Goal: Task Accomplishment & Management: Complete application form

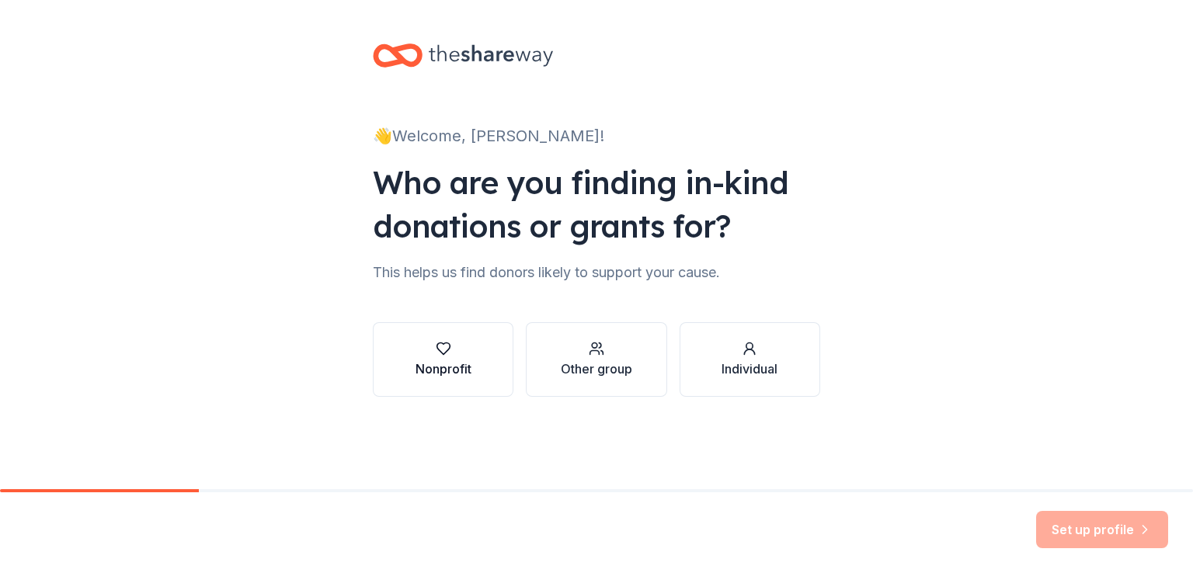
click at [457, 356] on div "Nonprofit" at bounding box center [443, 359] width 56 height 37
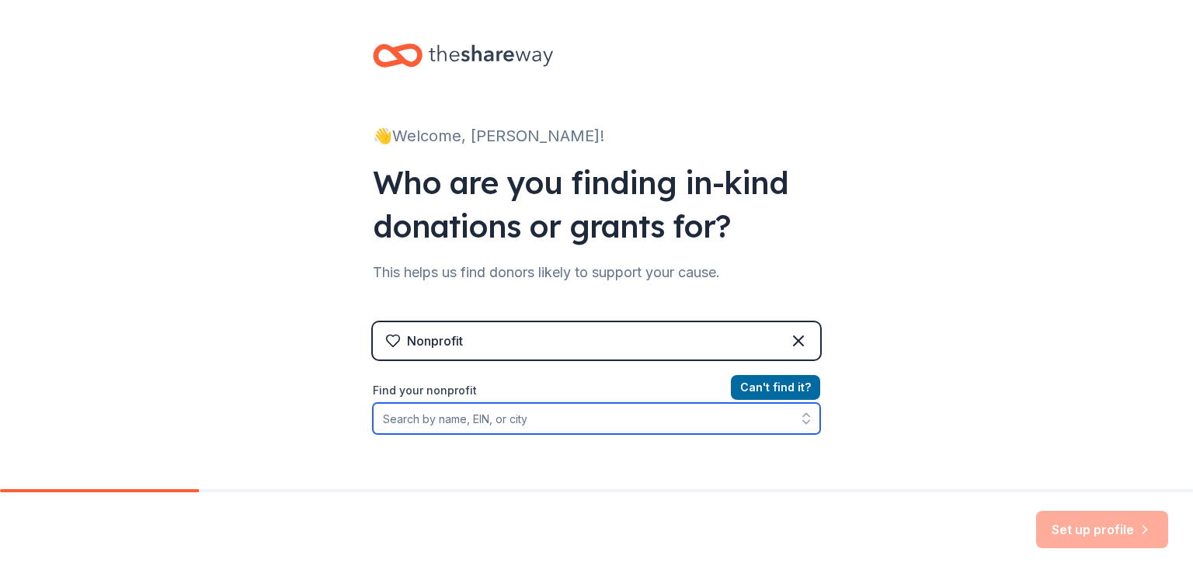
click at [493, 417] on input "Find your nonprofit" at bounding box center [596, 418] width 447 height 31
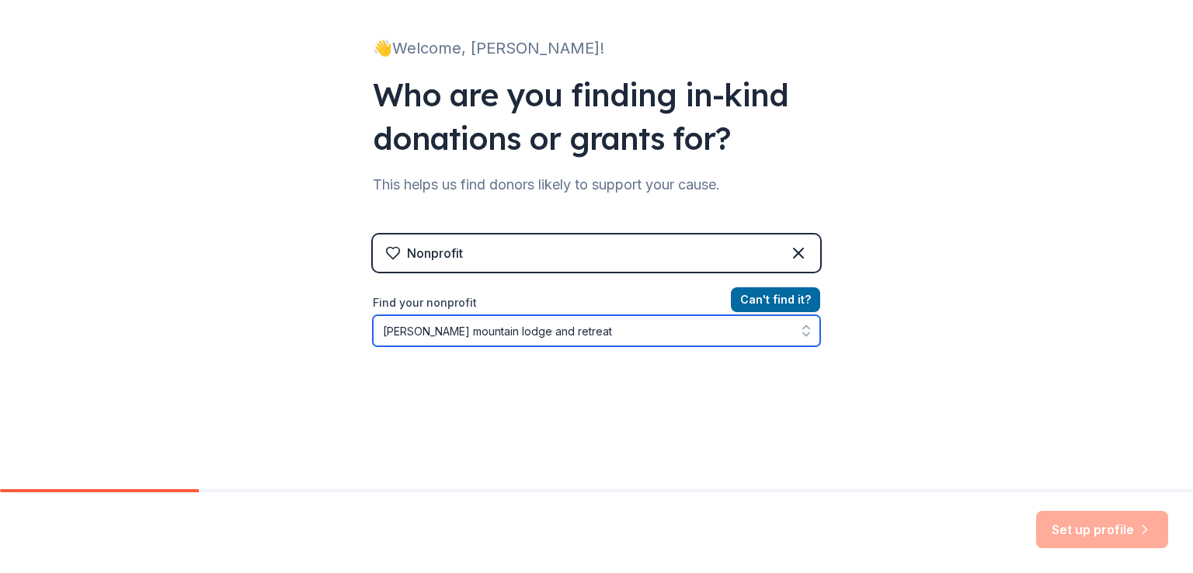
scroll to position [175, 0]
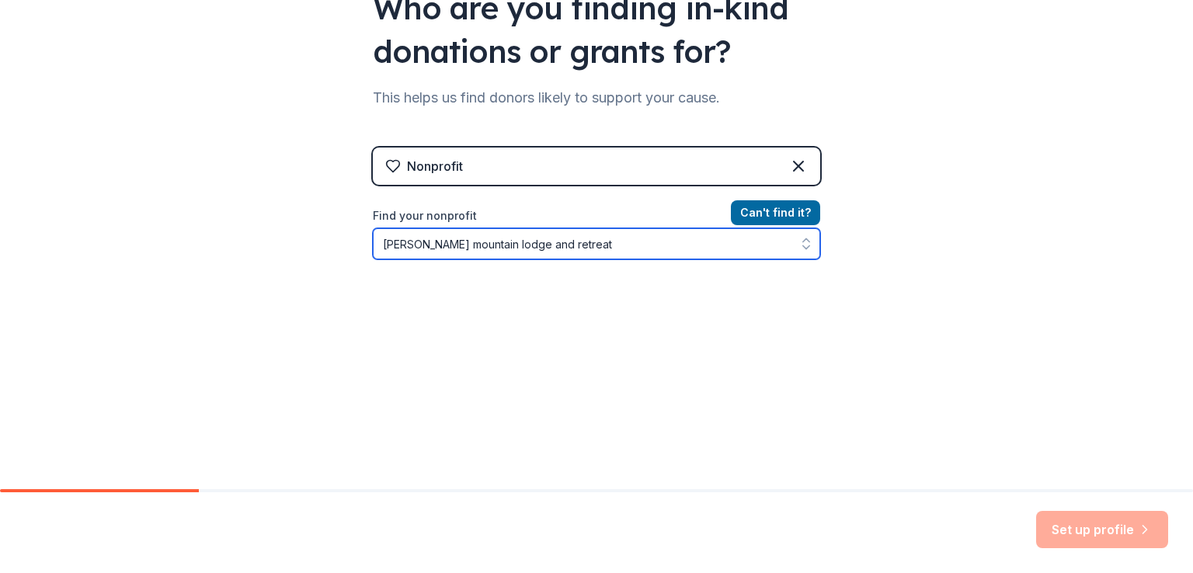
drag, startPoint x: 574, startPoint y: 245, endPoint x: 136, endPoint y: 251, distance: 438.0
click at [136, 251] on div "👋 Welcome, Melissa! Who are you finding in-kind donations or grants for? This h…" at bounding box center [596, 157] width 1193 height 664
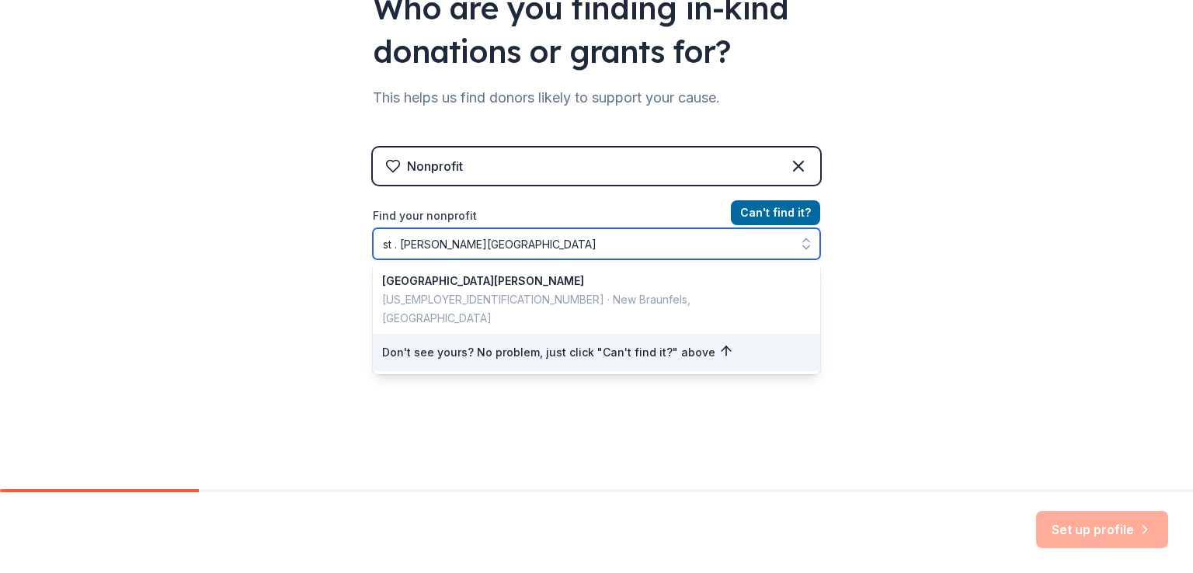
drag, startPoint x: 391, startPoint y: 246, endPoint x: 237, endPoint y: 247, distance: 154.5
click at [237, 247] on div "👋 Welcome, Melissa! Who are you finding in-kind donations or grants for? This h…" at bounding box center [596, 157] width 1193 height 664
type input "john paul ii catholic high school"
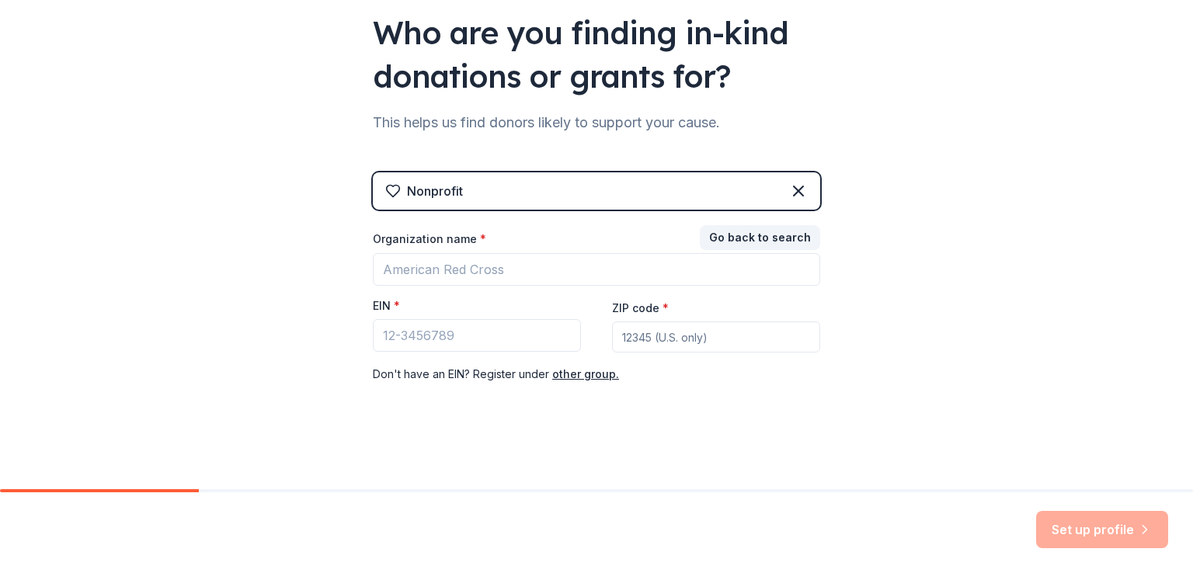
scroll to position [150, 0]
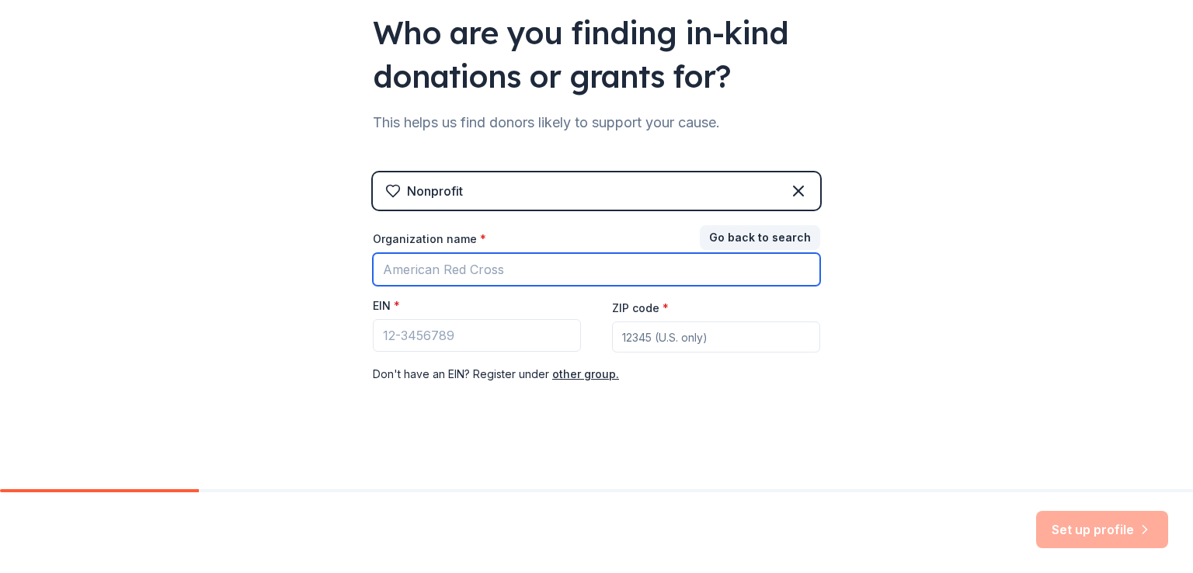
click at [439, 272] on input "Organization name *" at bounding box center [596, 269] width 447 height 33
type input "[PERSON_NAME]"
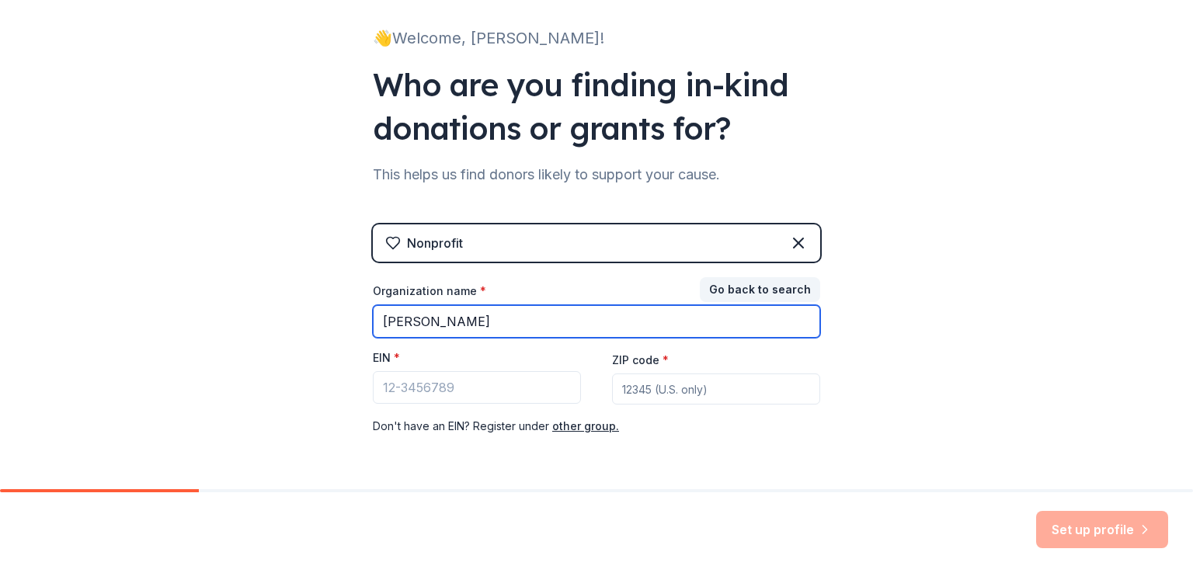
scroll to position [72, 0]
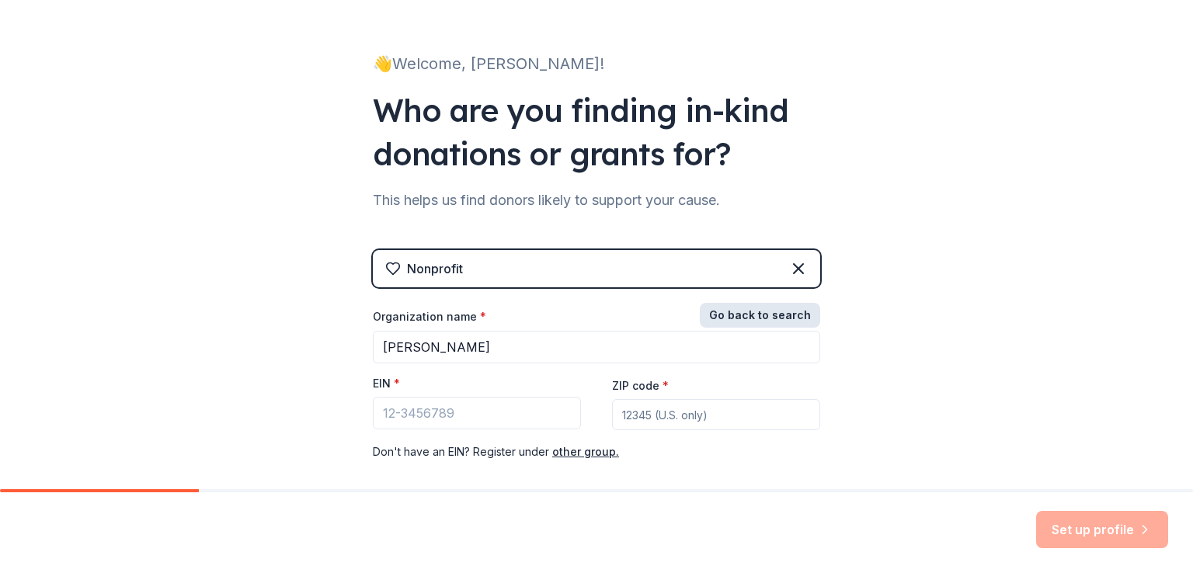
click at [744, 311] on button "Go back to search" at bounding box center [760, 315] width 120 height 25
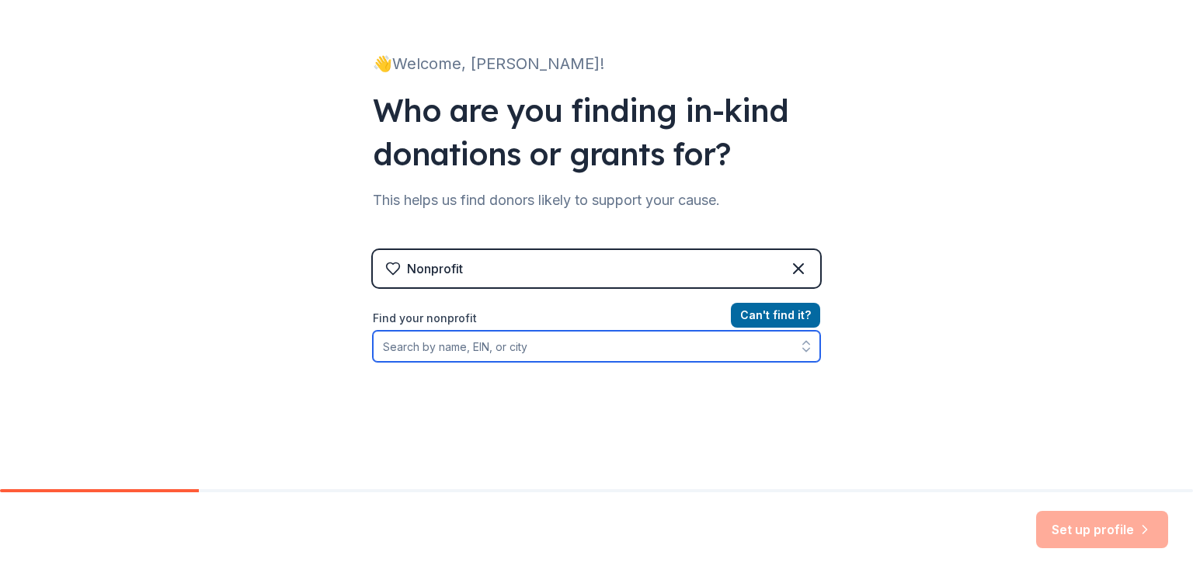
click at [491, 346] on input "Find your nonprofit" at bounding box center [596, 346] width 447 height 31
paste input "[US_EMPLOYER_IDENTIFICATION_NUMBER]"
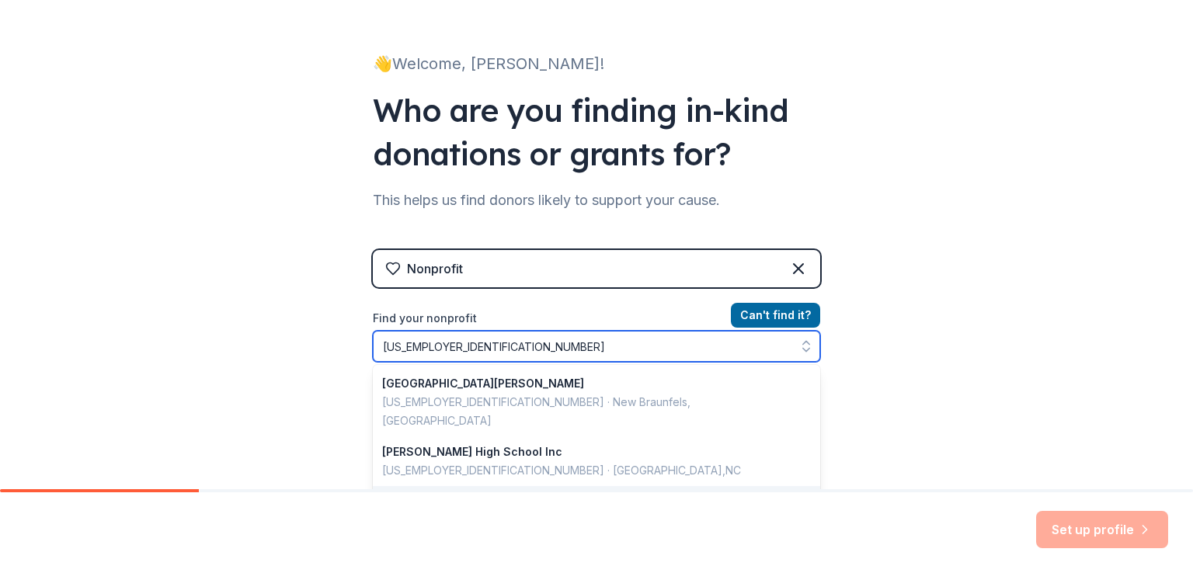
scroll to position [88, 0]
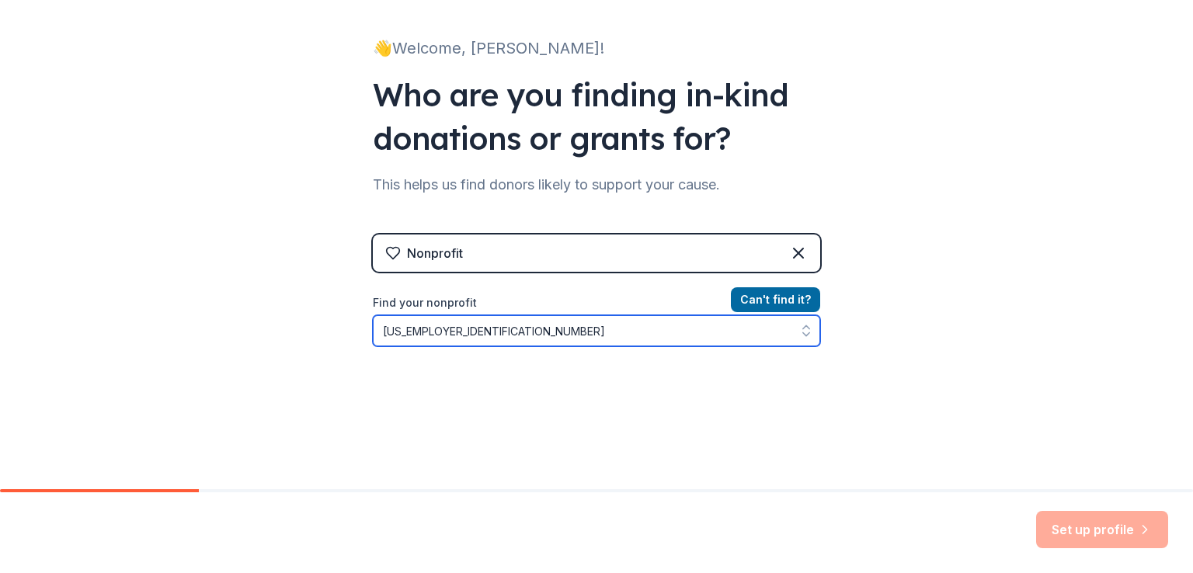
click at [454, 336] on input "[US_EMPLOYER_IDENTIFICATION_NUMBER]" at bounding box center [596, 330] width 447 height 31
click at [394, 330] on input "59-3666299" at bounding box center [596, 330] width 447 height 31
type input "593666299"
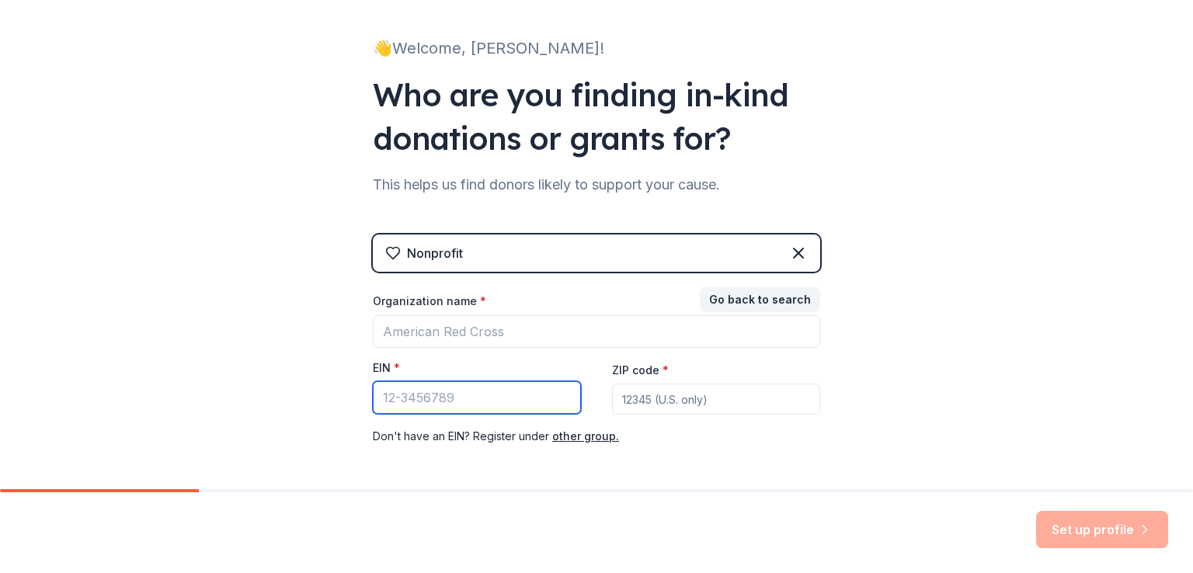
paste input "59-3666296"
type input "59-3666296"
click at [478, 397] on input "59-3666296" at bounding box center [477, 397] width 208 height 33
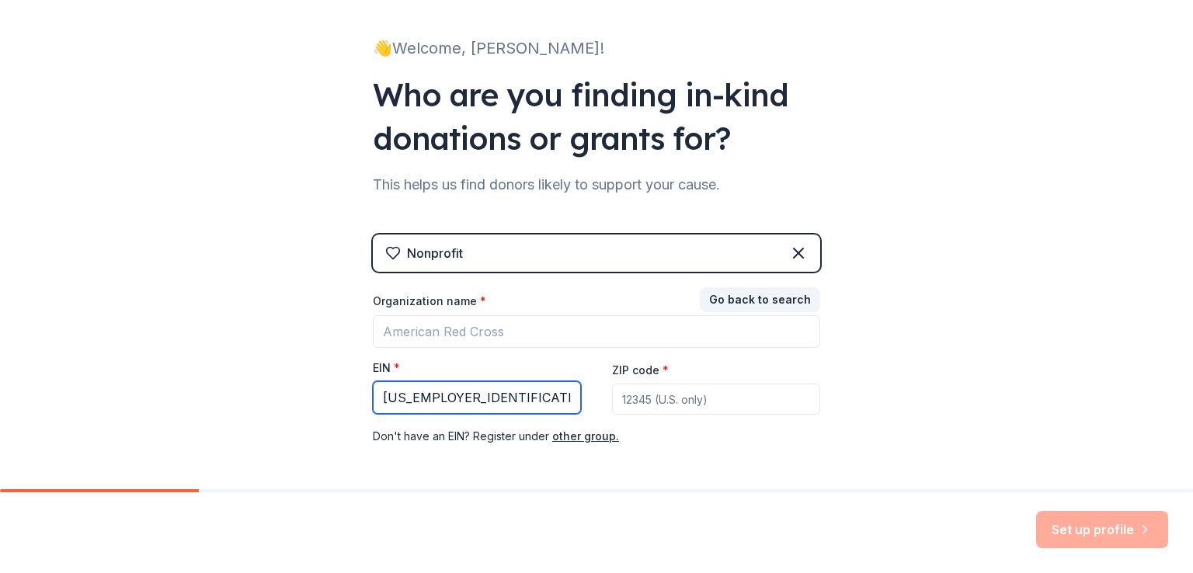
click at [478, 397] on input "59-3666296" at bounding box center [477, 397] width 208 height 33
click at [692, 390] on input "ZIP code *" at bounding box center [716, 399] width 208 height 31
type input "32311"
drag, startPoint x: 472, startPoint y: 391, endPoint x: 332, endPoint y: 394, distance: 139.8
click at [332, 394] on div "👋 Welcome, Melissa! Who are you finding in-kind donations or grants for? This h…" at bounding box center [596, 231] width 1193 height 639
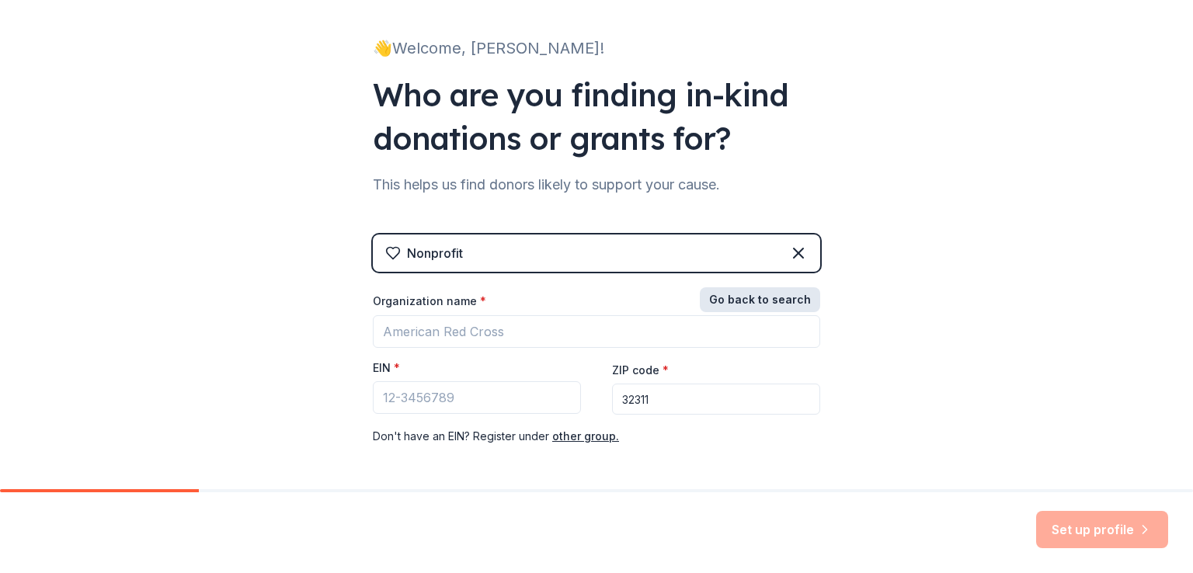
click at [731, 301] on button "Go back to search" at bounding box center [760, 299] width 120 height 25
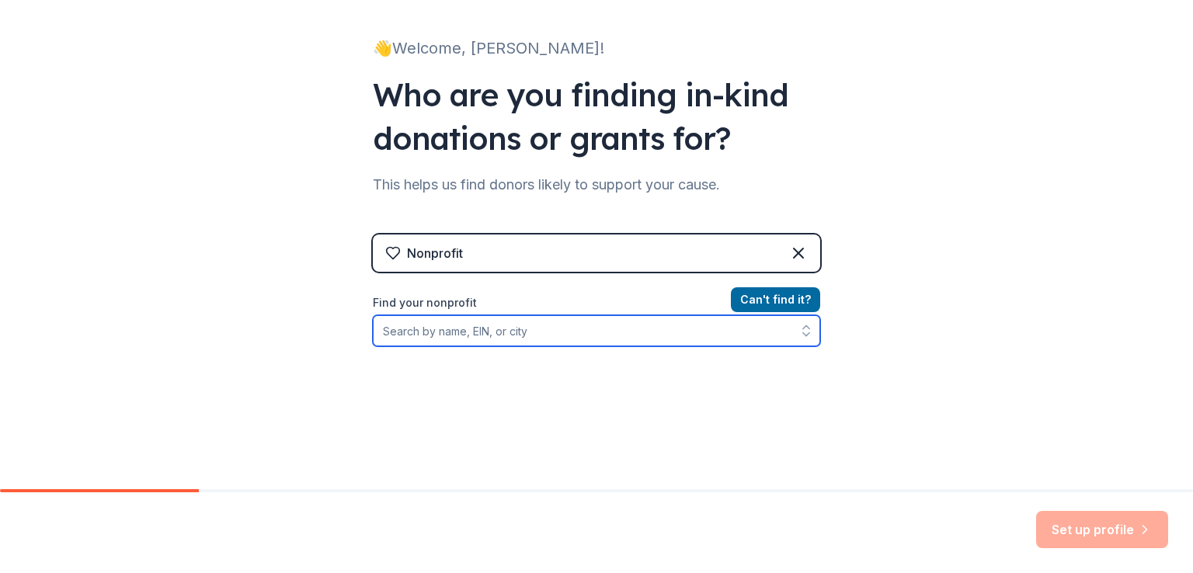
click at [416, 330] on input "Find your nonprofit" at bounding box center [596, 330] width 447 height 31
paste input "59-3666296"
type input "59-3666296"
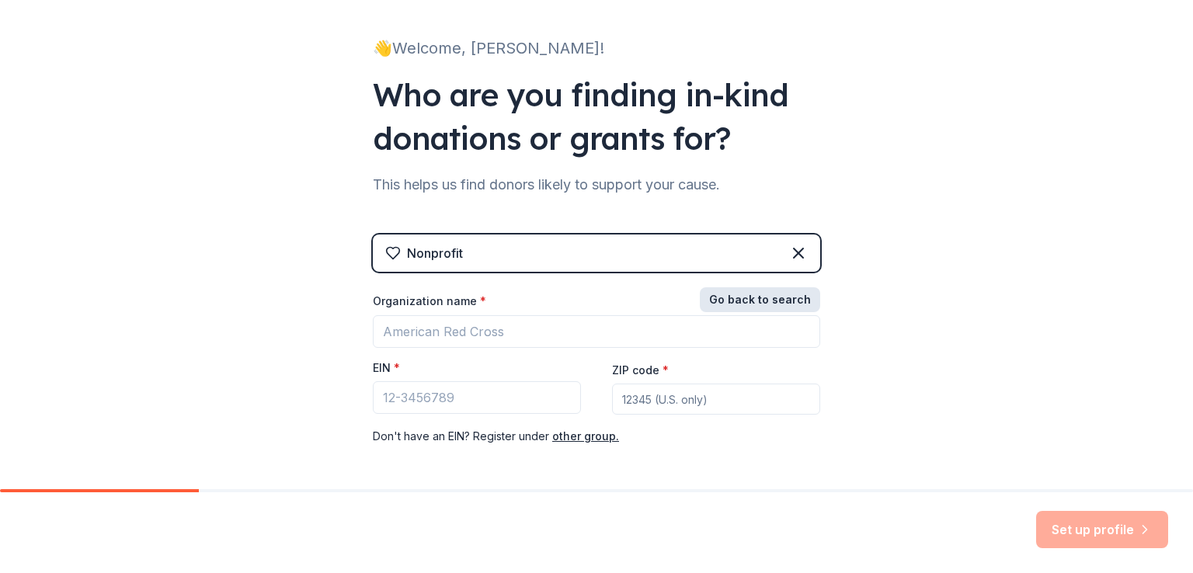
click at [770, 296] on button "Go back to search" at bounding box center [760, 299] width 120 height 25
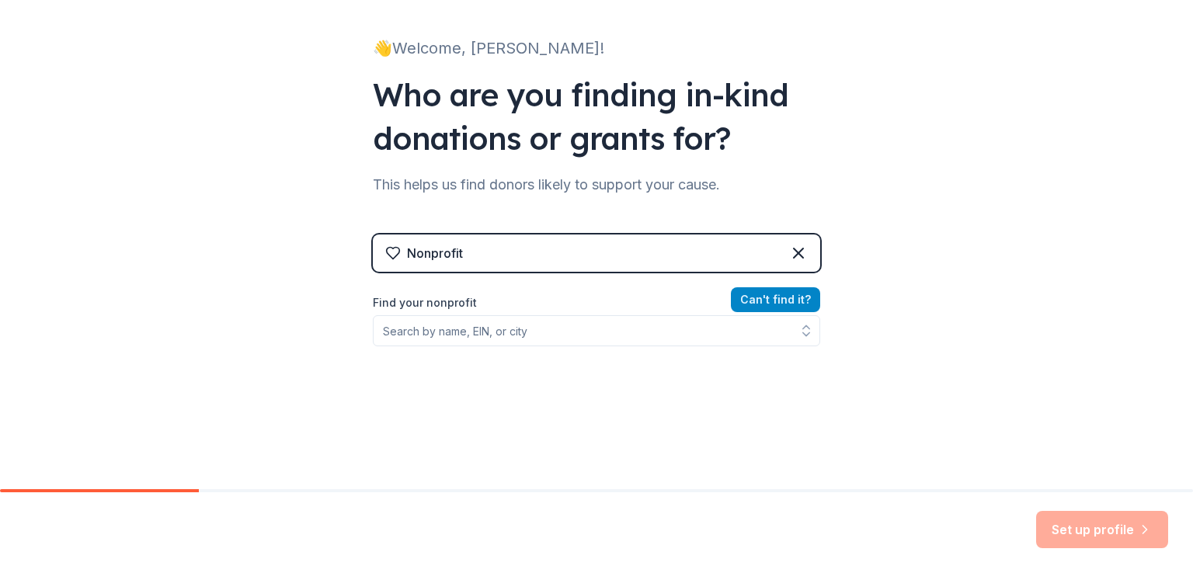
click at [770, 296] on button "Can ' t find it?" at bounding box center [775, 299] width 89 height 25
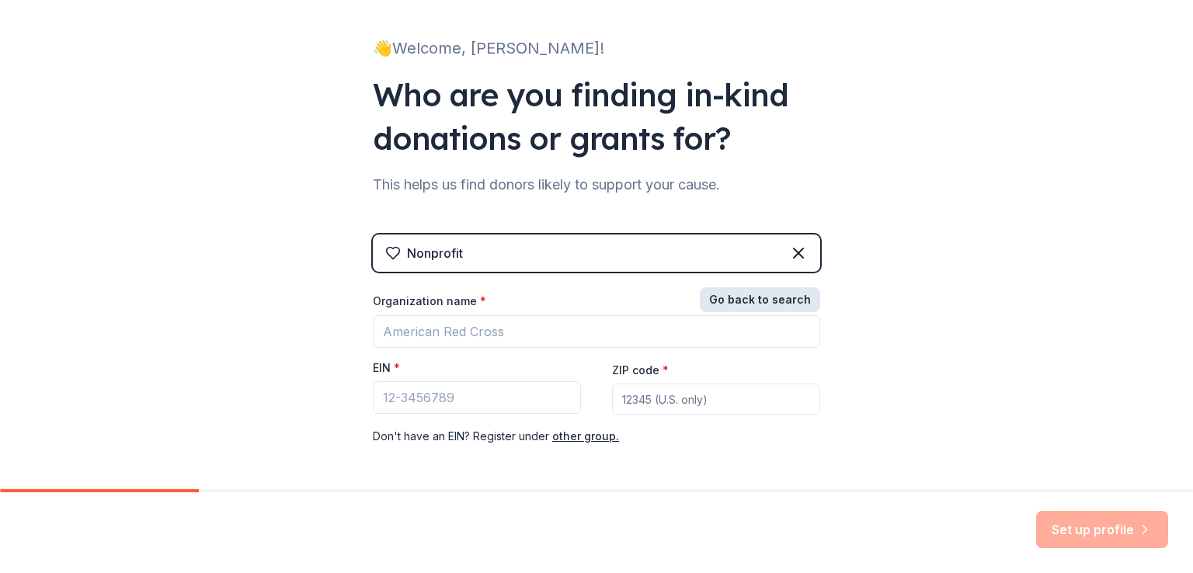
click at [770, 296] on button "Go back to search" at bounding box center [760, 299] width 120 height 25
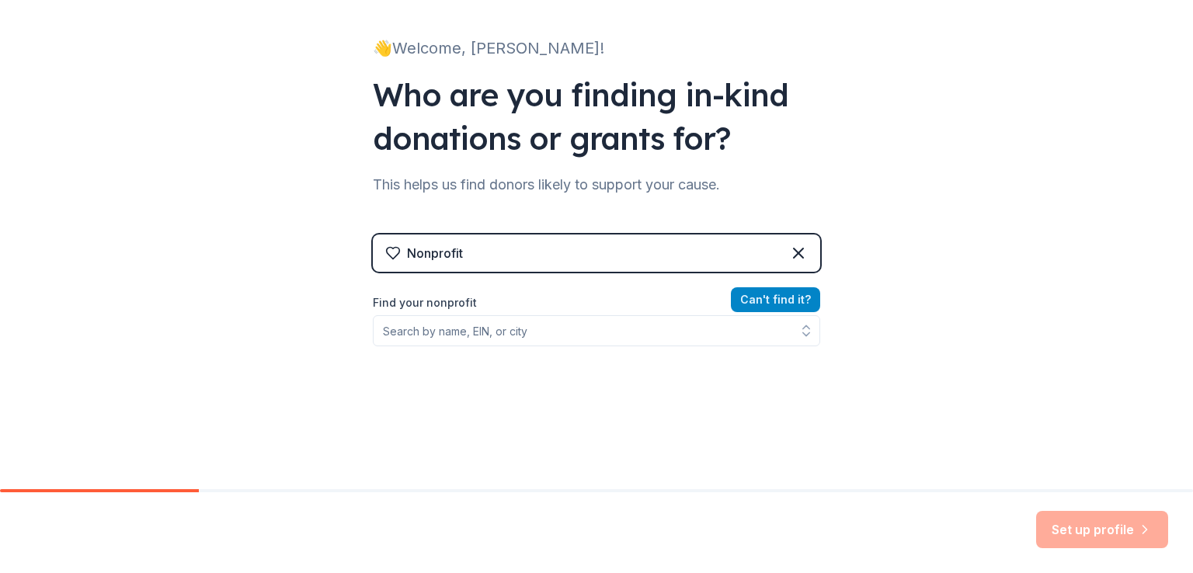
click at [770, 296] on button "Can ' t find it?" at bounding box center [775, 299] width 89 height 25
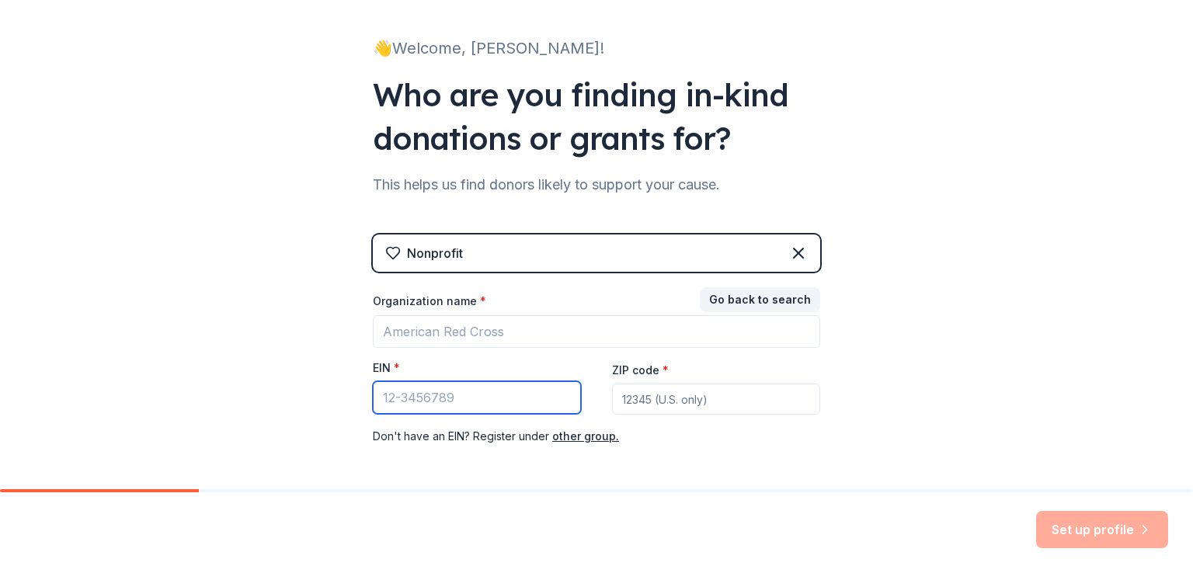
paste input "59-3666296"
type input "59-3666296"
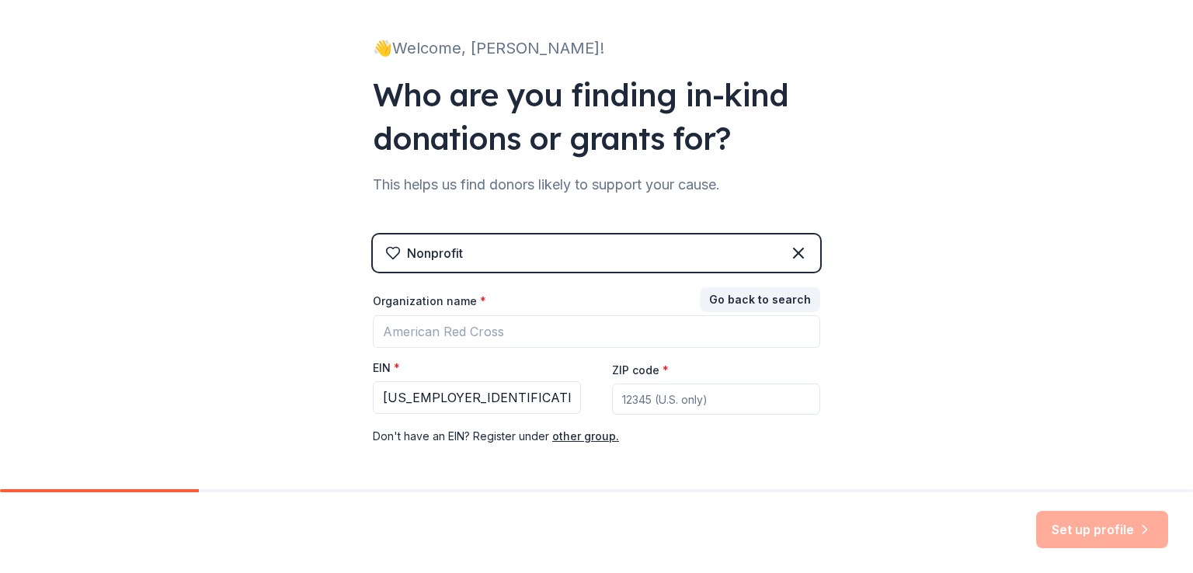
click at [701, 401] on input "ZIP code *" at bounding box center [716, 399] width 208 height 31
type input "32311"
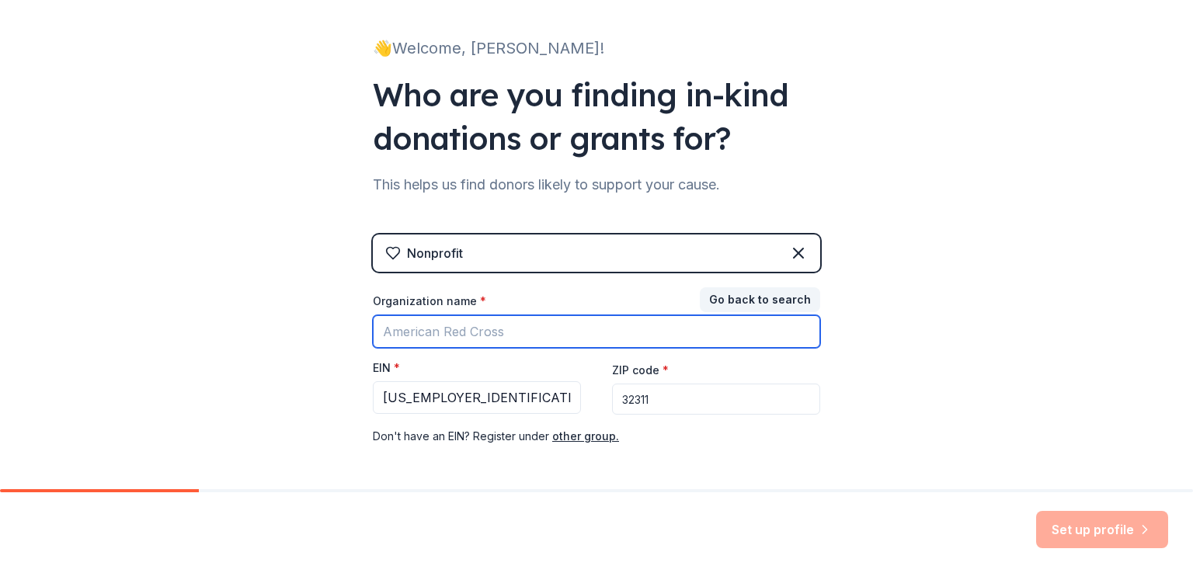
click at [509, 327] on input "Organization name *" at bounding box center [596, 331] width 447 height 33
type input "[PERSON_NAME]"
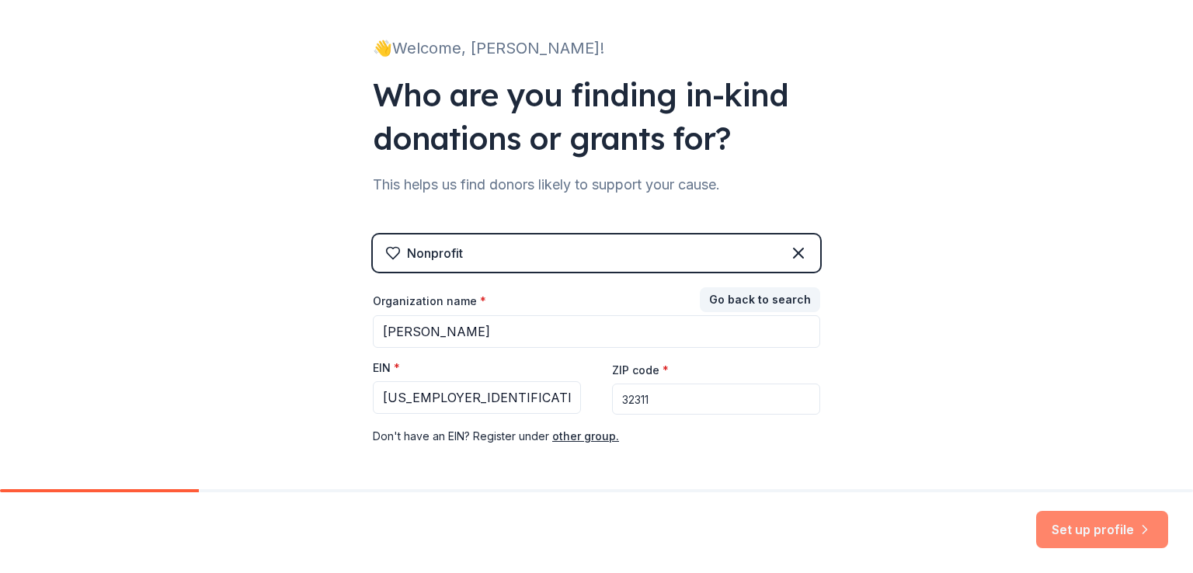
click at [1110, 532] on button "Set up profile" at bounding box center [1102, 529] width 132 height 37
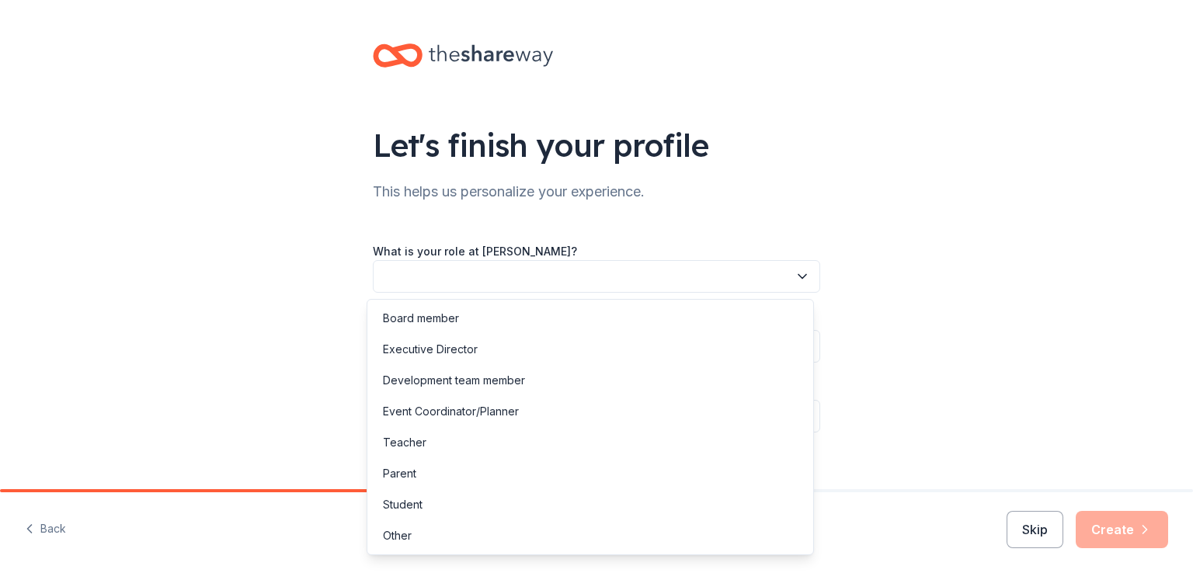
click at [432, 278] on button "button" at bounding box center [596, 276] width 447 height 33
click at [435, 326] on div "Board member" at bounding box center [421, 318] width 76 height 19
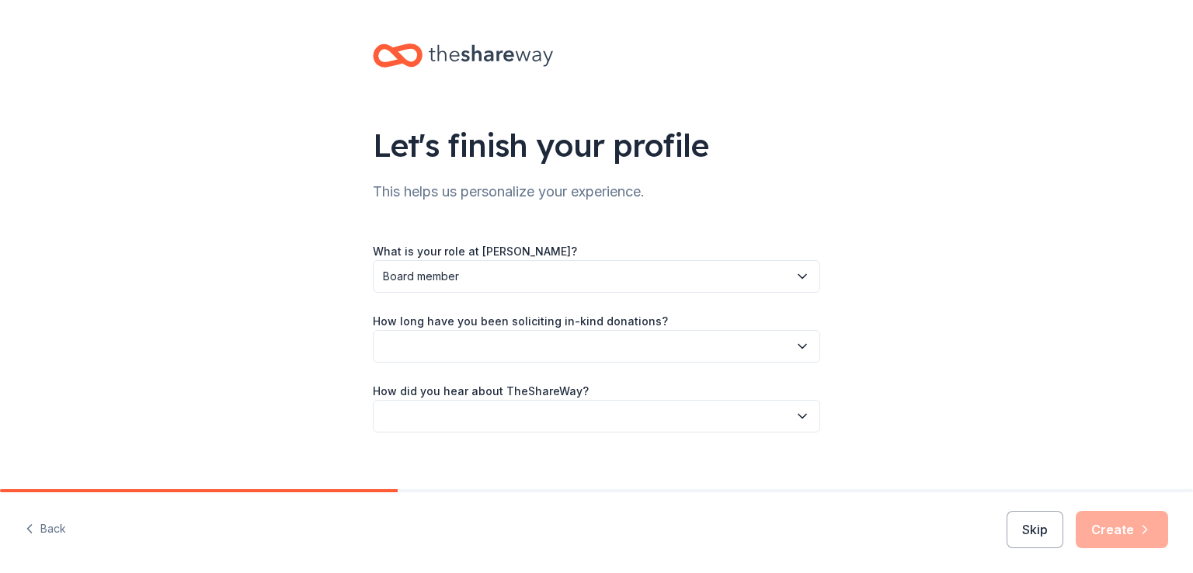
click at [435, 351] on button "button" at bounding box center [596, 346] width 447 height 33
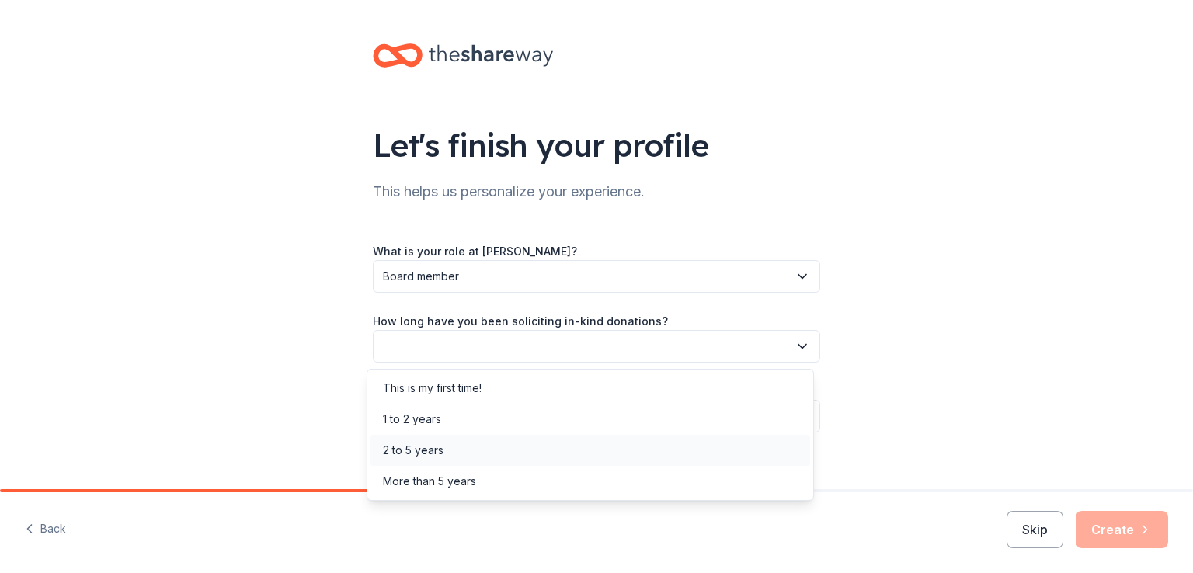
click at [440, 448] on div "2 to 5 years" at bounding box center [413, 450] width 61 height 19
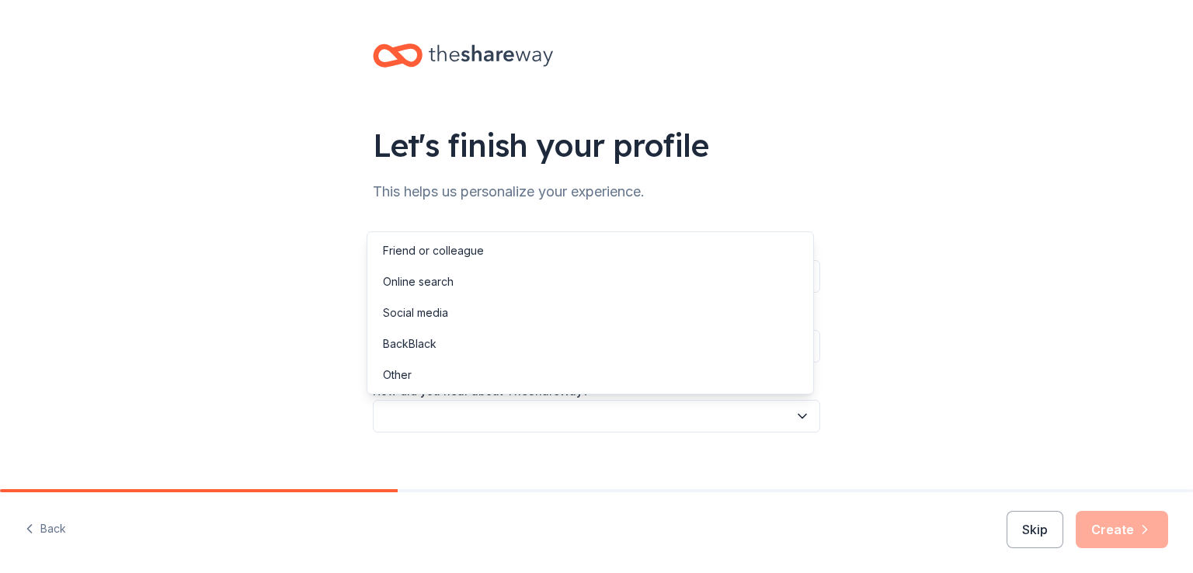
click at [441, 422] on button "button" at bounding box center [596, 416] width 447 height 33
click at [451, 308] on div "Social media" at bounding box center [590, 312] width 440 height 31
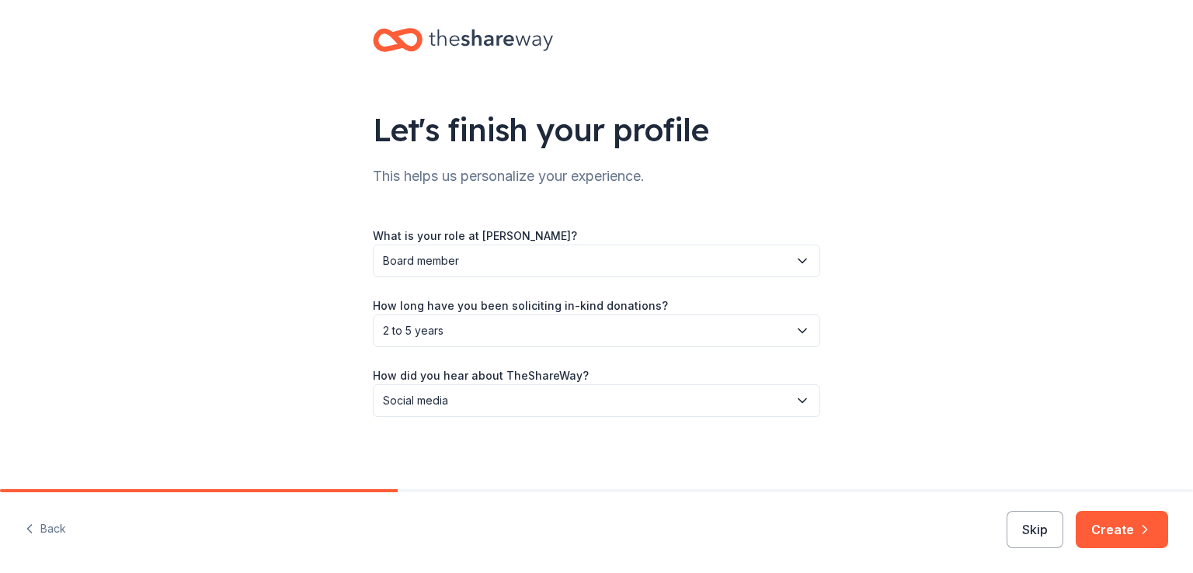
scroll to position [18, 0]
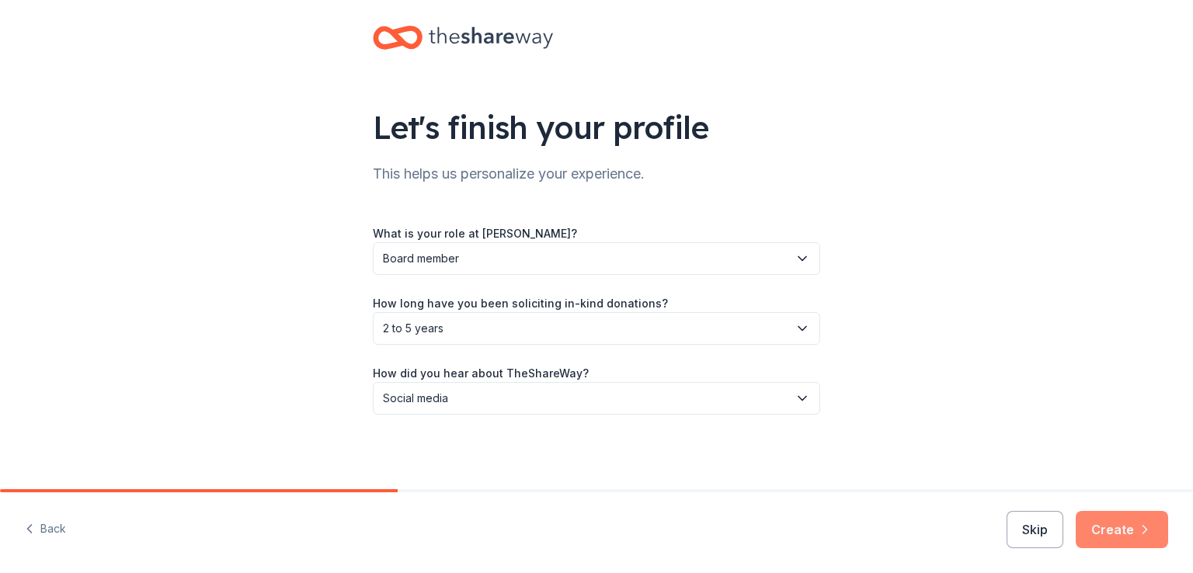
click at [1134, 535] on button "Create" at bounding box center [1122, 529] width 92 height 37
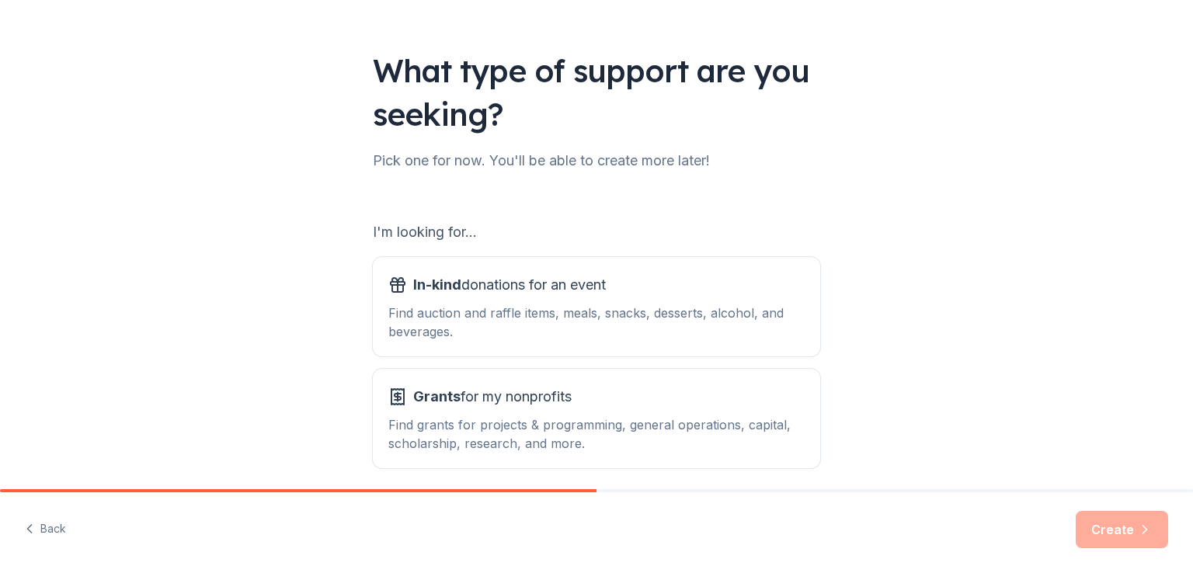
scroll to position [137, 0]
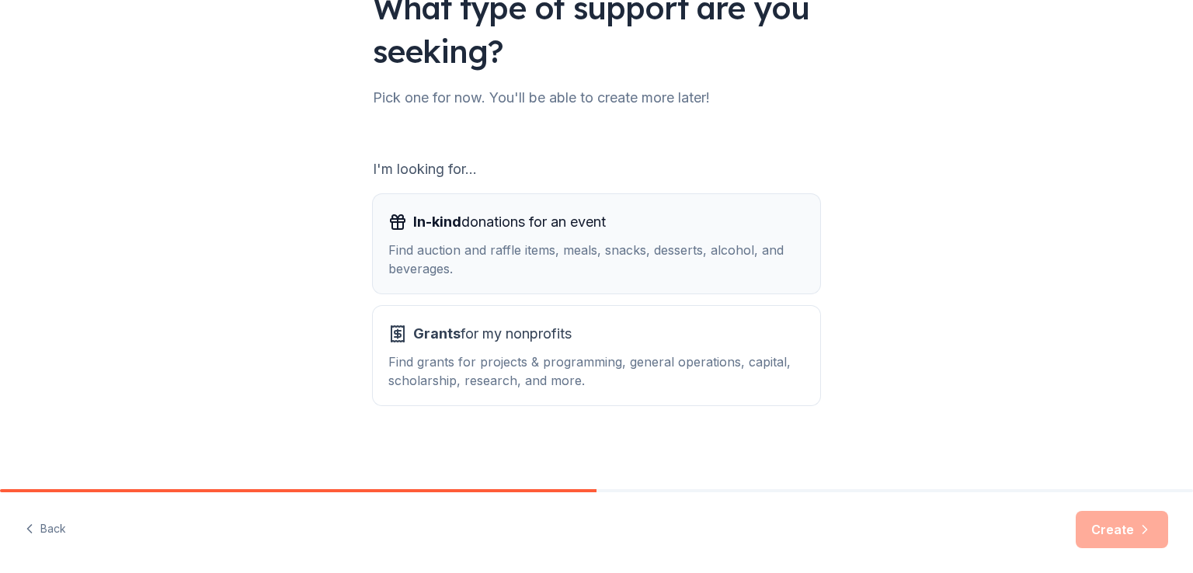
click at [533, 247] on div "Find auction and raffle items, meals, snacks, desserts, alcohol, and beverages." at bounding box center [596, 259] width 416 height 37
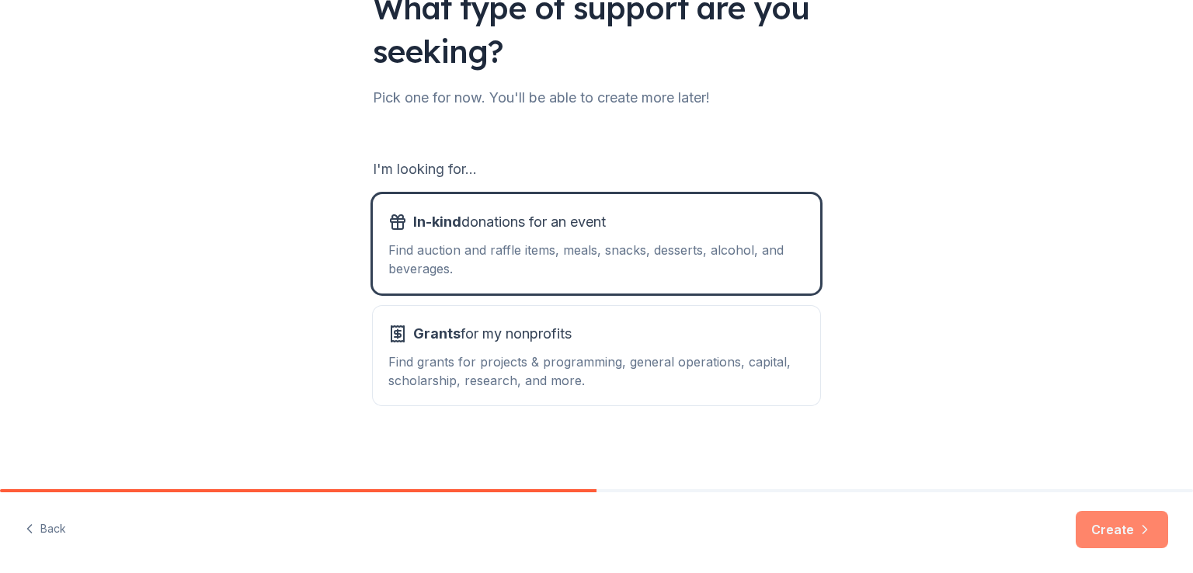
click at [1136, 524] on button "Create" at bounding box center [1122, 529] width 92 height 37
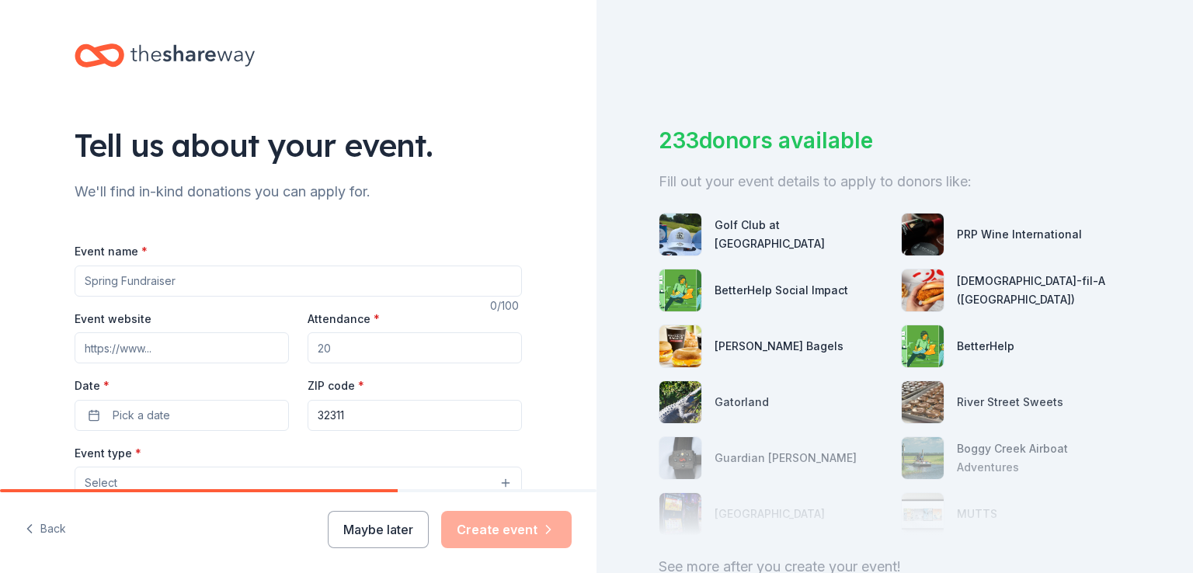
click at [158, 276] on input "Event name *" at bounding box center [298, 281] width 447 height 31
drag, startPoint x: 112, startPoint y: 283, endPoint x: 96, endPoint y: 276, distance: 18.1
click at [96, 276] on input "Event name *" at bounding box center [298, 281] width 447 height 31
drag, startPoint x: 216, startPoint y: 262, endPoint x: 330, endPoint y: 283, distance: 116.1
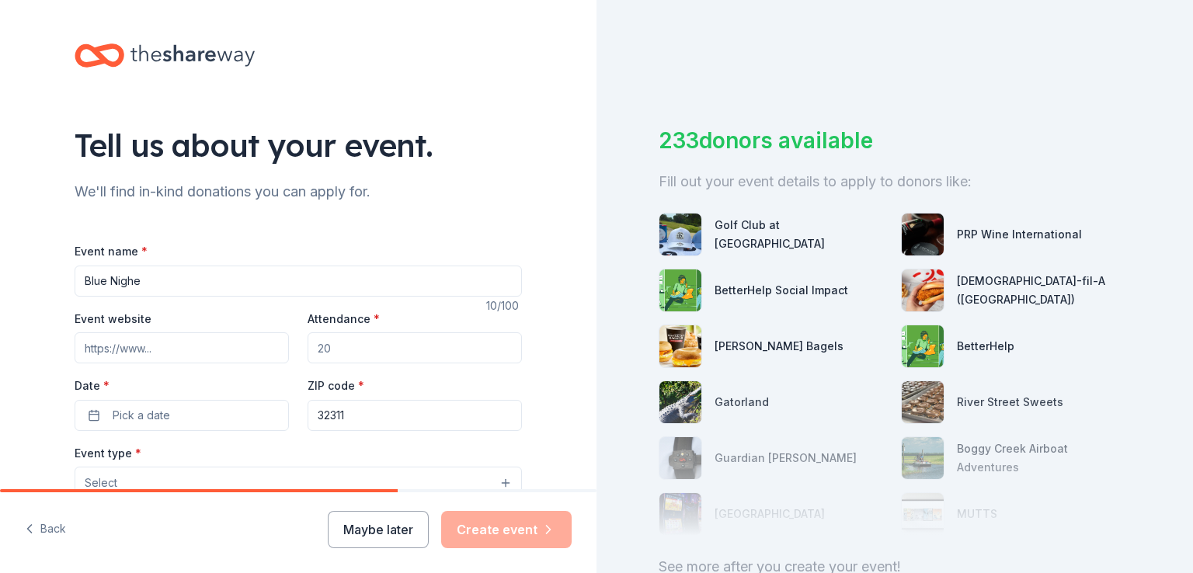
click at [330, 283] on input "Blue Nighe" at bounding box center [298, 281] width 447 height 31
click at [135, 287] on input "Blue Nighe" at bounding box center [298, 281] width 447 height 31
paste input "59-3666296"
paste input "BLUE NIGHT, GOLDEN LIGHT: Lighting the Way, Together as One"
drag, startPoint x: 162, startPoint y: 283, endPoint x: 0, endPoint y: 274, distance: 161.7
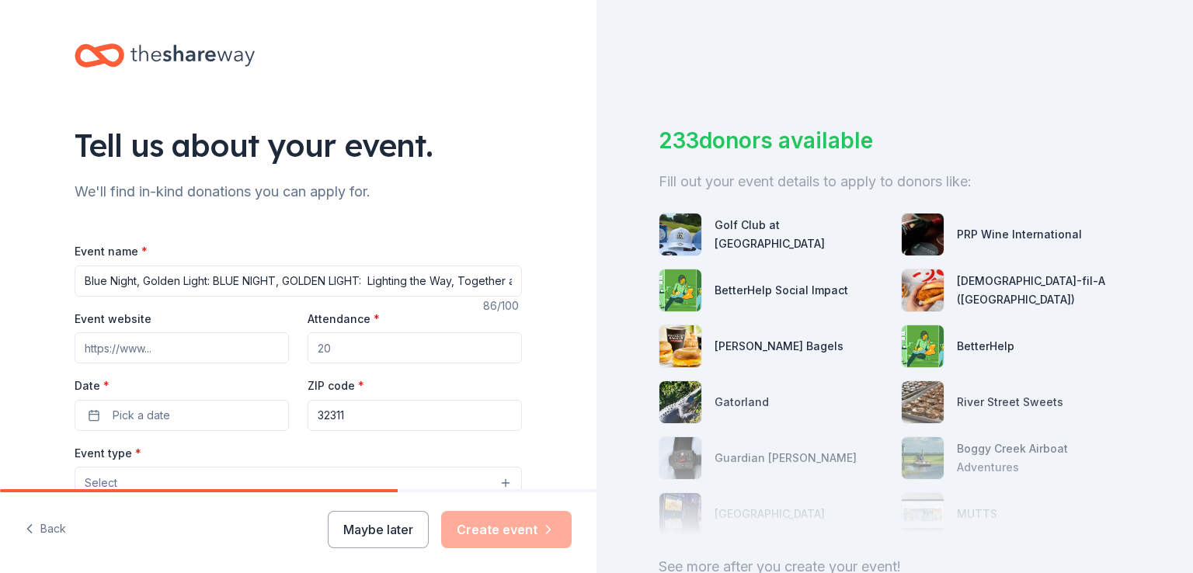
click at [0, 274] on div "Tell us about your event. We'll find in-kind donations you can apply for. Event…" at bounding box center [298, 517] width 596 height 1034
type input "BLUE NIGHT, GOLDEN LIGHT: Lighting the Way, Together as One"
click at [114, 347] on input "Event website" at bounding box center [182, 347] width 214 height 31
paste input "https://www.sjpiichs.org/news/annualgala/"
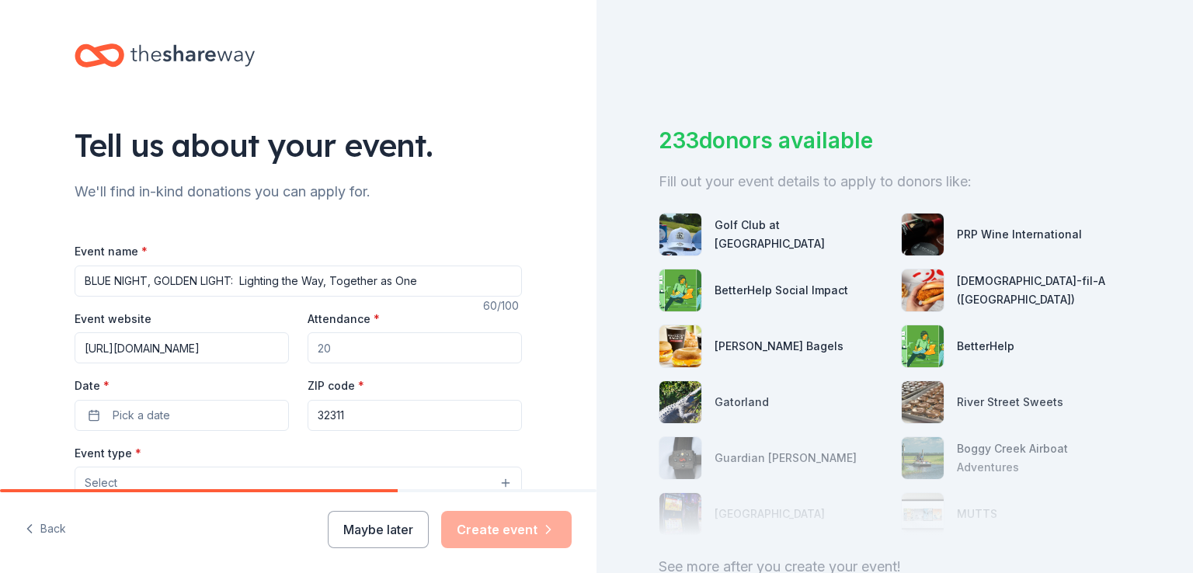
click at [200, 349] on input "https://www.sjpiichs.org/news/annualgala/" at bounding box center [182, 347] width 214 height 31
type input "https://www.sjpiichs.org/news/annualgala/"
drag, startPoint x: 388, startPoint y: 352, endPoint x: 283, endPoint y: 357, distance: 105.7
click at [283, 357] on div "Event website https://www.sjpiichs.org/news/annualgala/ Attendance * Date * Pic…" at bounding box center [298, 370] width 447 height 122
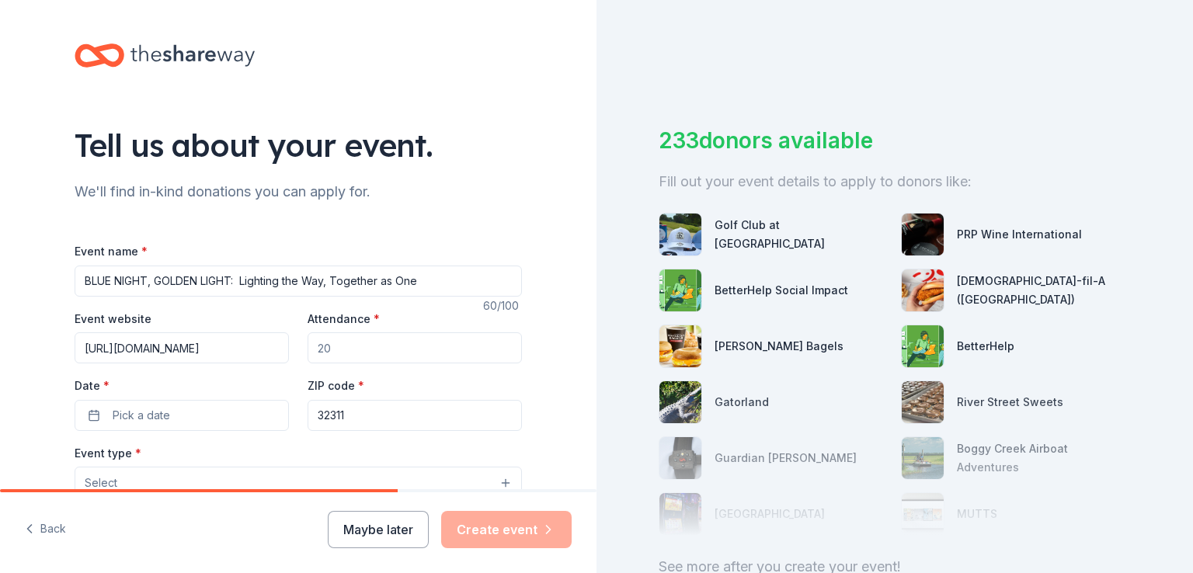
click at [355, 355] on input "Attendance *" at bounding box center [415, 347] width 214 height 31
type input "130"
click at [199, 409] on button "Pick a date" at bounding box center [182, 415] width 214 height 31
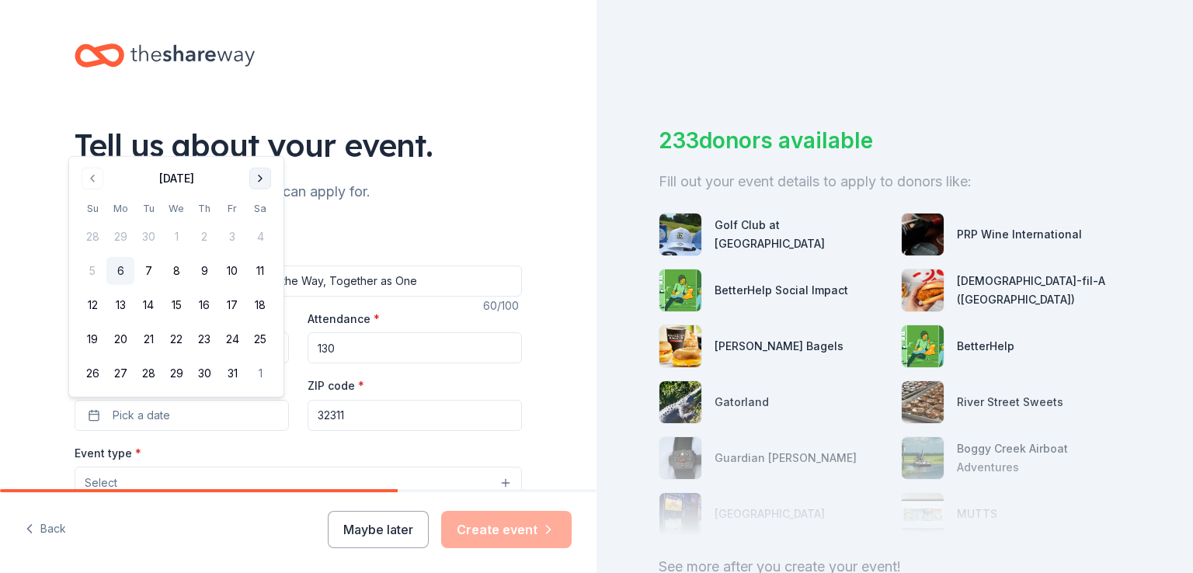
click at [256, 172] on button "Go to next month" at bounding box center [260, 179] width 22 height 22
click at [256, 172] on th "Sa" at bounding box center [260, 174] width 28 height 16
click at [266, 144] on button "Go to next month" at bounding box center [260, 145] width 22 height 22
click at [266, 144] on div "Tell us about your event." at bounding box center [298, 144] width 447 height 43
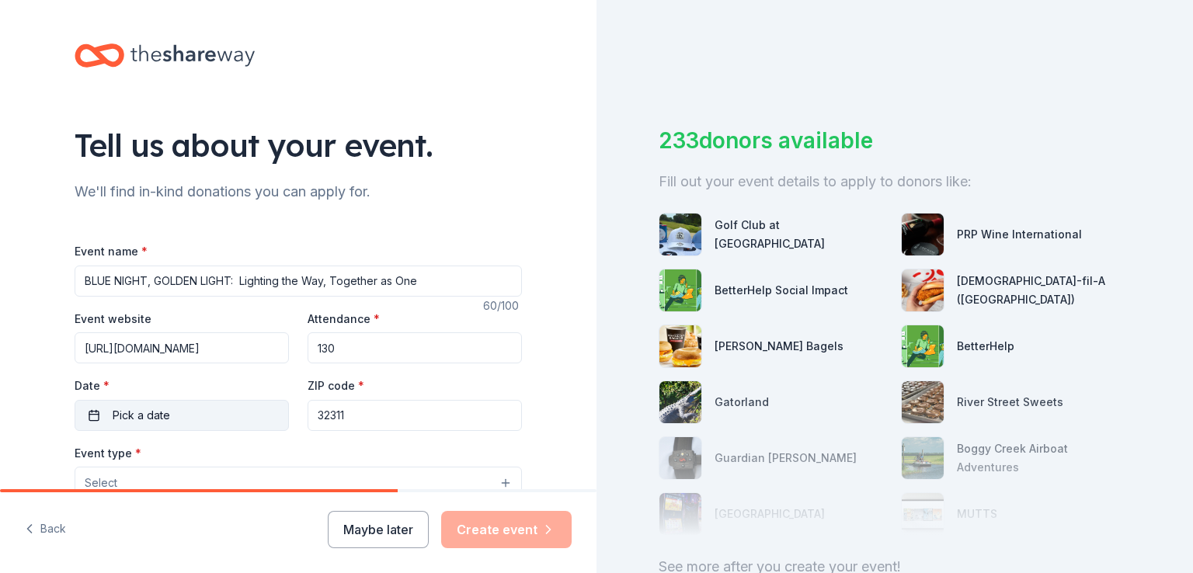
click at [196, 420] on button "Pick a date" at bounding box center [182, 415] width 214 height 31
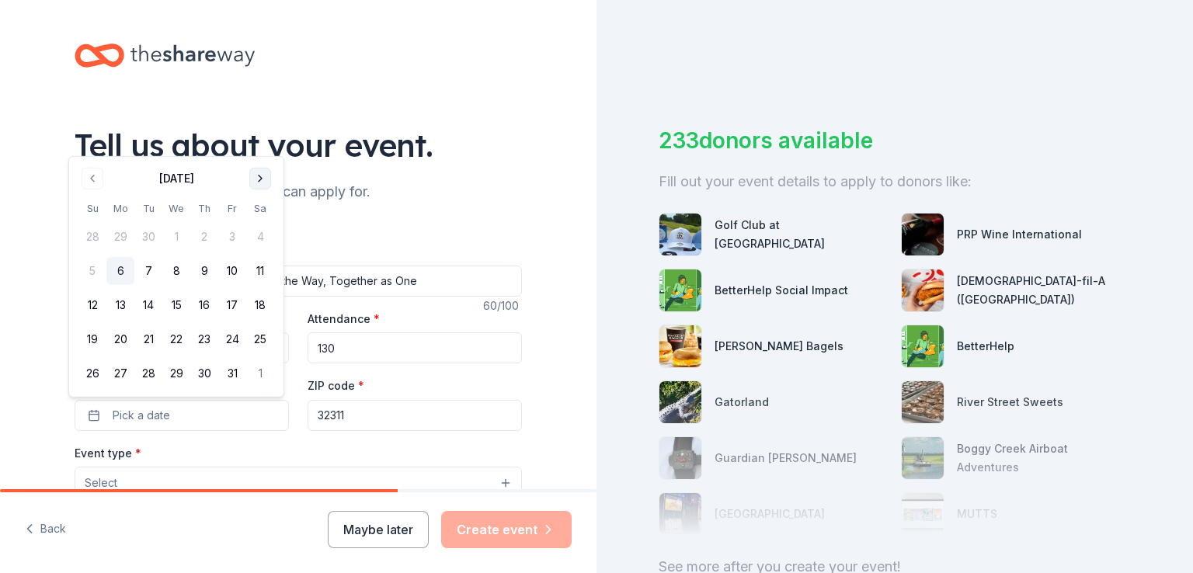
click at [258, 180] on button "Go to next month" at bounding box center [260, 179] width 22 height 22
click at [258, 144] on button "Go to next month" at bounding box center [260, 145] width 22 height 22
click at [255, 176] on button "Go to next month" at bounding box center [260, 179] width 22 height 22
click at [266, 217] on button "Go to next month" at bounding box center [260, 213] width 22 height 22
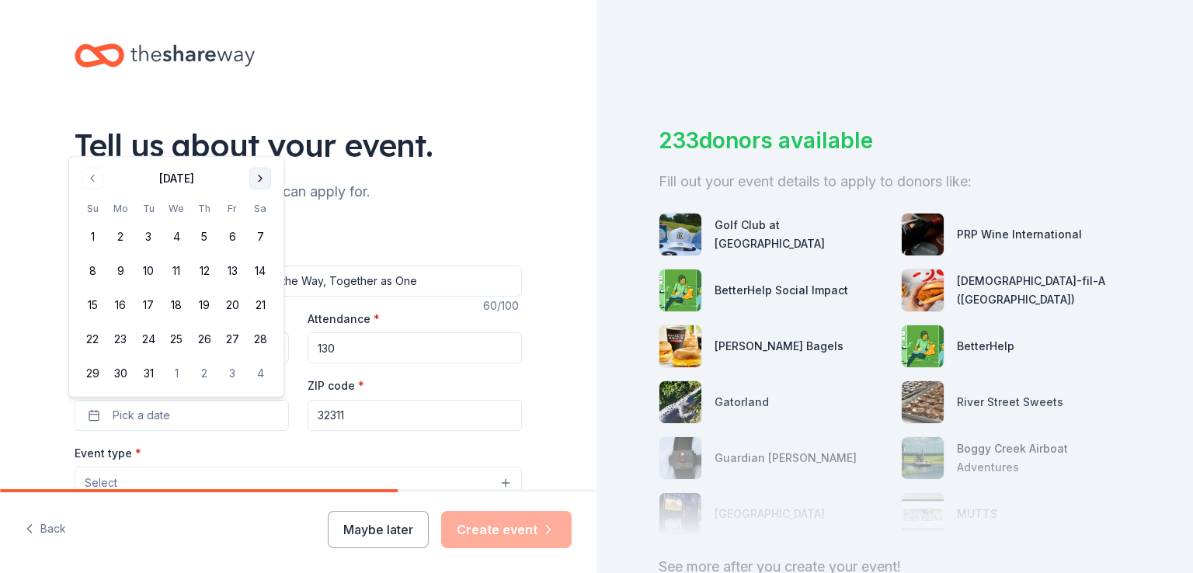
click at [259, 184] on button "Go to next month" at bounding box center [260, 179] width 22 height 22
click at [255, 265] on button "11" at bounding box center [260, 271] width 28 height 28
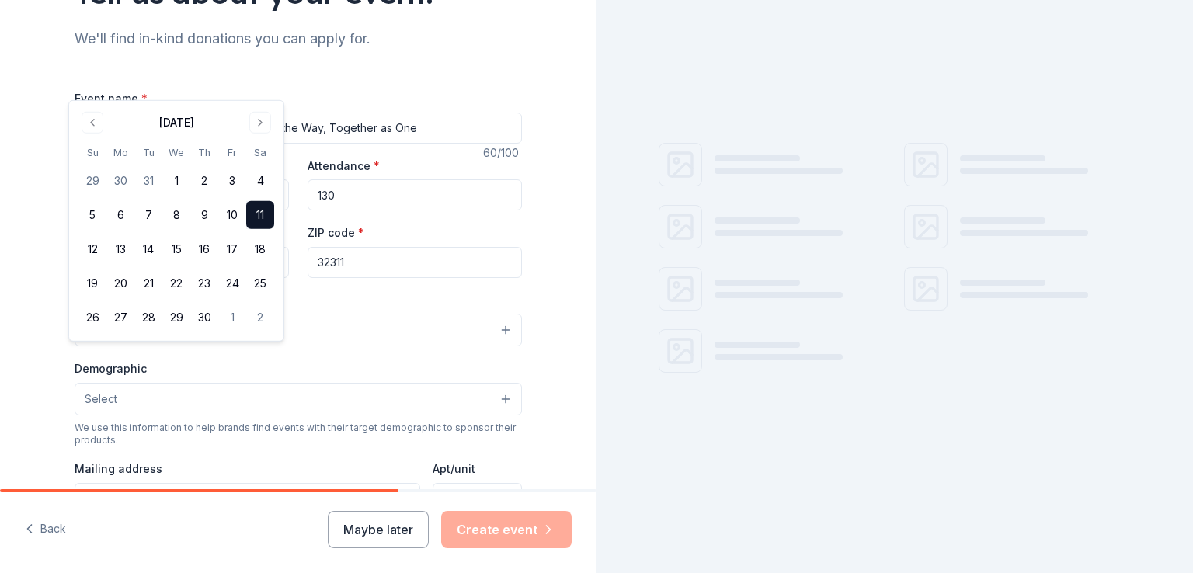
scroll to position [155, 0]
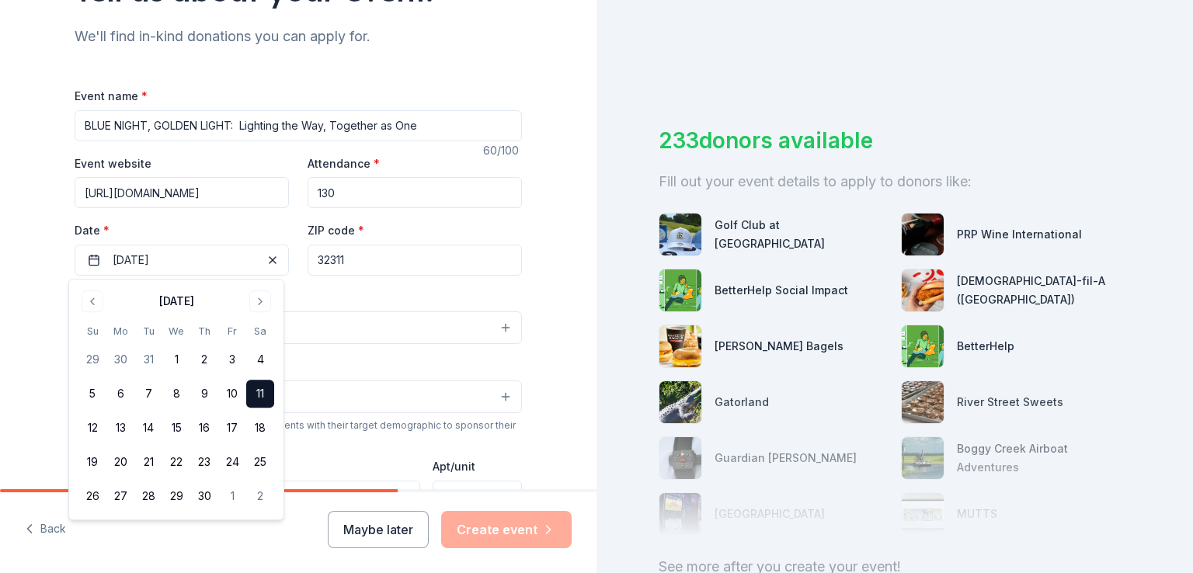
click at [407, 290] on div "Event type * Select" at bounding box center [298, 316] width 447 height 57
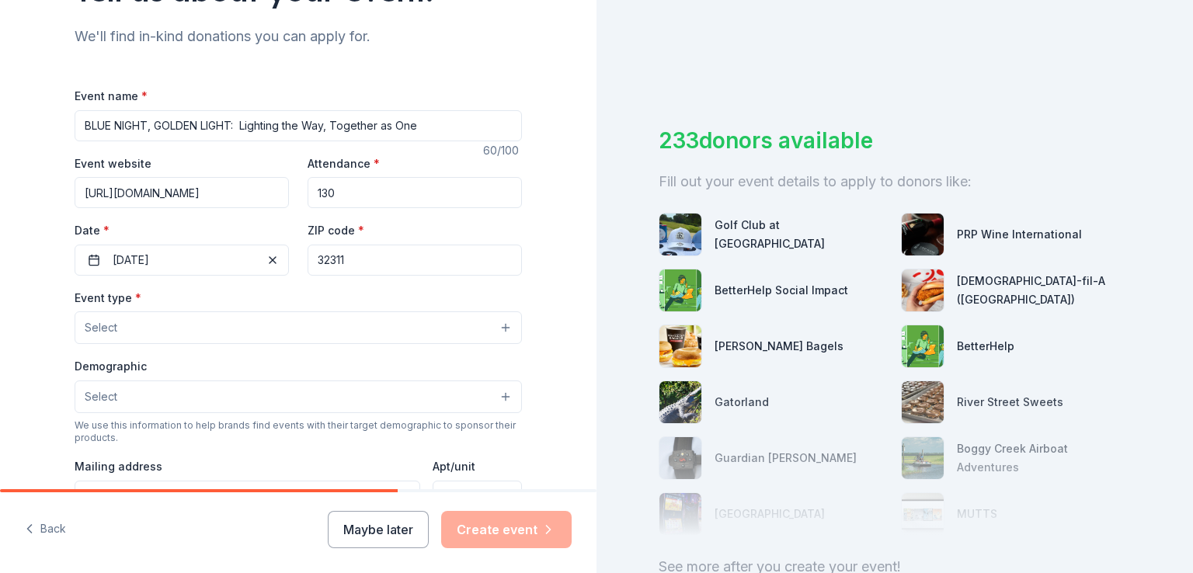
click at [266, 327] on button "Select" at bounding box center [298, 327] width 447 height 33
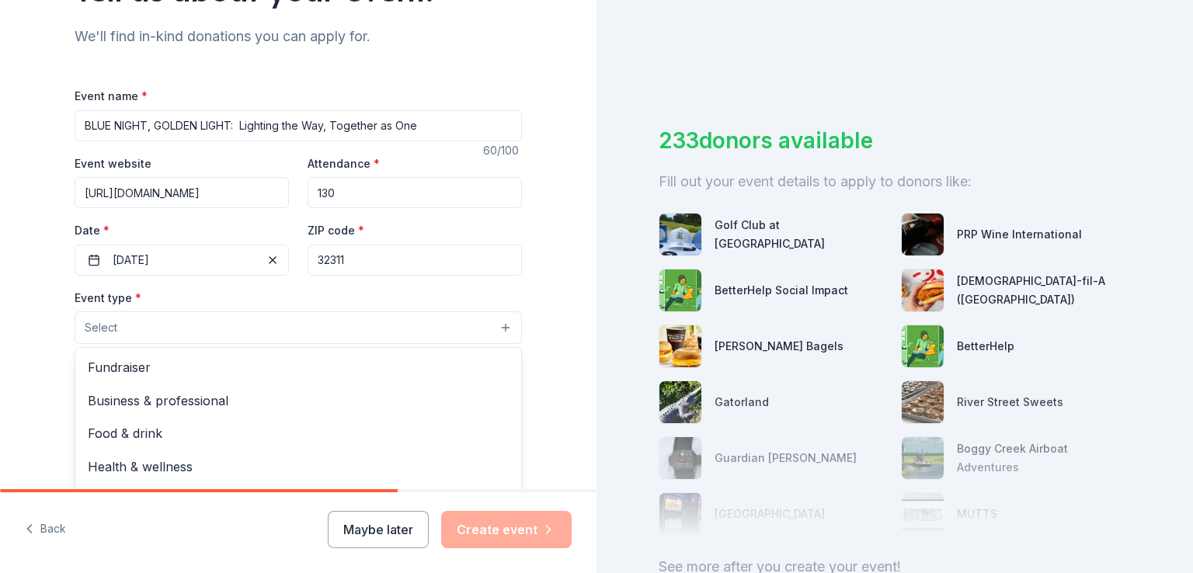
scroll to position [233, 0]
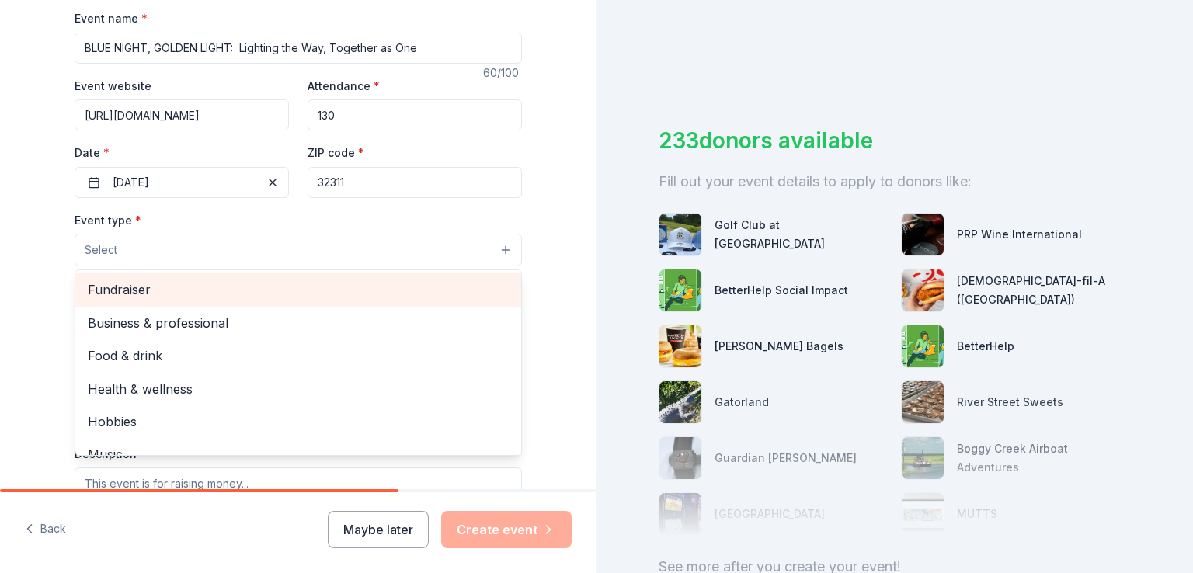
click at [215, 290] on span "Fundraiser" at bounding box center [298, 290] width 421 height 20
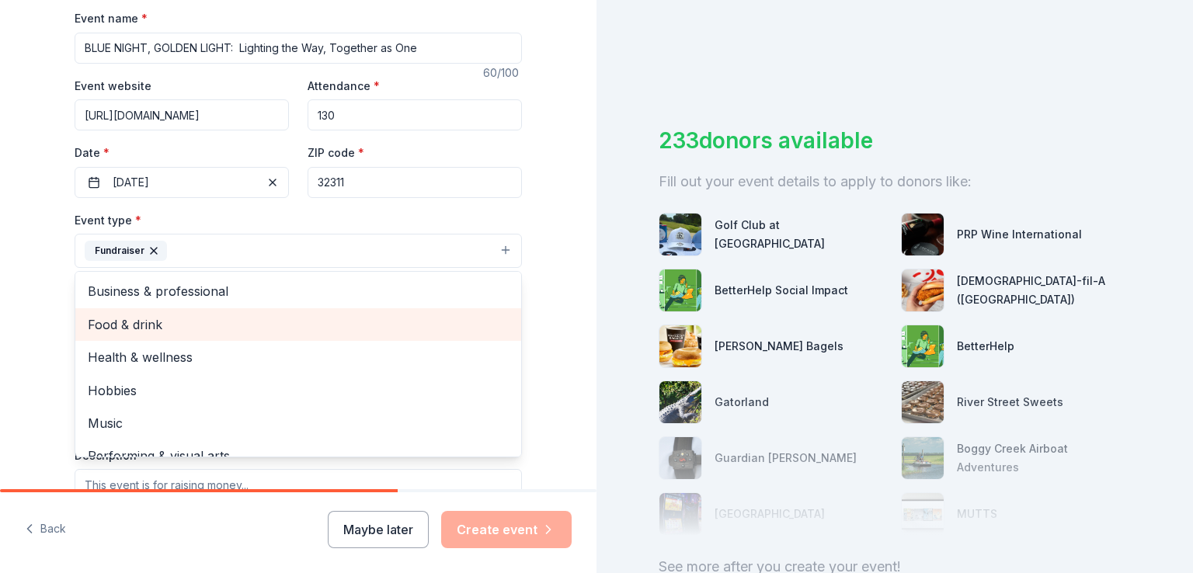
scroll to position [19, 0]
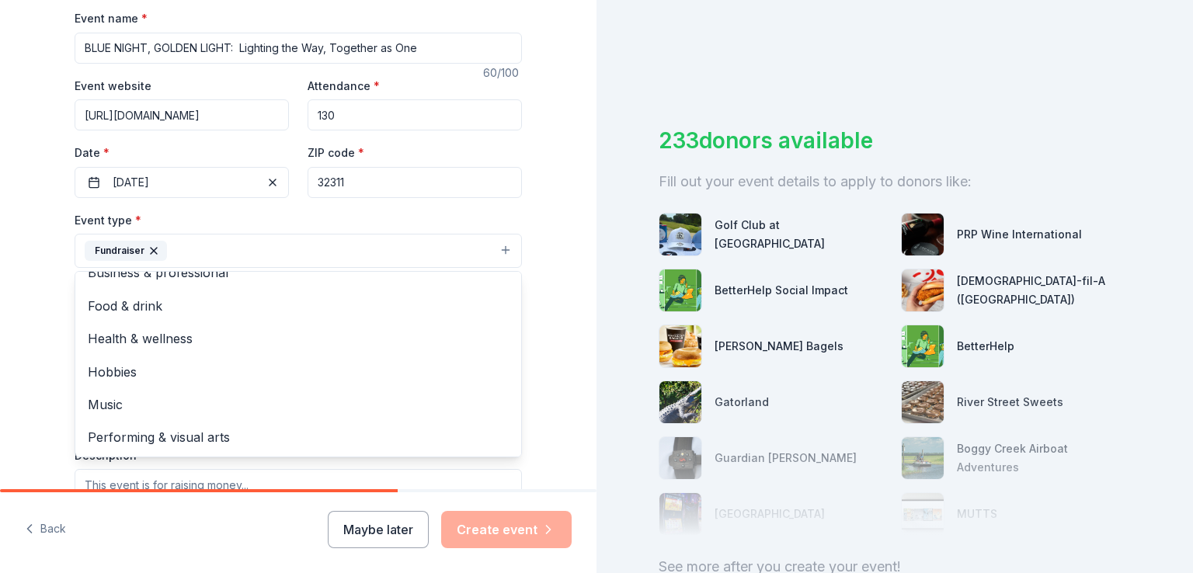
click at [569, 260] on div "Tell us about your event. We'll find in-kind donations you can apply for. Event…" at bounding box center [298, 284] width 596 height 1035
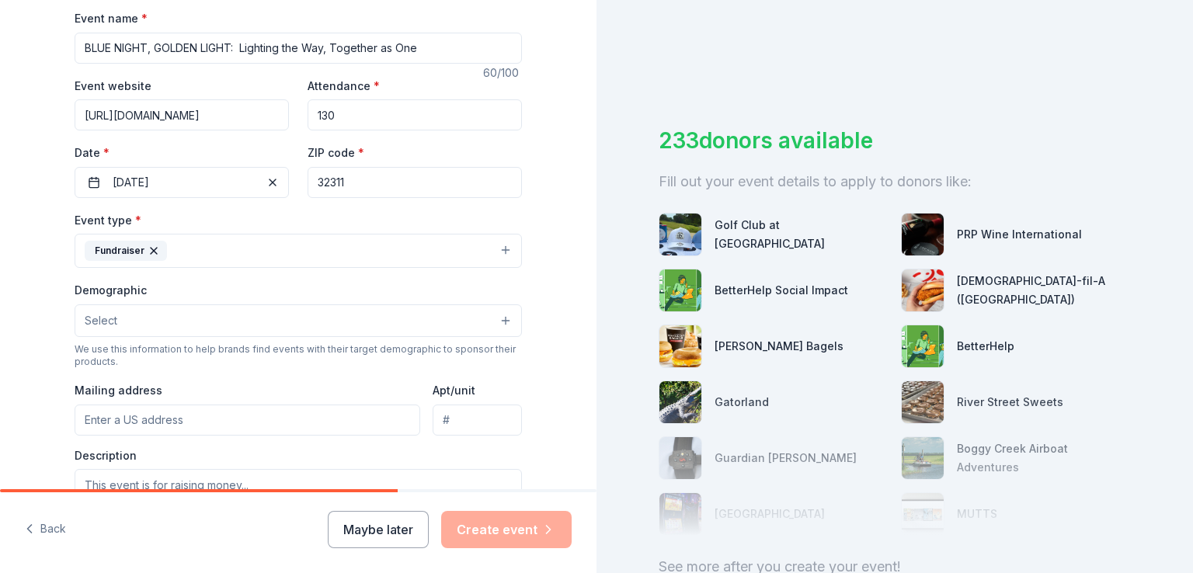
click at [183, 308] on button "Select" at bounding box center [298, 320] width 447 height 33
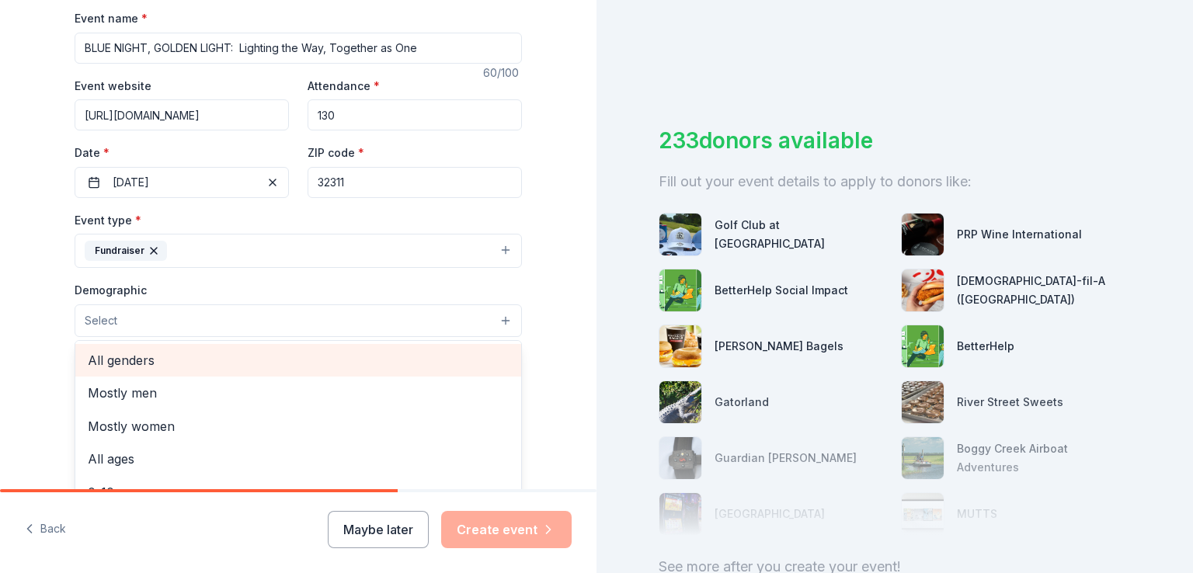
click at [169, 355] on span "All genders" at bounding box center [298, 360] width 421 height 20
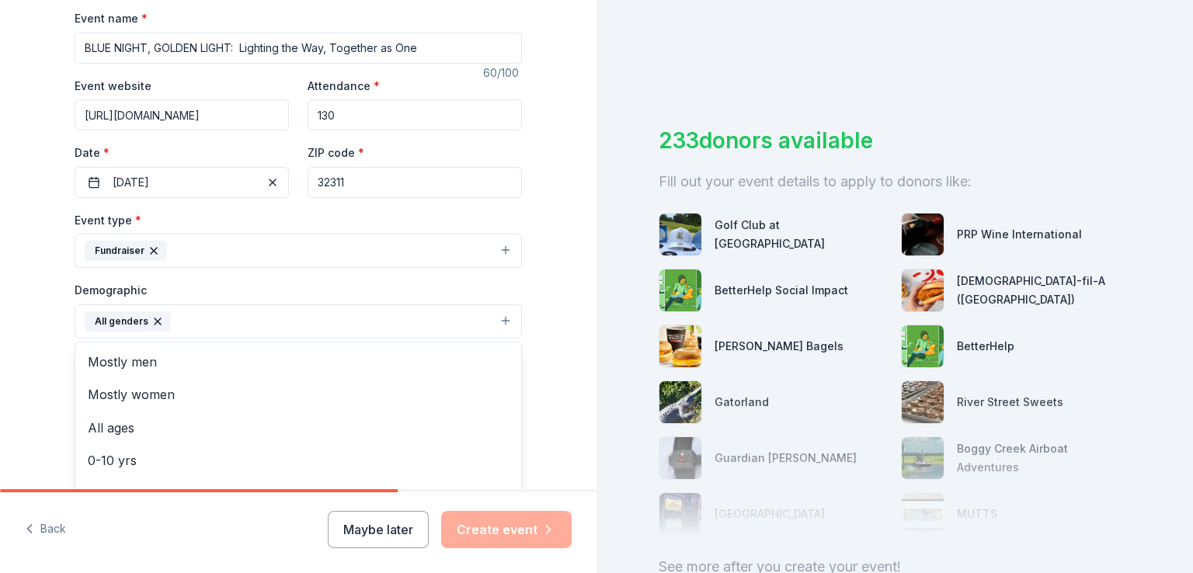
click at [550, 254] on div "Tell us about your event. We'll find in-kind donations you can apply for. Event…" at bounding box center [298, 285] width 596 height 1037
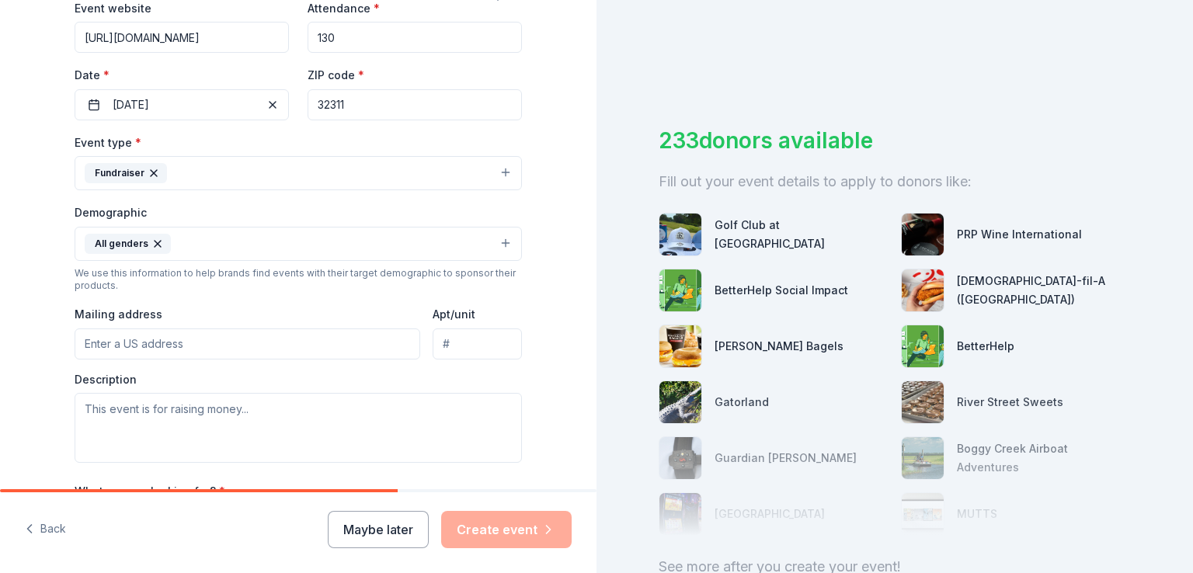
scroll to position [388, 0]
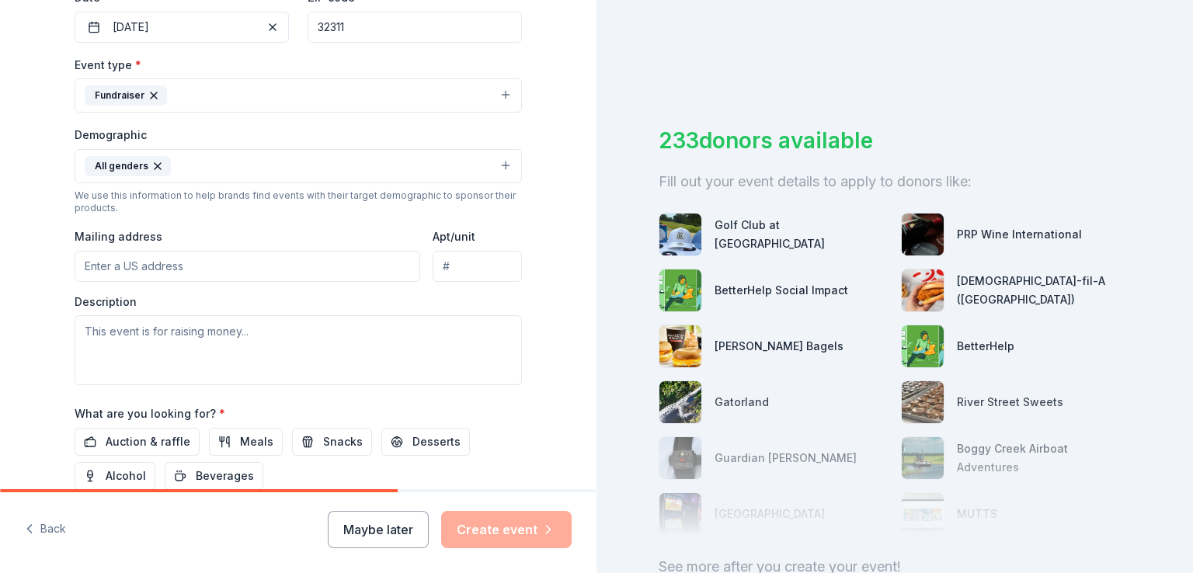
click at [245, 277] on input "Mailing address" at bounding box center [248, 266] width 346 height 31
type input "5100 TERREBONE DR."
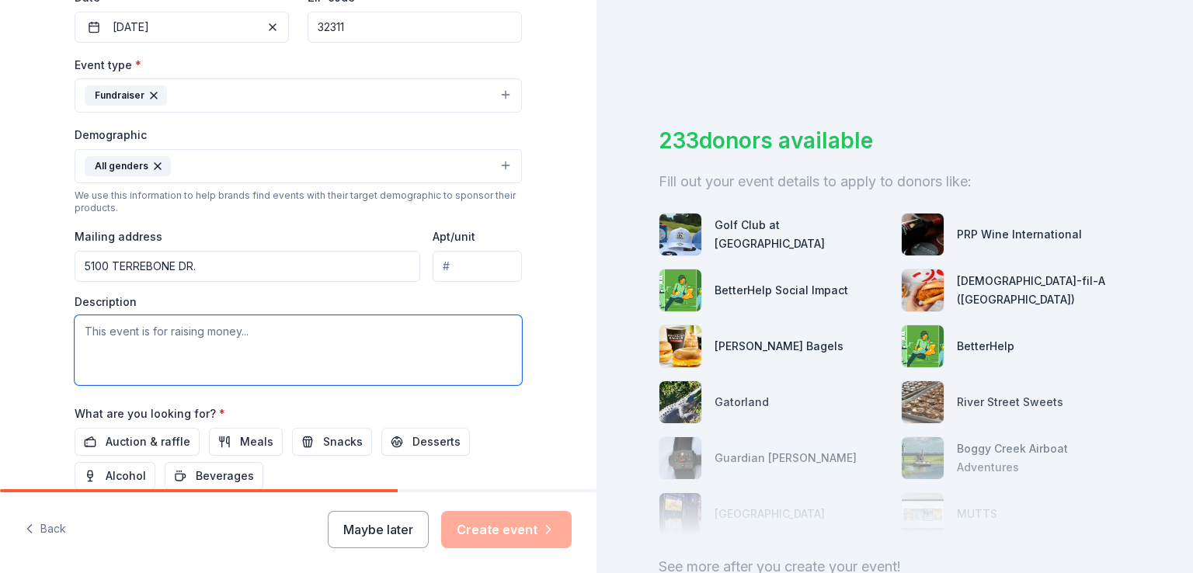
click at [189, 335] on textarea at bounding box center [298, 350] width 447 height 70
paste textarea "“Blue Night, Golden Light: Lighting the Way, Together as One” is St. John Paul …"
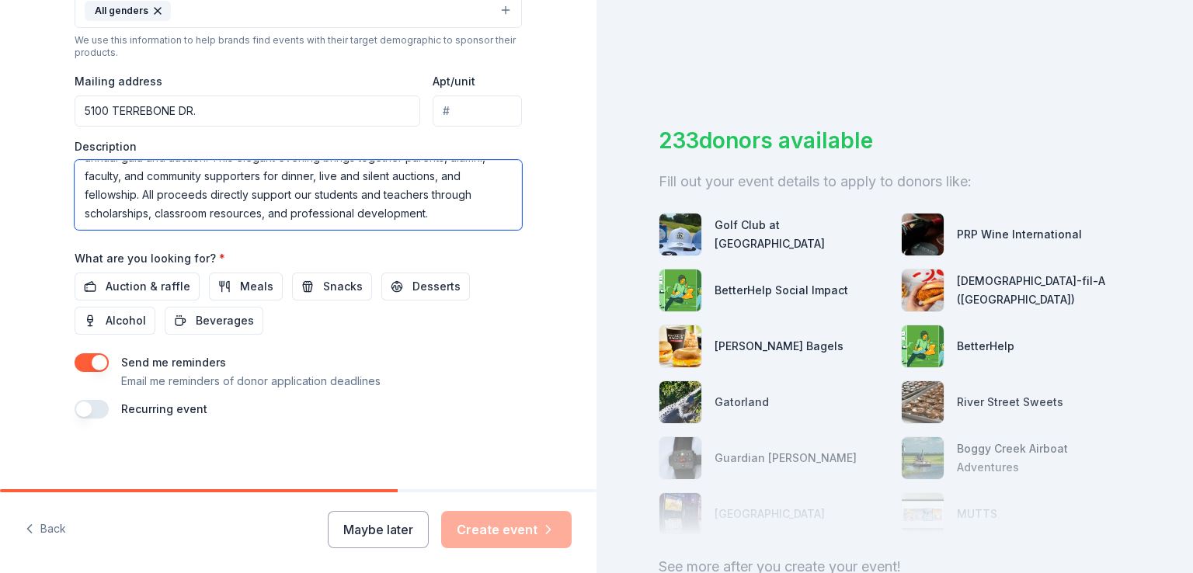
scroll to position [547, 0]
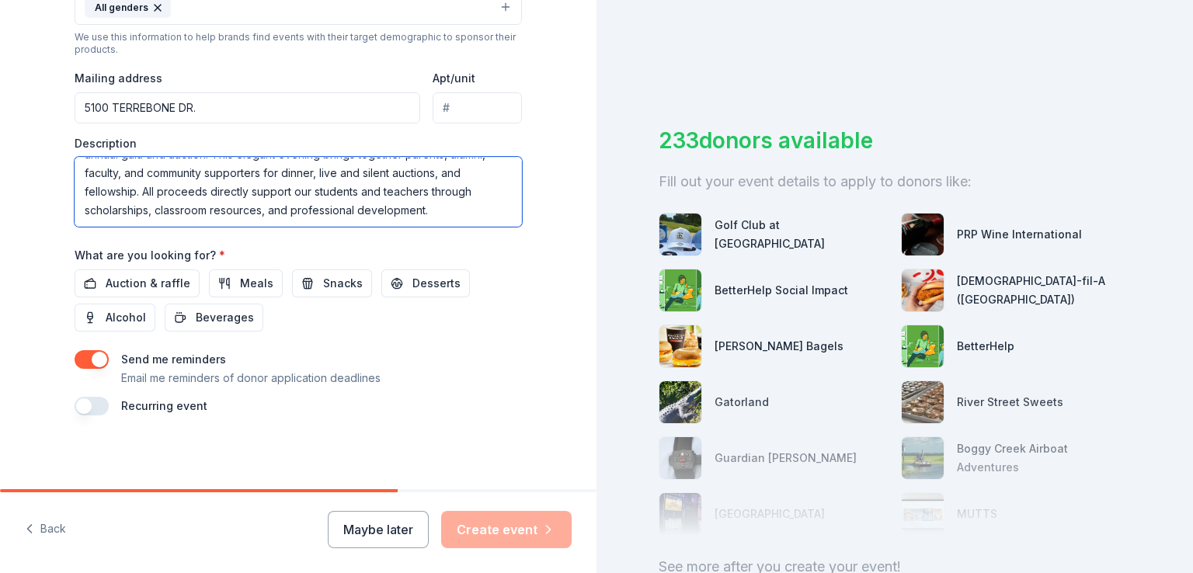
type textarea "“Blue Night, Golden Light: Lighting the Way, Together as One” is St. John Paul …"
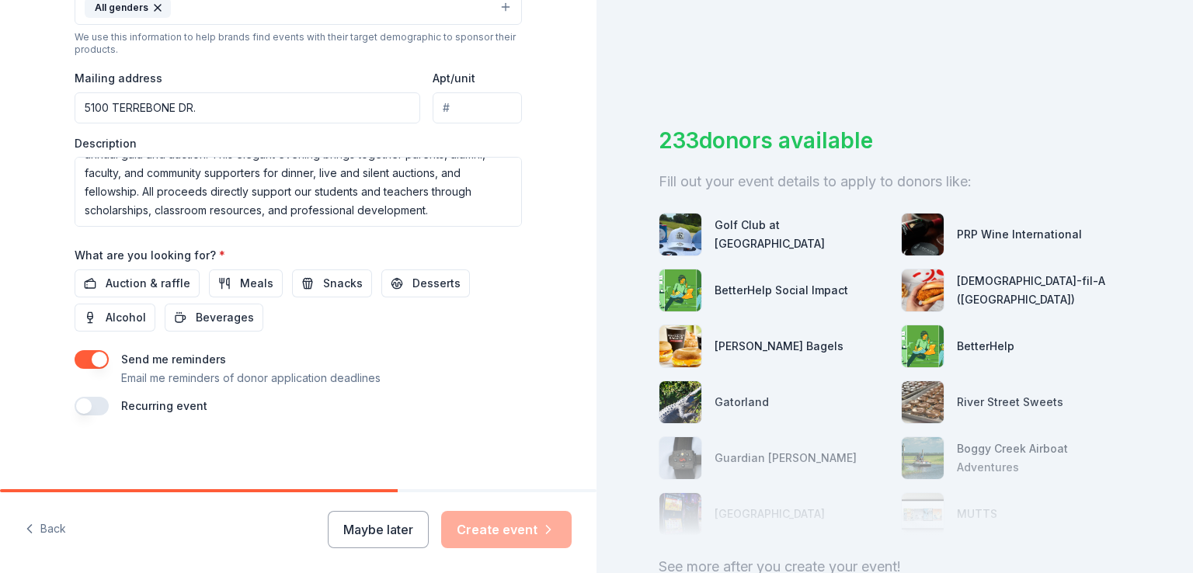
drag, startPoint x: 332, startPoint y: 490, endPoint x: 553, endPoint y: 482, distance: 221.5
click at [553, 482] on div "Tell us about your event. We'll find in-kind donations you can apply for. Event…" at bounding box center [298, 286] width 596 height 573
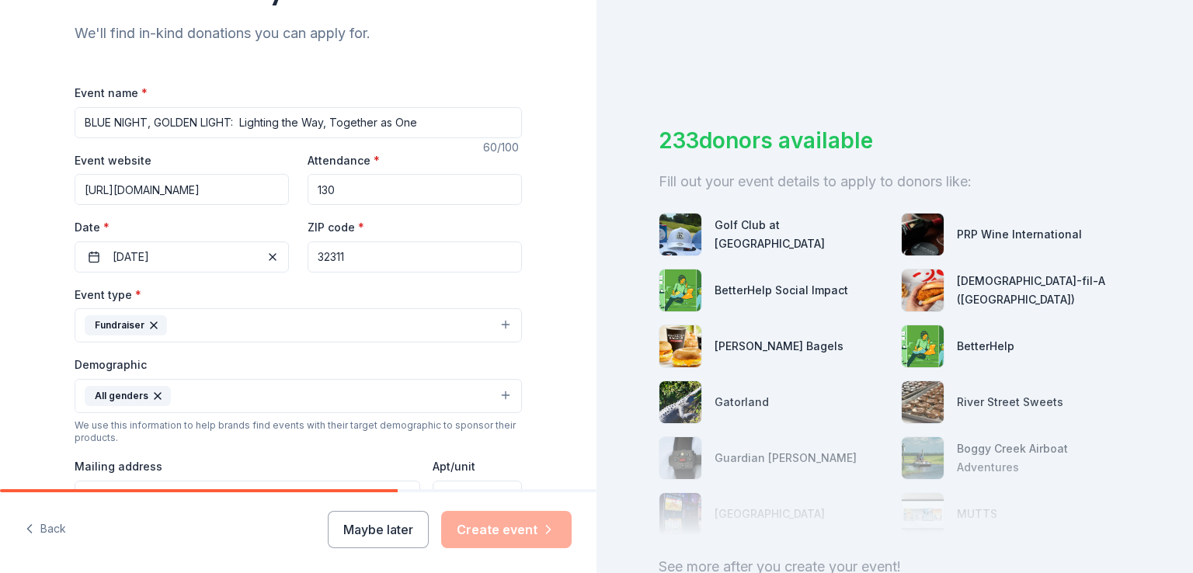
scroll to position [155, 0]
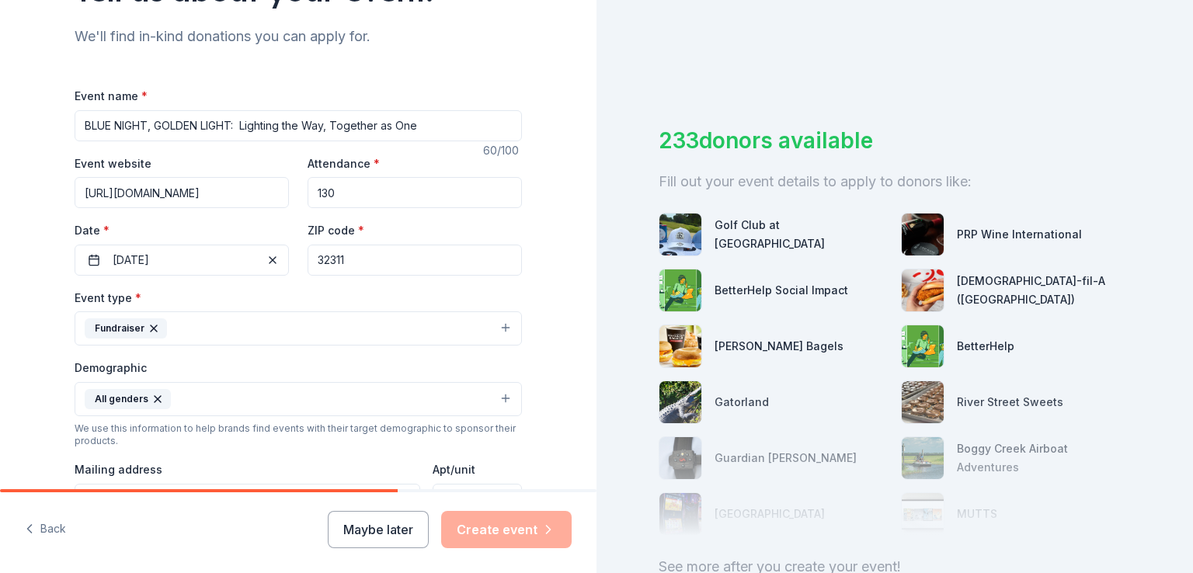
click at [395, 259] on input "32311" at bounding box center [415, 260] width 214 height 31
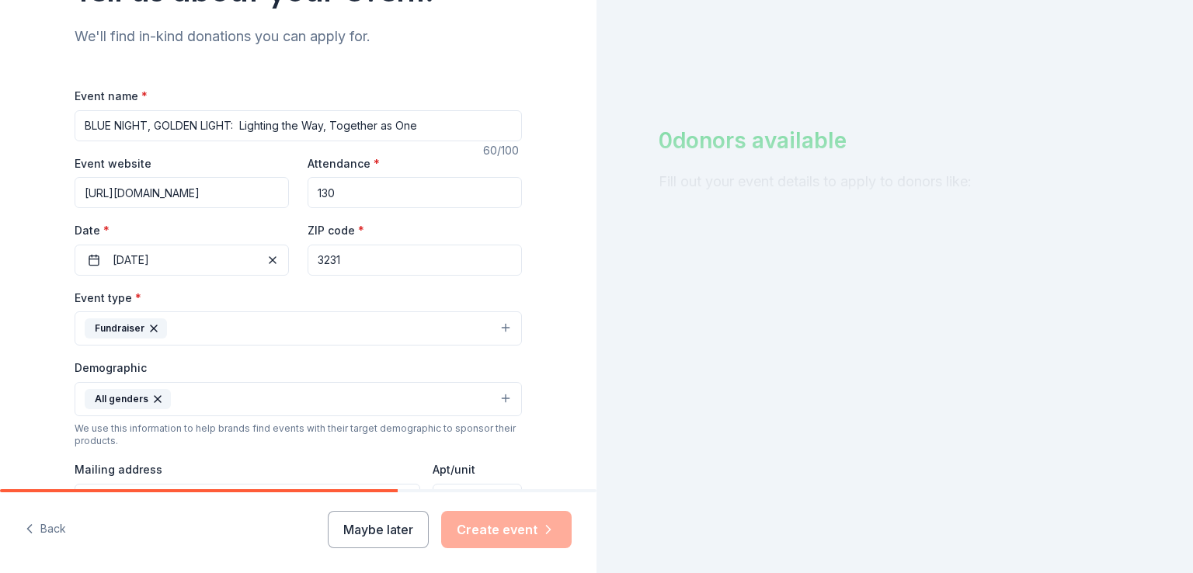
type input "32311"
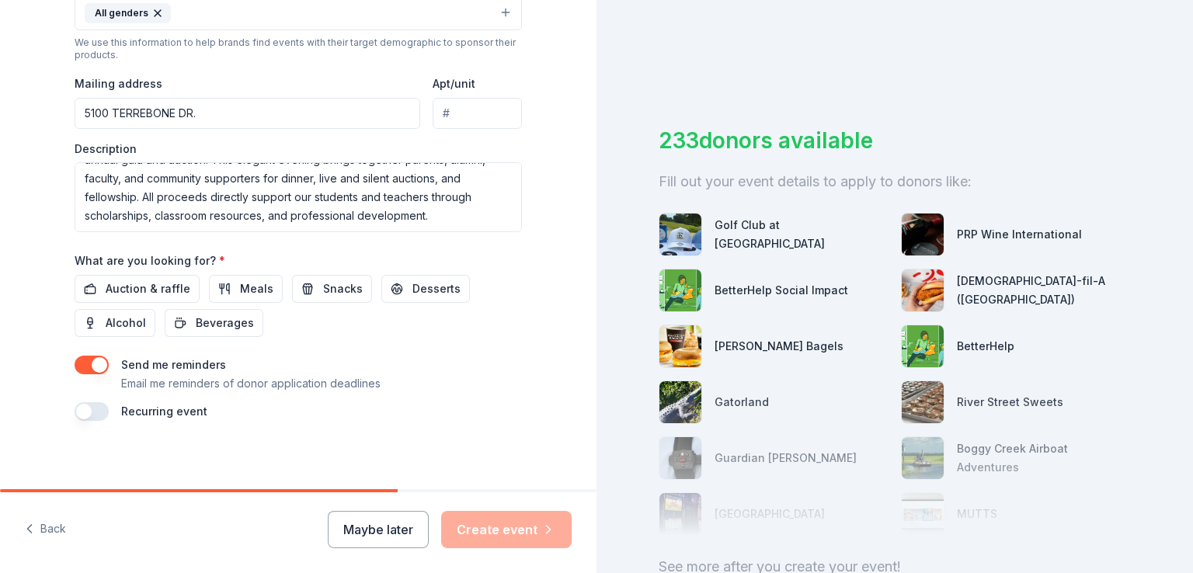
scroll to position [544, 0]
click at [214, 111] on input "5100 TERREBONE DR." at bounding box center [248, 111] width 346 height 31
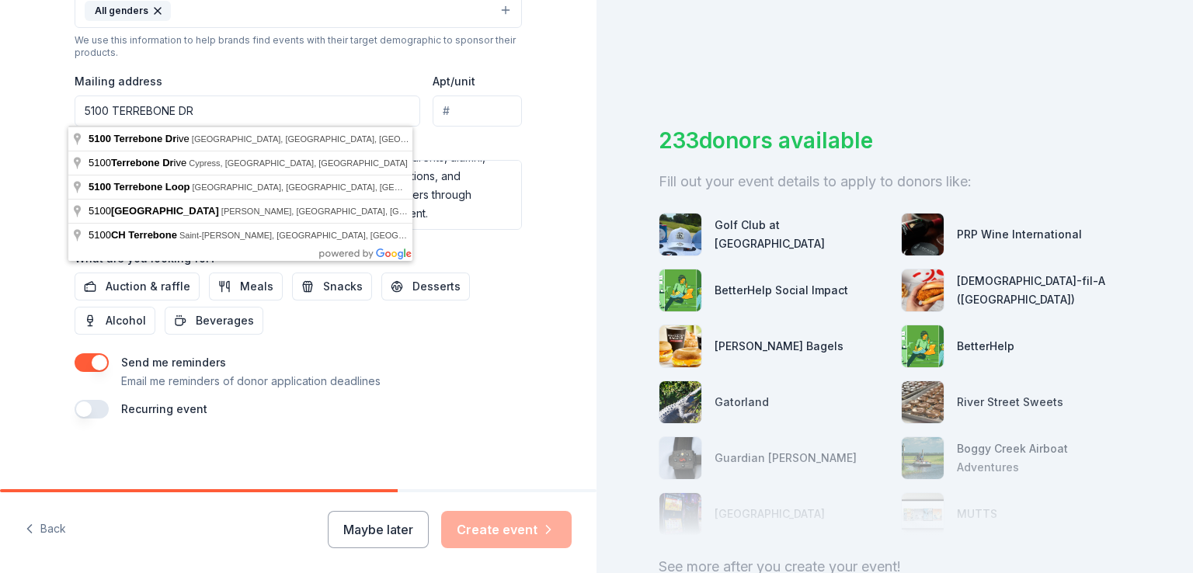
type input "5100 TERREBONE DR."
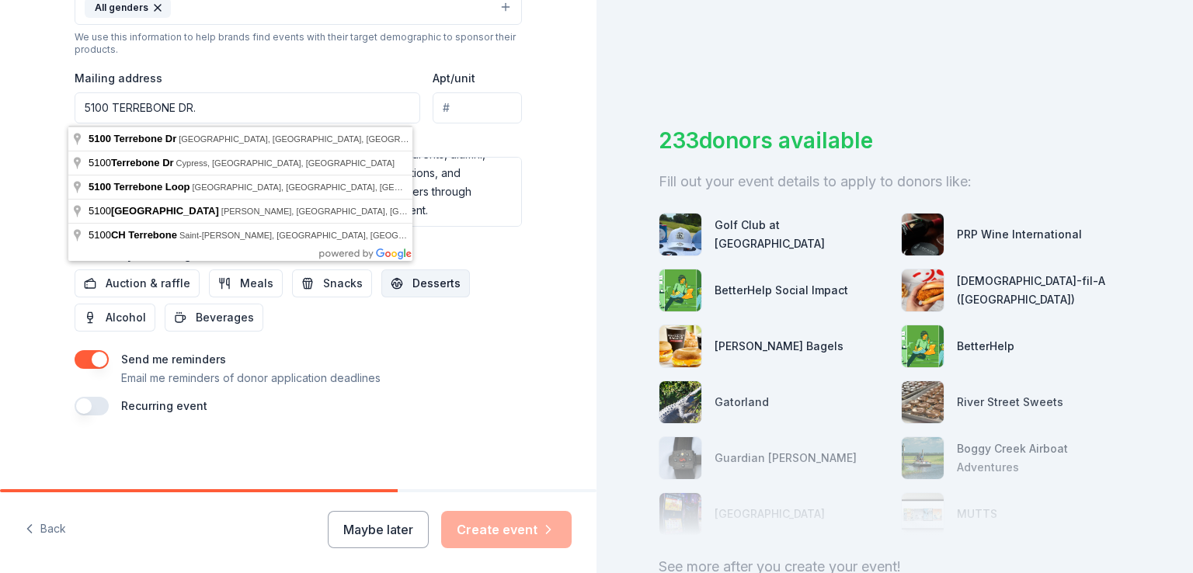
scroll to position [547, 0]
click at [82, 358] on button "button" at bounding box center [92, 359] width 34 height 19
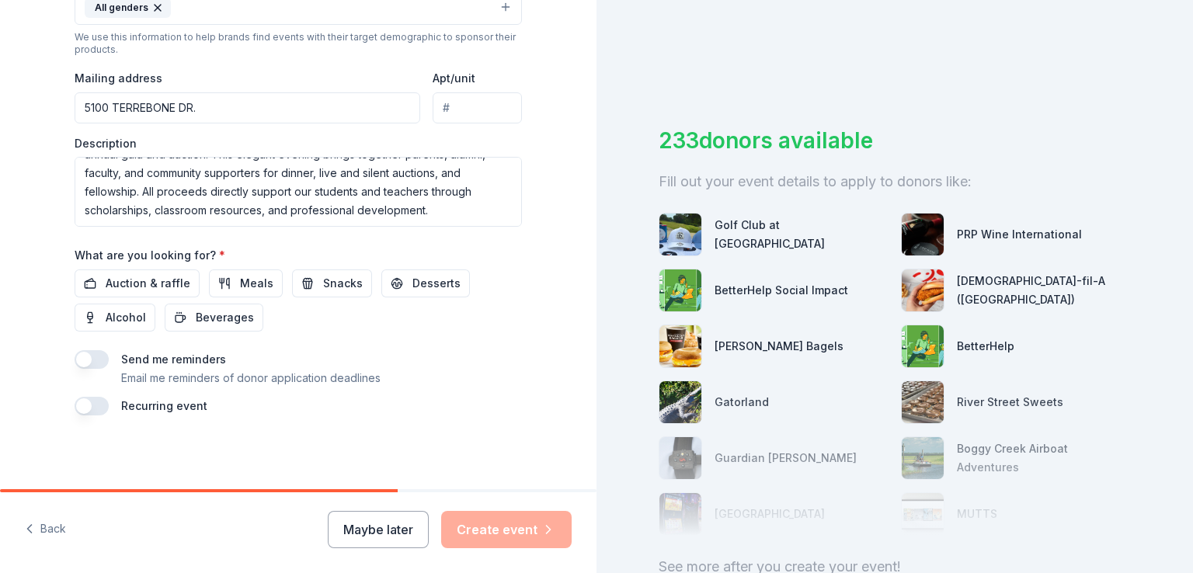
click at [91, 358] on button "button" at bounding box center [92, 359] width 34 height 19
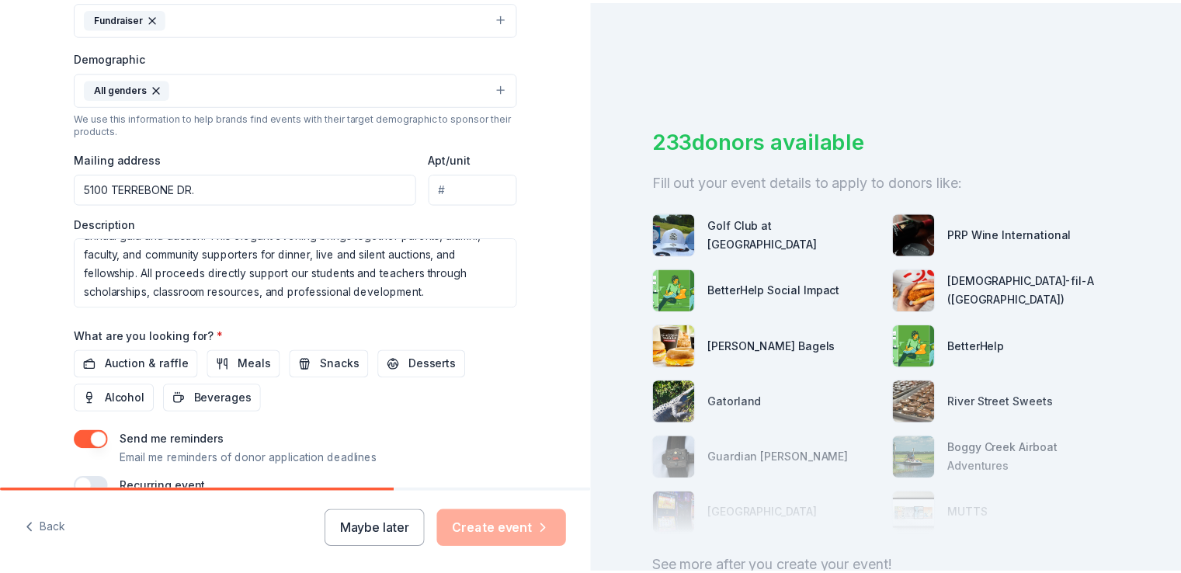
scroll to position [544, 0]
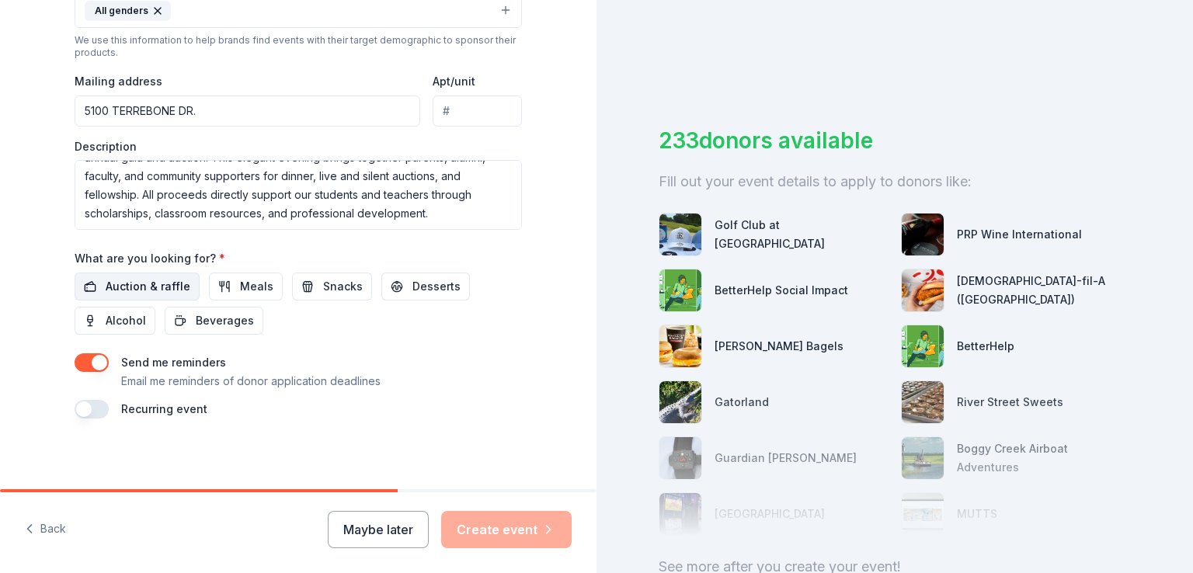
click at [120, 286] on span "Auction & raffle" at bounding box center [148, 286] width 85 height 19
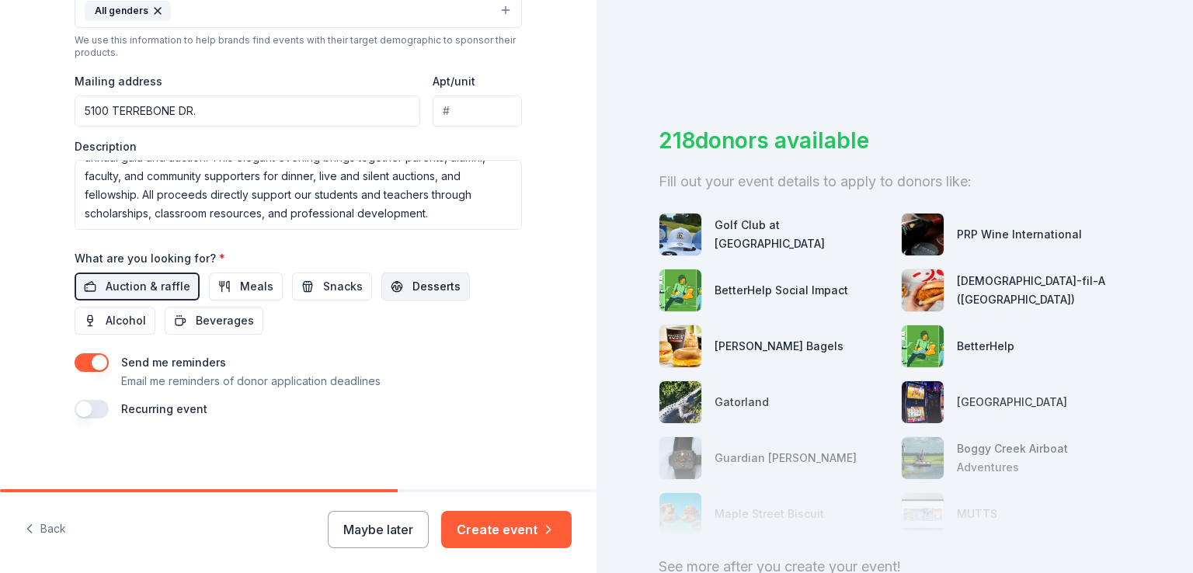
click at [412, 291] on span "Desserts" at bounding box center [436, 286] width 48 height 19
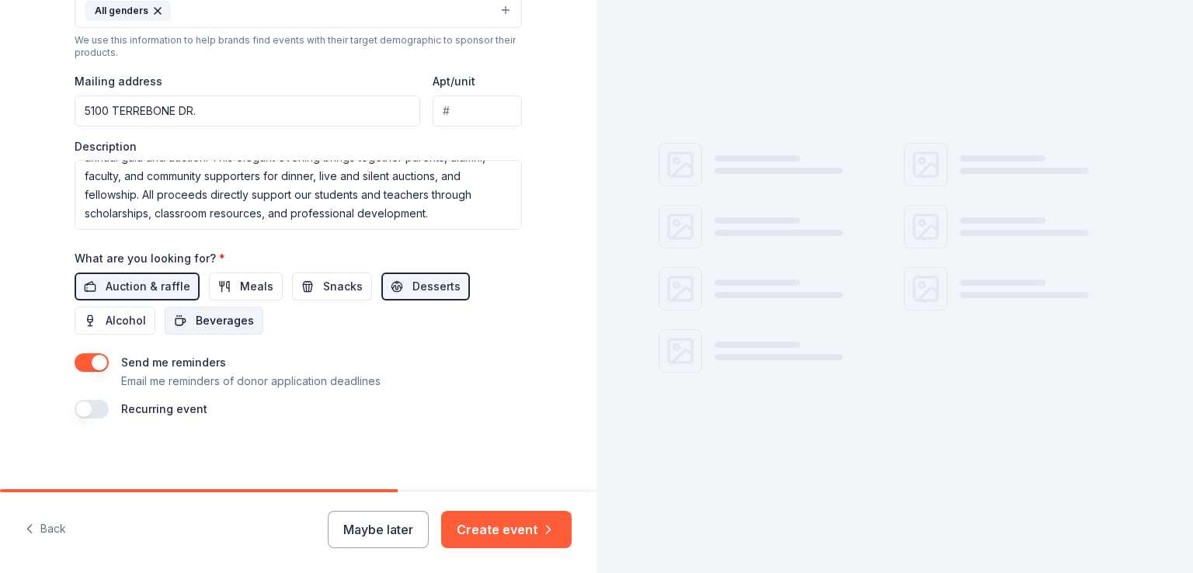
click at [223, 328] on span "Beverages" at bounding box center [225, 320] width 58 height 19
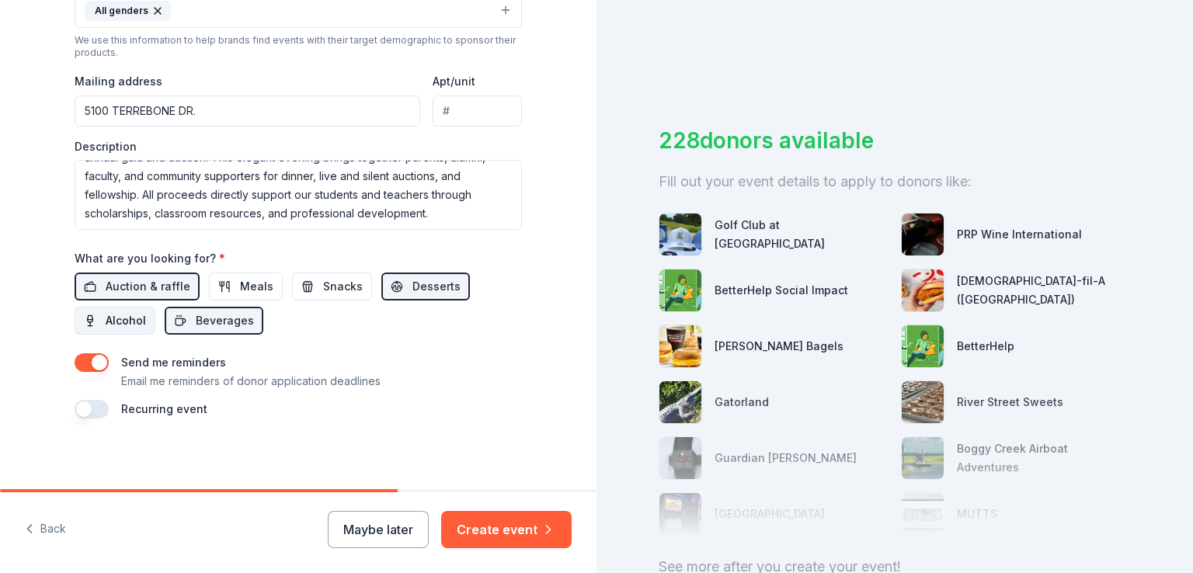
click at [106, 315] on span "Alcohol" at bounding box center [126, 320] width 40 height 19
click at [323, 282] on span "Snacks" at bounding box center [343, 286] width 40 height 19
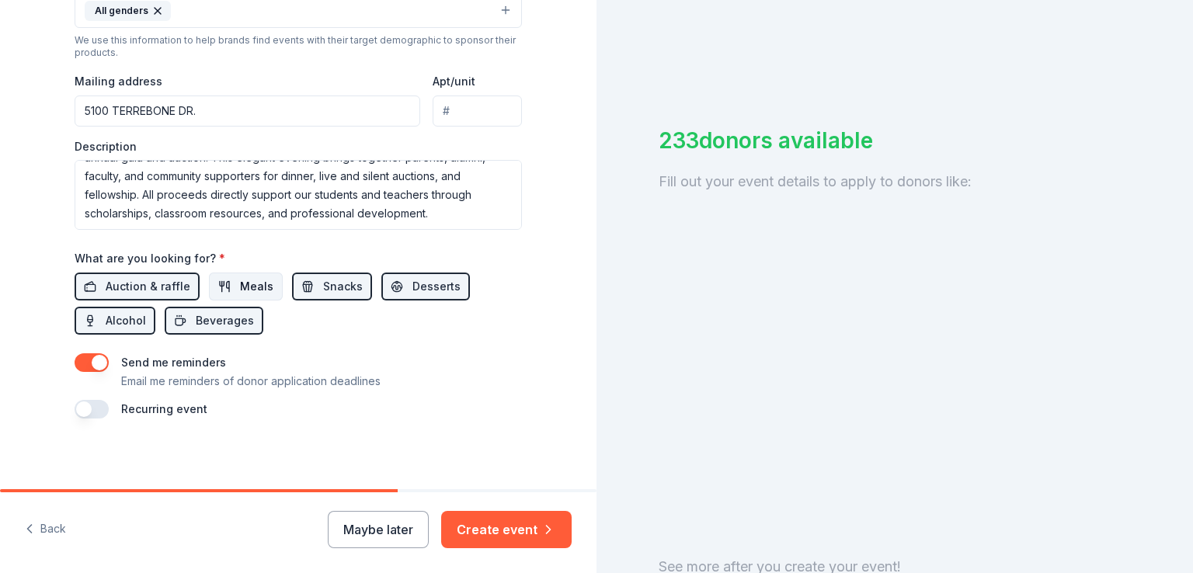
click at [248, 289] on span "Meals" at bounding box center [256, 286] width 33 height 19
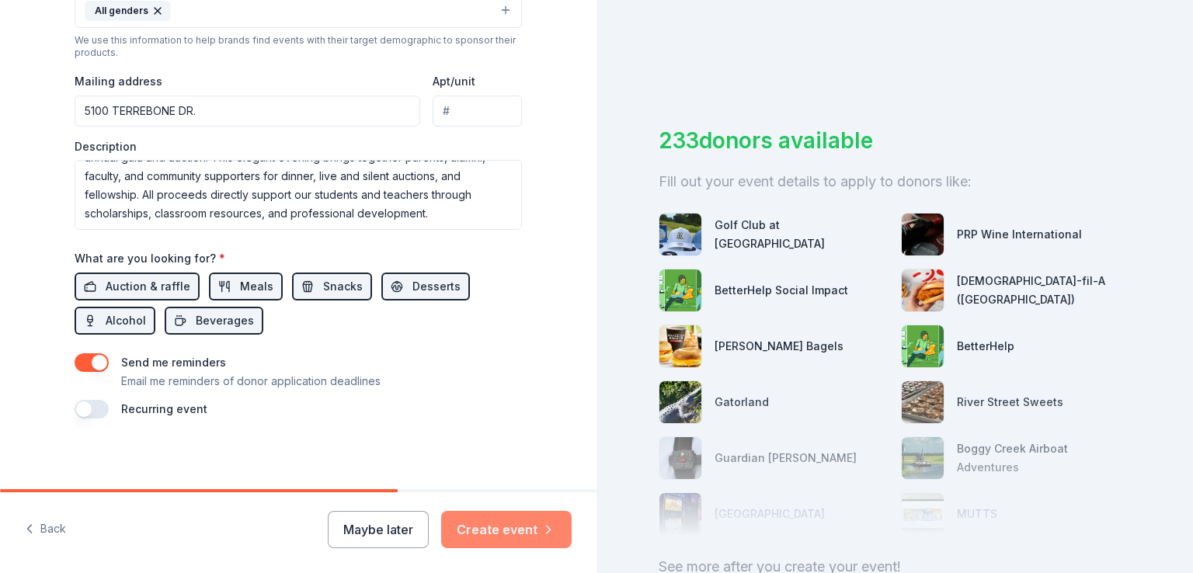
click at [503, 523] on button "Create event" at bounding box center [506, 529] width 130 height 37
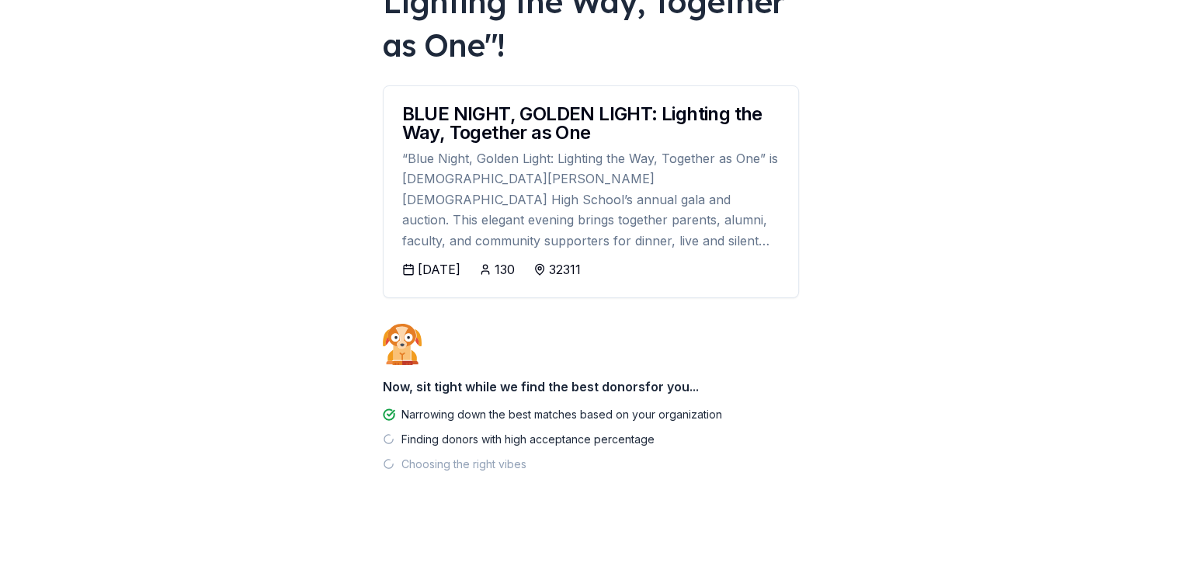
scroll to position [209, 0]
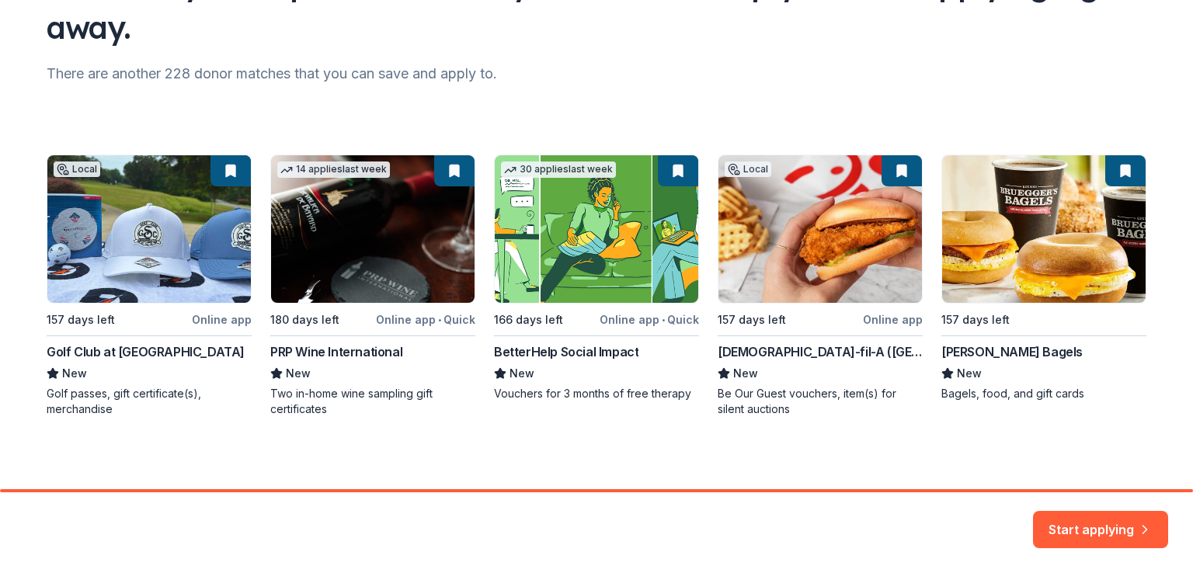
scroll to position [164, 0]
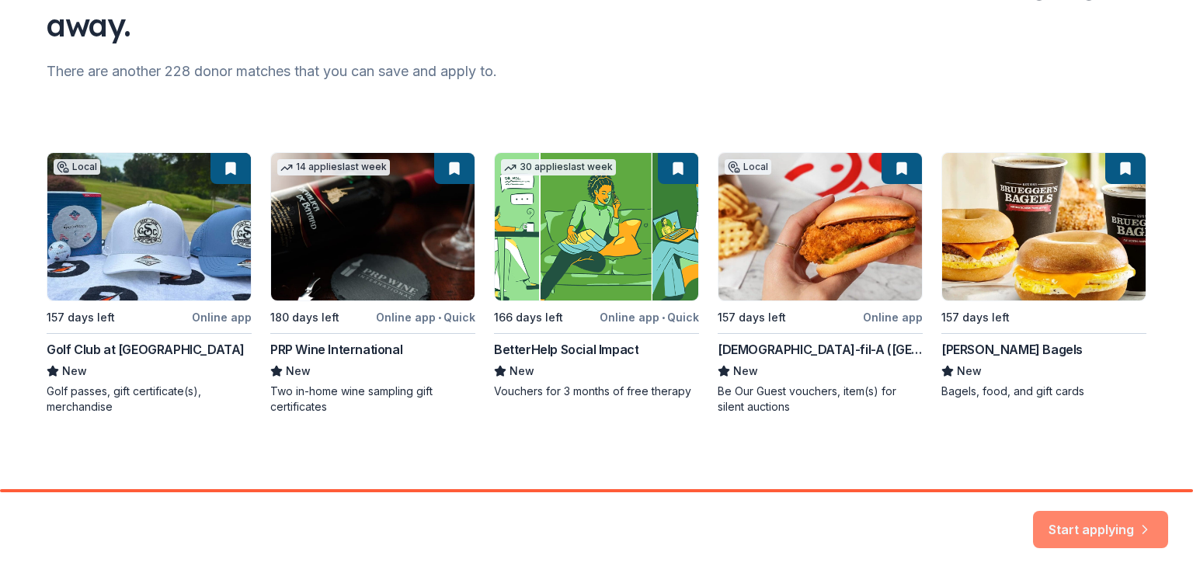
click at [1122, 526] on button "Start applying" at bounding box center [1100, 522] width 135 height 37
click at [1080, 527] on div "Start applying" at bounding box center [1100, 529] width 135 height 37
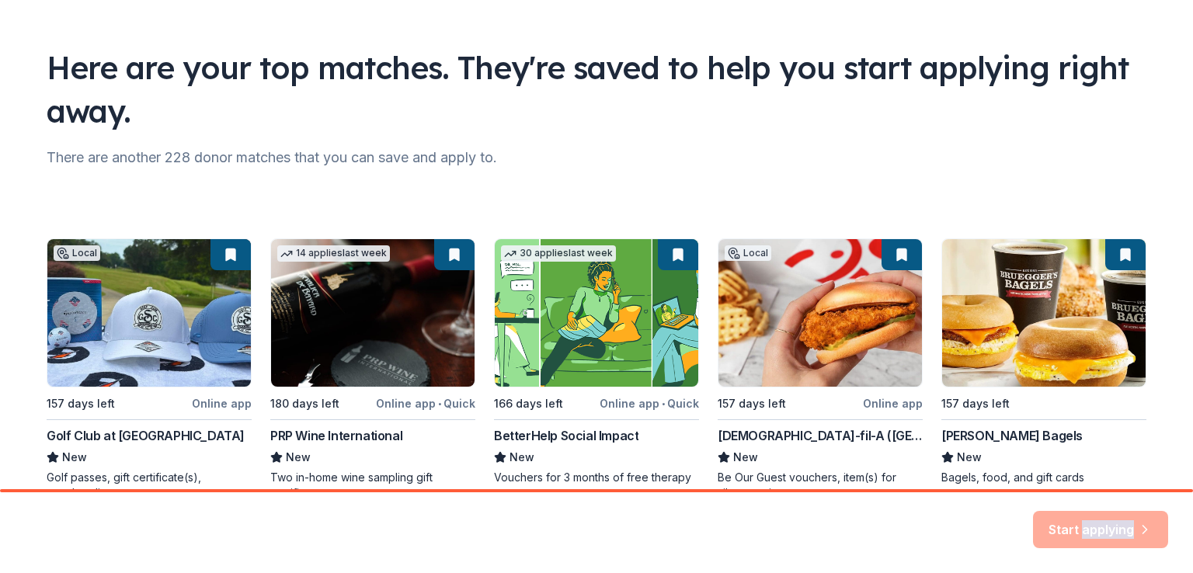
scroll to position [0, 0]
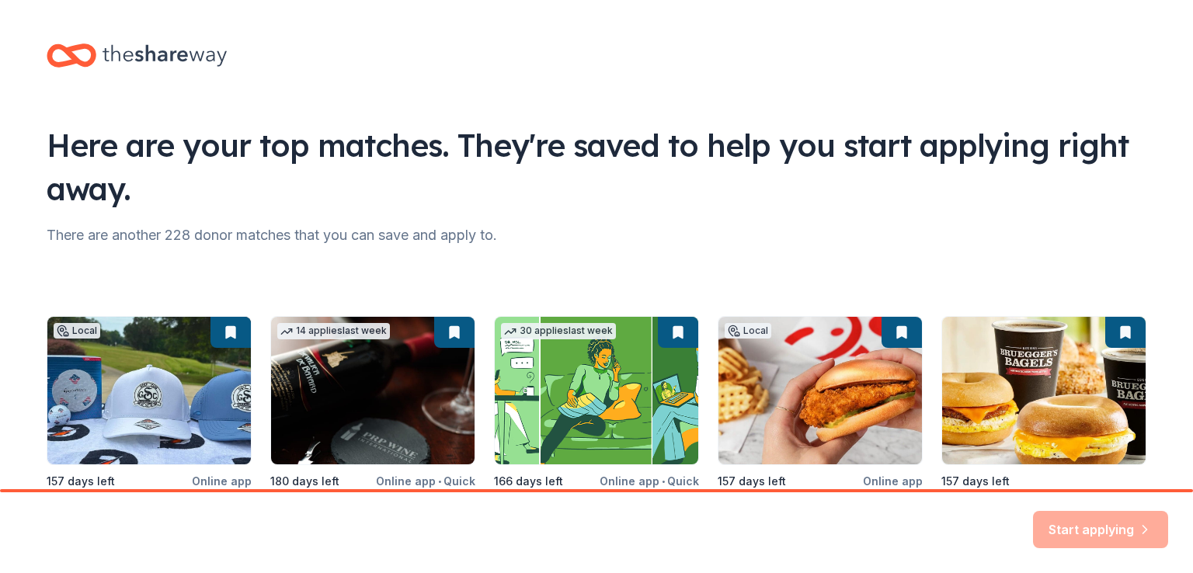
click at [221, 331] on div "Local 157 days left Online app Golf Club at Summerbrooke New Golf passes, gift …" at bounding box center [597, 447] width 1100 height 262
click at [228, 334] on div "Local 157 days left Online app Golf Club at Summerbrooke New Golf passes, gift …" at bounding box center [597, 447] width 1100 height 262
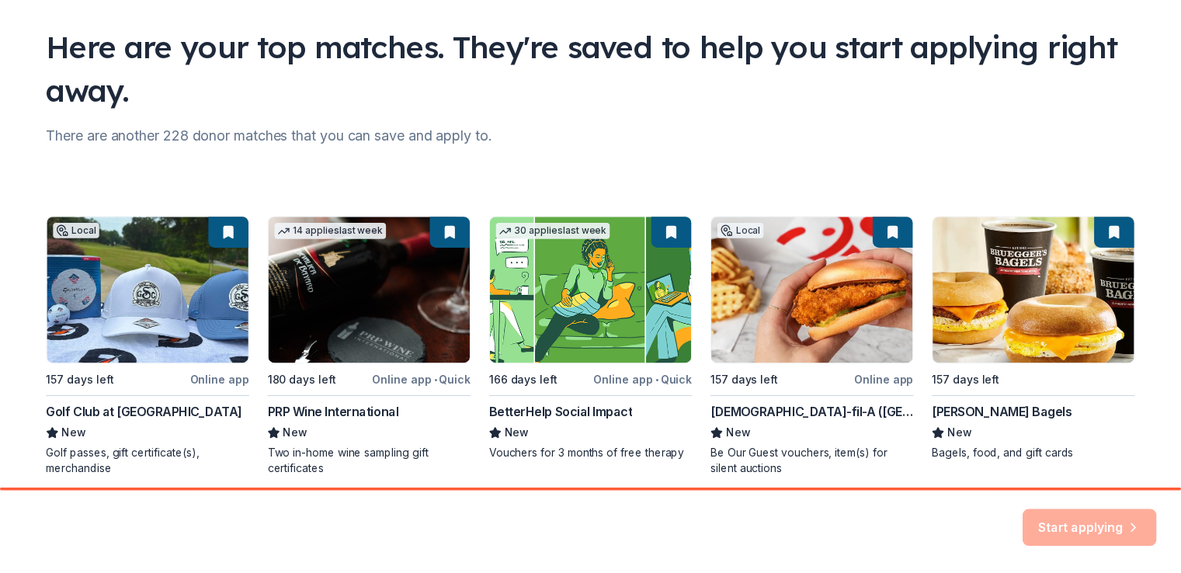
scroll to position [164, 0]
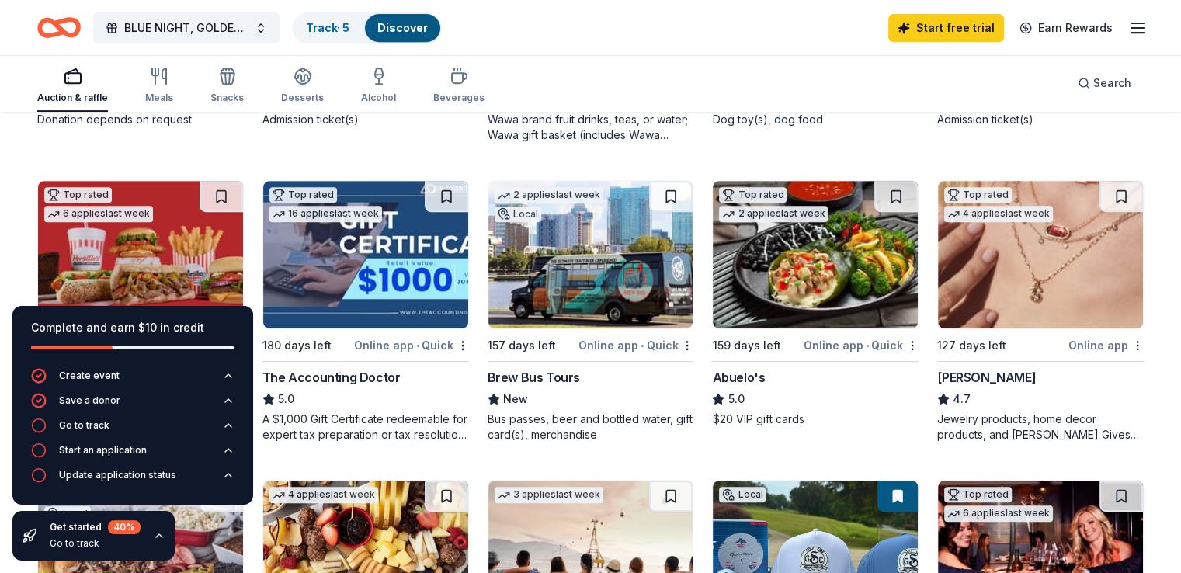
scroll to position [700, 0]
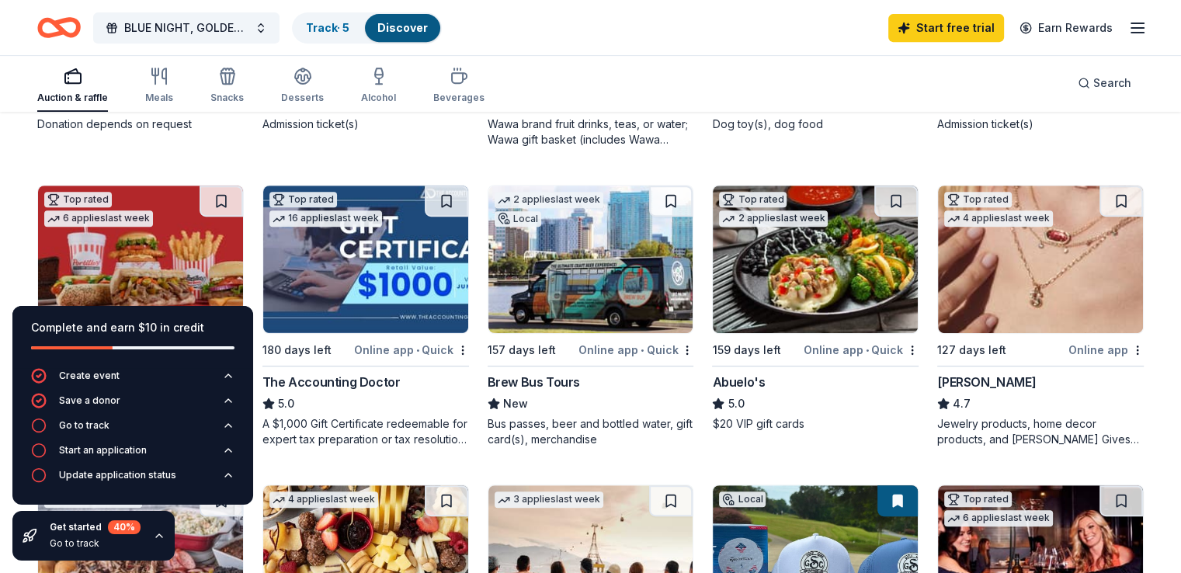
click at [1070, 345] on div "Online app" at bounding box center [1106, 349] width 75 height 19
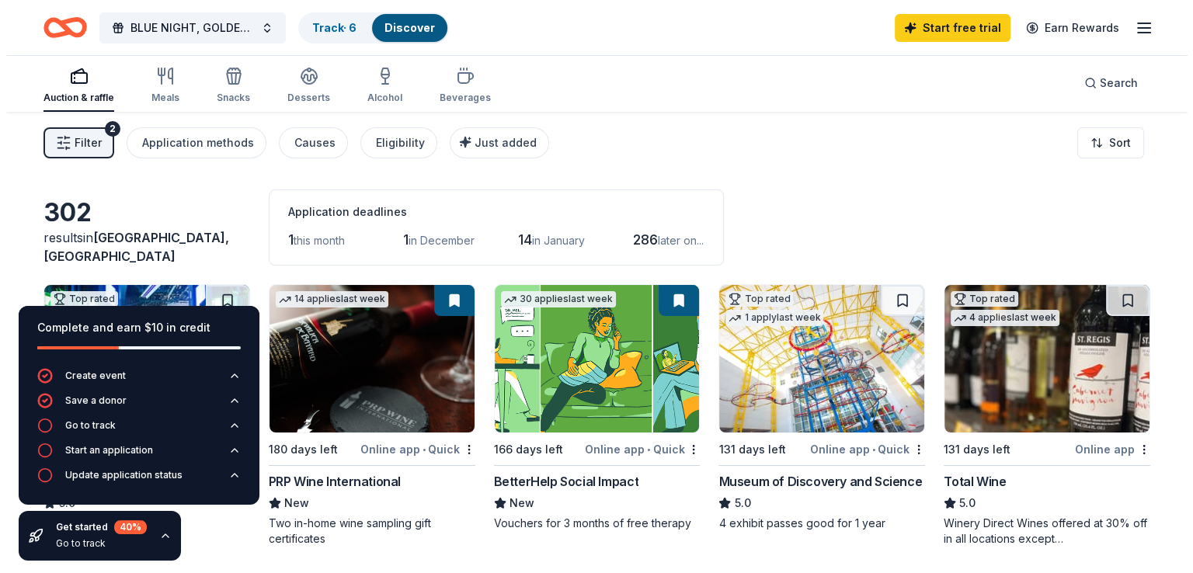
scroll to position [0, 0]
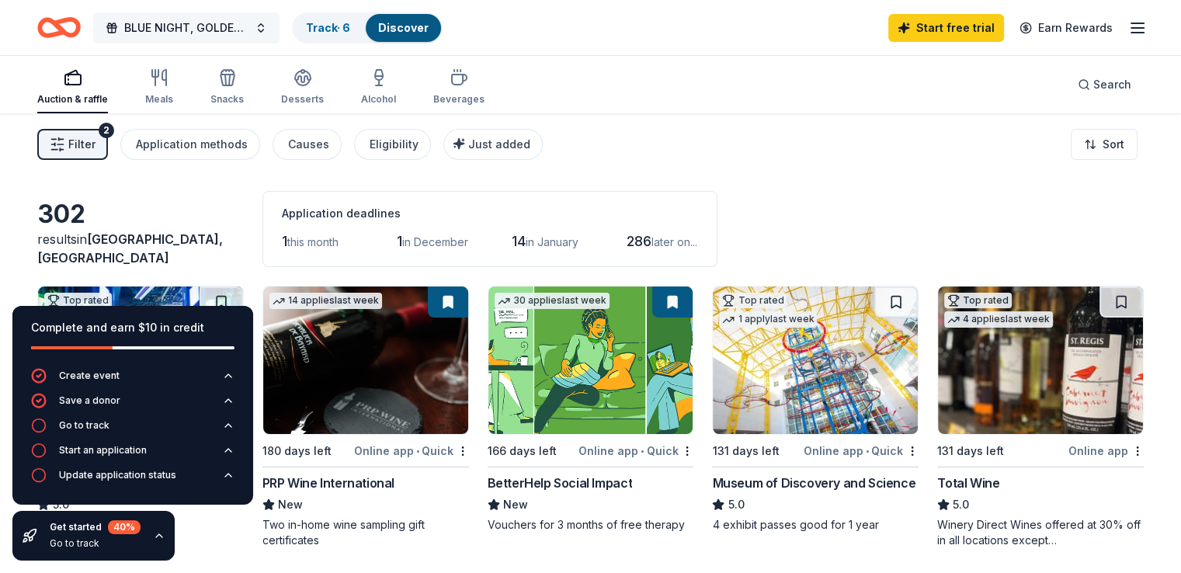
click at [198, 30] on span "BLUE NIGHT, GOLDEN LIGHT: Lighting the Way, Together as One" at bounding box center [186, 28] width 124 height 19
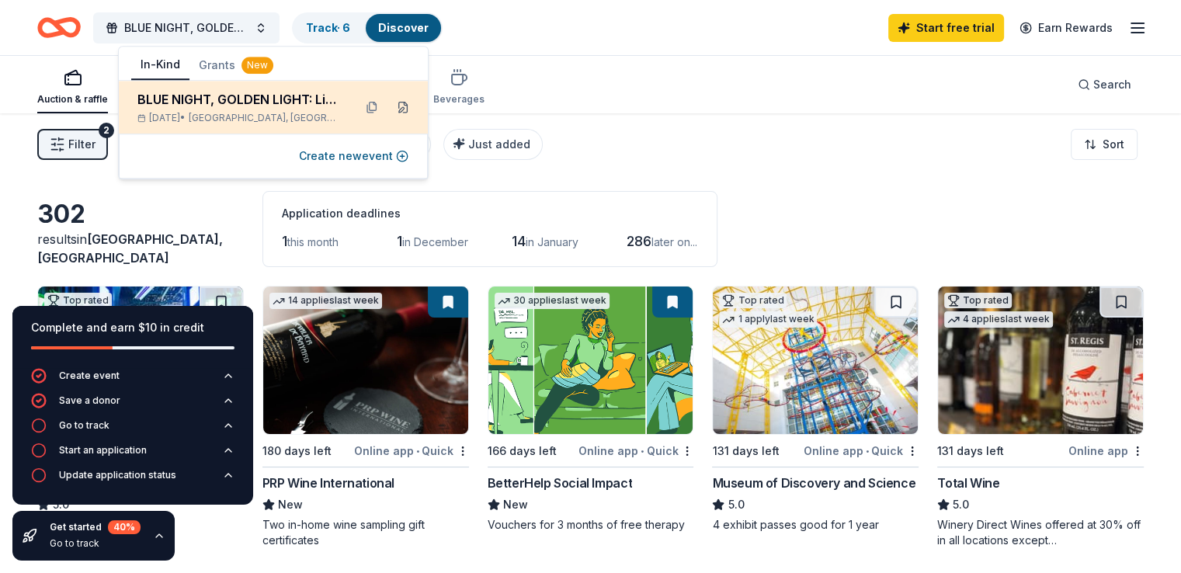
click at [404, 109] on button at bounding box center [403, 107] width 25 height 25
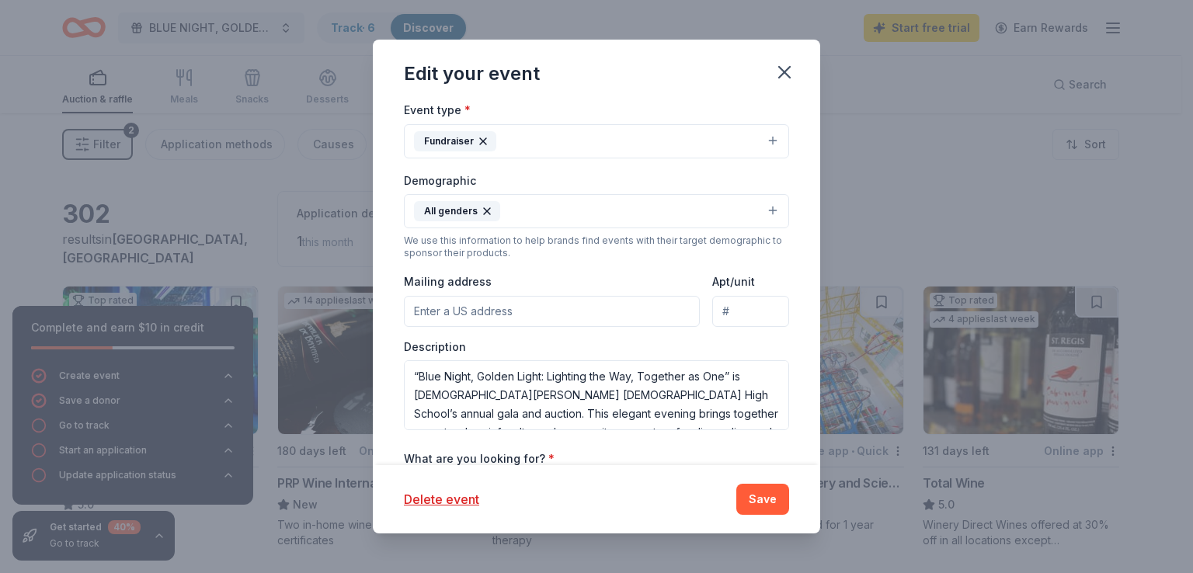
scroll to position [323, 0]
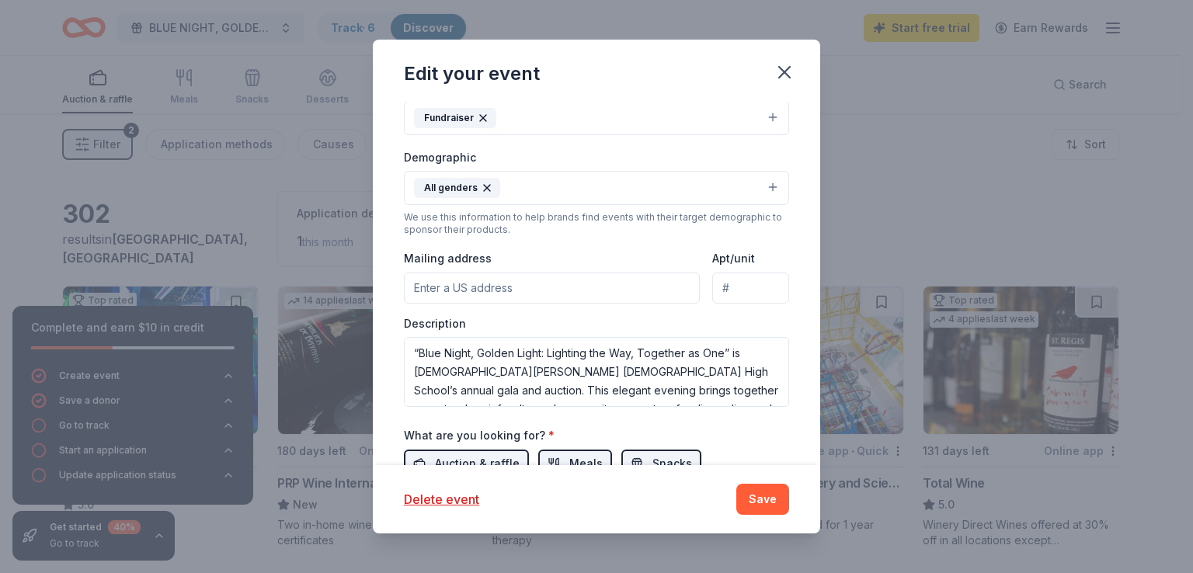
click at [477, 295] on input "Mailing address" at bounding box center [552, 288] width 296 height 31
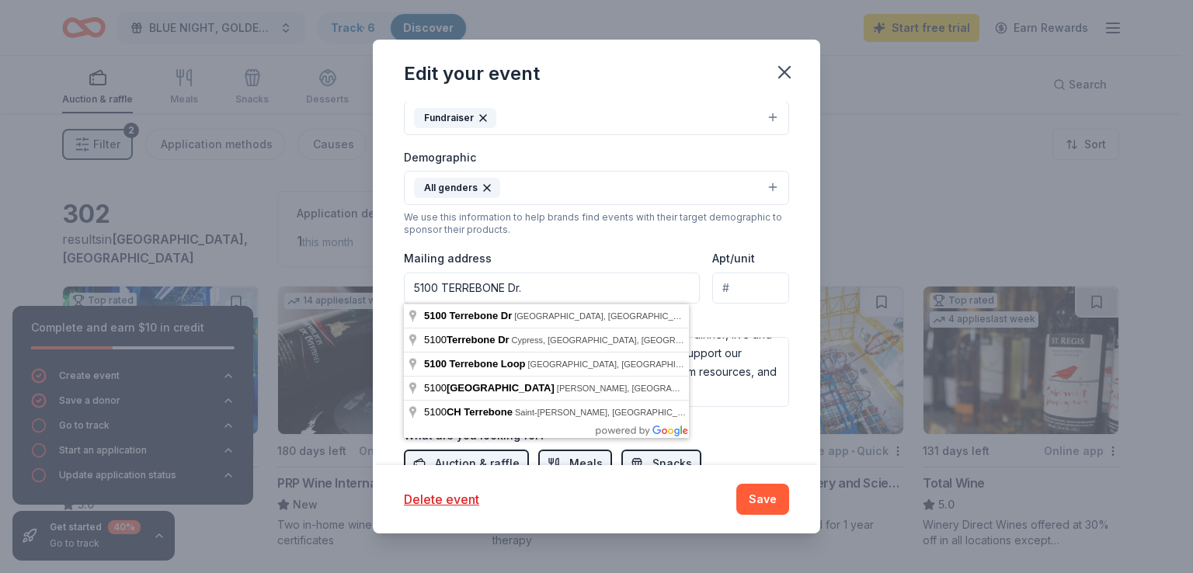
click at [606, 244] on div "Event type * Fundraiser Demographic All genders We use this information to help…" at bounding box center [596, 242] width 385 height 330
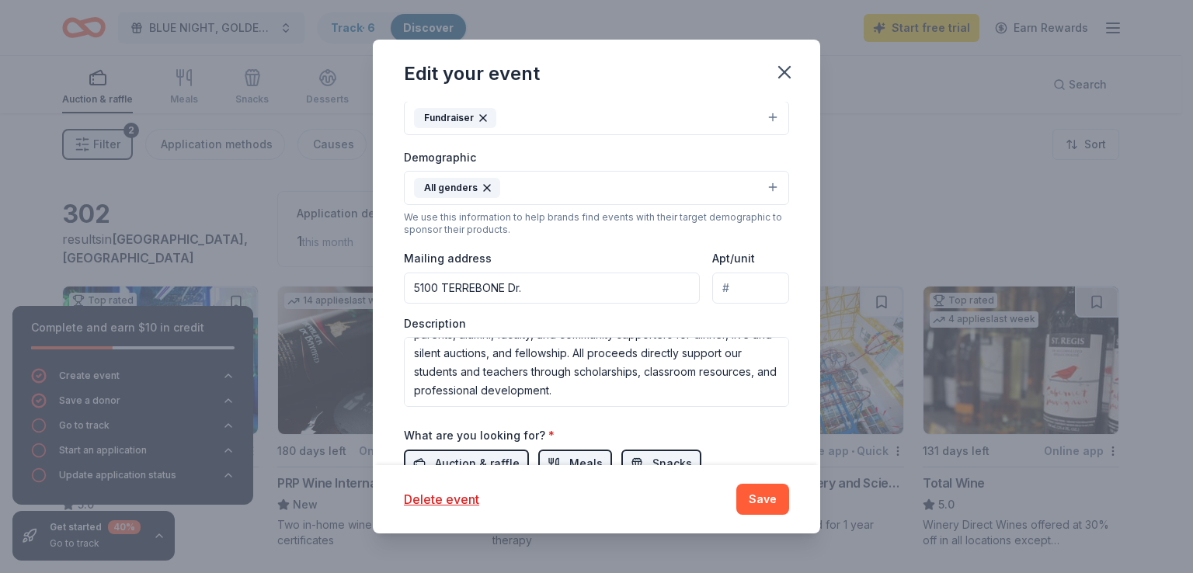
click at [562, 287] on input "5100 TERREBONE Dr." at bounding box center [552, 288] width 296 height 31
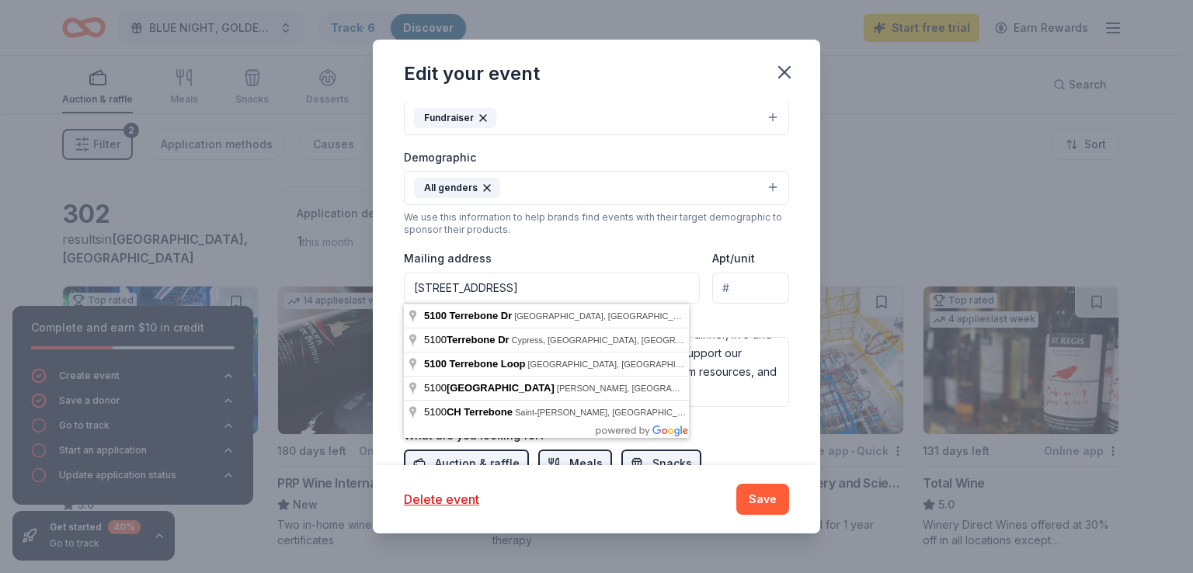
type input "5100 Terrebone Drive, Tallahassee, FL, 32311"
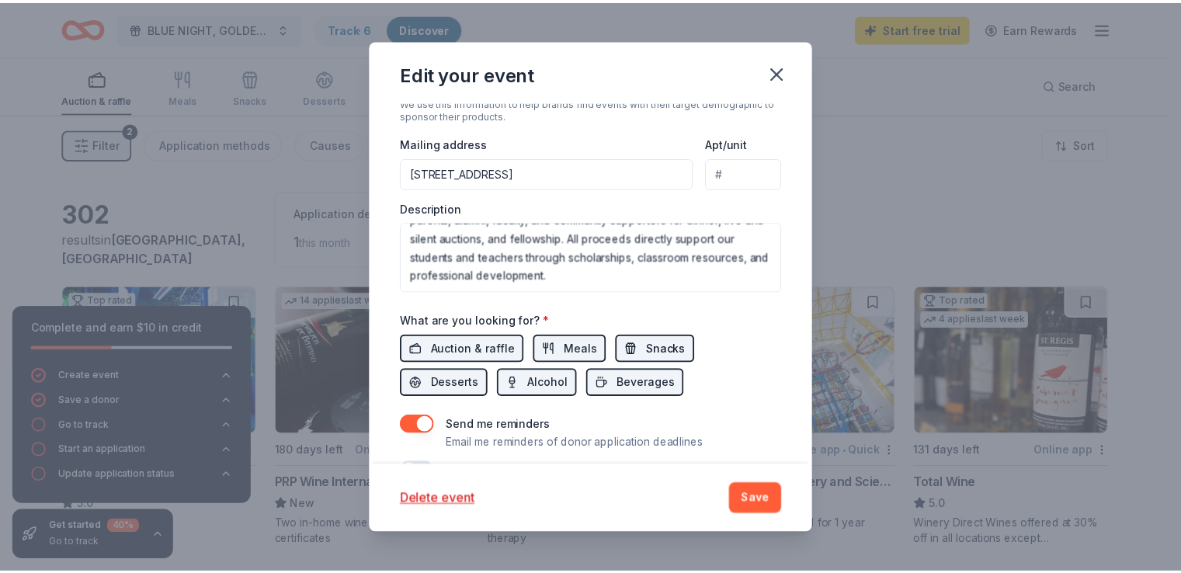
scroll to position [478, 0]
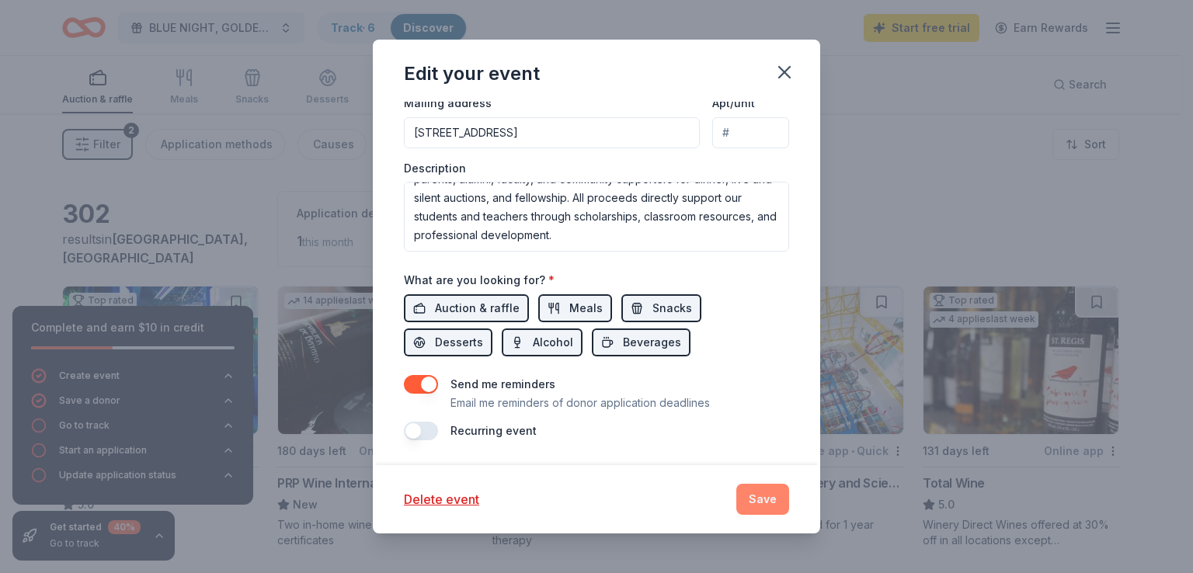
click at [763, 495] on button "Save" at bounding box center [762, 499] width 53 height 31
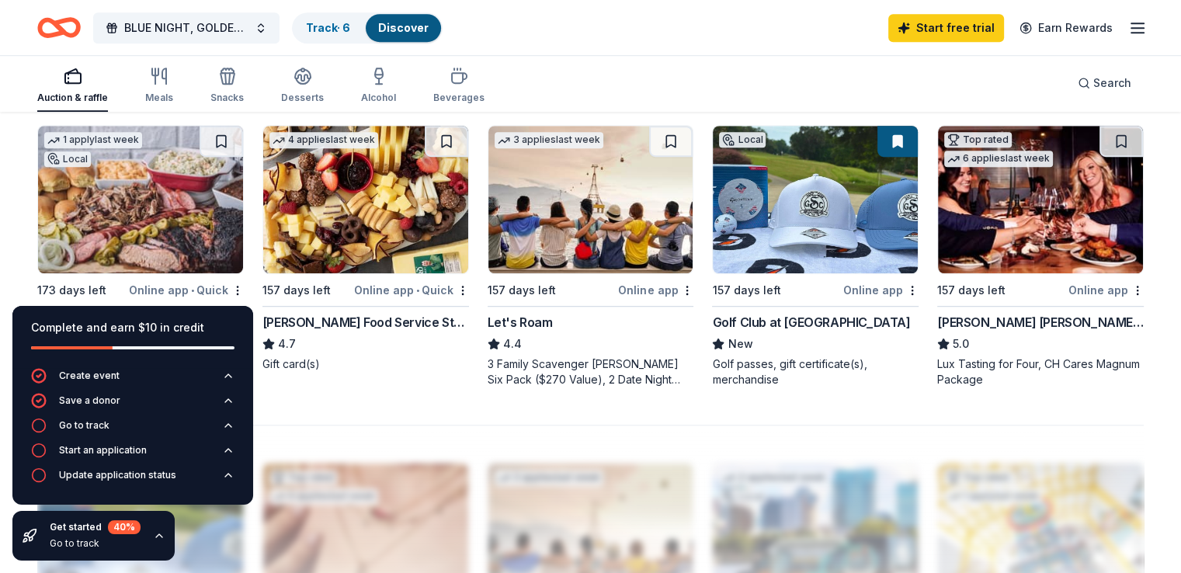
scroll to position [1087, 0]
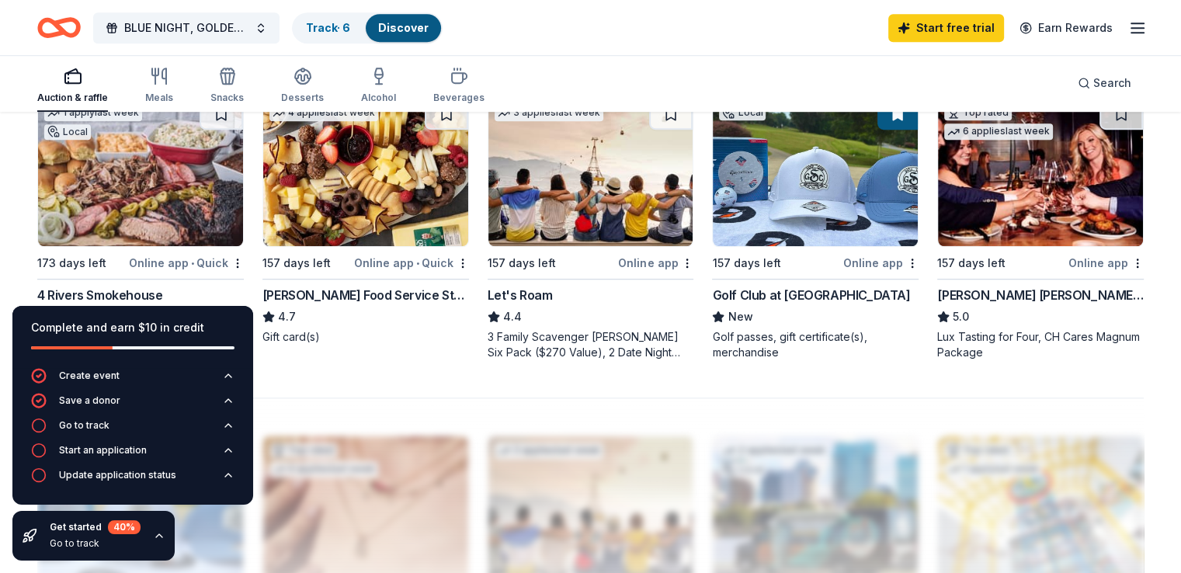
click at [807, 187] on img at bounding box center [815, 173] width 205 height 148
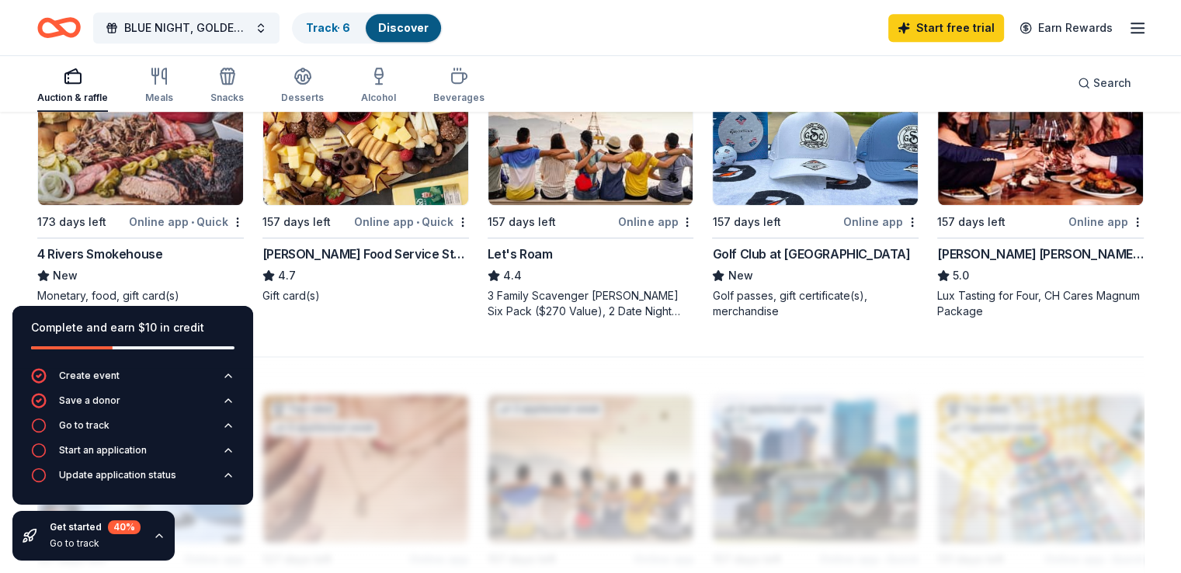
scroll to position [1165, 0]
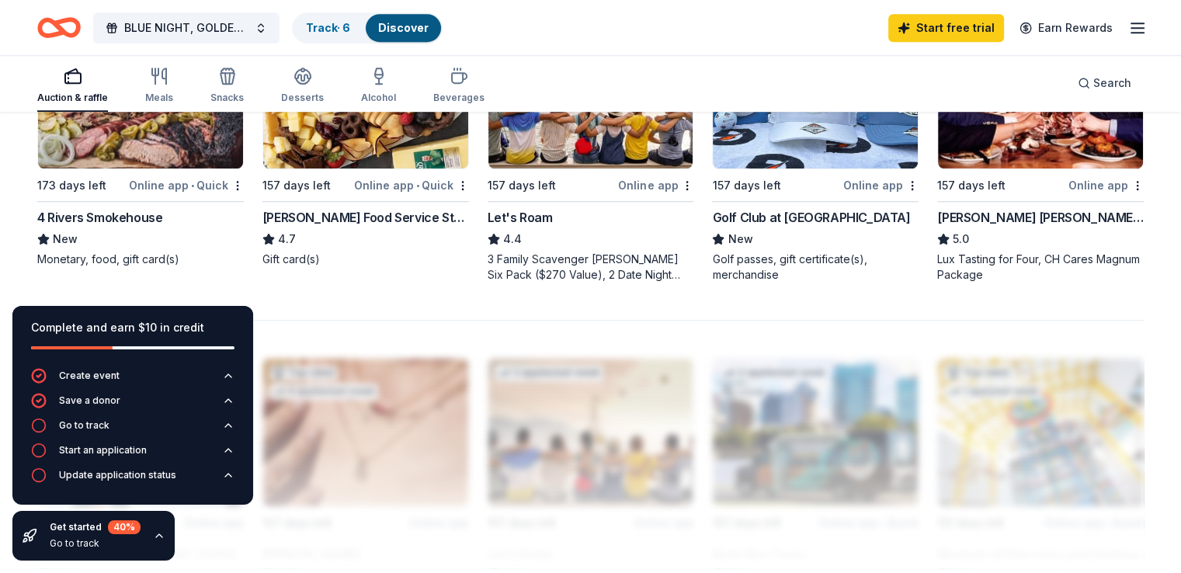
click at [158, 535] on icon "button" at bounding box center [159, 536] width 12 height 12
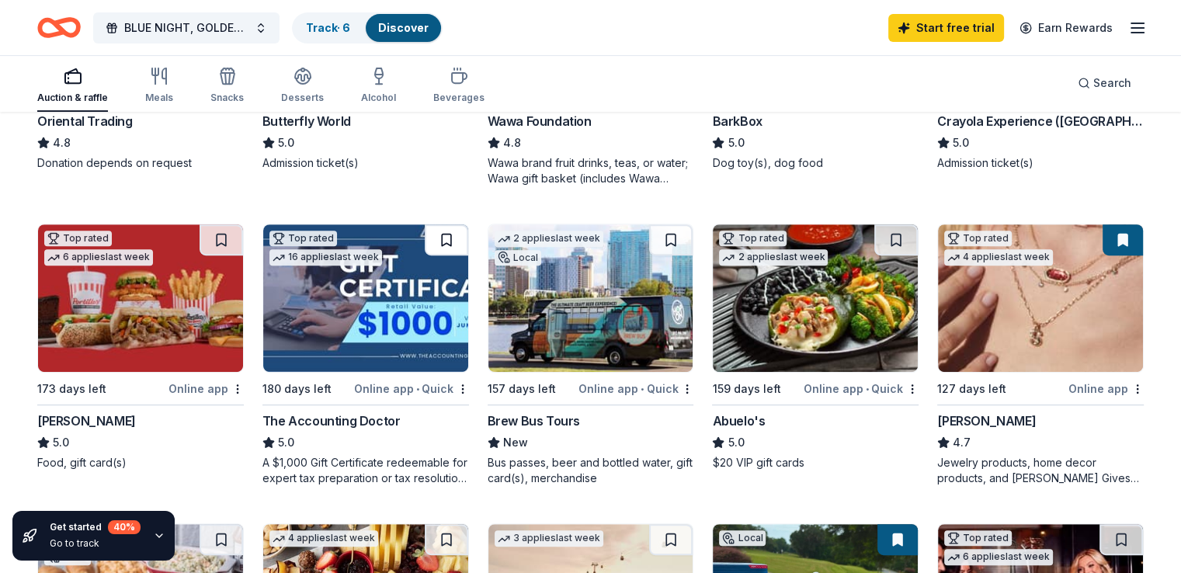
scroll to position [699, 0]
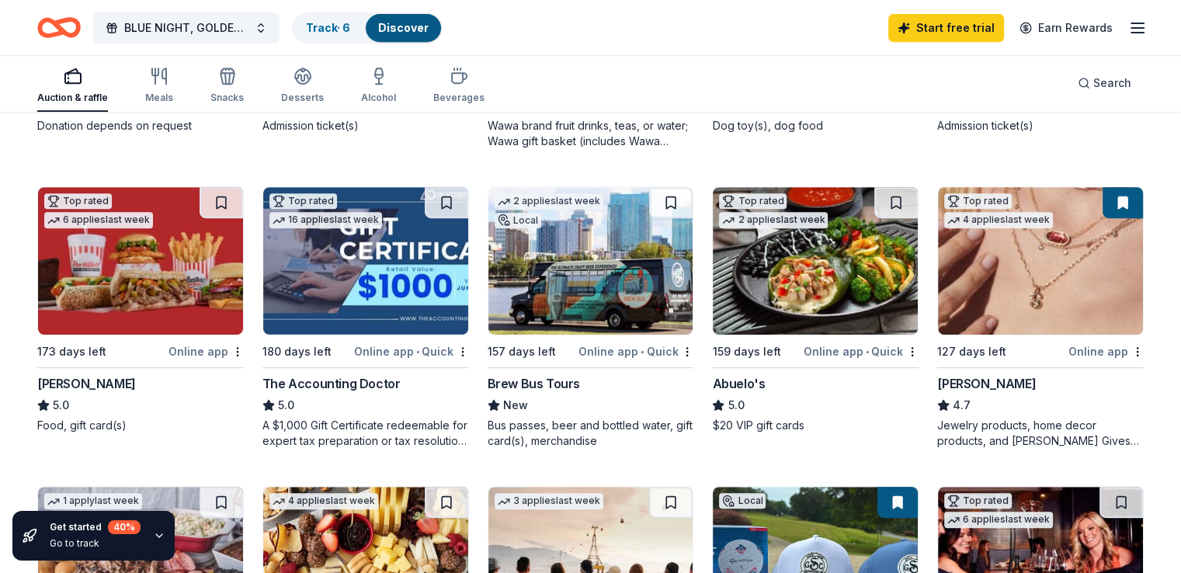
click at [999, 265] on img at bounding box center [1040, 261] width 205 height 148
click at [615, 263] on img at bounding box center [590, 261] width 205 height 148
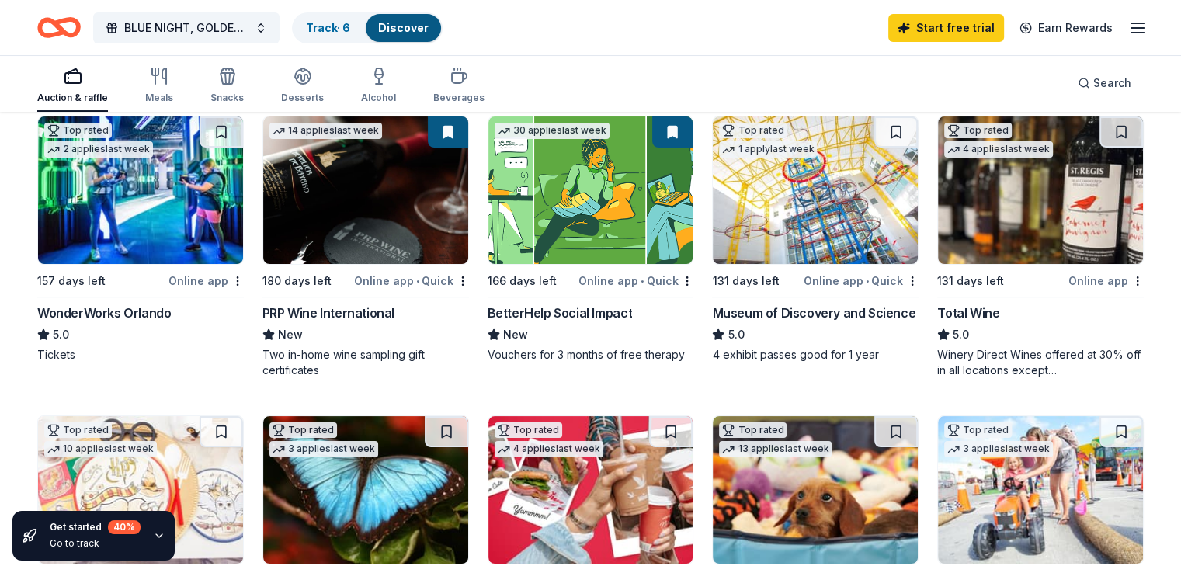
scroll to position [57, 0]
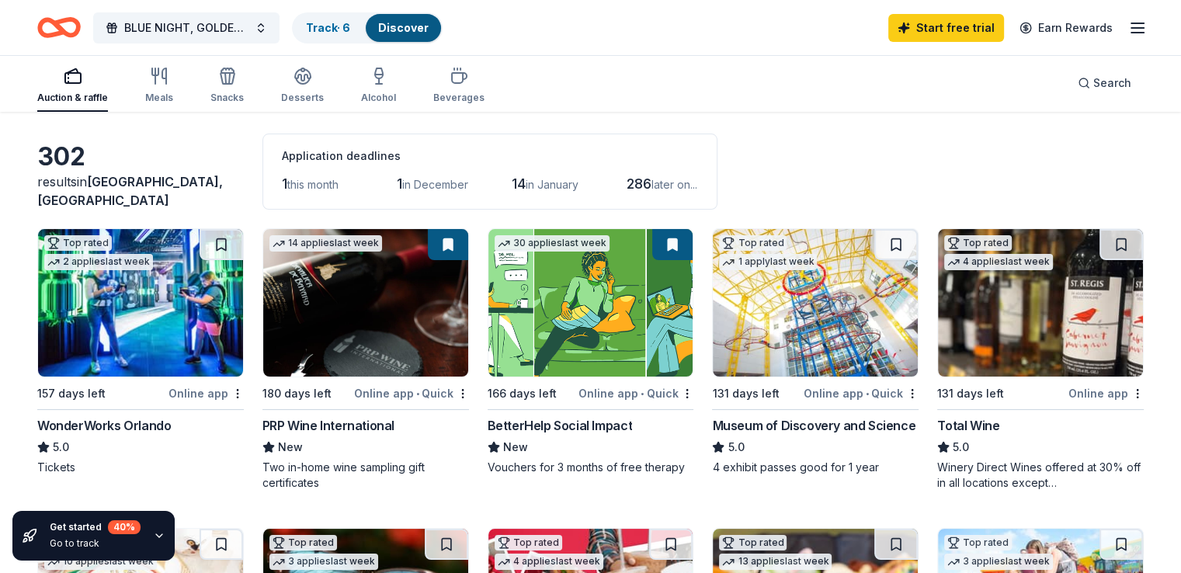
click at [339, 339] on img at bounding box center [365, 303] width 205 height 148
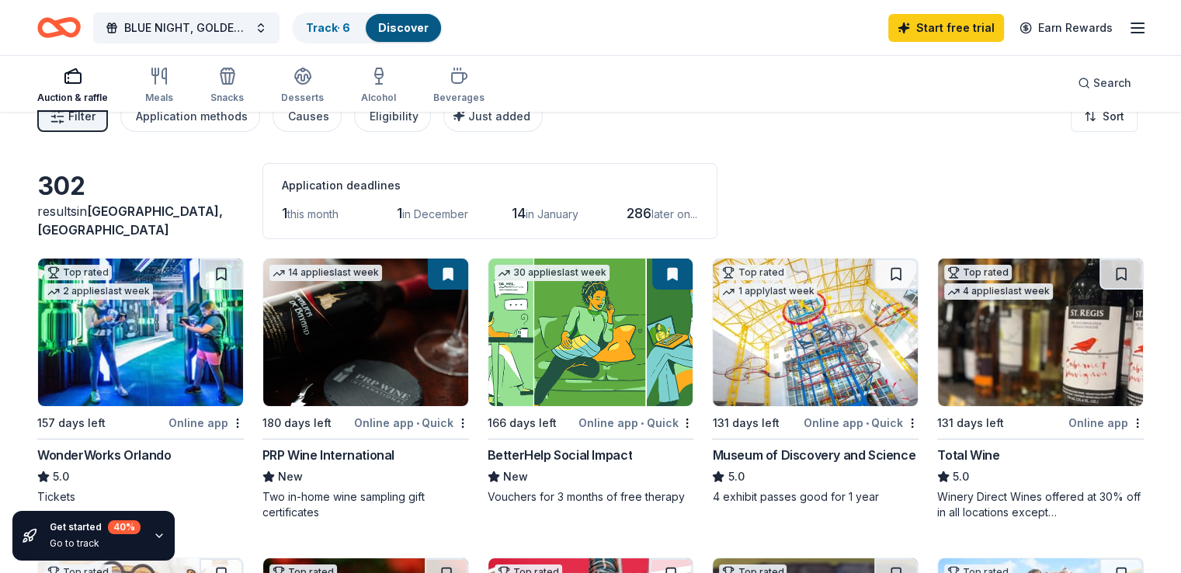
scroll to position [0, 0]
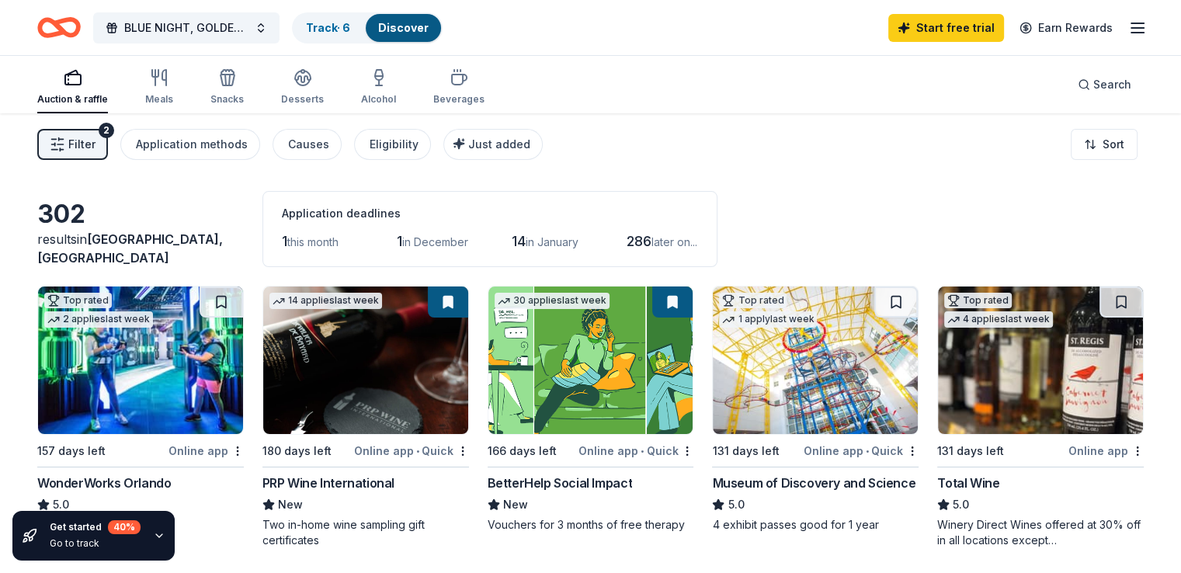
click at [1105, 38] on div "Start free trial Earn Rewards" at bounding box center [1017, 27] width 259 height 36
click at [1131, 28] on line "button" at bounding box center [1137, 28] width 12 height 0
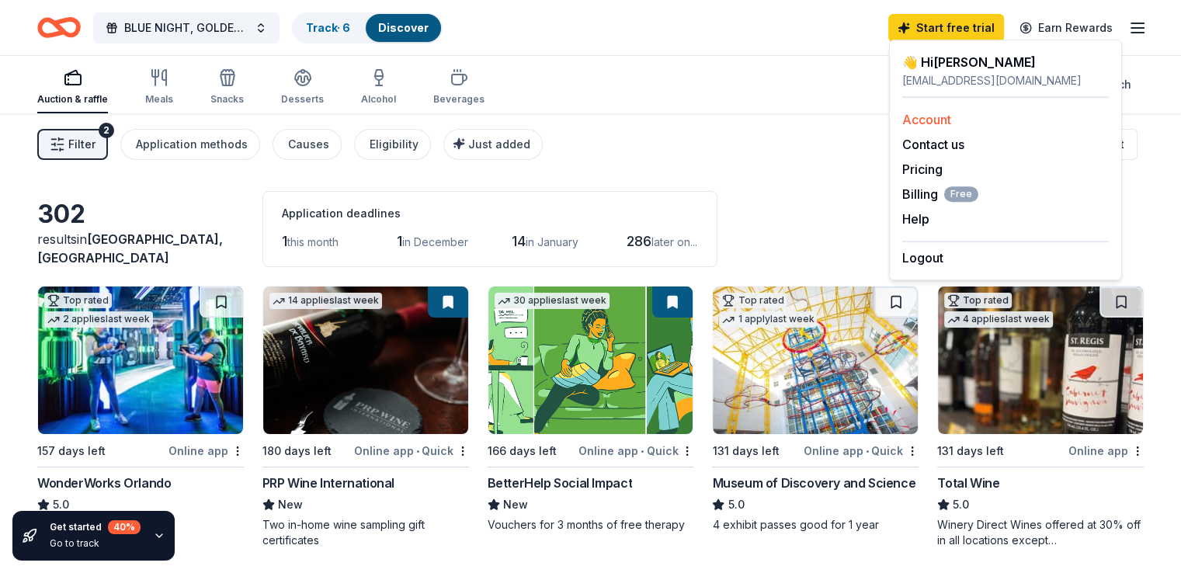
click at [916, 120] on link "Account" at bounding box center [926, 120] width 49 height 16
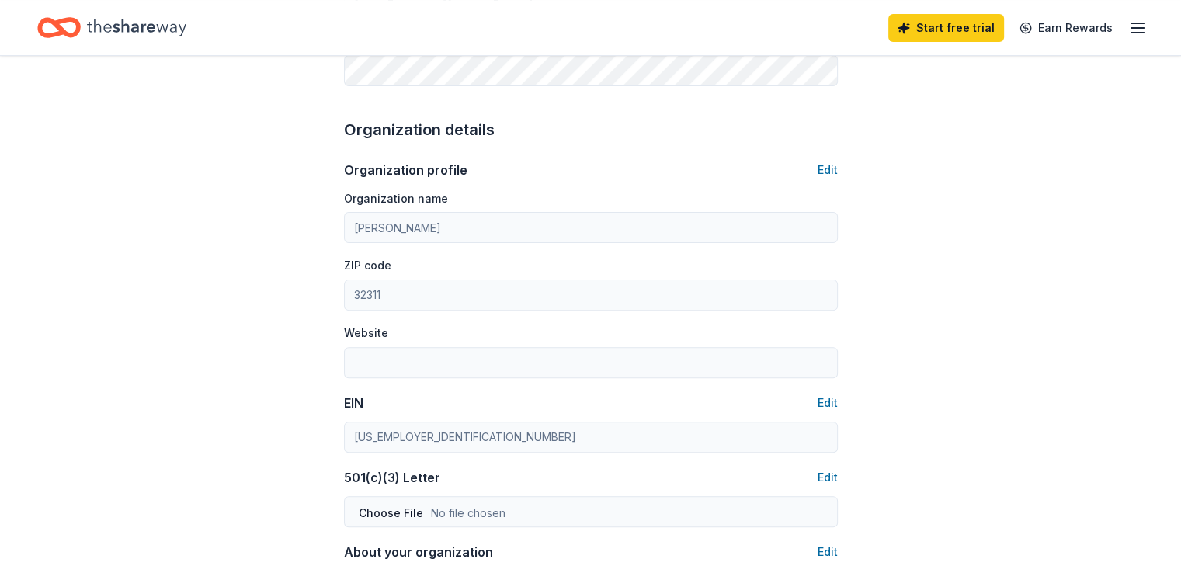
scroll to position [466, 0]
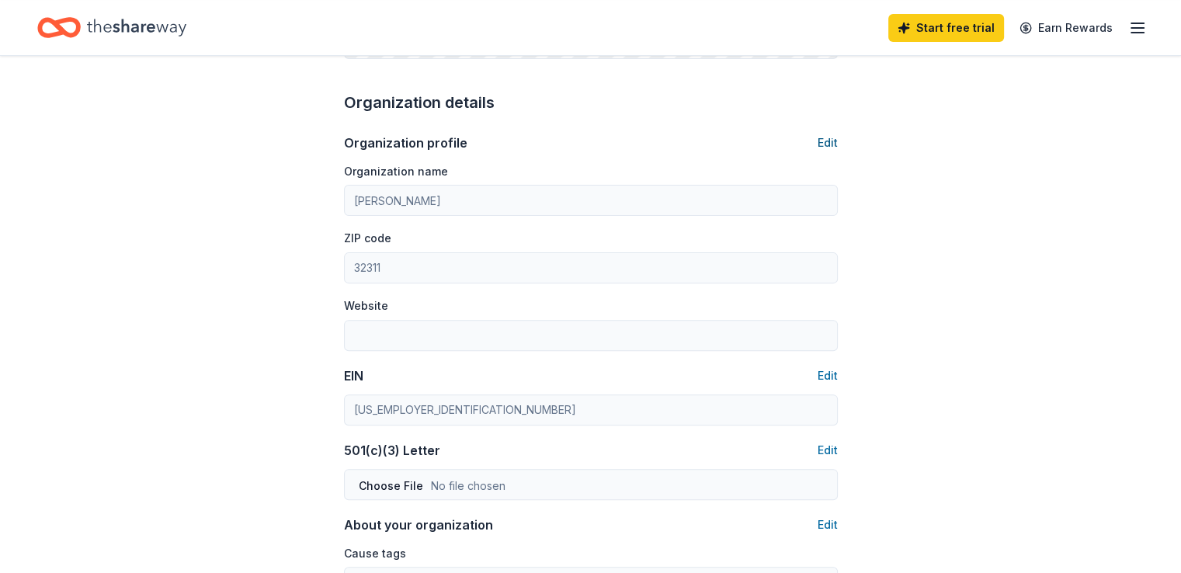
click at [827, 143] on button "Edit" at bounding box center [828, 143] width 20 height 19
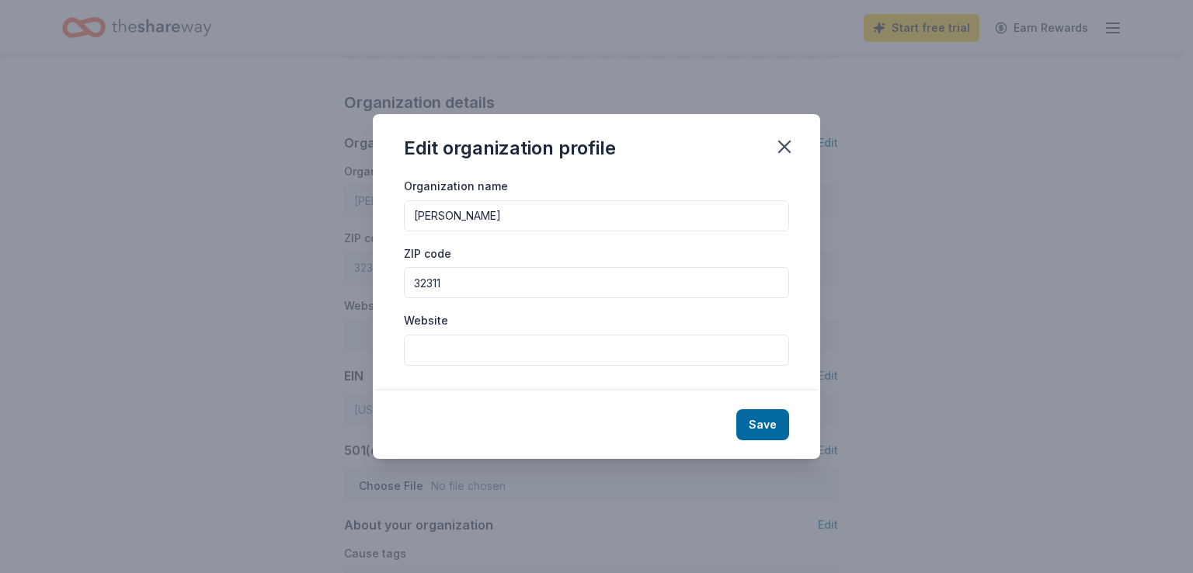
drag, startPoint x: 503, startPoint y: 221, endPoint x: 315, endPoint y: 217, distance: 188.8
click at [315, 217] on div "Edit organization profile Organization name john paul ii ZIP code 32311 Website…" at bounding box center [596, 286] width 1193 height 573
type input "St. John Paul II Catholic High School"
click at [440, 342] on input "Website" at bounding box center [596, 350] width 385 height 31
paste input "https://www.sjpiichs.org/news/annualgala/"
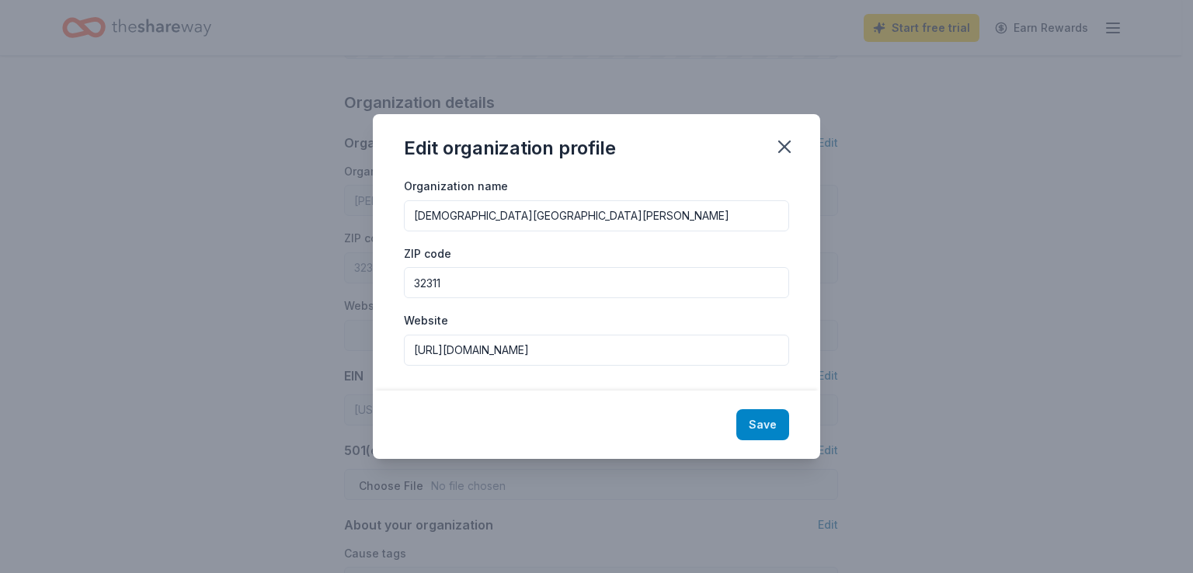
type input "https://www.sjpiichs.org/news/annualgala/"
click at [768, 429] on button "Save" at bounding box center [762, 424] width 53 height 31
type input "St. John Paul II Catholic High School"
type input "https://www.sjpiichs.org/news/annualgala/"
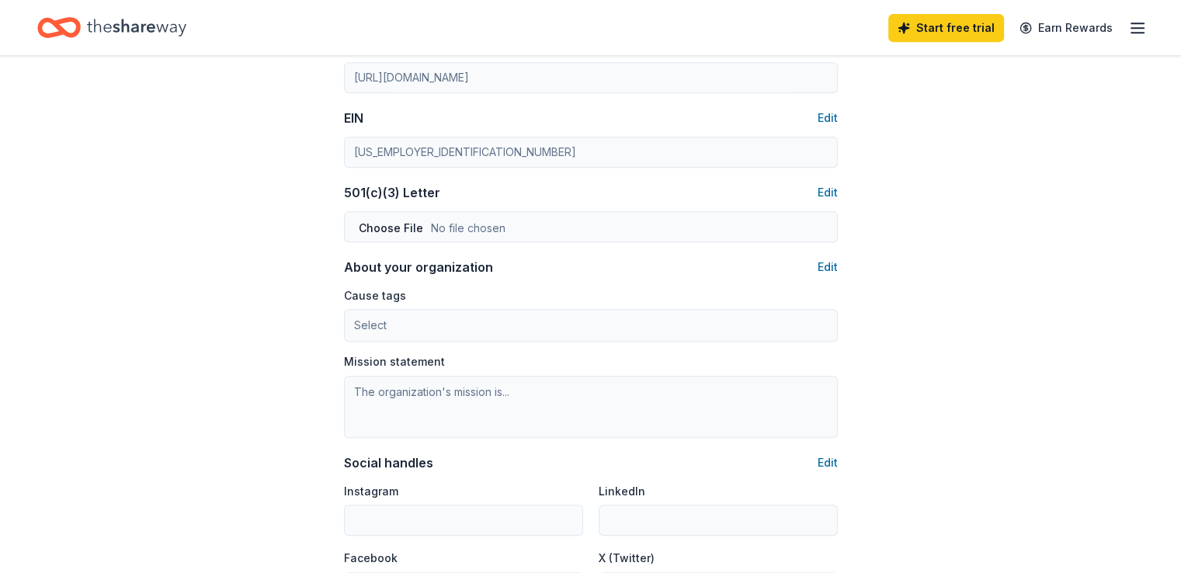
scroll to position [621, 0]
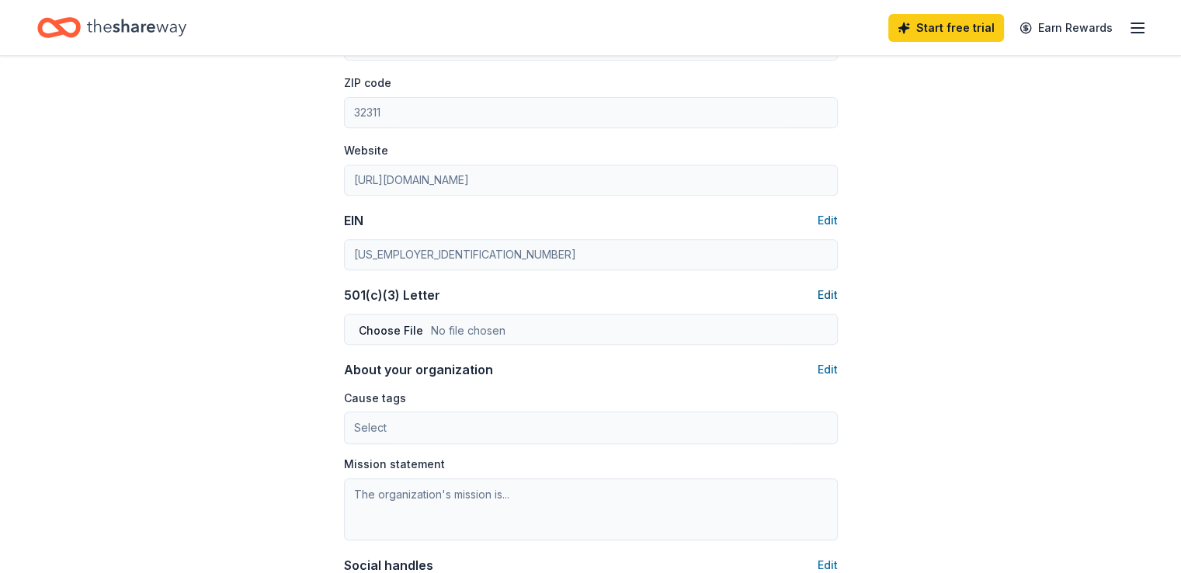
click at [831, 299] on button "Edit" at bounding box center [828, 295] width 20 height 19
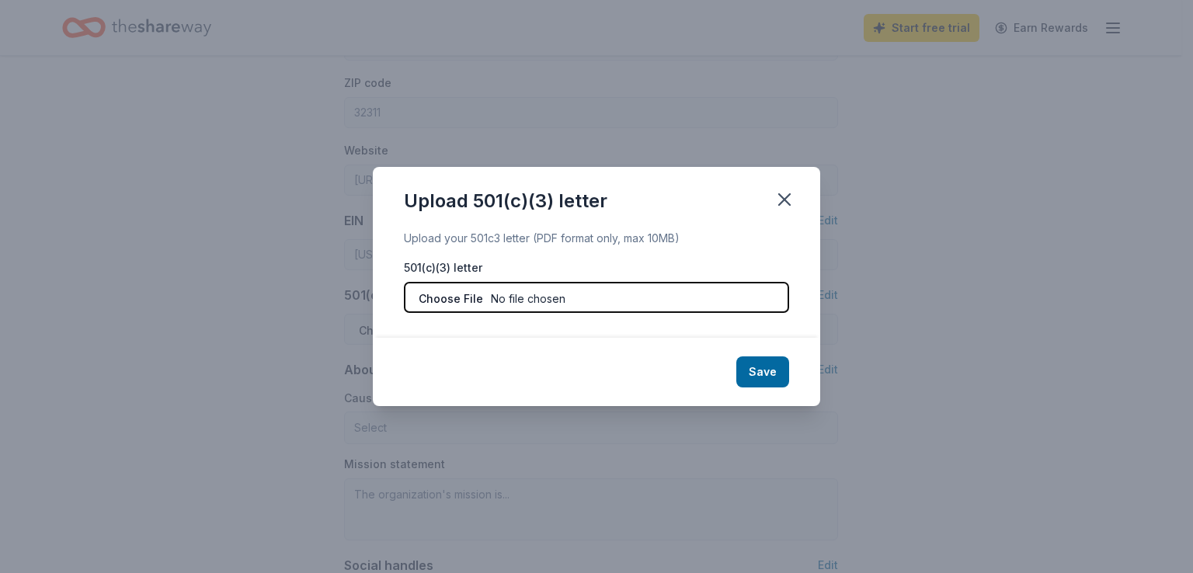
click at [511, 298] on input "file" at bounding box center [596, 297] width 385 height 31
type input "C:\fakepath\Certificate of Tax Exemption - expires 7-26 (3).pdf"
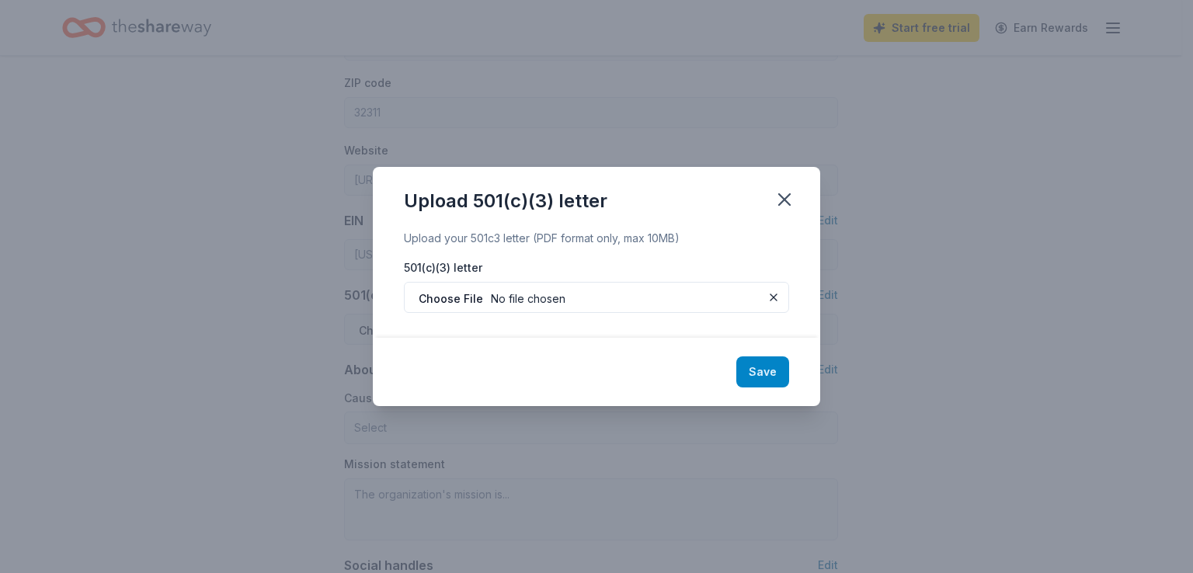
click at [764, 374] on button "Save" at bounding box center [762, 371] width 53 height 31
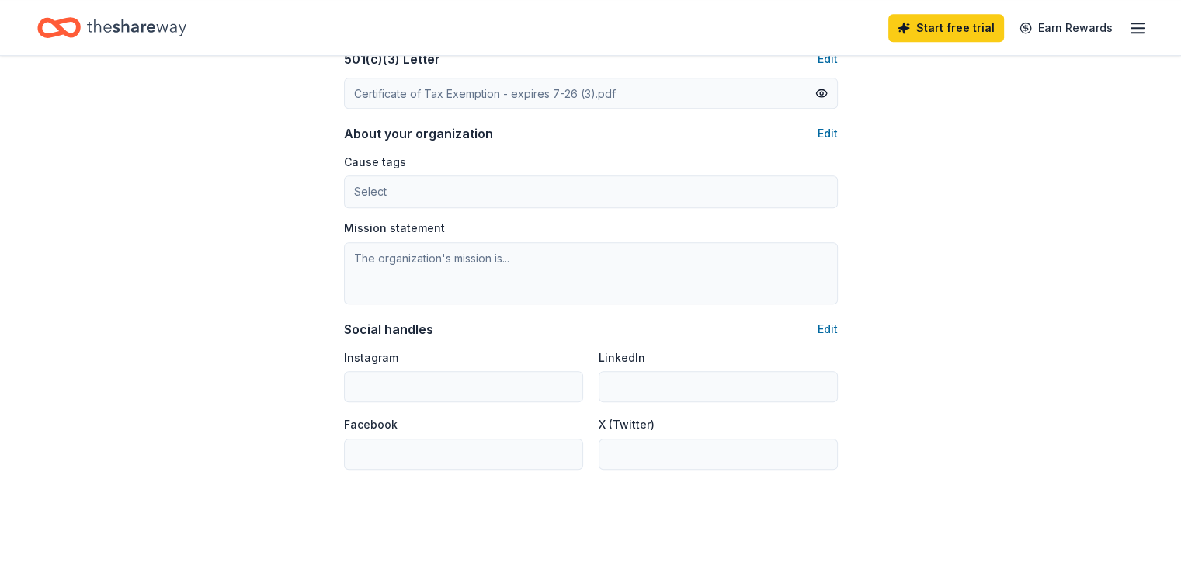
scroll to position [982, 0]
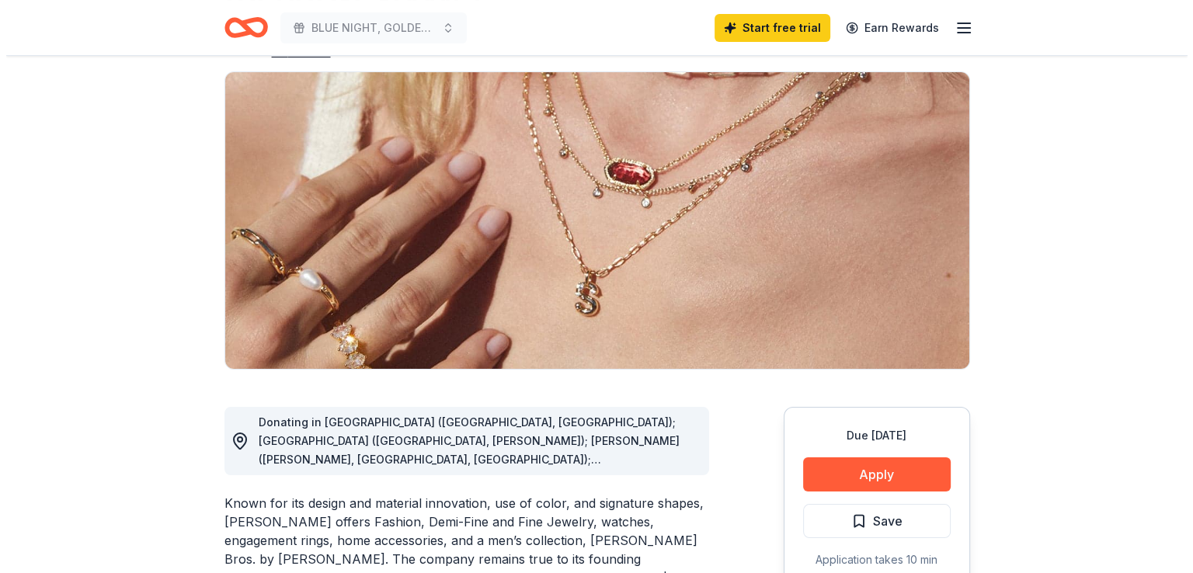
scroll to position [233, 0]
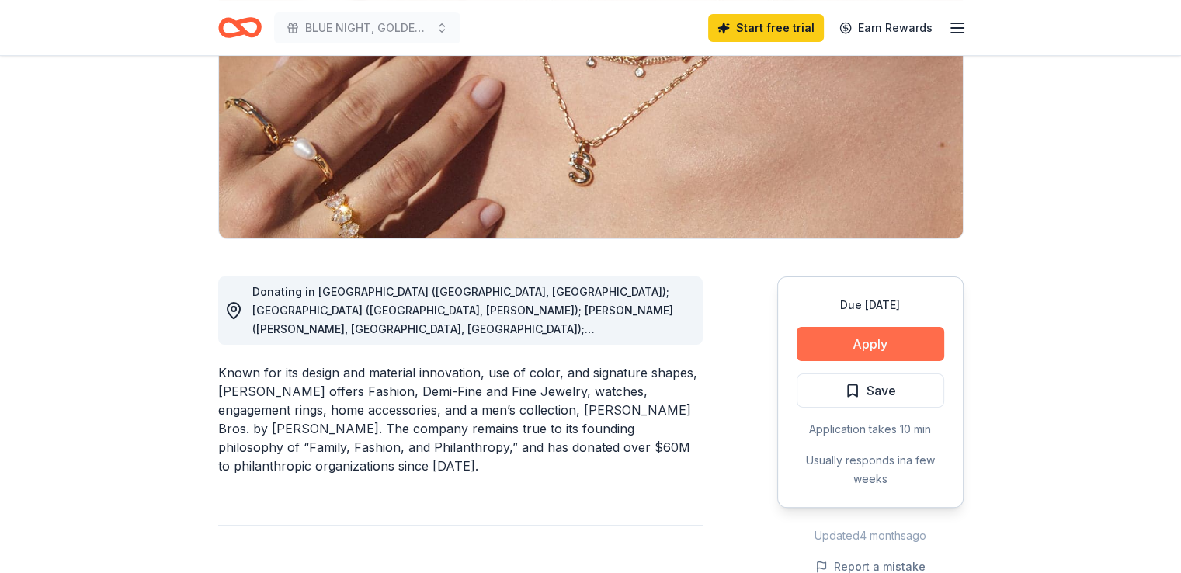
click at [827, 346] on button "Apply" at bounding box center [871, 344] width 148 height 34
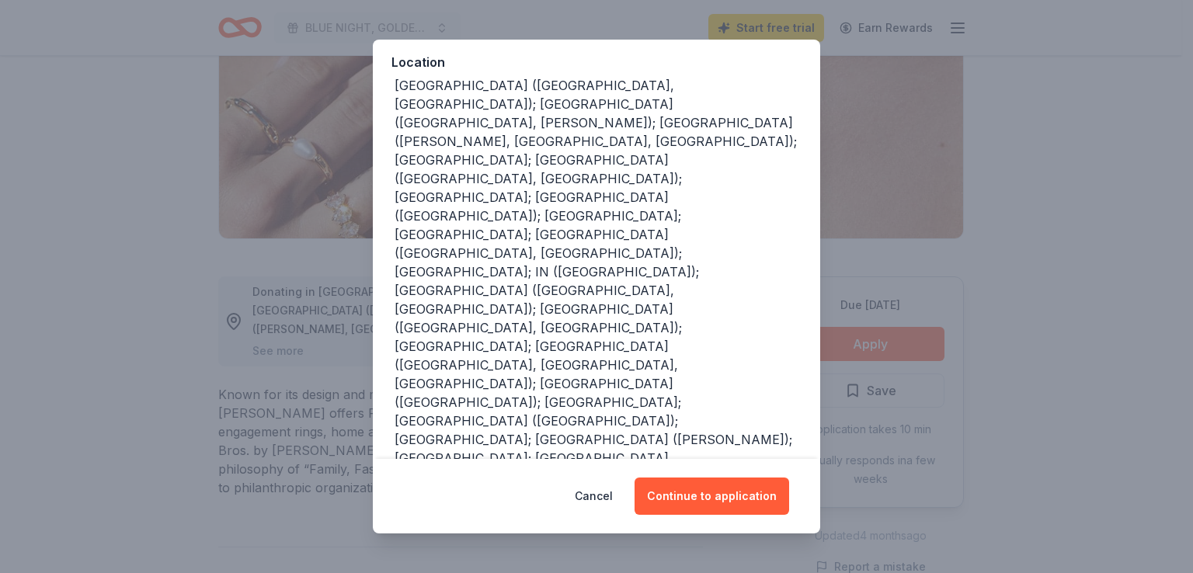
scroll to position [186, 0]
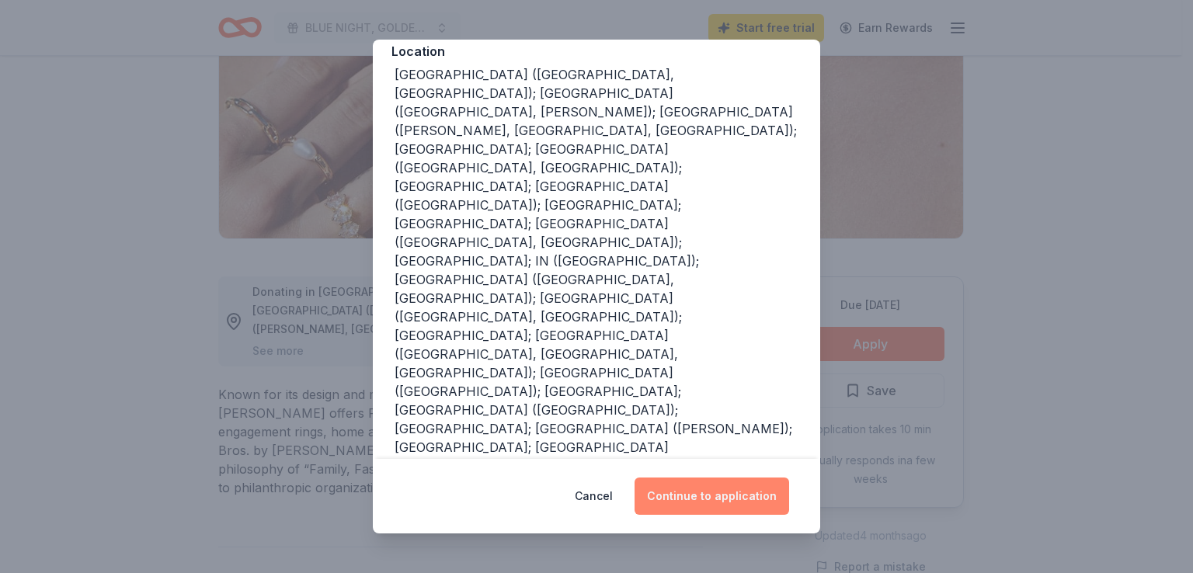
click at [749, 498] on button "Continue to application" at bounding box center [711, 496] width 155 height 37
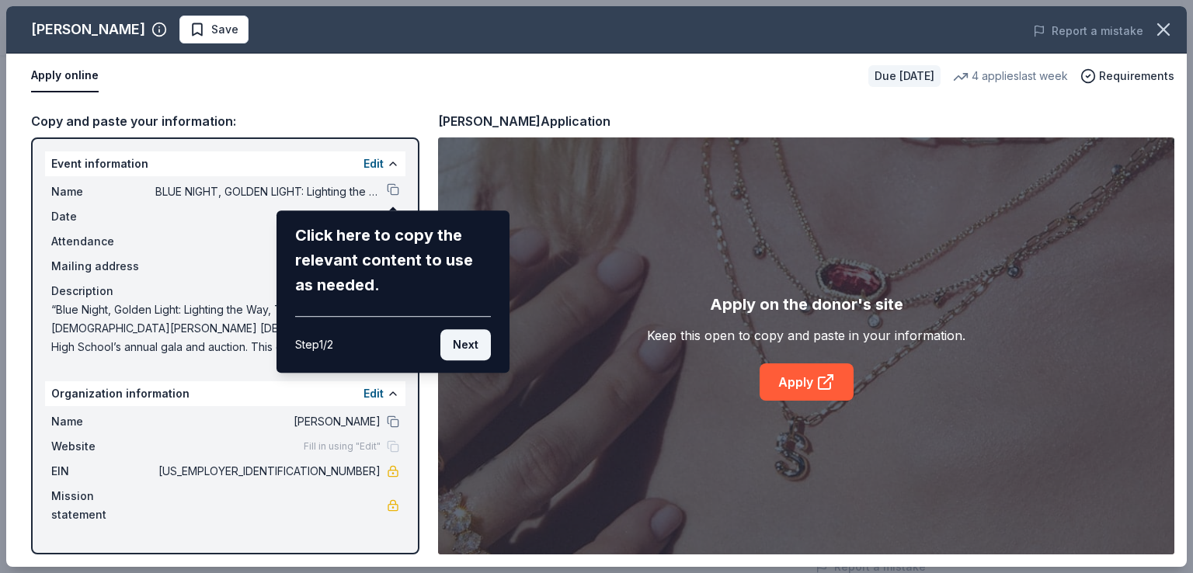
click at [478, 346] on button "Next" at bounding box center [465, 344] width 50 height 31
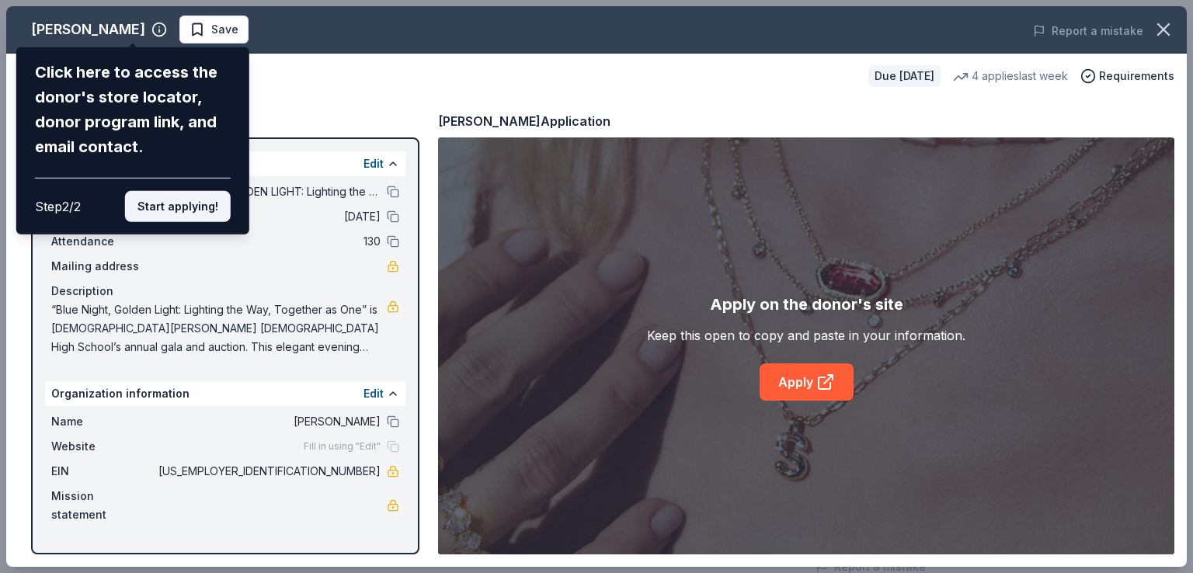
click at [176, 210] on button "Start applying!" at bounding box center [178, 206] width 106 height 31
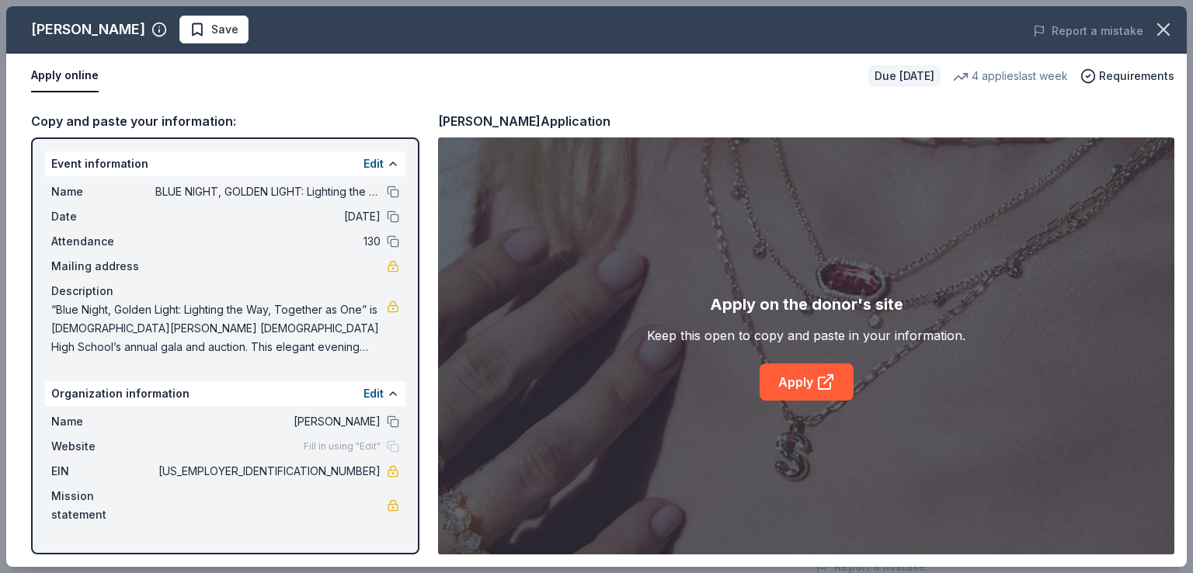
click at [801, 381] on div "Kendra Scott Save Report a mistake Apply online Due in 127 days 4 applies last …" at bounding box center [596, 286] width 1180 height 561
click at [834, 378] on div "Kendra Scott Save Report a mistake Apply online Due in 127 days 4 applies last …" at bounding box center [596, 286] width 1180 height 561
click at [803, 342] on div "Kendra Scott Save Report a mistake Apply online Due in 127 days 4 applies last …" at bounding box center [596, 286] width 1180 height 561
click at [787, 384] on div "Kendra Scott Save Report a mistake Apply online Due in 127 days 4 applies last …" at bounding box center [596, 286] width 1180 height 561
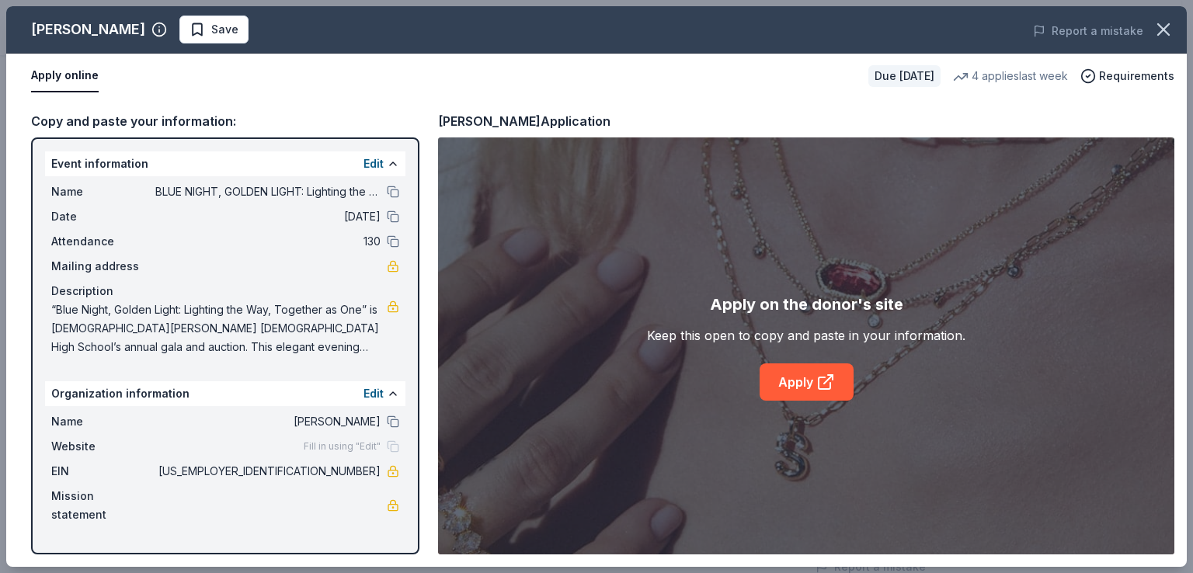
click at [787, 384] on div "Kendra Scott Save Report a mistake Apply online Due in 127 days 4 applies last …" at bounding box center [596, 286] width 1180 height 561
click at [189, 30] on span "Save" at bounding box center [213, 29] width 49 height 19
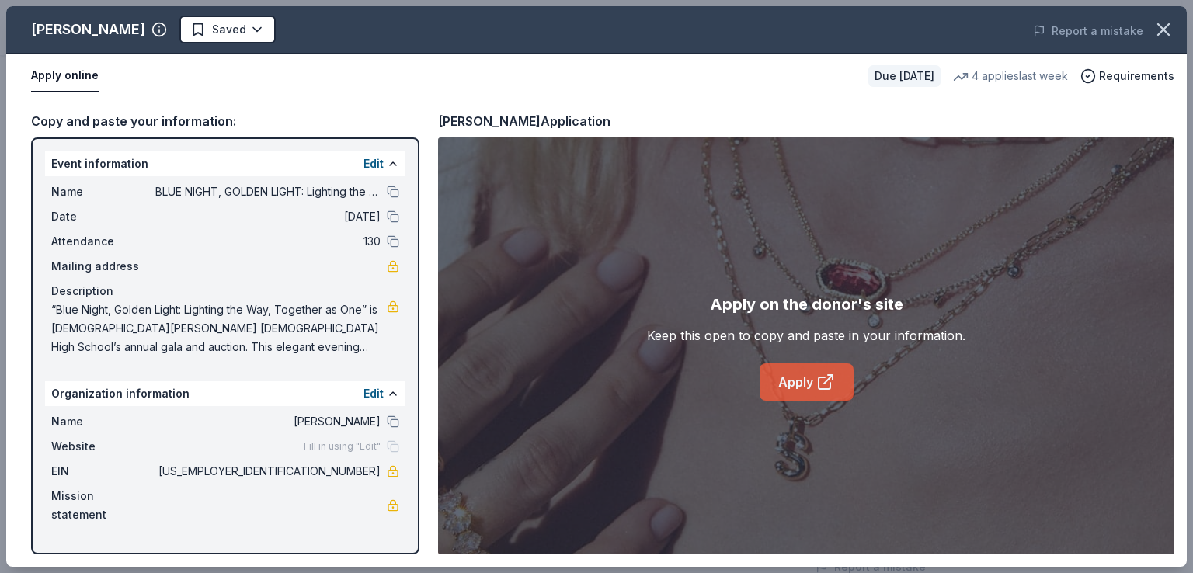
click at [811, 381] on link "Apply" at bounding box center [806, 381] width 94 height 37
click at [799, 383] on link "Apply" at bounding box center [806, 381] width 94 height 37
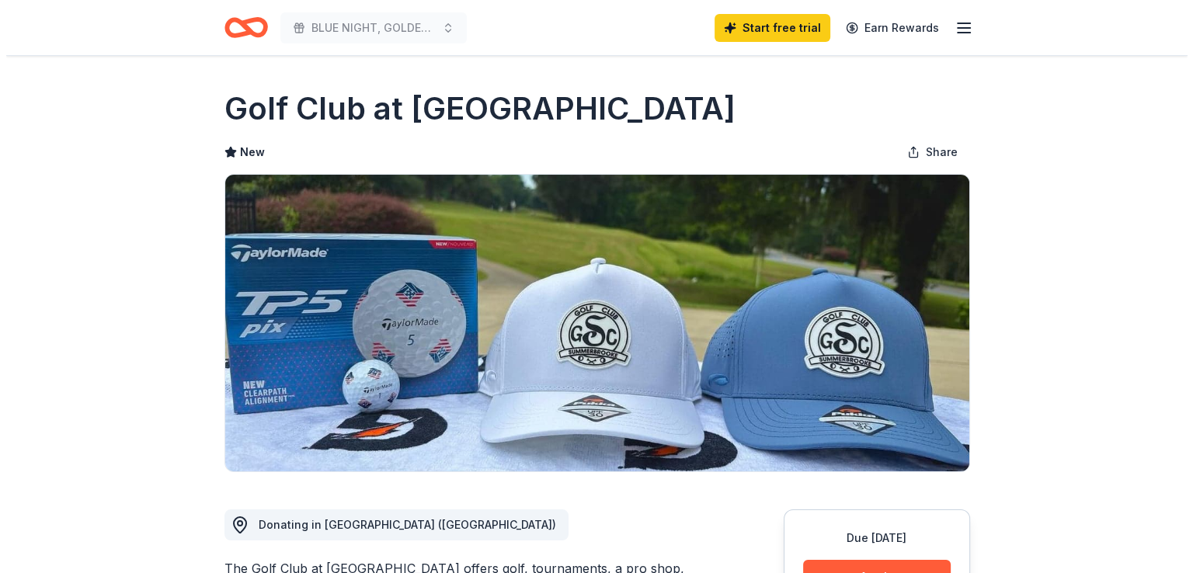
scroll to position [233, 0]
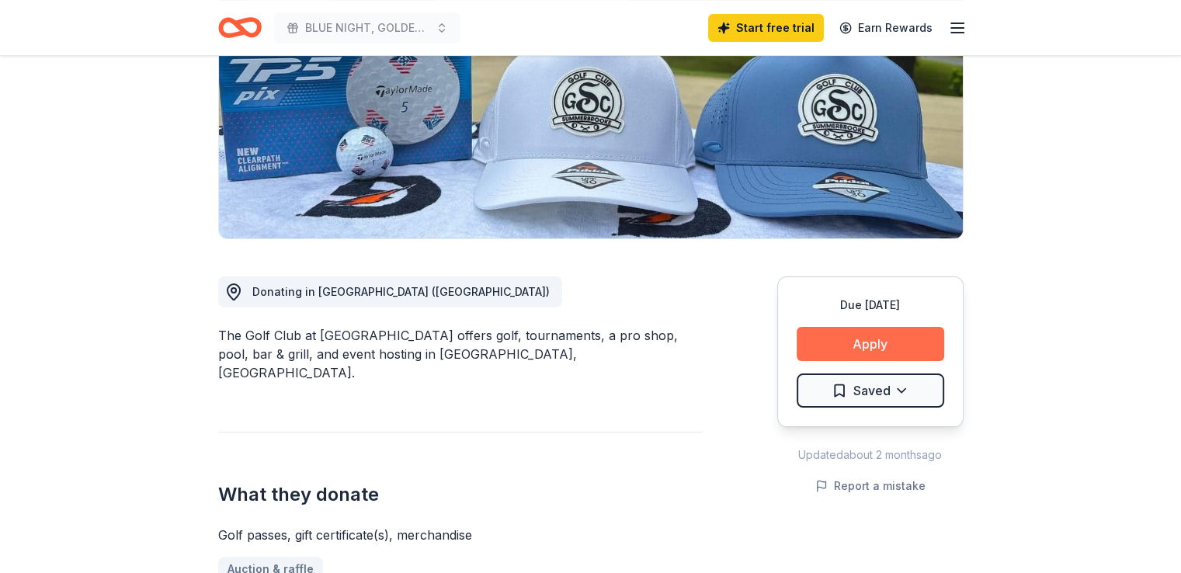
click at [880, 342] on button "Apply" at bounding box center [871, 344] width 148 height 34
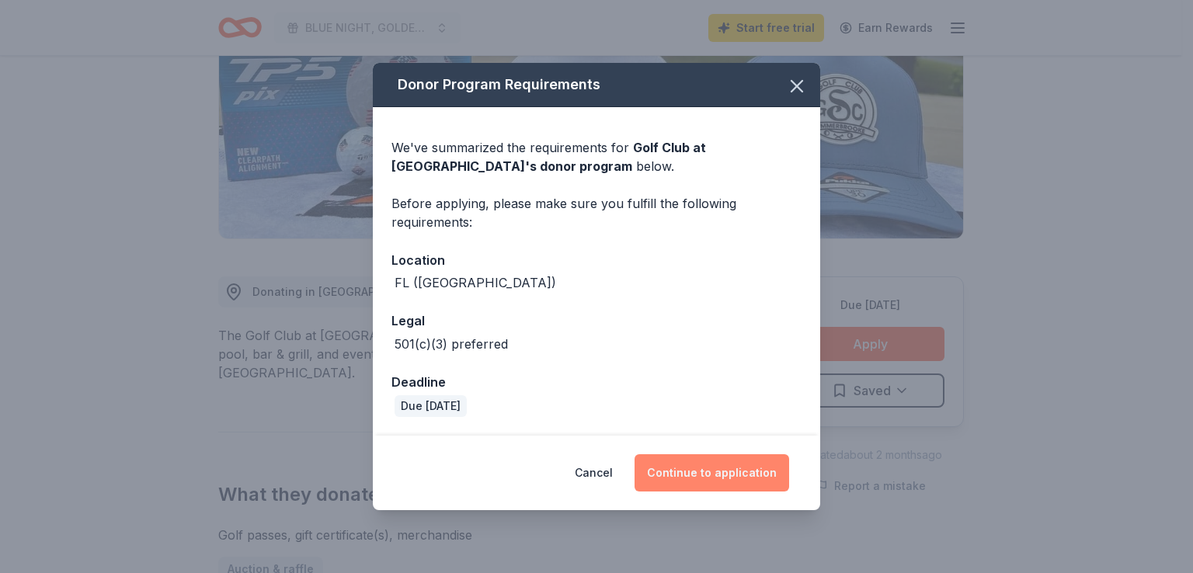
click at [711, 469] on button "Continue to application" at bounding box center [711, 472] width 155 height 37
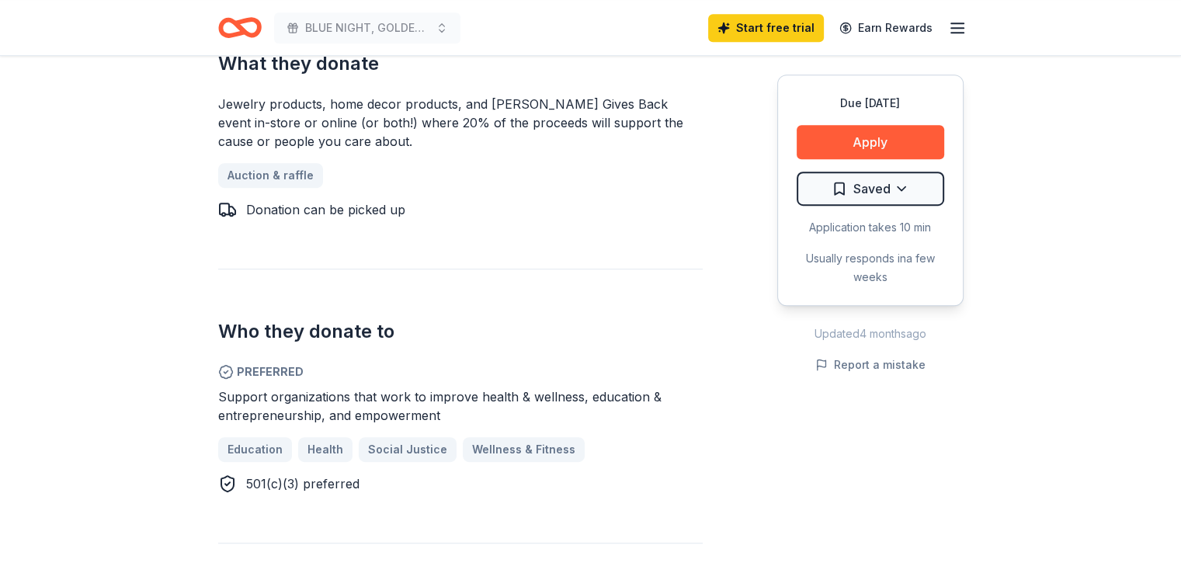
scroll to position [777, 0]
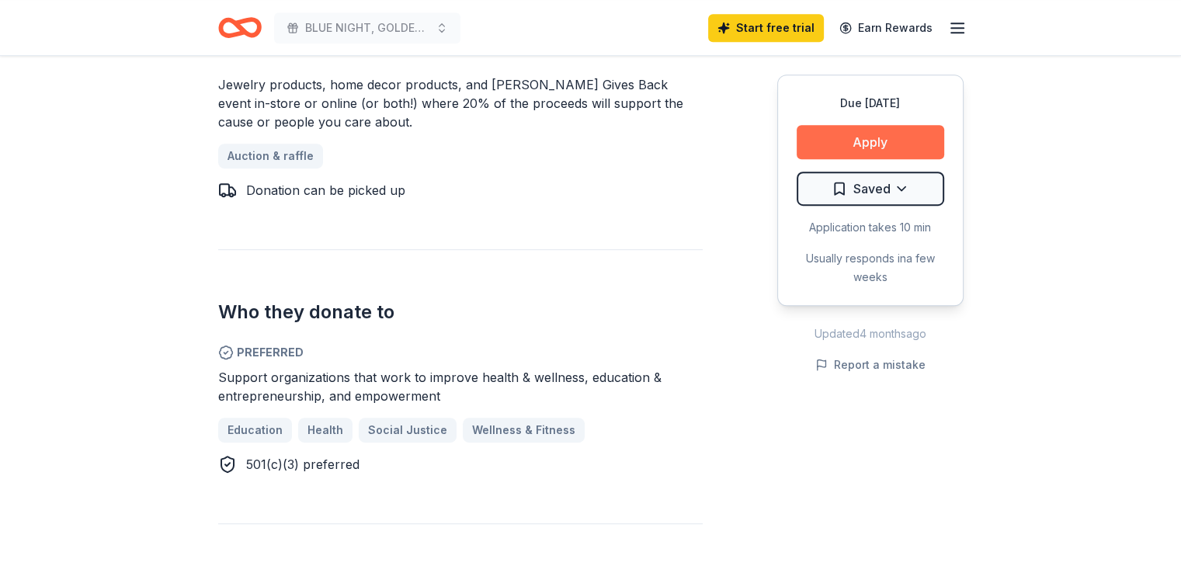
click at [874, 145] on button "Apply" at bounding box center [871, 142] width 148 height 34
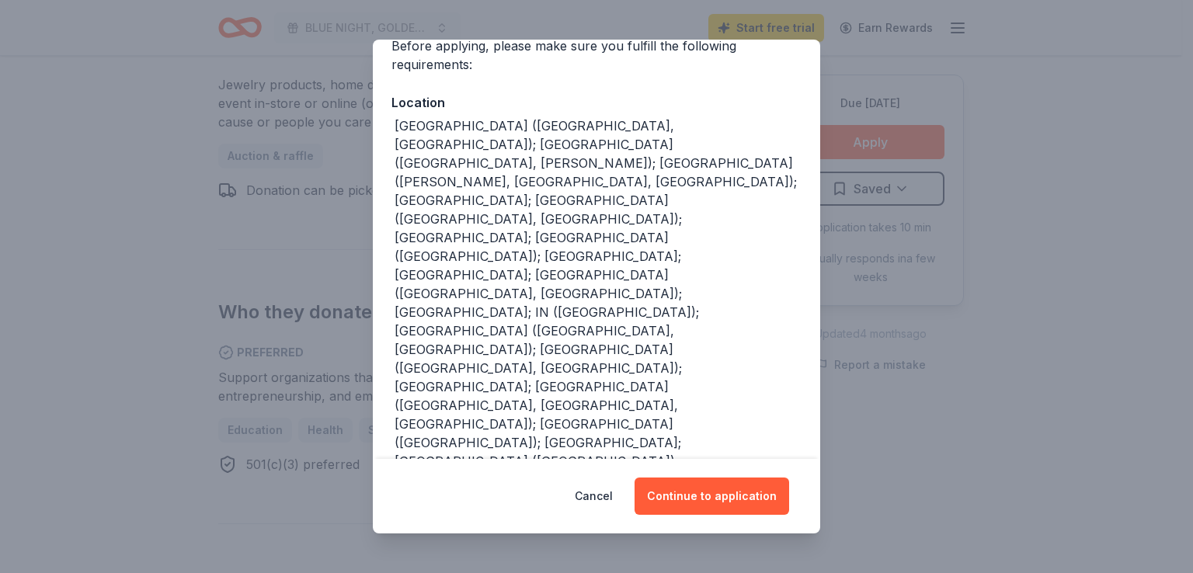
scroll to position [186, 0]
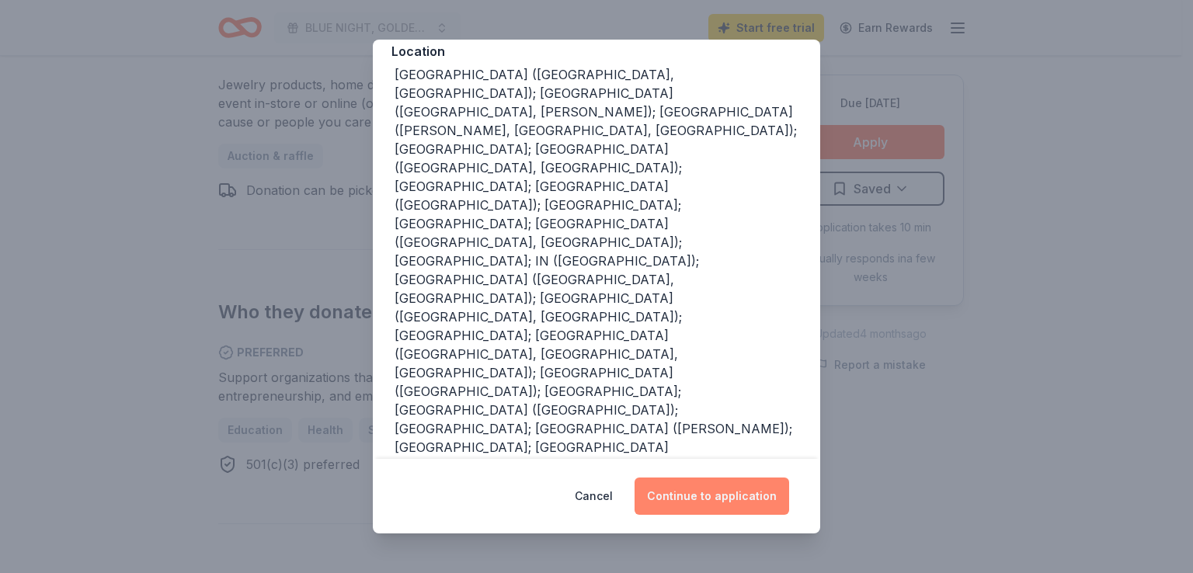
click at [735, 495] on button "Continue to application" at bounding box center [711, 496] width 155 height 37
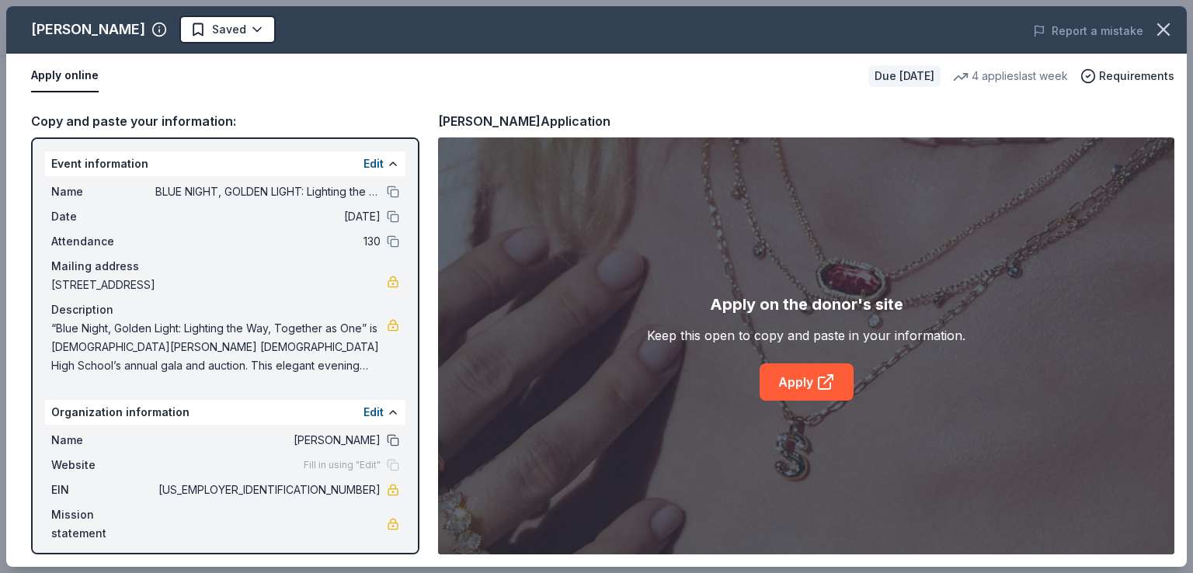
click at [394, 439] on button at bounding box center [393, 440] width 12 height 12
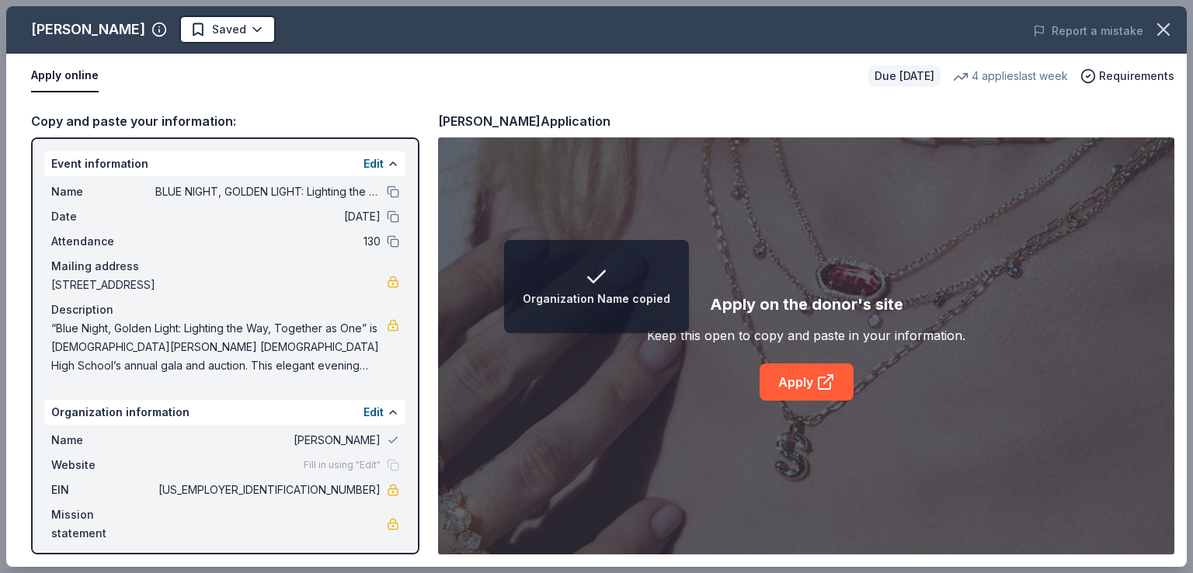
click at [366, 435] on span "[PERSON_NAME]" at bounding box center [267, 440] width 225 height 19
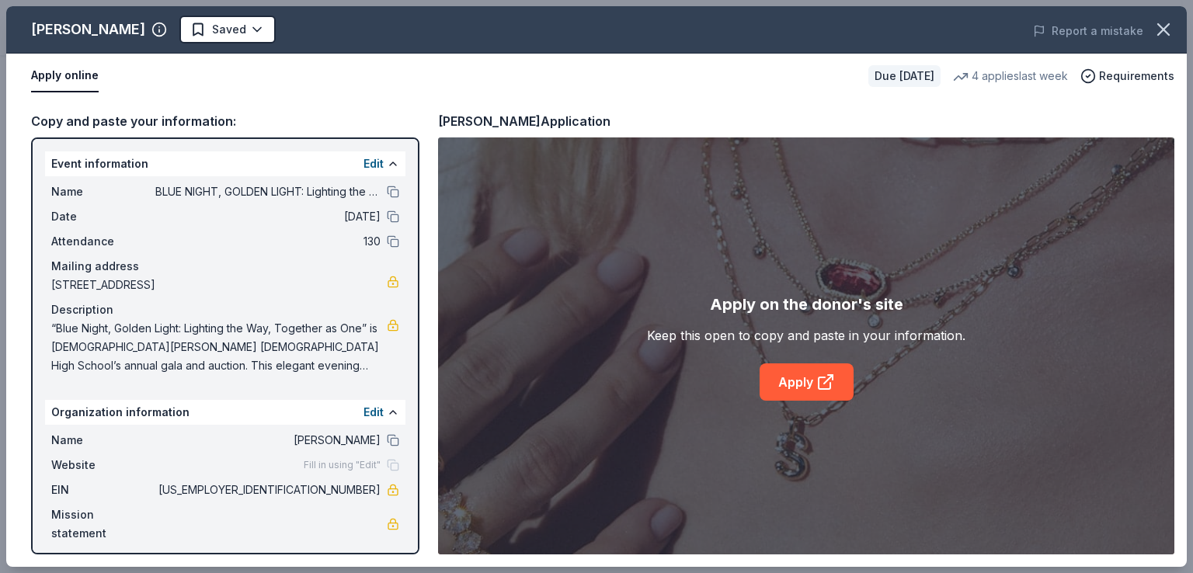
click at [374, 464] on span "Fill in using "Edit"" at bounding box center [342, 465] width 77 height 12
click at [381, 165] on button "Edit" at bounding box center [373, 164] width 20 height 19
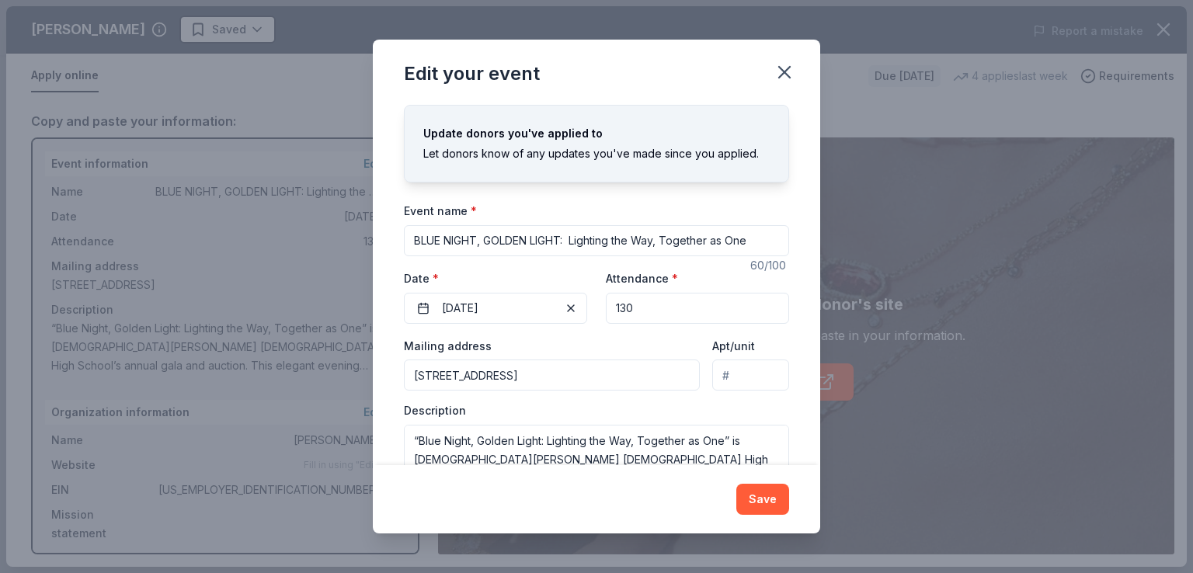
scroll to position [0, 0]
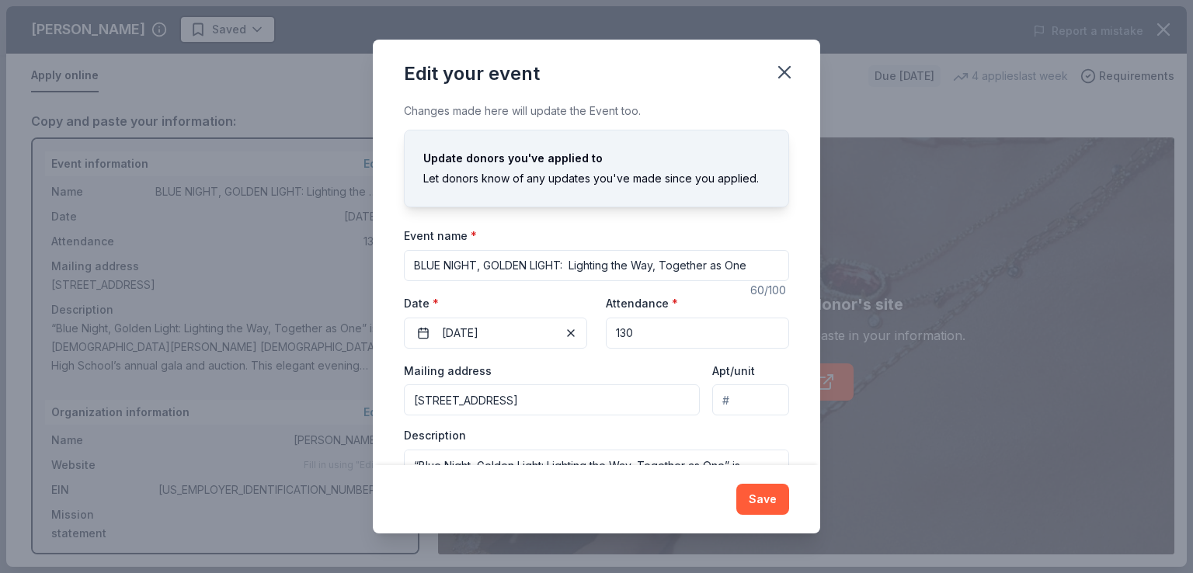
click at [650, 147] on div "Update donors you've applied to Let donors know of any updates you've made sinc…" at bounding box center [596, 169] width 385 height 78
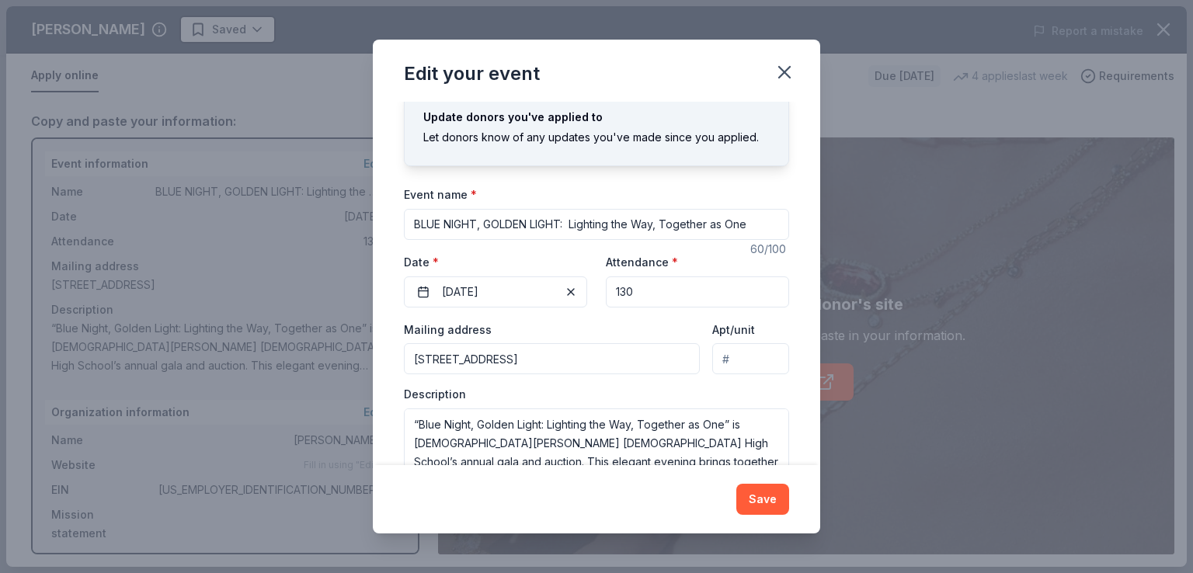
scroll to position [79, 0]
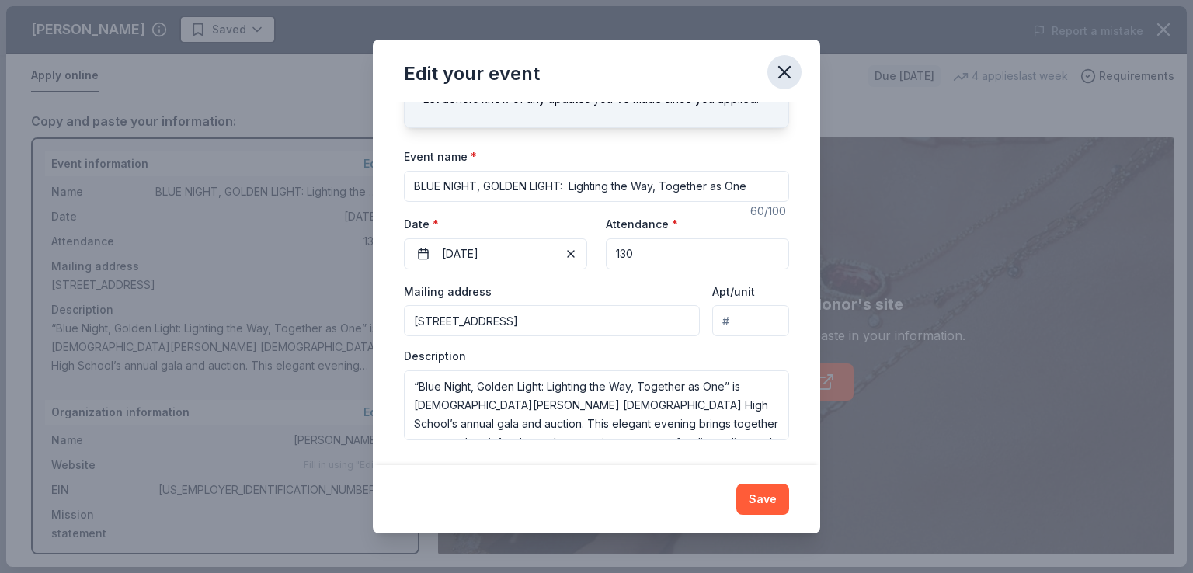
click at [784, 75] on icon "button" at bounding box center [784, 72] width 22 height 22
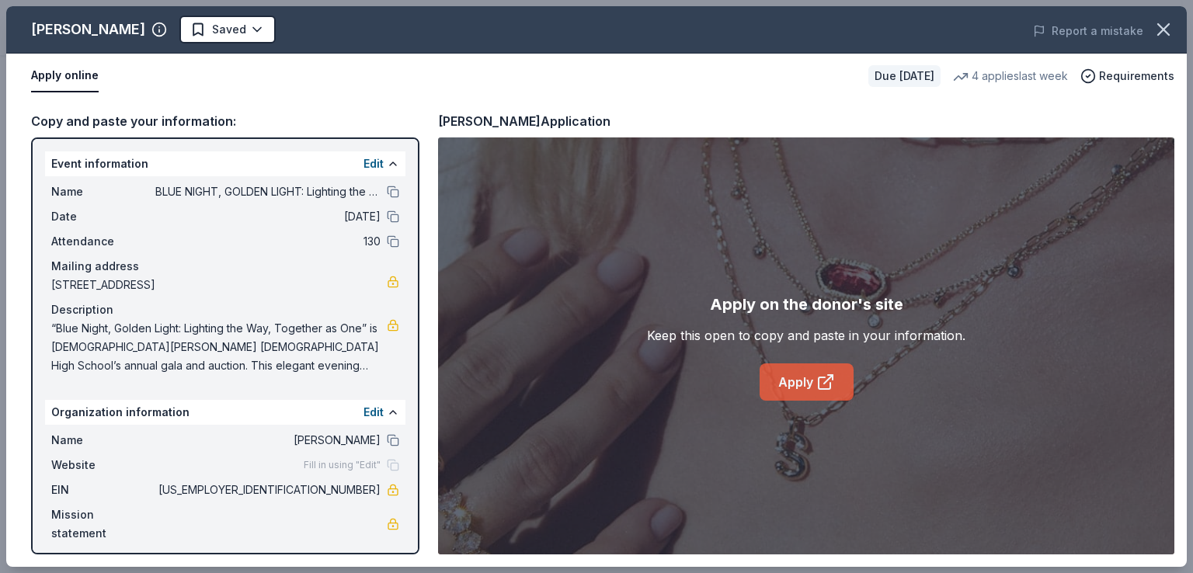
click at [789, 381] on link "Apply" at bounding box center [806, 381] width 94 height 37
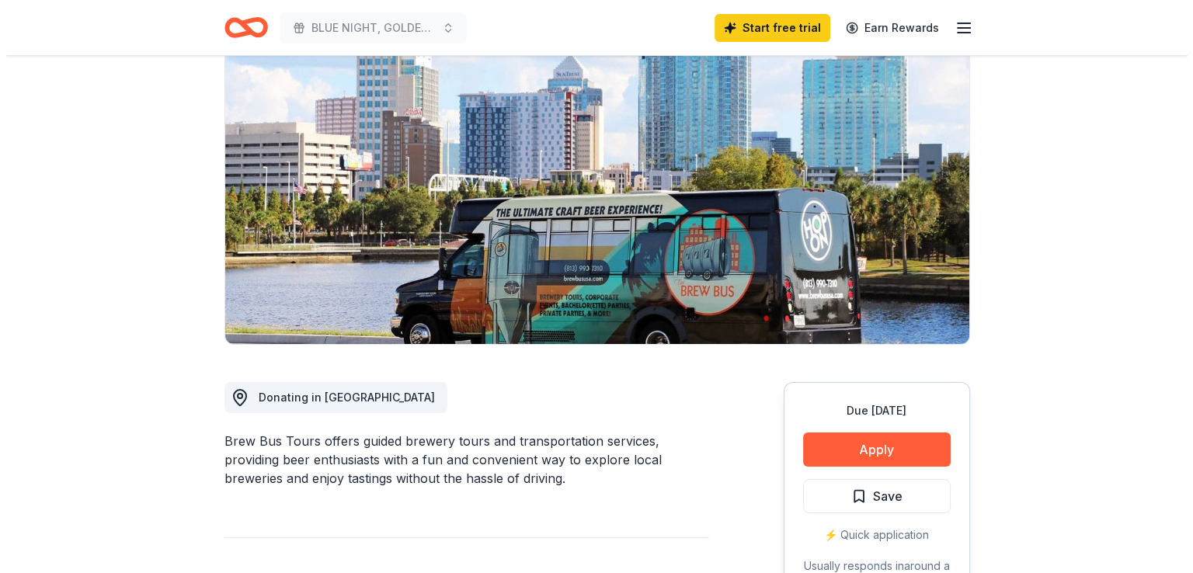
scroll to position [155, 0]
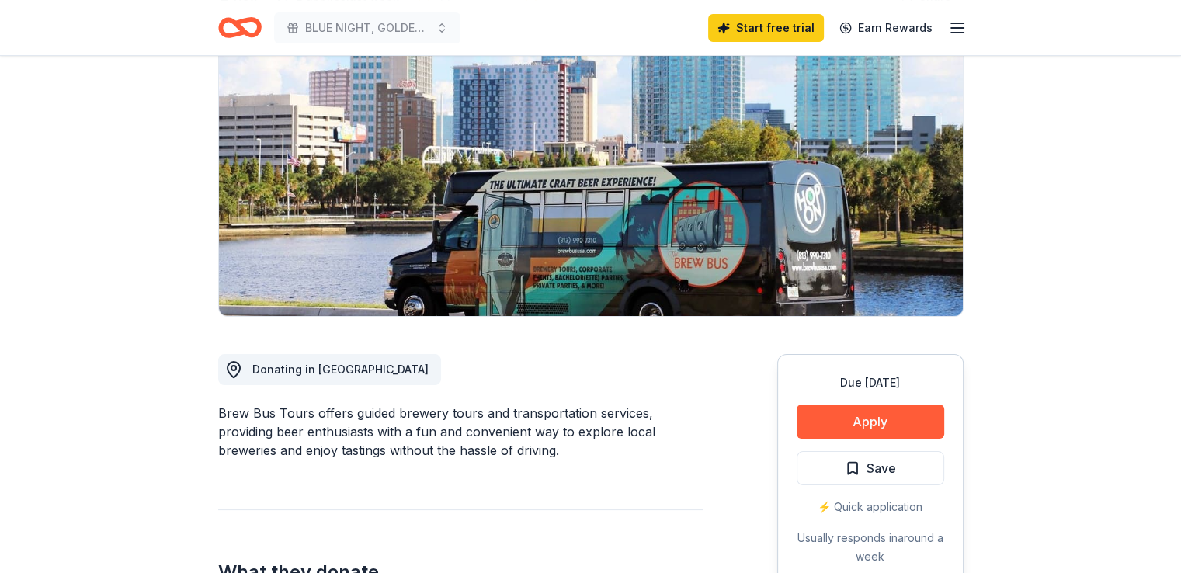
drag, startPoint x: 217, startPoint y: 414, endPoint x: 318, endPoint y: 411, distance: 101.8
click at [863, 426] on button "Apply" at bounding box center [871, 422] width 148 height 34
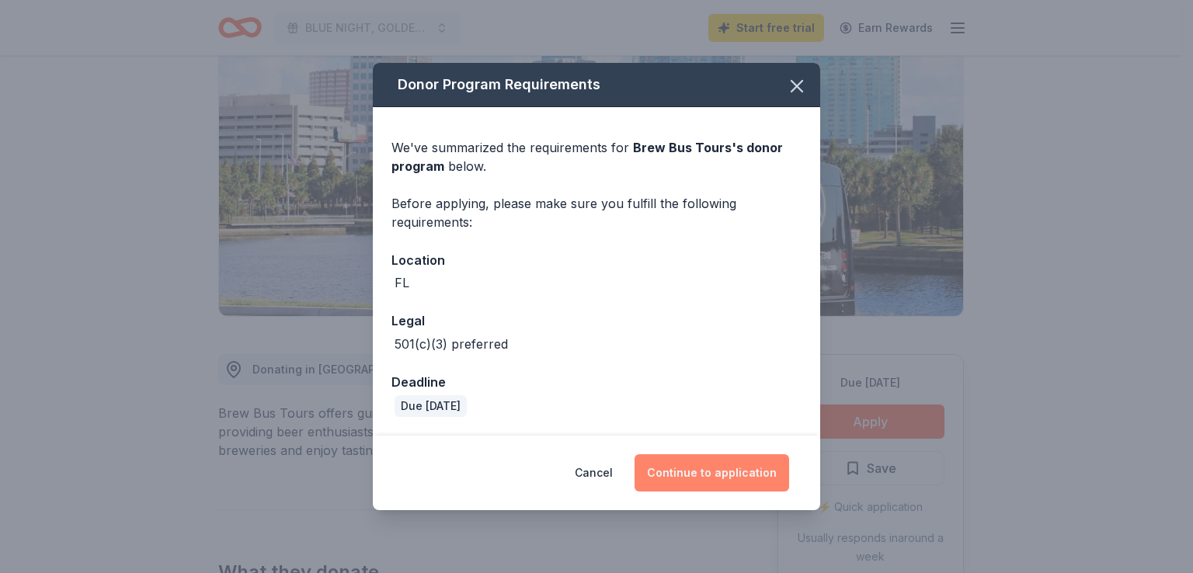
click at [705, 479] on button "Continue to application" at bounding box center [711, 472] width 155 height 37
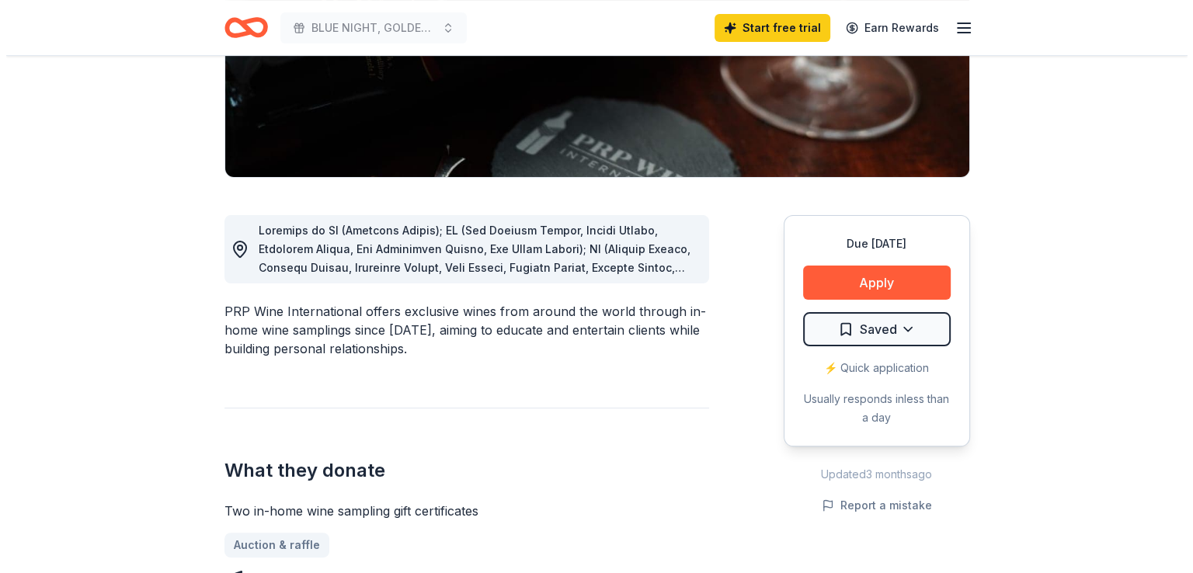
scroll to position [311, 0]
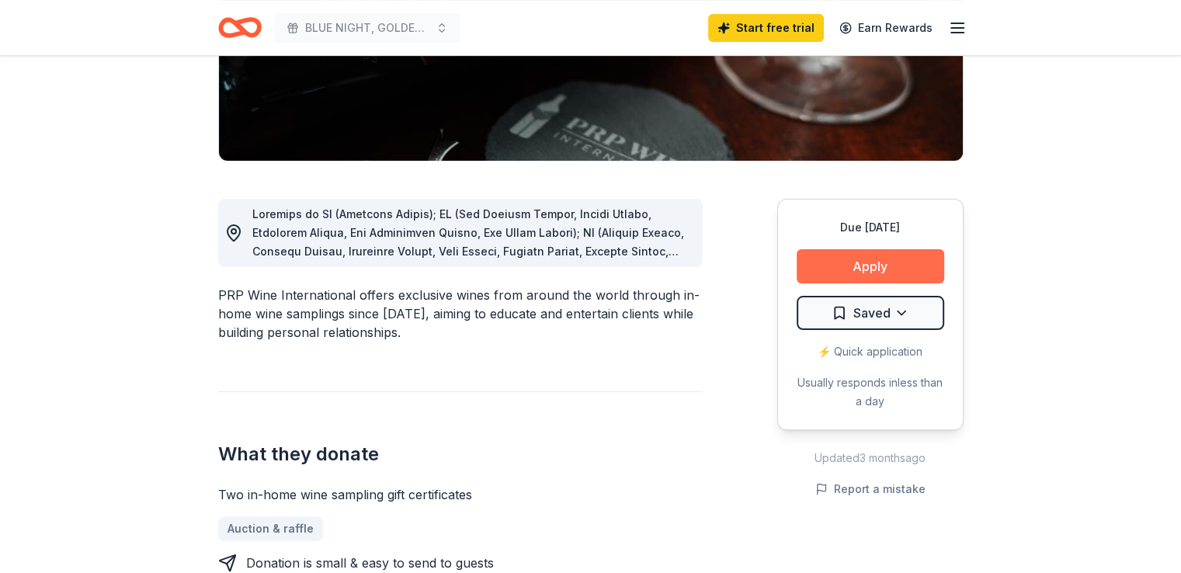
click at [867, 265] on button "Apply" at bounding box center [871, 266] width 148 height 34
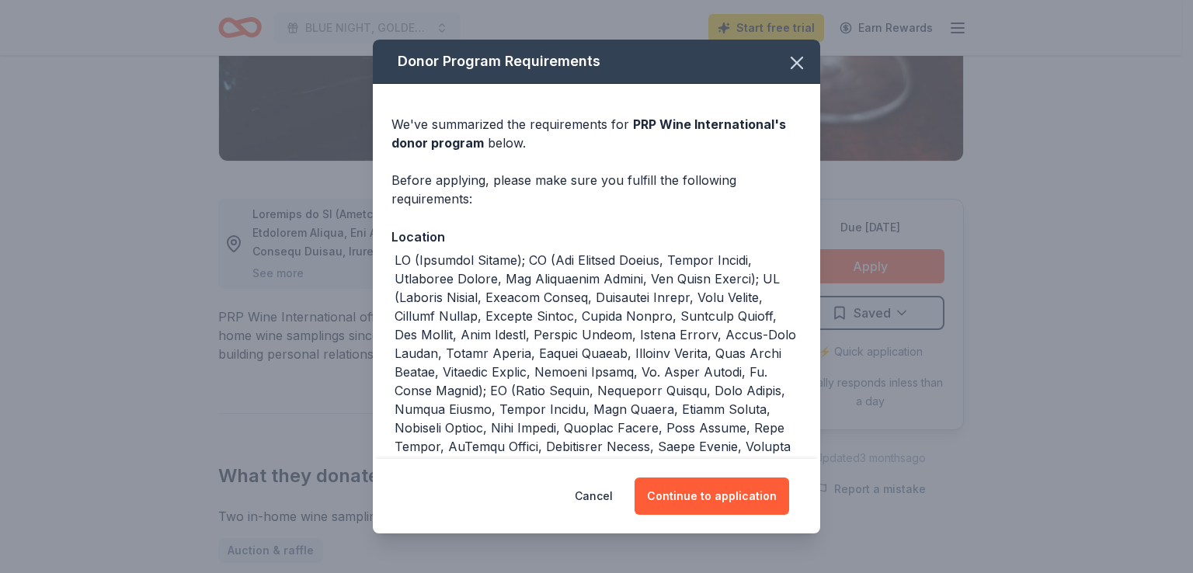
scroll to position [78, 0]
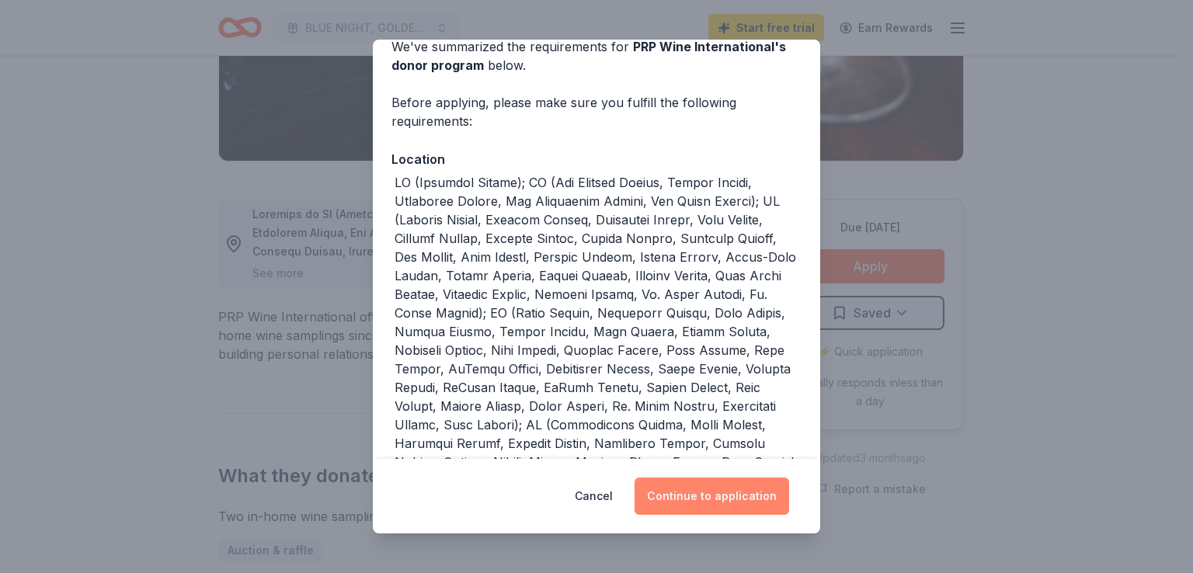
click at [714, 496] on button "Continue to application" at bounding box center [711, 496] width 155 height 37
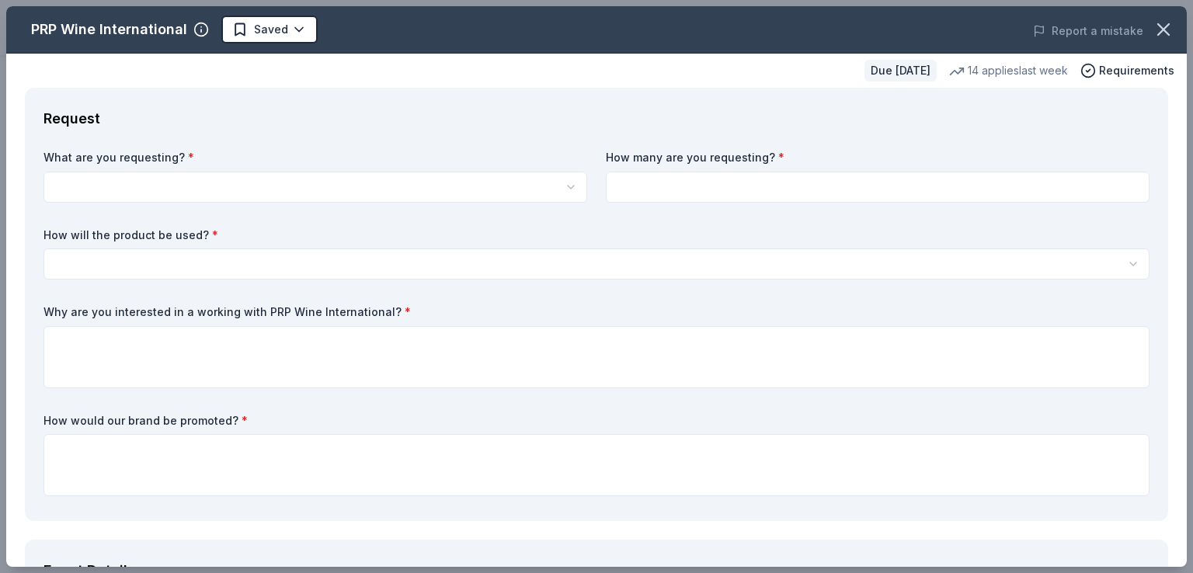
drag, startPoint x: 21, startPoint y: 29, endPoint x: 183, endPoint y: 84, distance: 171.4
click at [183, 84] on div "PRP Wine International Saved Report a mistake Due [DATE] 14 applies last week R…" at bounding box center [596, 286] width 1180 height 561
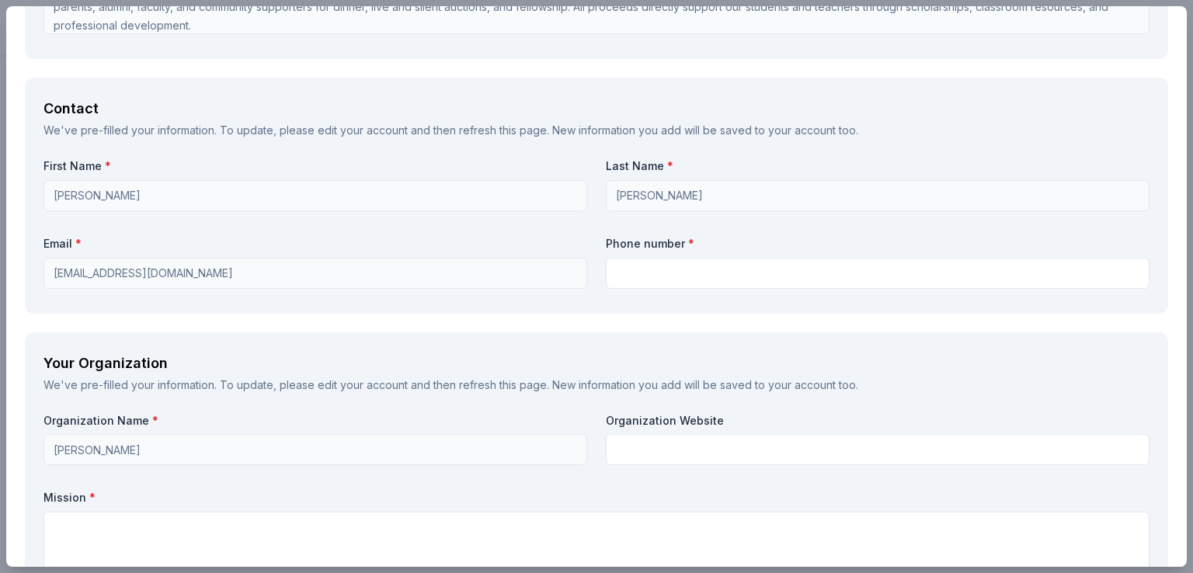
scroll to position [1087, 0]
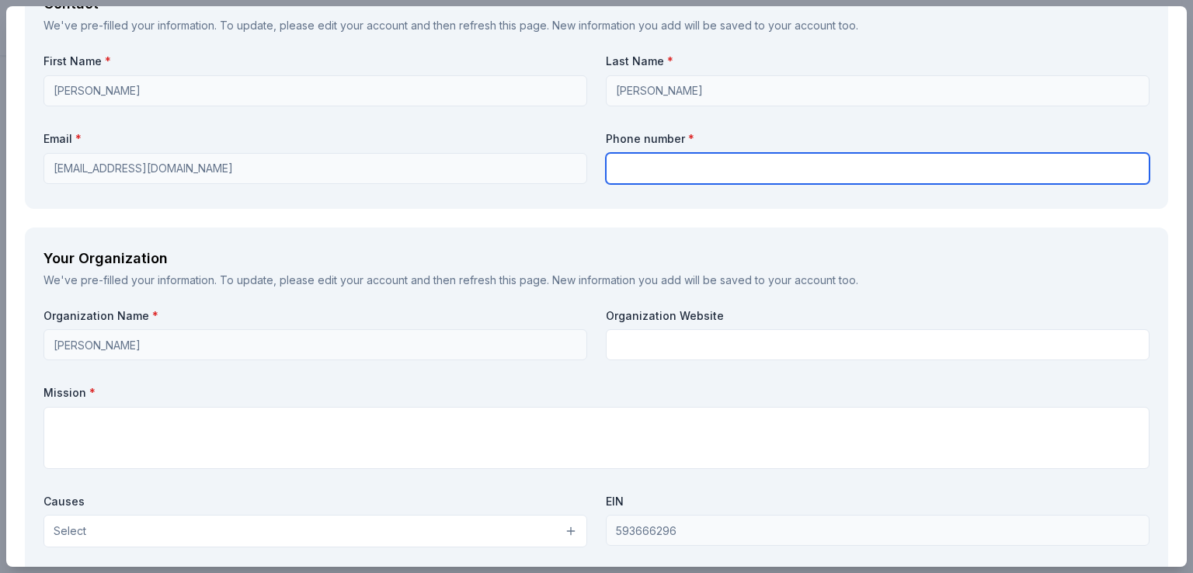
click at [661, 169] on input "text" at bounding box center [878, 168] width 544 height 31
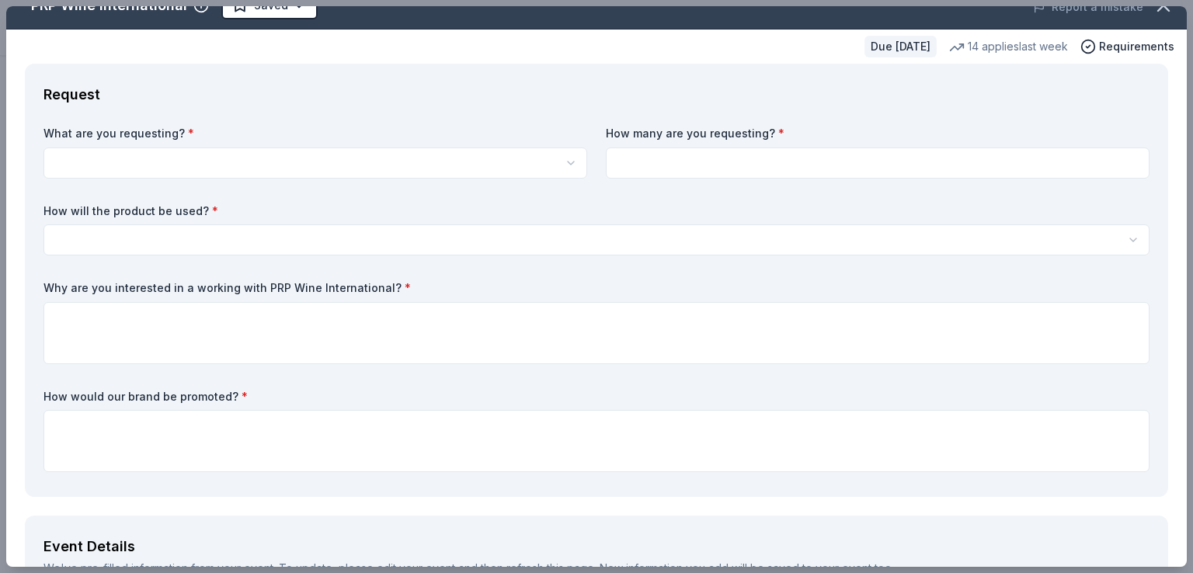
scroll to position [0, 0]
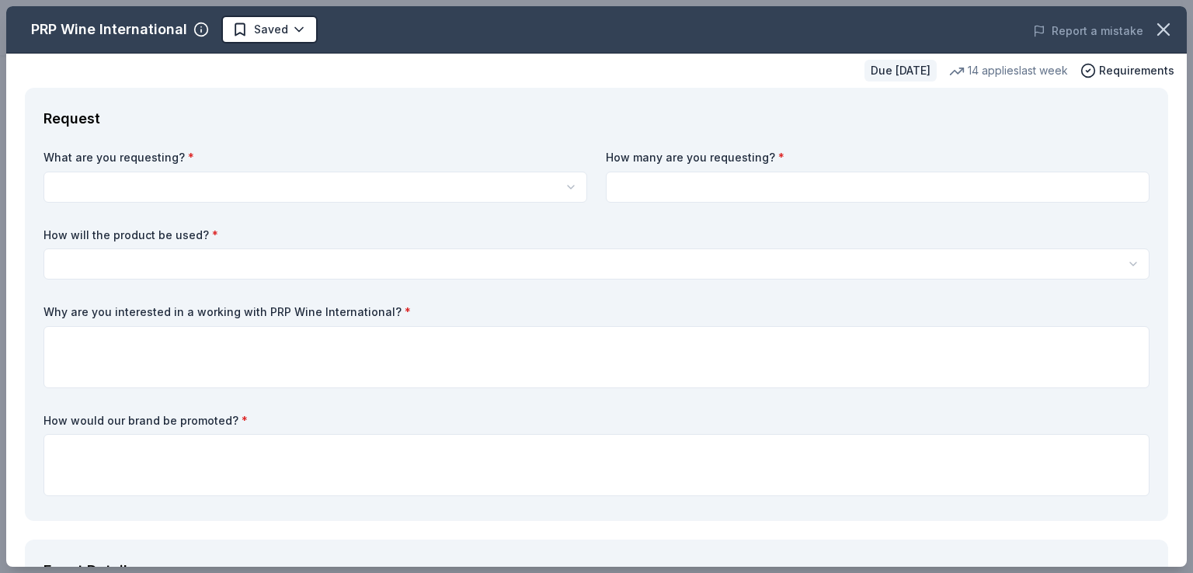
drag, startPoint x: 30, startPoint y: 23, endPoint x: 127, endPoint y: 29, distance: 97.3
click at [127, 29] on div "PRP Wine International Saved" at bounding box center [360, 30] width 708 height 28
click at [622, 162] on label "How many are you requesting? *" at bounding box center [878, 158] width 544 height 16
drag, startPoint x: 39, startPoint y: 116, endPoint x: 180, endPoint y: 156, distance: 146.8
click at [180, 156] on div "Request What are you requesting? * Two in-home wine sampling gift certificates …" at bounding box center [596, 304] width 1143 height 433
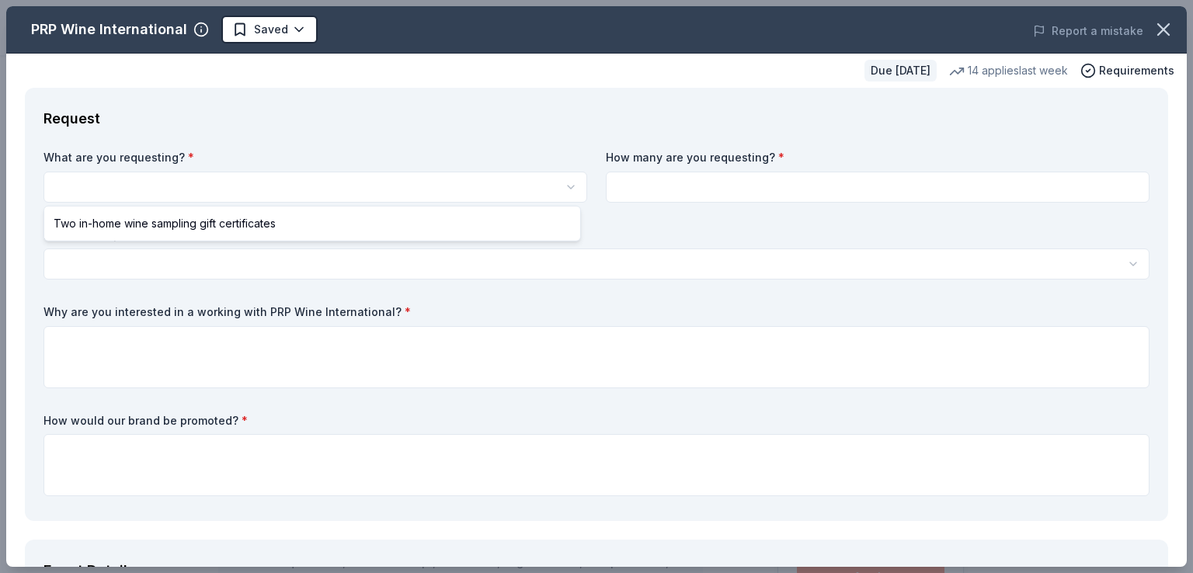
select select "Two in-home wine sampling gift certificates"
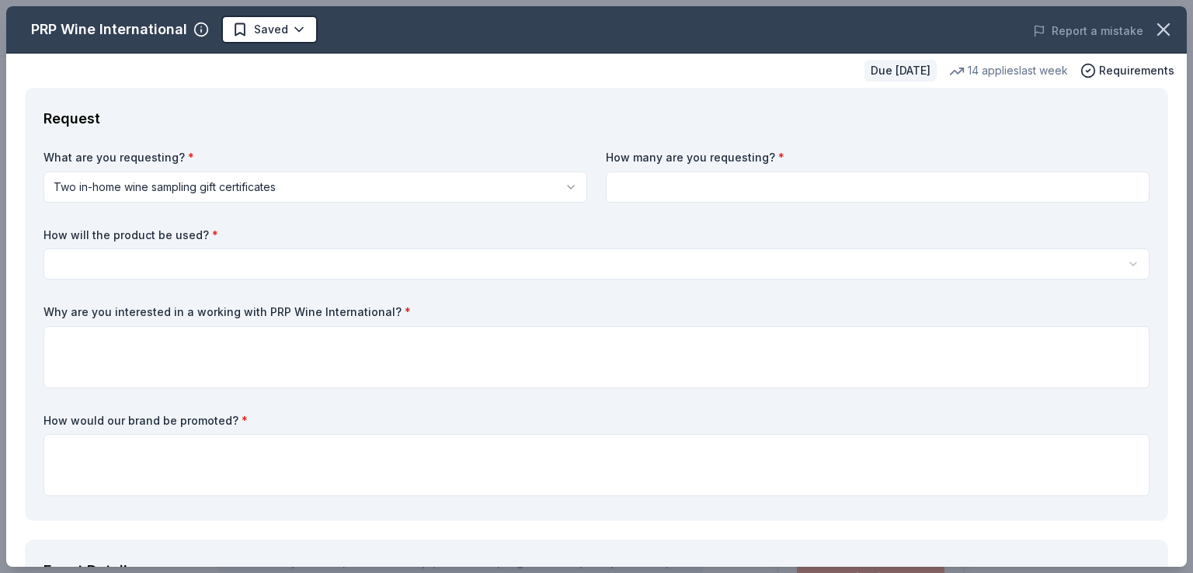
click at [643, 179] on input at bounding box center [878, 187] width 544 height 31
type input "1"
click at [267, 187] on html "BLUE NIGHT, GOLDEN LIGHT: Lighting the Way, Together as One Saved Apply Due in …" at bounding box center [596, 286] width 1193 height 573
click at [200, 269] on html "BLUE NIGHT, GOLDEN LIGHT: Lighting the Way, Together as One Saved Apply Due in …" at bounding box center [596, 286] width 1193 height 573
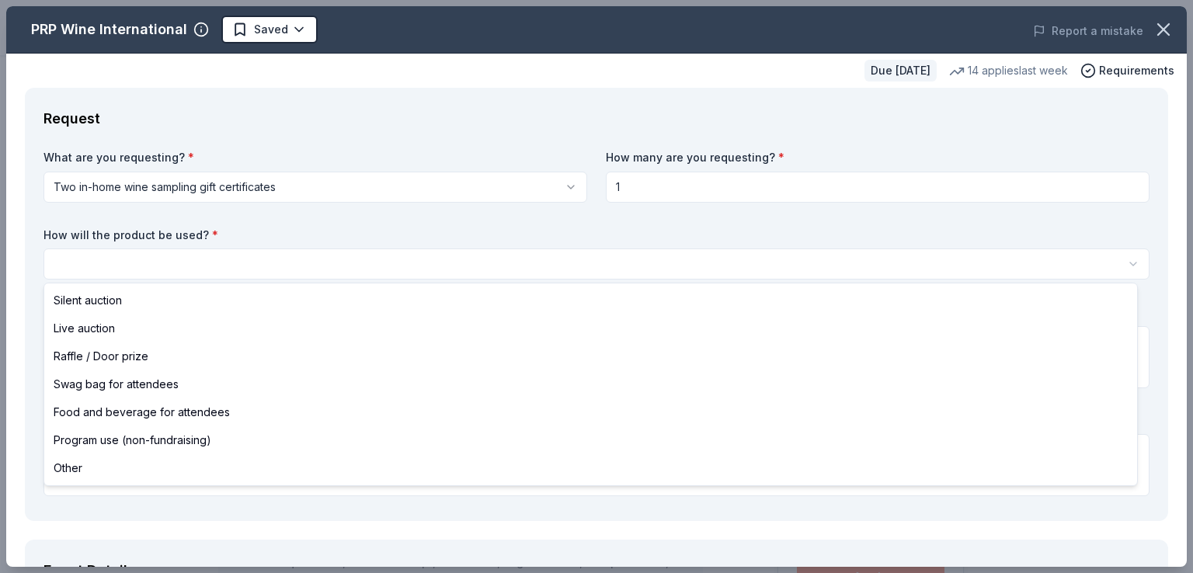
select select "silentAuction"
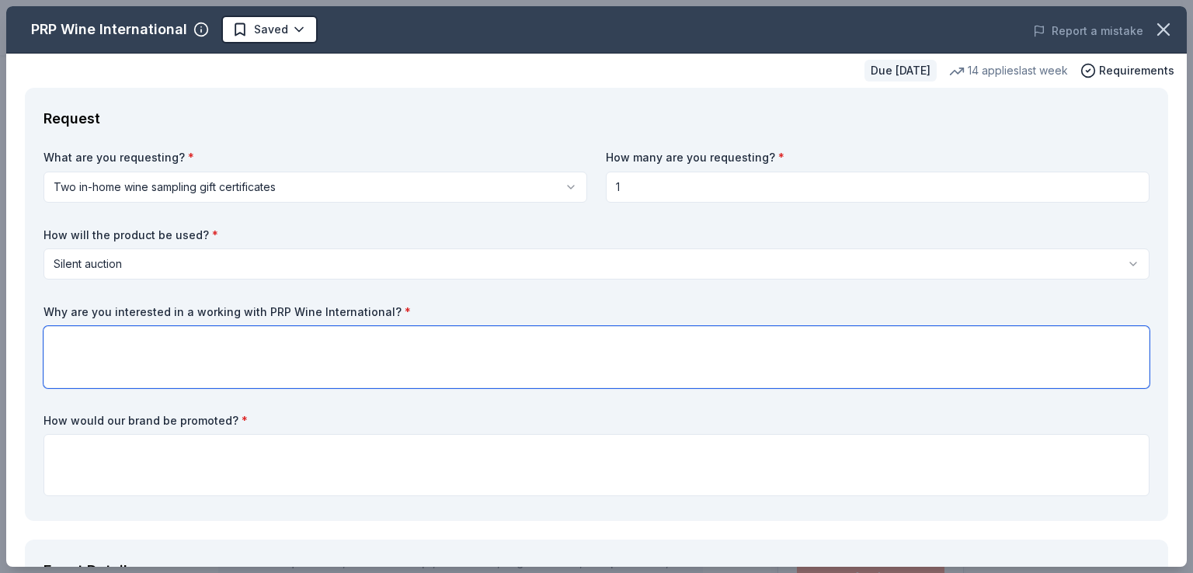
click at [175, 342] on textarea at bounding box center [596, 357] width 1106 height 62
drag, startPoint x: 41, startPoint y: 308, endPoint x: 142, endPoint y: 308, distance: 101.0
click at [142, 308] on div "Request What are you requesting? * Two in-home wine sampling gift certificates …" at bounding box center [596, 304] width 1143 height 433
click at [142, 308] on label "Why are you interested in a working with PRP Wine International? *" at bounding box center [596, 312] width 1106 height 16
click at [140, 309] on label "Why are you interested in a working with PRP Wine International? *" at bounding box center [596, 312] width 1106 height 16
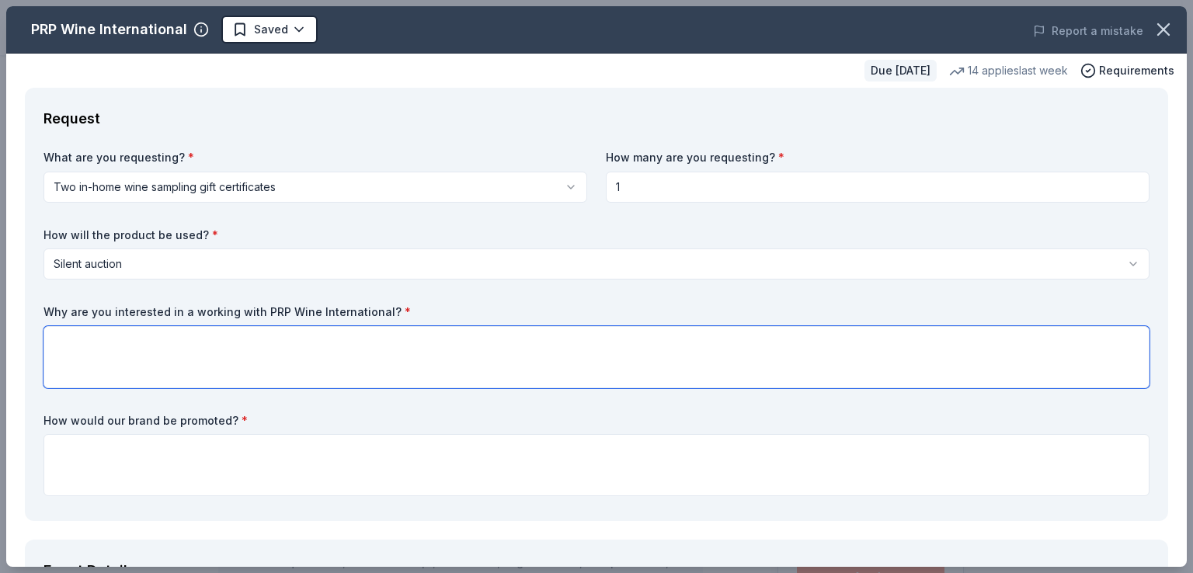
click at [132, 330] on textarea at bounding box center [596, 357] width 1106 height 62
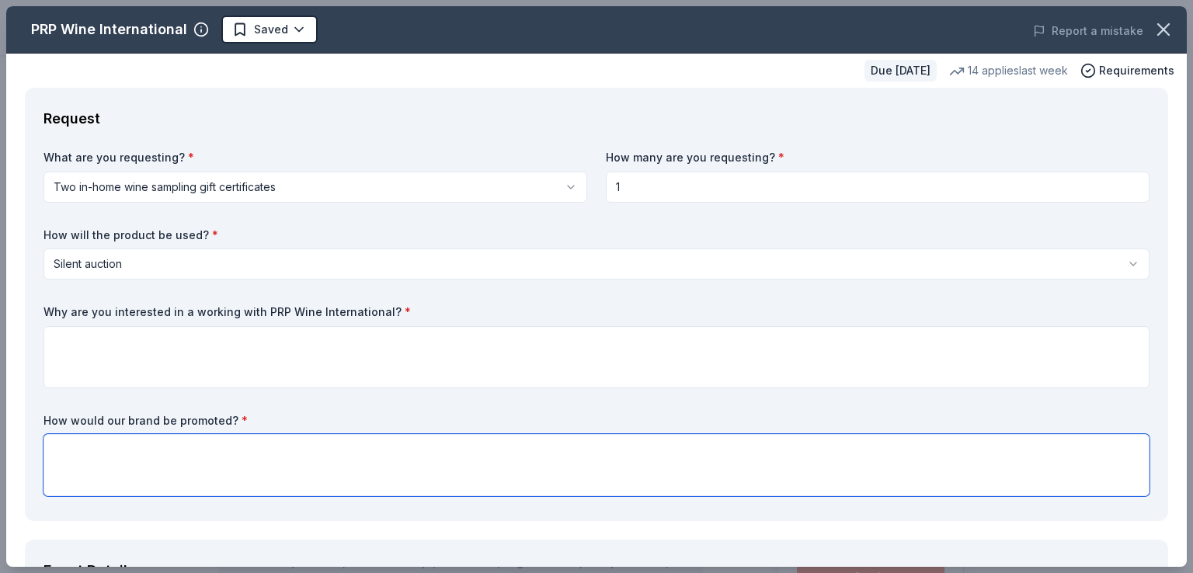
click at [179, 436] on textarea at bounding box center [596, 465] width 1106 height 62
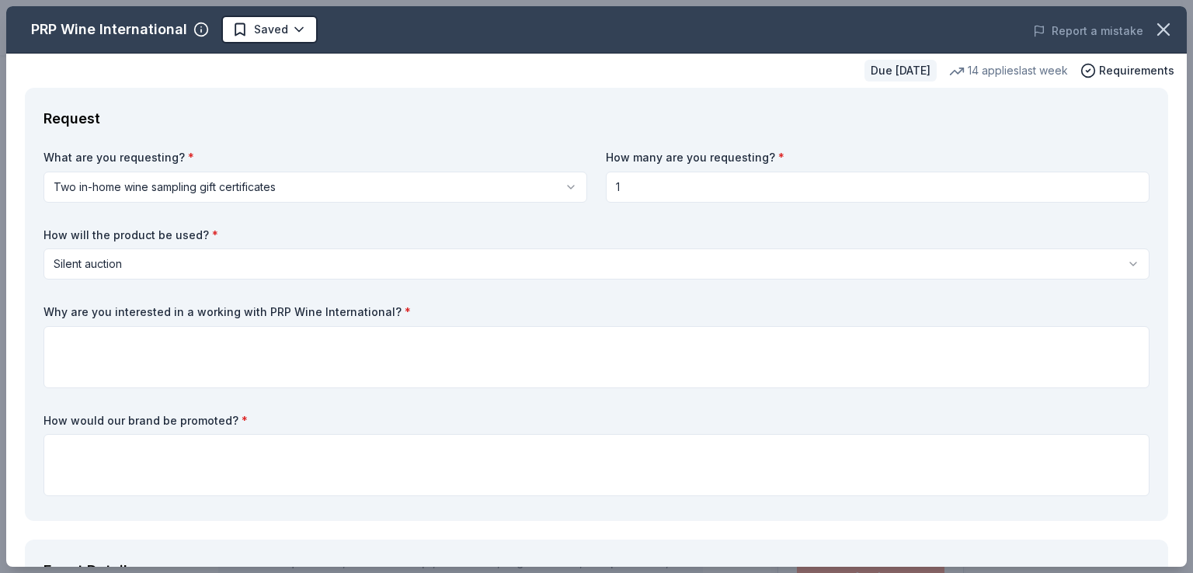
click at [159, 420] on label "How would our brand be promoted? *" at bounding box center [596, 421] width 1106 height 16
drag, startPoint x: 408, startPoint y: 311, endPoint x: 43, endPoint y: 294, distance: 365.4
click at [43, 294] on div "Request What are you requesting? * Two in-home wine sampling gift certificates …" at bounding box center [596, 304] width 1143 height 433
click at [47, 294] on div "What are you requesting? * Two in-home wine sampling gift certificates Two in-h…" at bounding box center [596, 326] width 1106 height 353
click at [48, 311] on label "Why are you interested in a working with PRP Wine International? *" at bounding box center [596, 312] width 1106 height 16
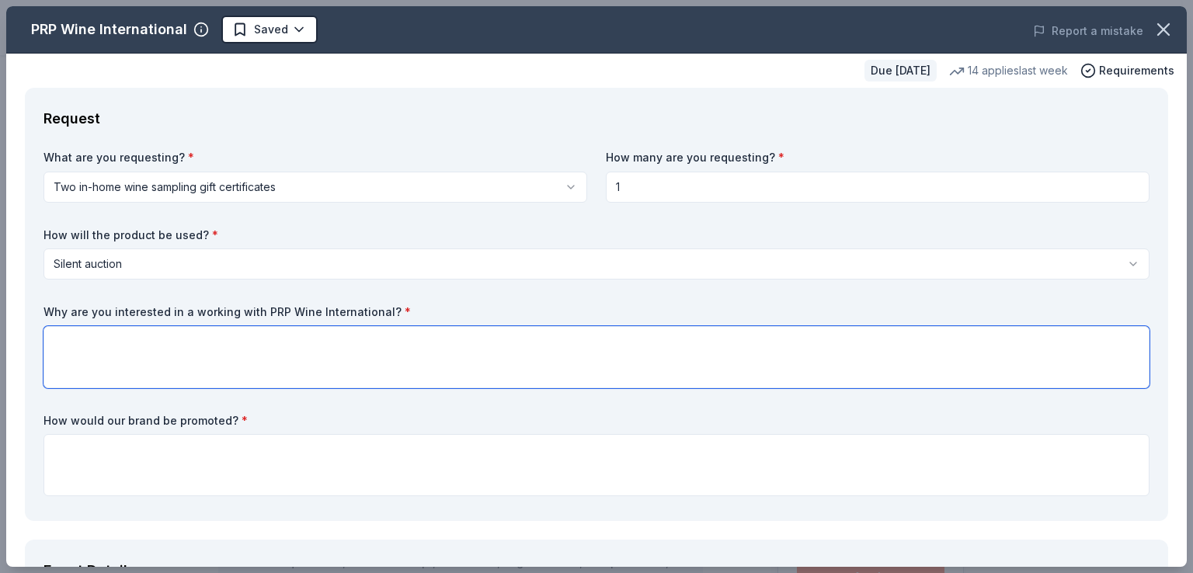
click at [70, 352] on textarea at bounding box center [596, 357] width 1106 height 62
click at [66, 318] on label "Why are you interested in a working with PRP Wine International? *" at bounding box center [596, 312] width 1106 height 16
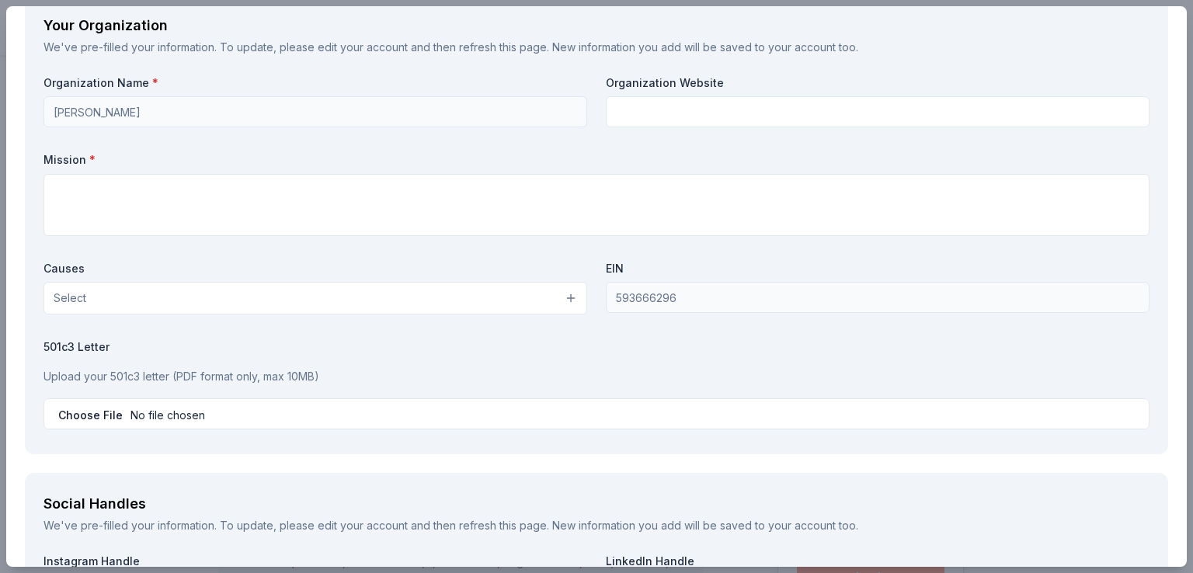
scroll to position [1475, 0]
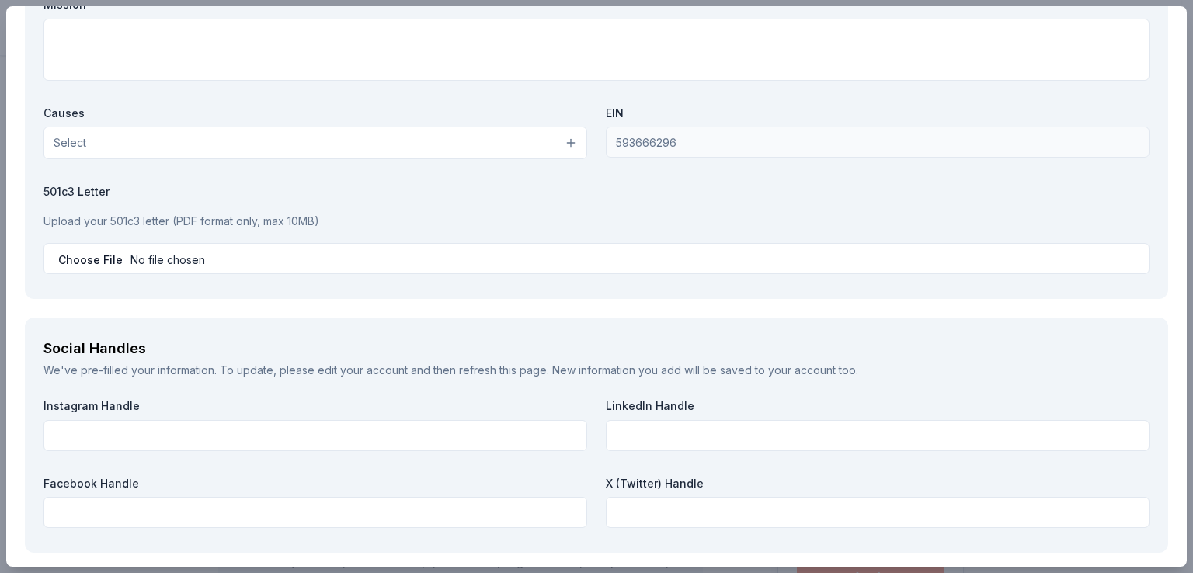
click at [297, 139] on button "Select" at bounding box center [315, 143] width 544 height 33
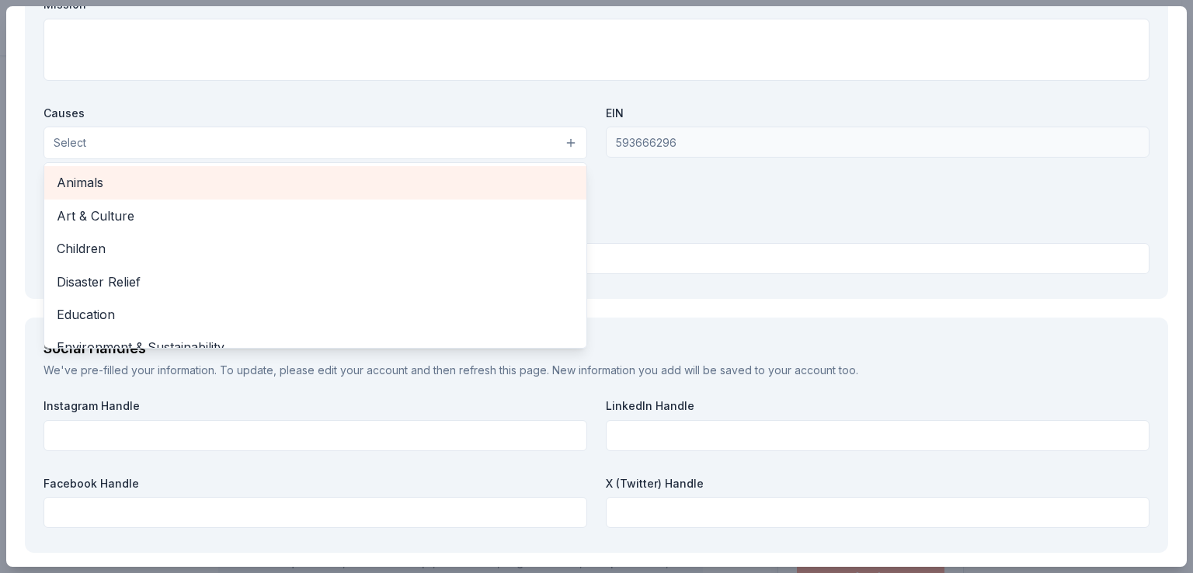
scroll to position [78, 0]
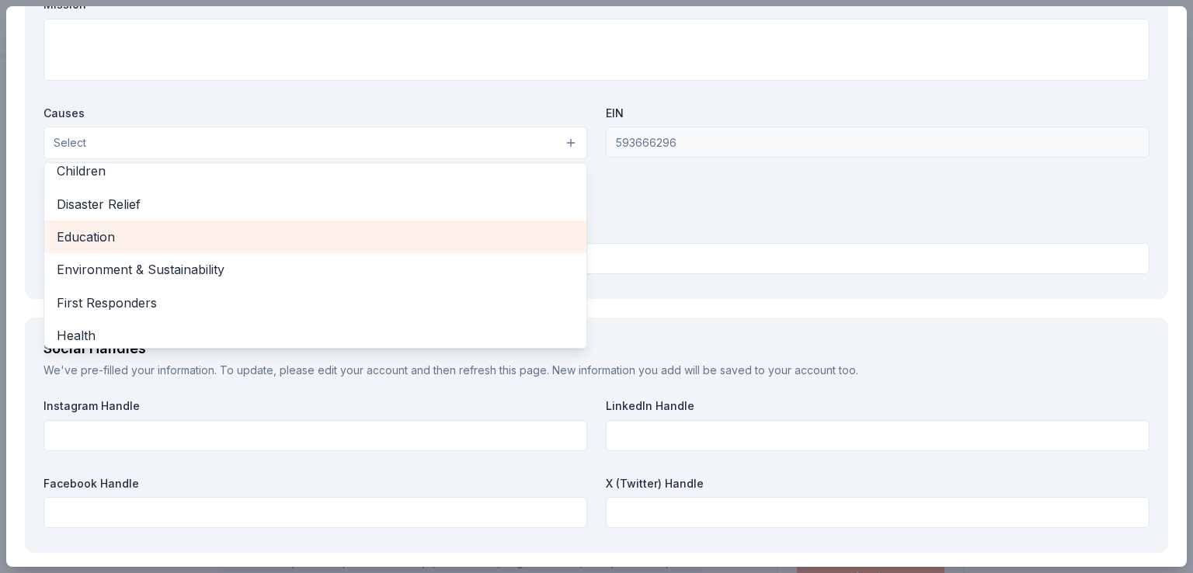
click at [231, 231] on span "Education" at bounding box center [315, 237] width 517 height 20
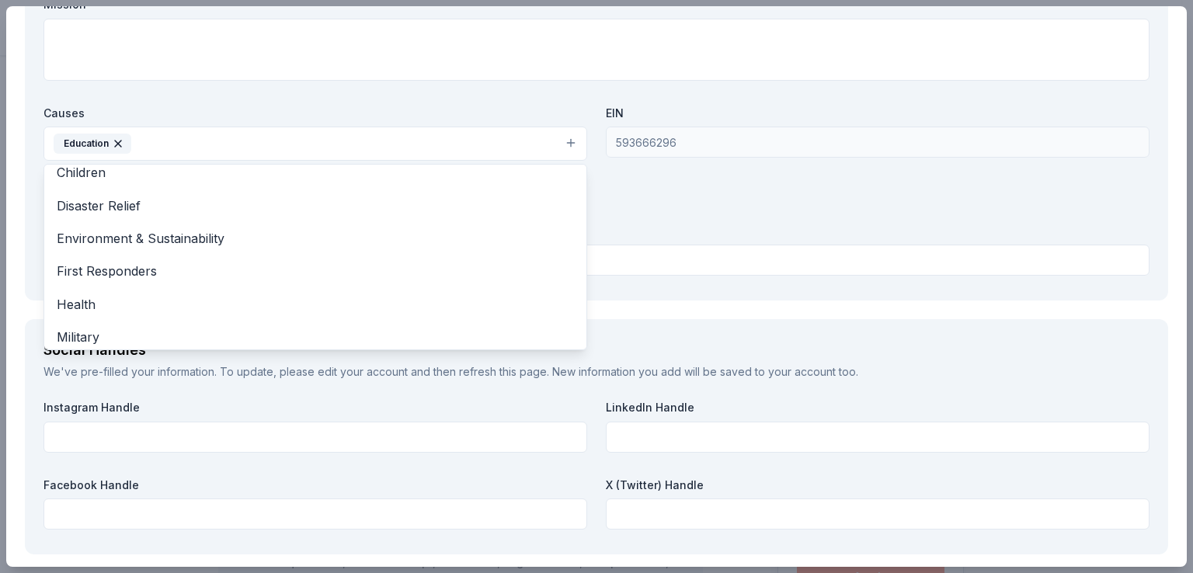
click at [683, 201] on div "Organization Name * john paul ii Organization Website Mission * Causes Educatio…" at bounding box center [596, 101] width 1106 height 362
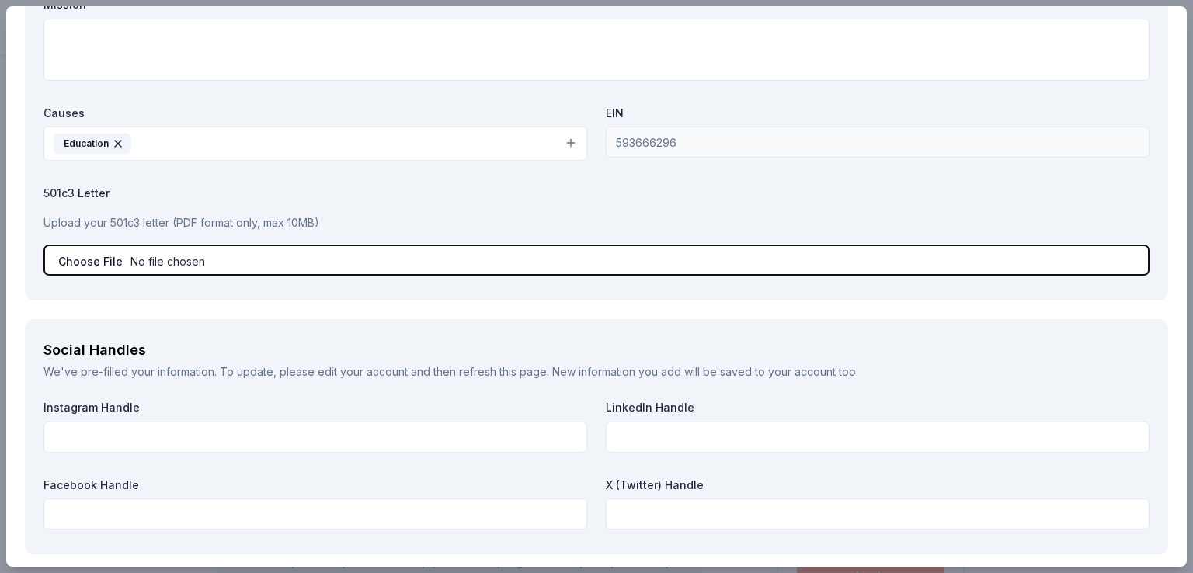
click at [360, 259] on input "file" at bounding box center [596, 260] width 1106 height 31
type input "C:\fakepath\Certificate of Tax Exemption - expires 7-26 (3).pdf"
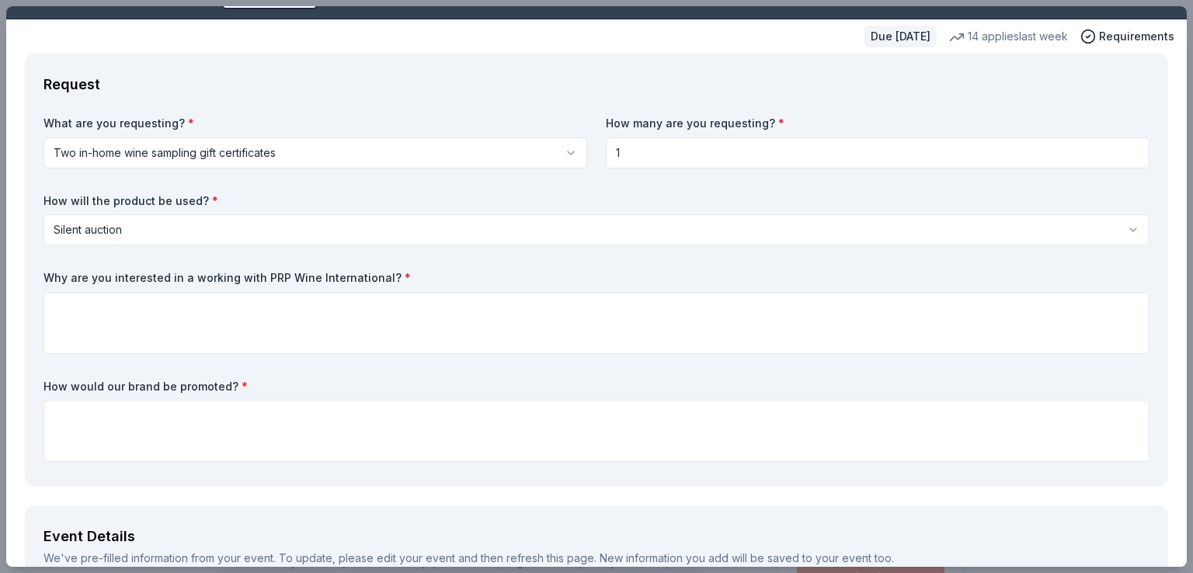
scroll to position [0, 0]
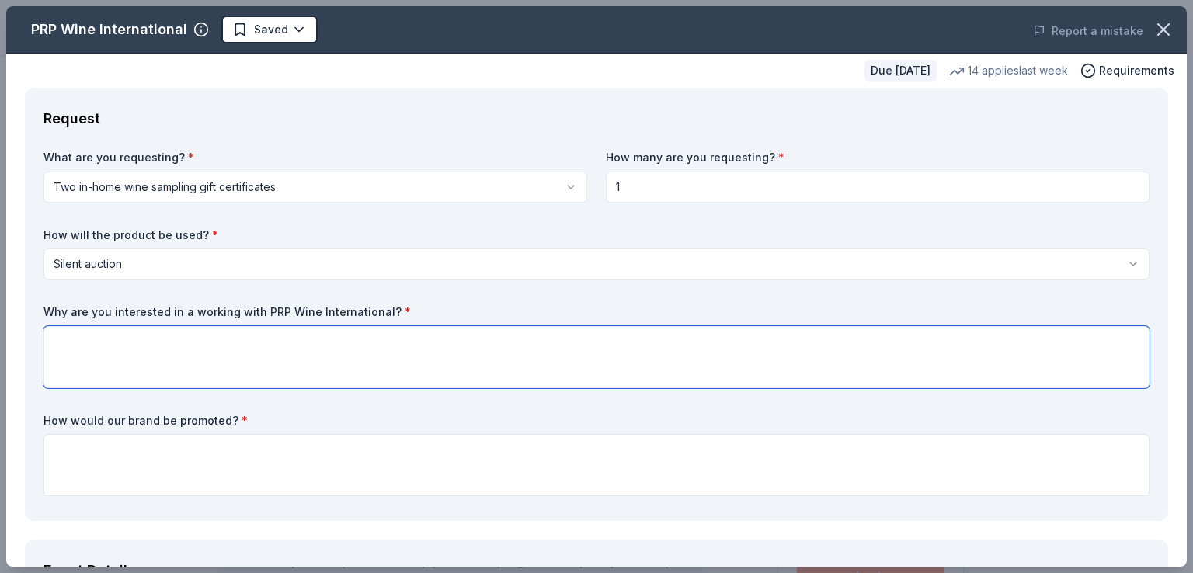
click at [109, 354] on textarea at bounding box center [596, 357] width 1106 height 62
paste textarea "We would be honored to partner with PRP Wine International because of your repu…"
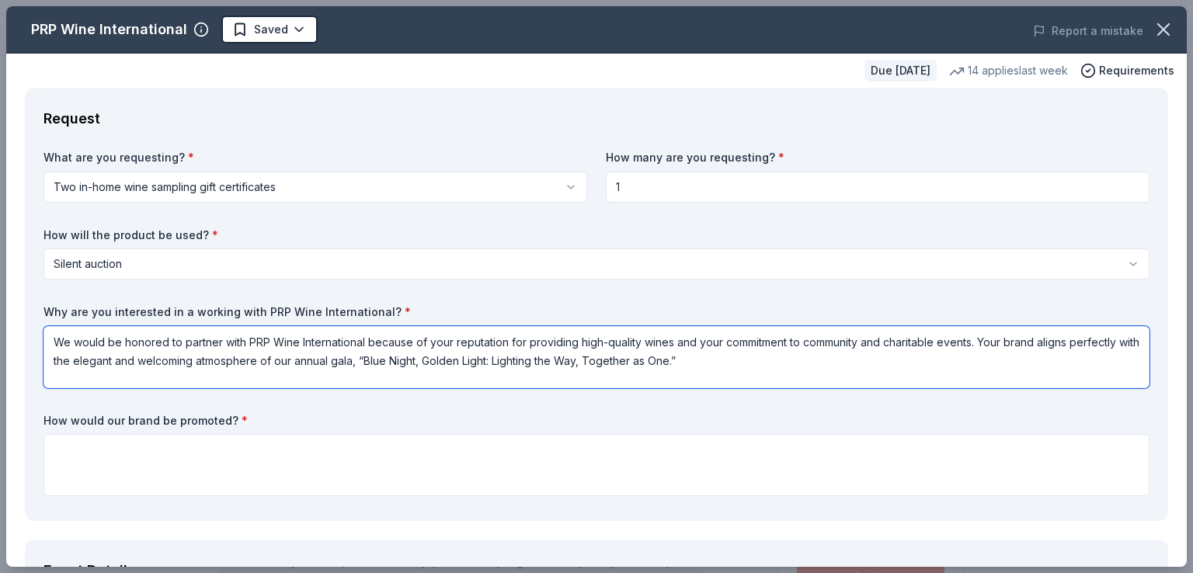
type textarea "We would be honored to partner with PRP Wine International because of your repu…"
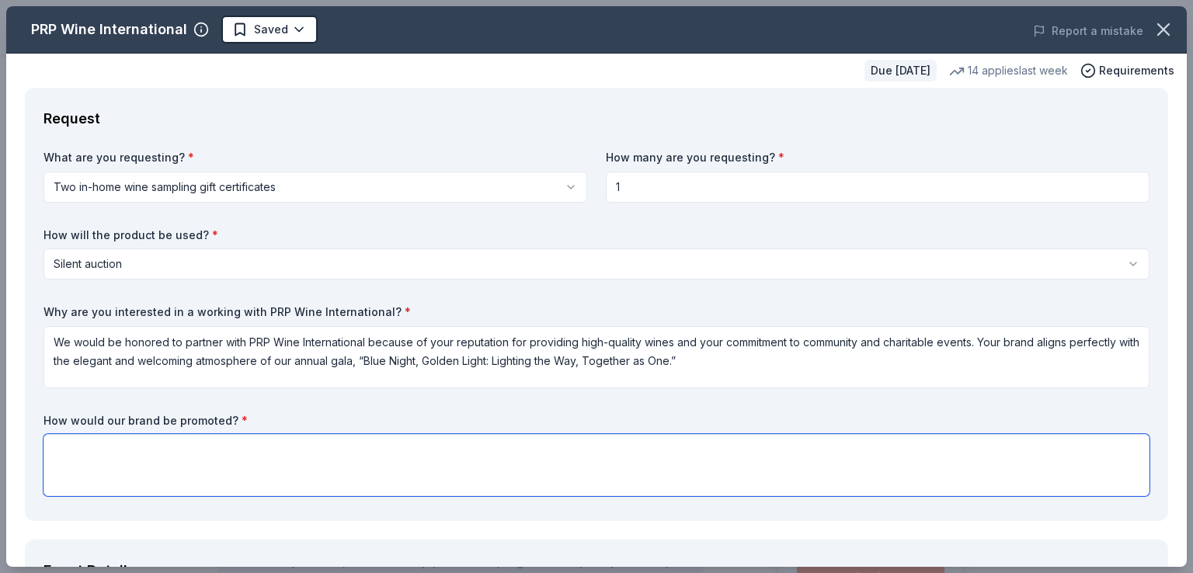
click at [116, 456] on textarea at bounding box center [596, 465] width 1106 height 62
paste textarea "Your wines would be featured during our live and silent auction or served at th…"
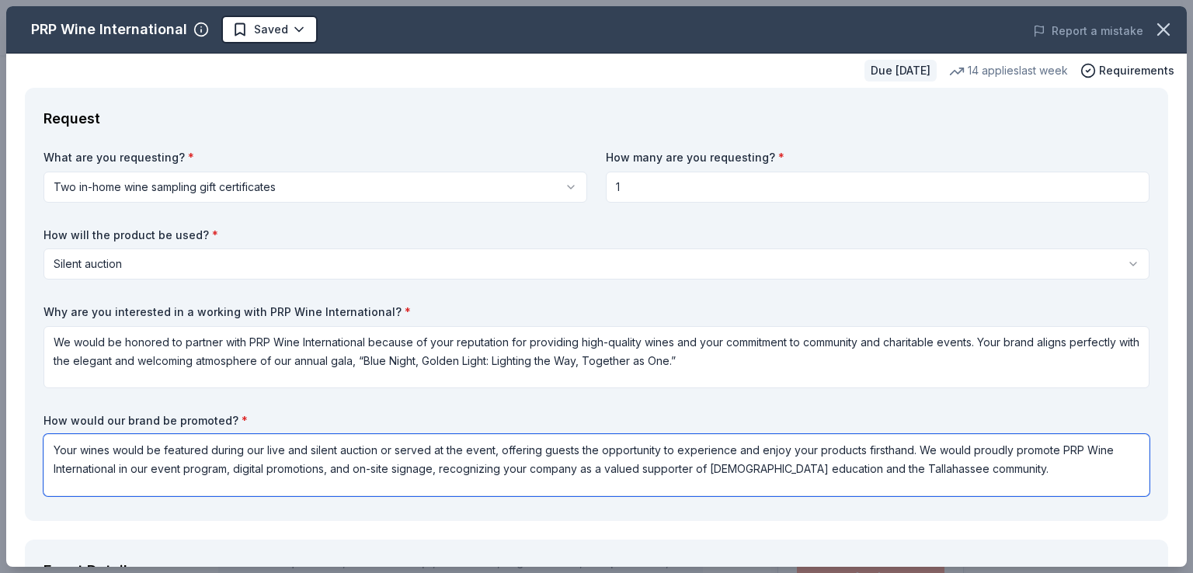
drag, startPoint x: 311, startPoint y: 447, endPoint x: 278, endPoint y: 451, distance: 33.6
click at [278, 451] on textarea "Your wines would be featured during our live and silent auction or served at th…" at bounding box center [596, 465] width 1106 height 62
drag, startPoint x: 263, startPoint y: 450, endPoint x: 308, endPoint y: 445, distance: 44.5
click at [308, 445] on textarea "Your wines would be featured during our live and silent auction or served at th…" at bounding box center [596, 465] width 1106 height 62
drag, startPoint x: 335, startPoint y: 451, endPoint x: 443, endPoint y: 450, distance: 108.7
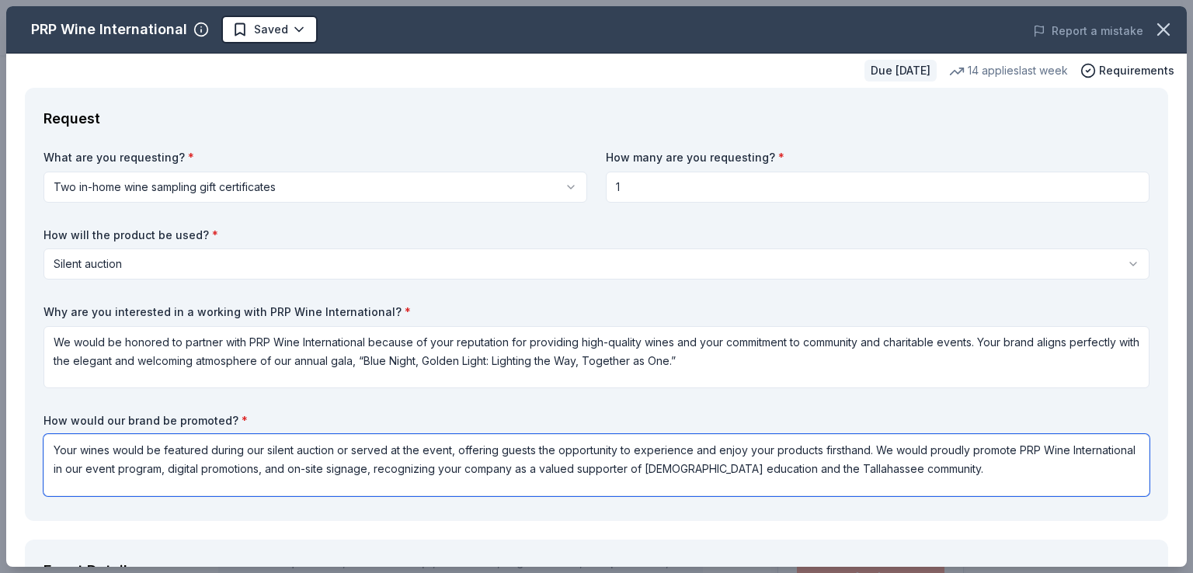
click at [443, 450] on textarea "Your wines would be featured during our silent auction or served at the event, …" at bounding box center [596, 465] width 1106 height 62
drag, startPoint x: 527, startPoint y: 469, endPoint x: 647, endPoint y: 471, distance: 119.6
click at [647, 471] on textarea "Your wines would be featured during our silent auction, offering guests the opp…" at bounding box center [596, 465] width 1106 height 62
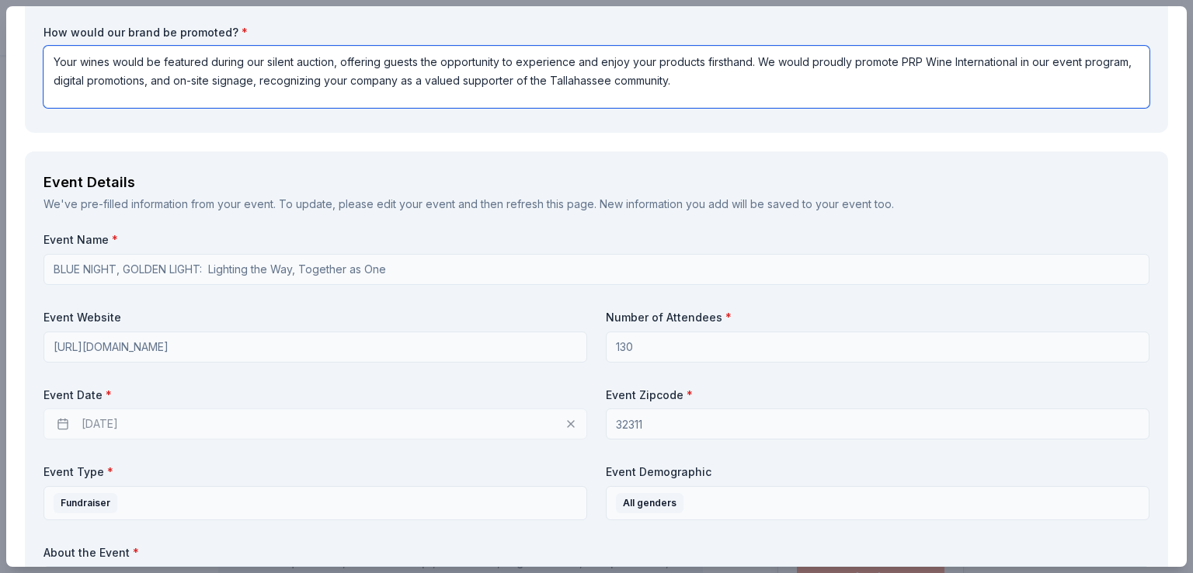
scroll to position [466, 0]
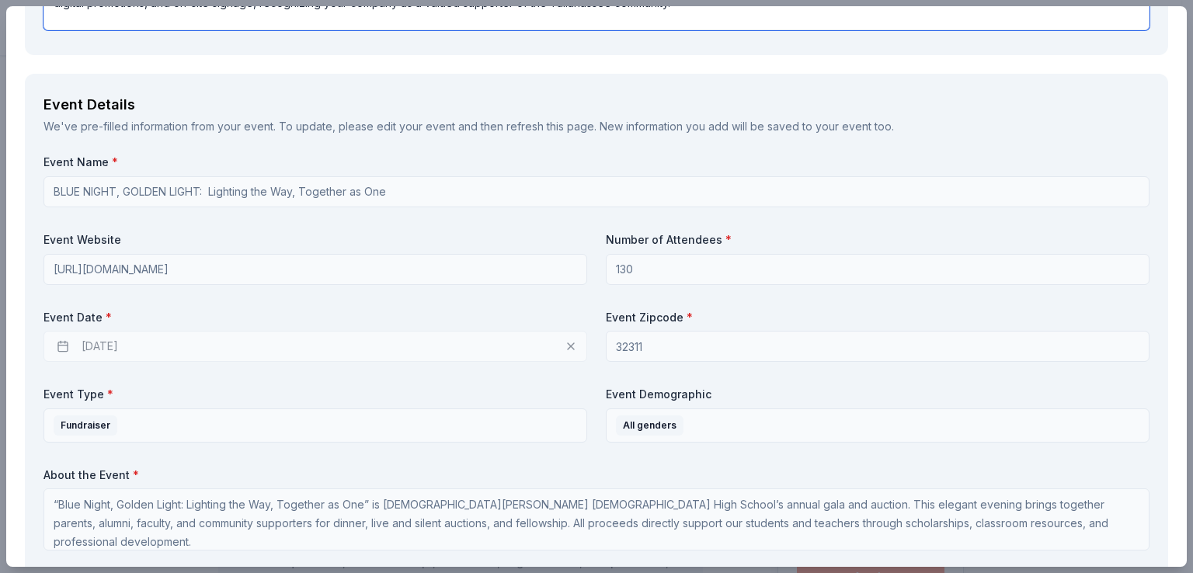
type textarea "Your wines would be featured during our silent auction, offering guests the opp…"
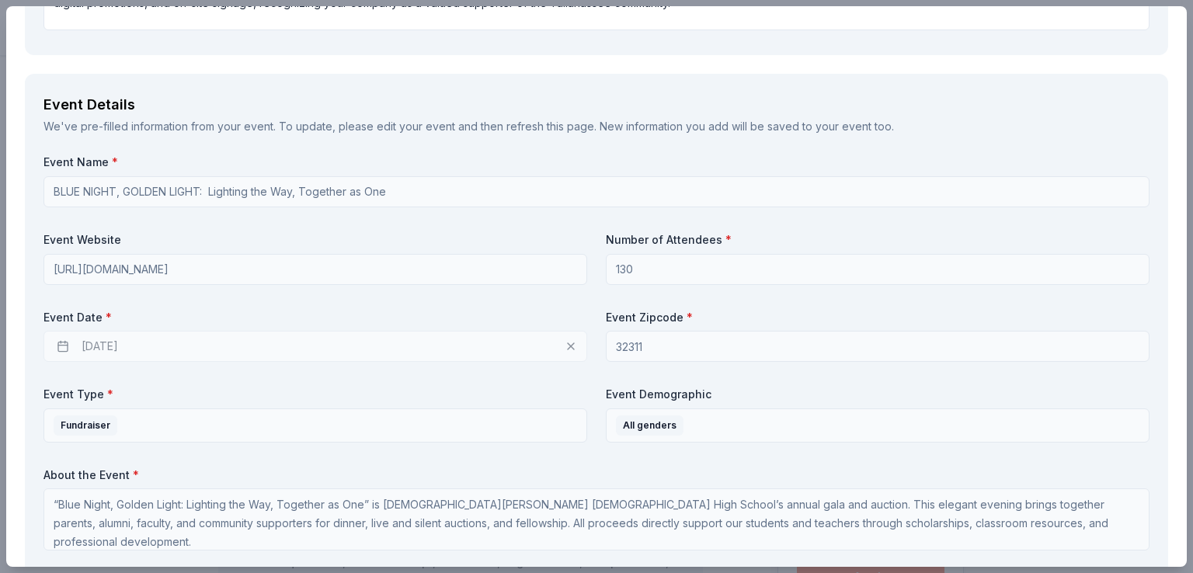
click at [230, 346] on div "04/10/2026" at bounding box center [315, 346] width 544 height 31
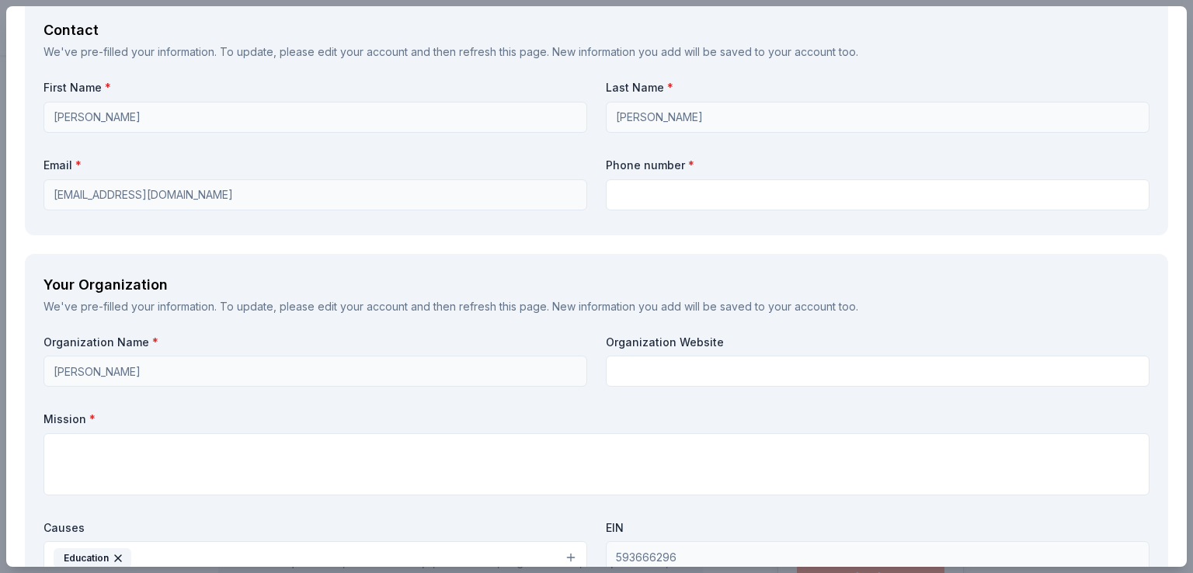
scroll to position [1087, 0]
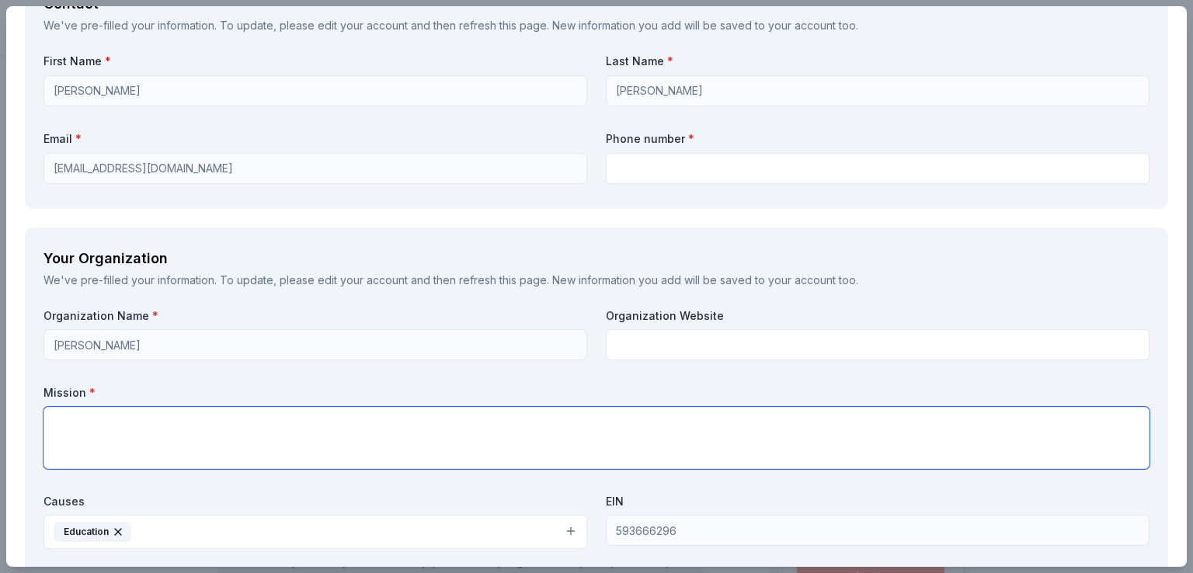
click at [217, 429] on textarea at bounding box center [596, 438] width 1106 height 62
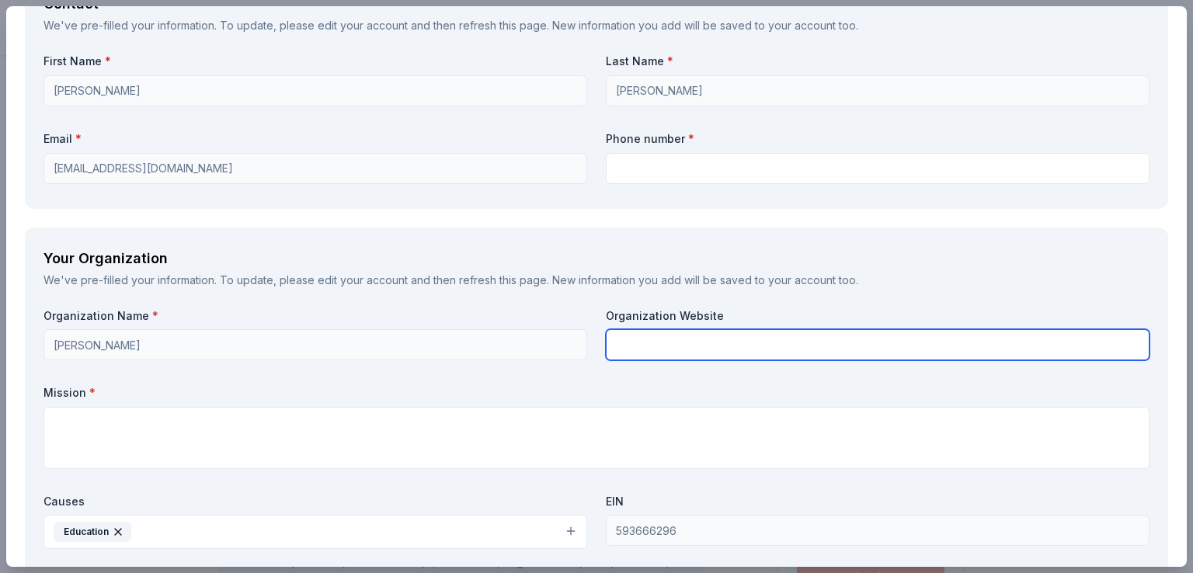
click at [636, 352] on input "text" at bounding box center [878, 344] width 544 height 31
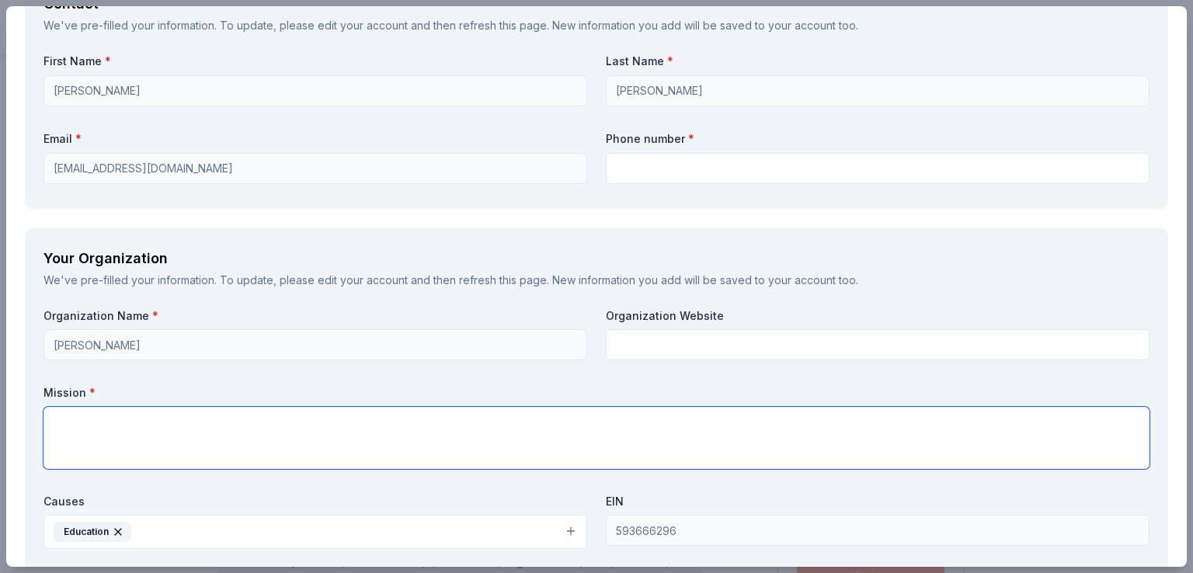
paste textarea "The mission of St. John Paul II Catholic High School is to provide a college pr…"
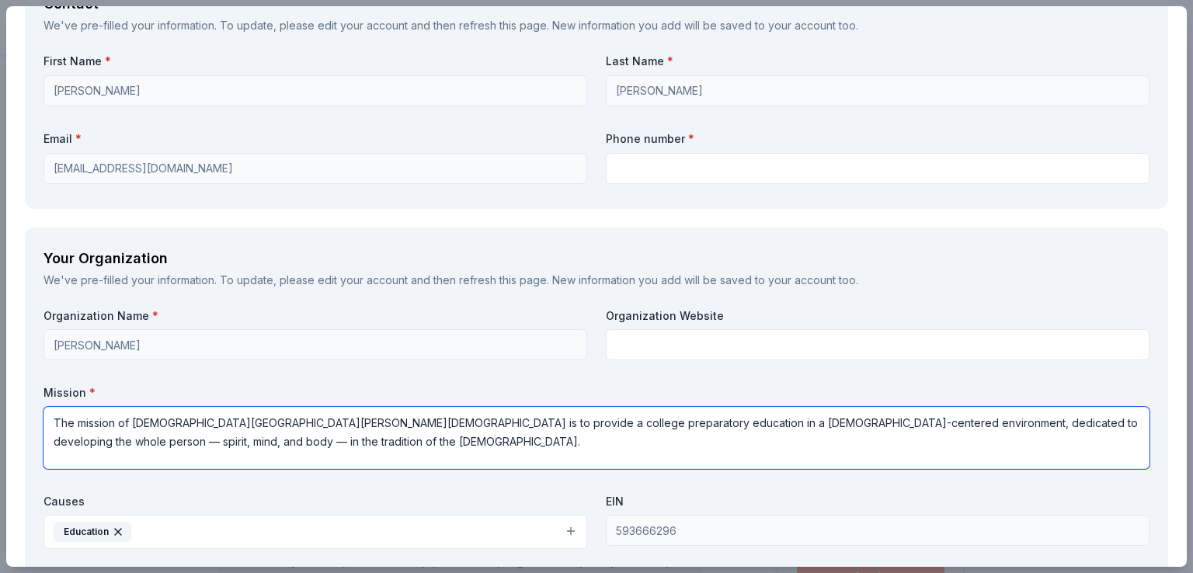
type textarea "The mission of St. John Paul II Catholic High School is to provide a college pr…"
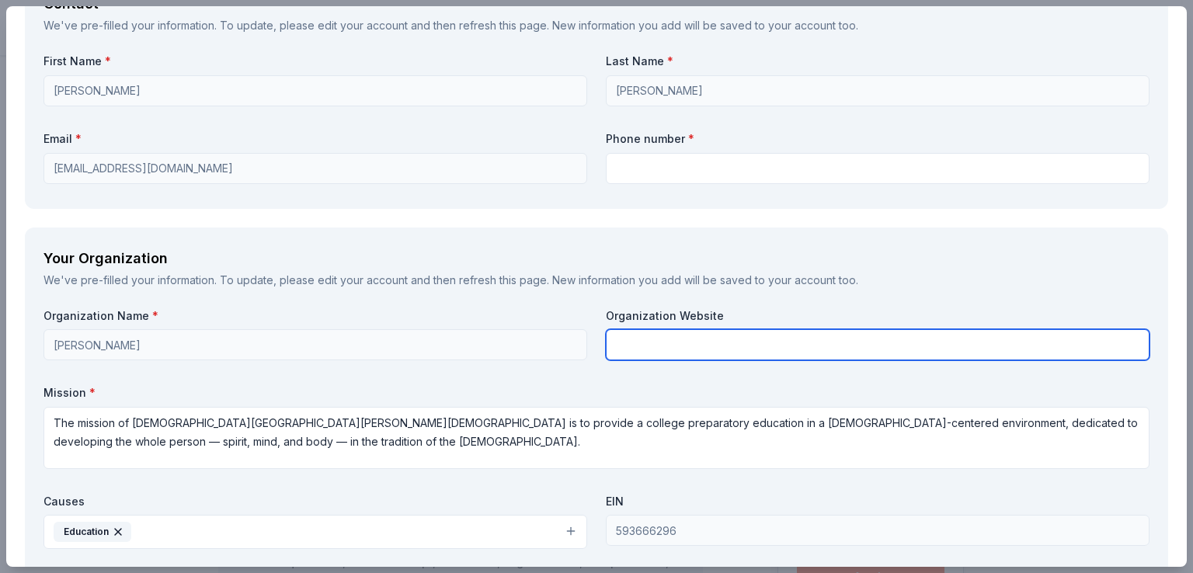
click at [645, 339] on input "text" at bounding box center [878, 344] width 544 height 31
paste input "https://www.sjpiichs.org/news/annualgala/"
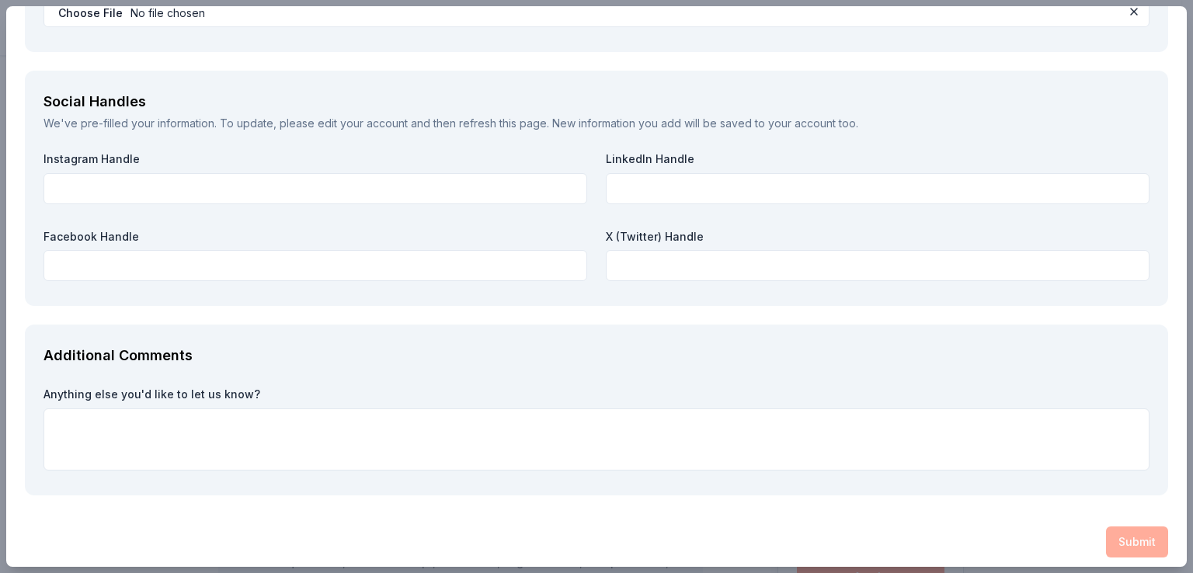
scroll to position [1732, 0]
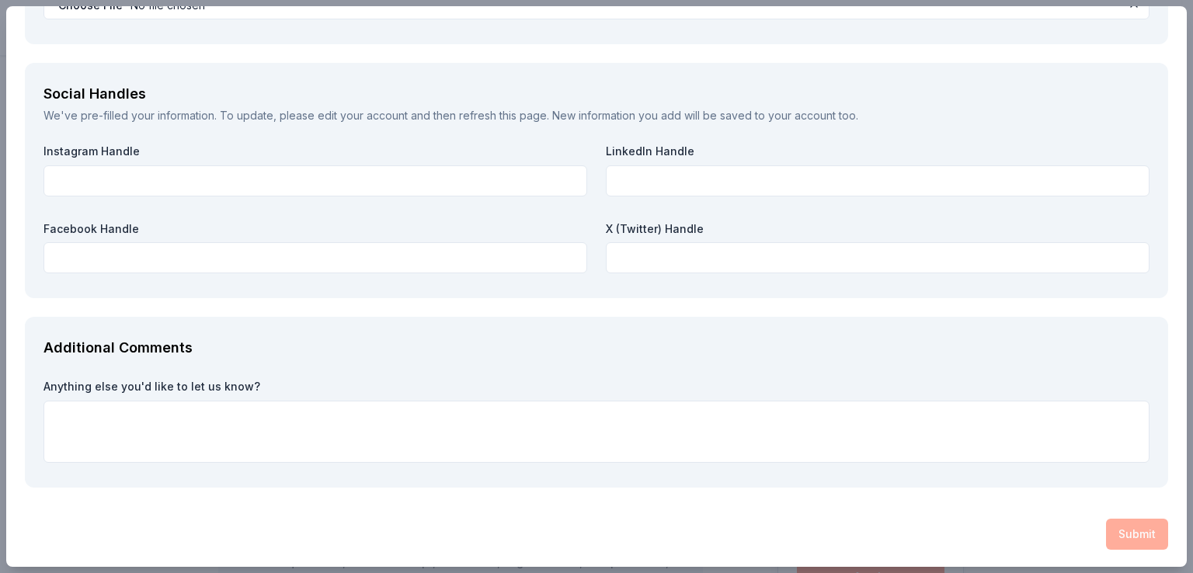
type input "https://www.sjpiichs.org/news/annualgala/"
paste textarea "We truly appreciate your consideration and support of our annual Blue Night, Go…"
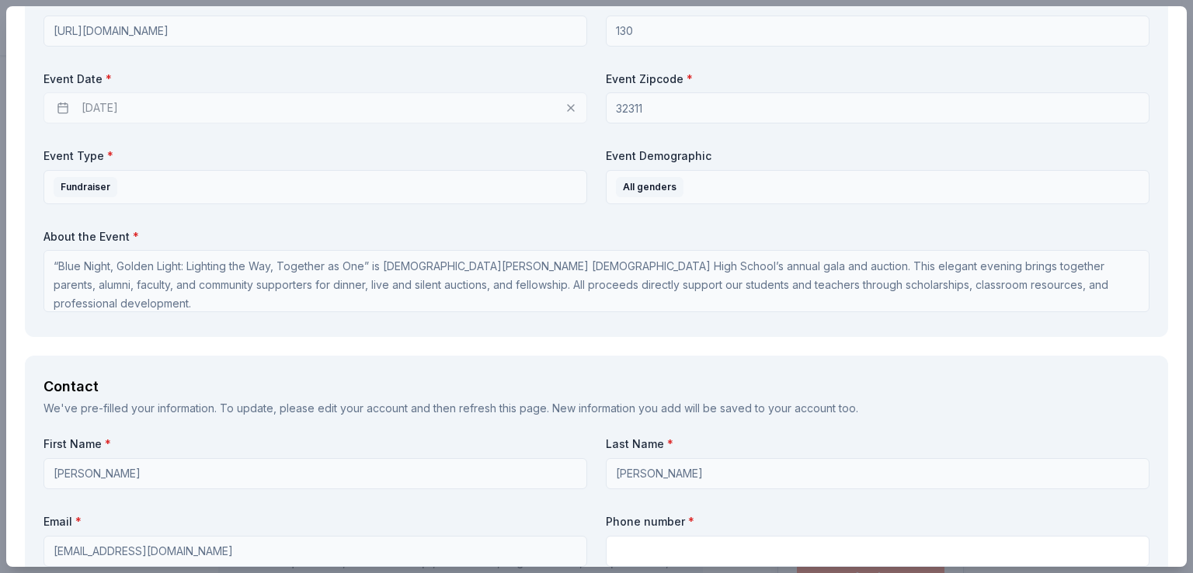
scroll to position [854, 0]
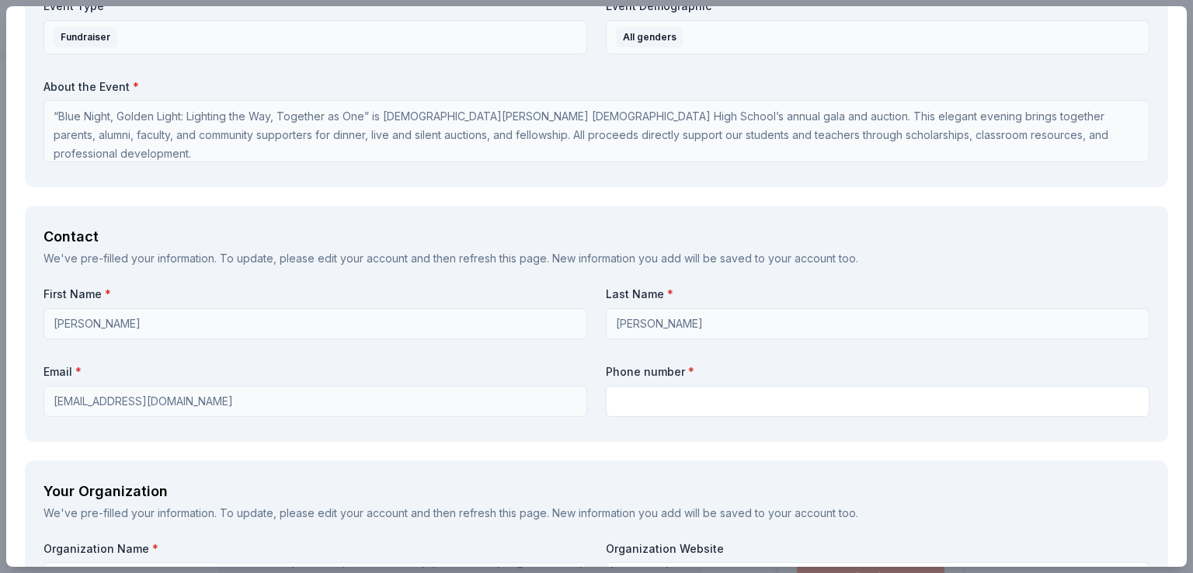
type textarea "We truly appreciate your consideration and support of our annual Blue Night, Go…"
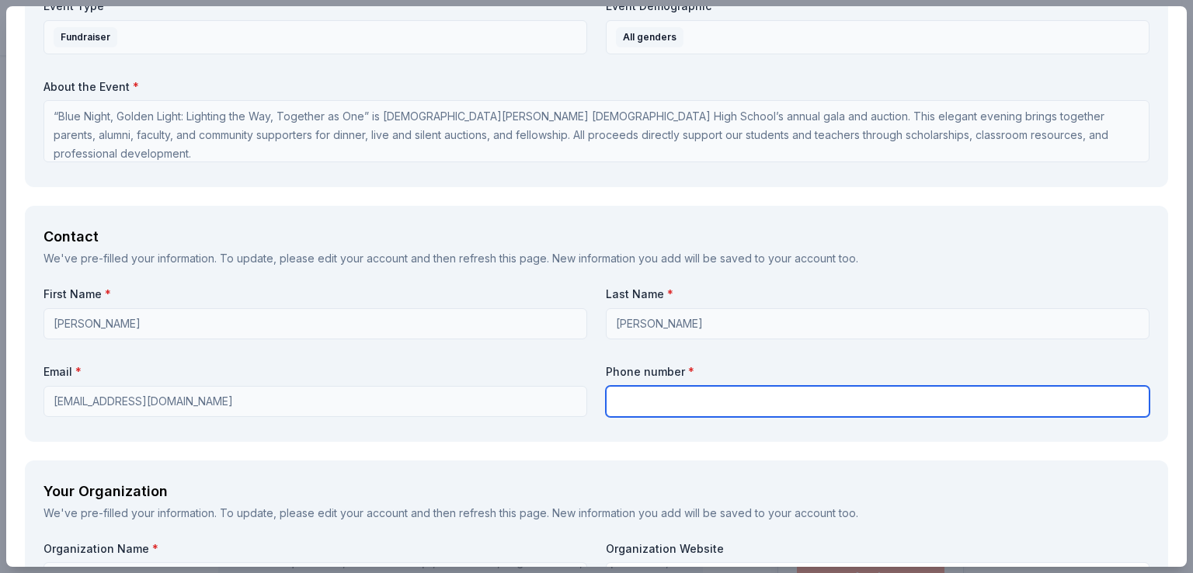
click at [678, 392] on input "text" at bounding box center [878, 401] width 544 height 31
type input "8505098028"
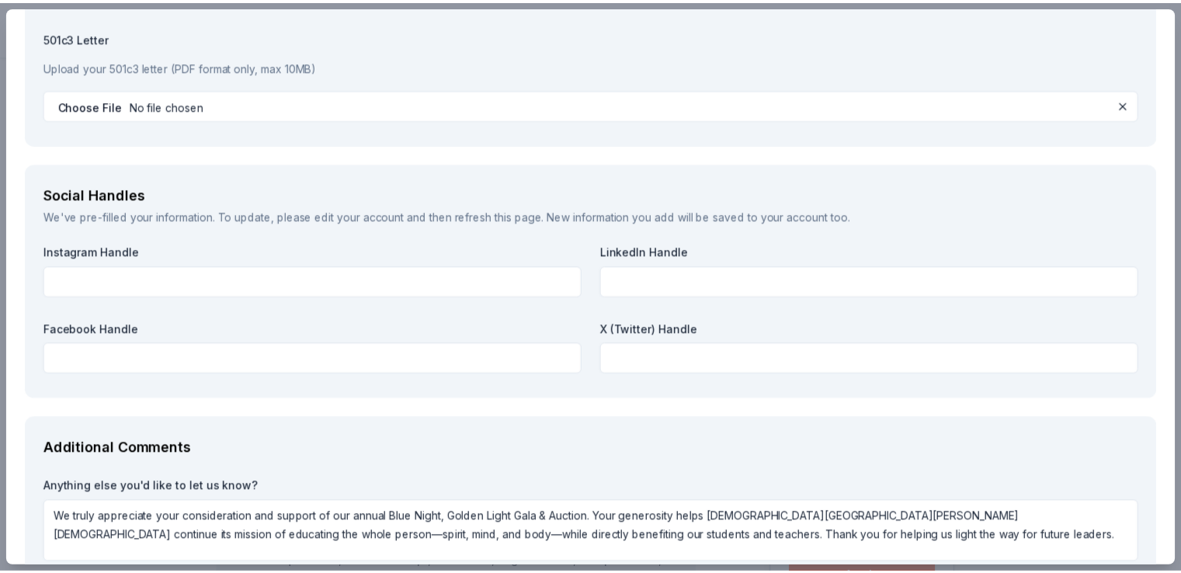
scroll to position [1732, 0]
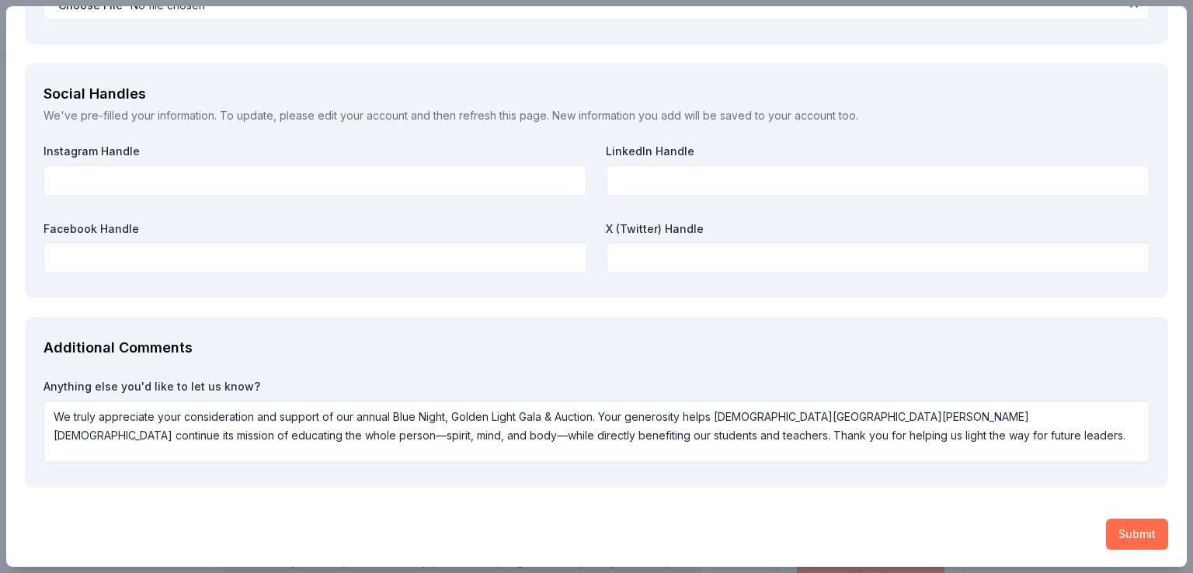
click at [1139, 540] on button "Submit" at bounding box center [1137, 534] width 62 height 31
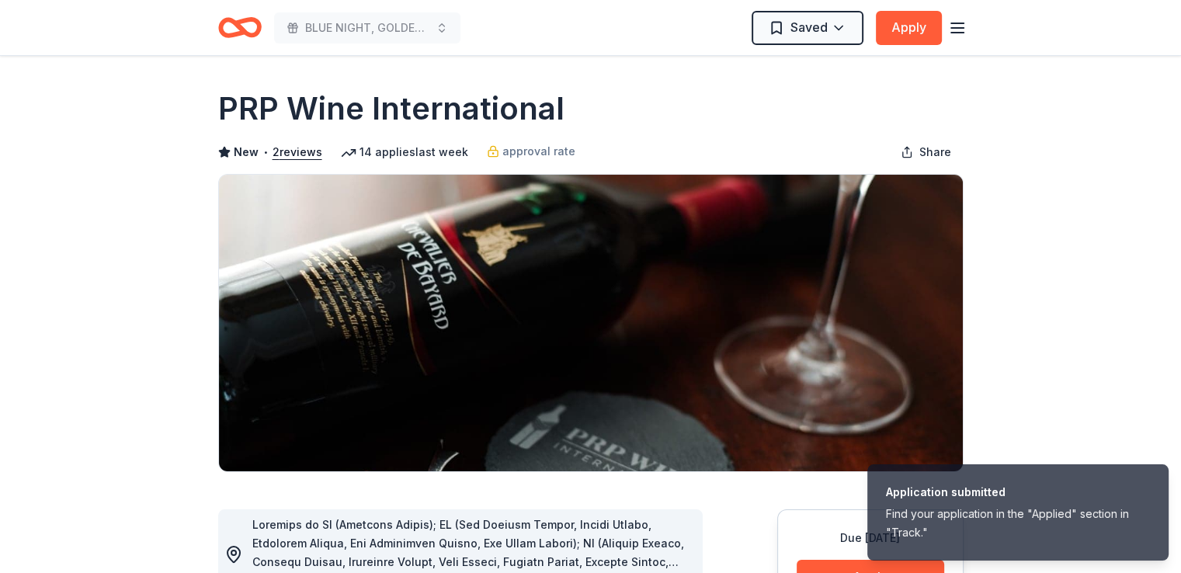
scroll to position [0, 0]
click at [800, 26] on html "Application submitted Find your application in the "Applied" section in "Track.…" at bounding box center [590, 286] width 1181 height 573
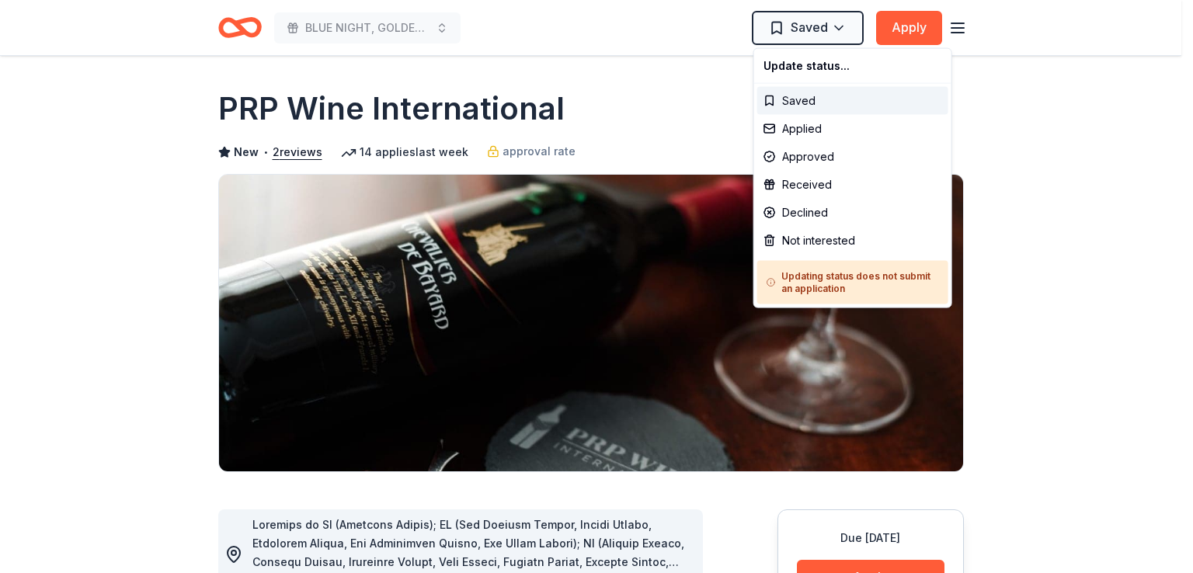
click at [964, 34] on html "BLUE NIGHT, GOLDEN LIGHT: Lighting the Way, Together as One Saved Apply Due in …" at bounding box center [596, 286] width 1193 height 573
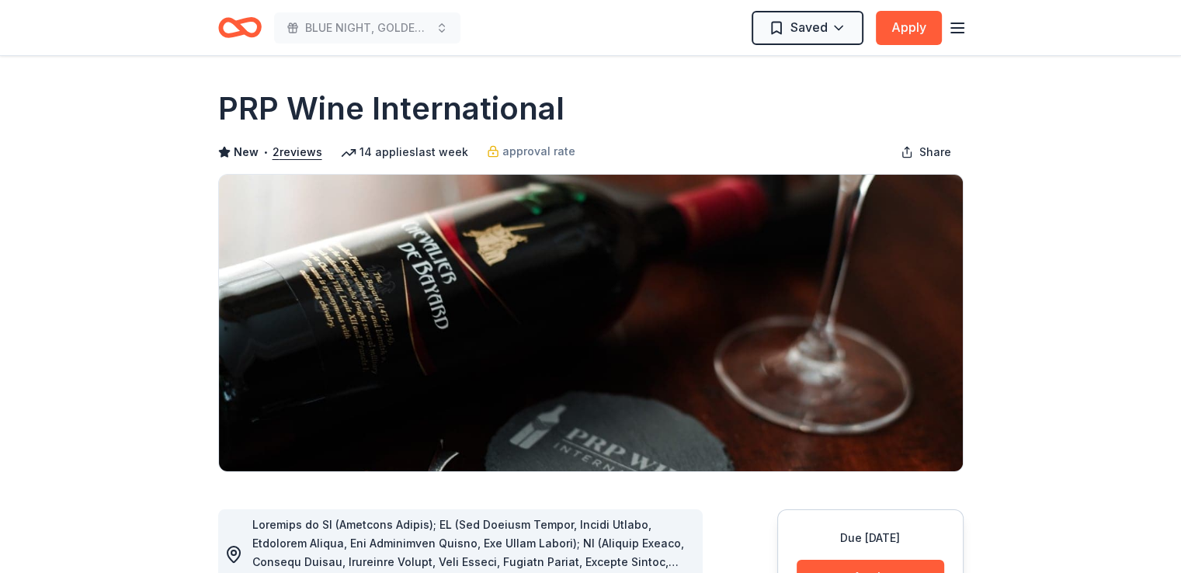
click at [960, 29] on icon "button" at bounding box center [957, 28] width 19 height 19
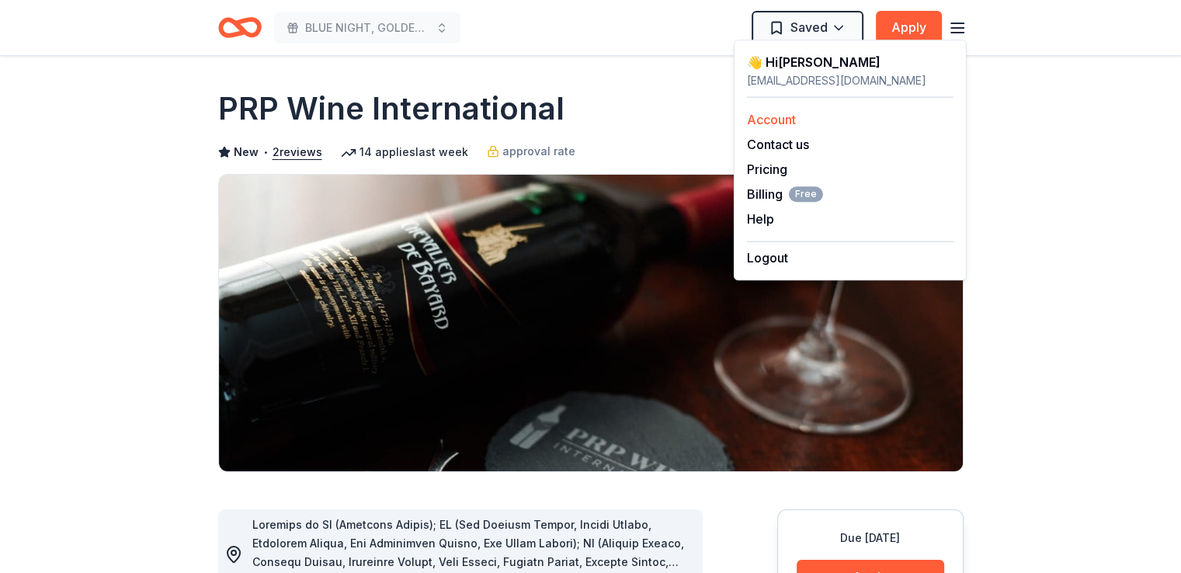
click at [796, 115] on link "Account" at bounding box center [771, 120] width 49 height 16
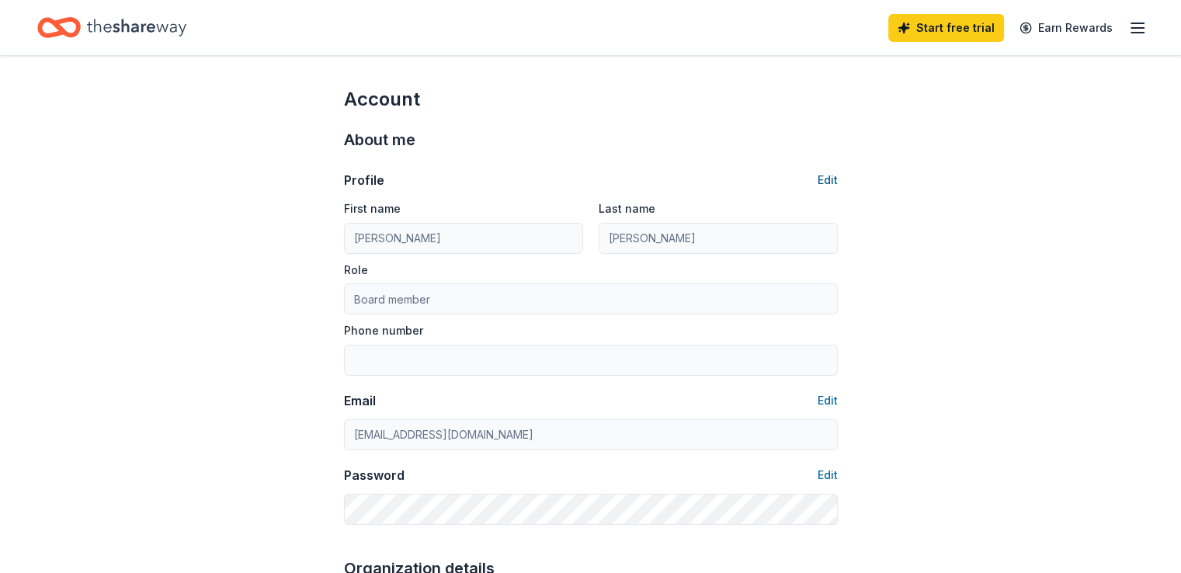
click at [823, 180] on button "Edit" at bounding box center [828, 180] width 20 height 19
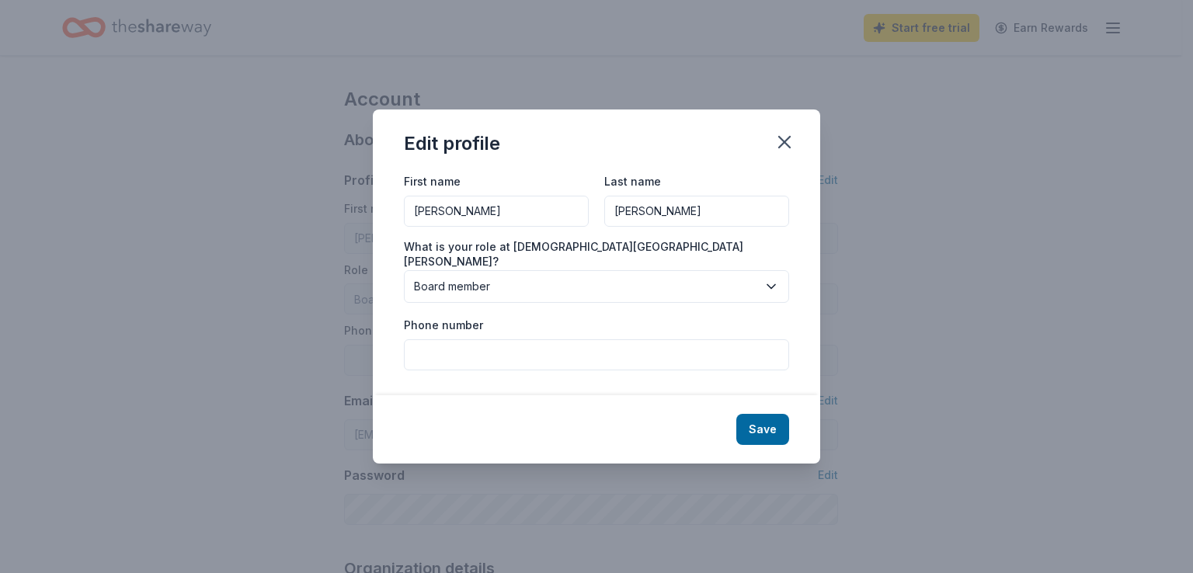
click at [626, 214] on input "SAntana" at bounding box center [696, 211] width 185 height 31
type input "Sntana"
type input "8505098028"
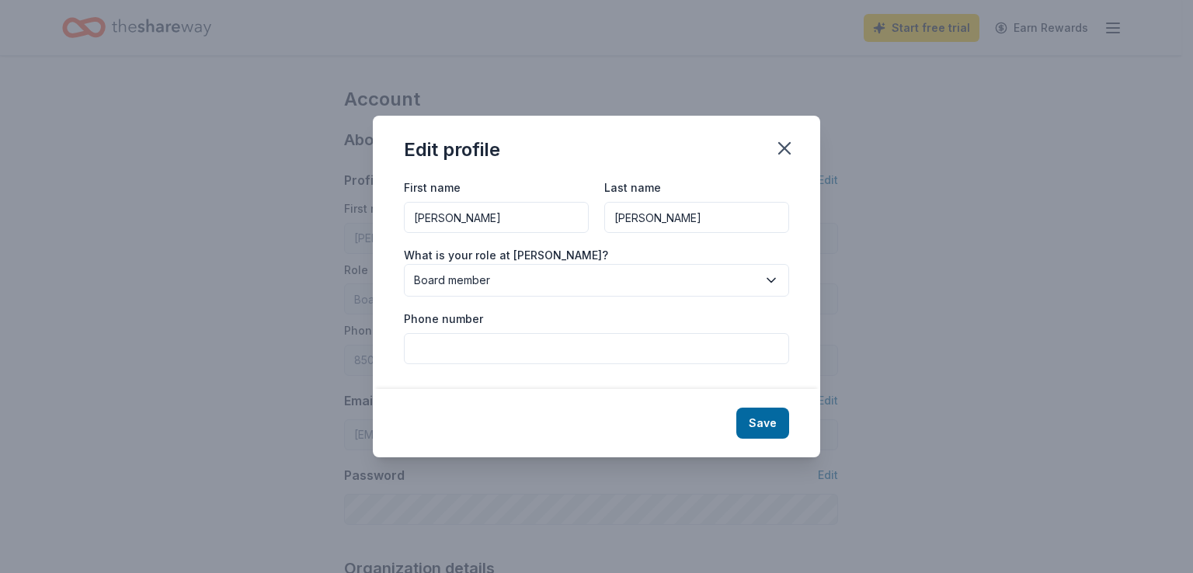
type input "Santana"
click at [503, 352] on input "Phone number" at bounding box center [596, 348] width 385 height 31
type input "8505098028"
drag, startPoint x: 774, startPoint y: 405, endPoint x: 772, endPoint y: 417, distance: 11.9
click at [774, 405] on div "Save" at bounding box center [596, 423] width 447 height 68
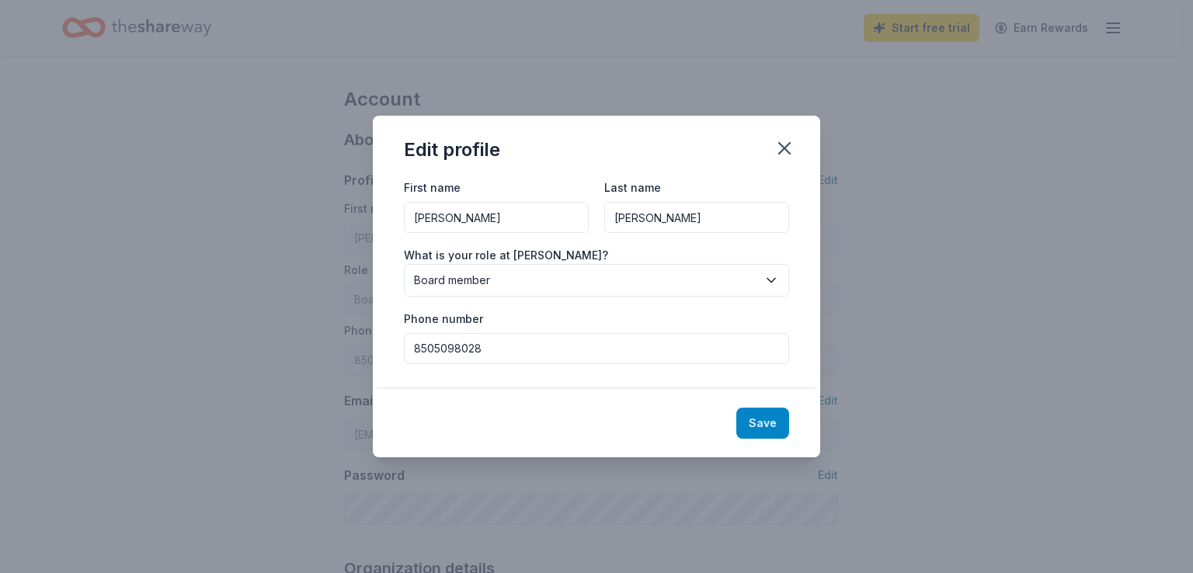
click at [772, 419] on button "Save" at bounding box center [762, 423] width 53 height 31
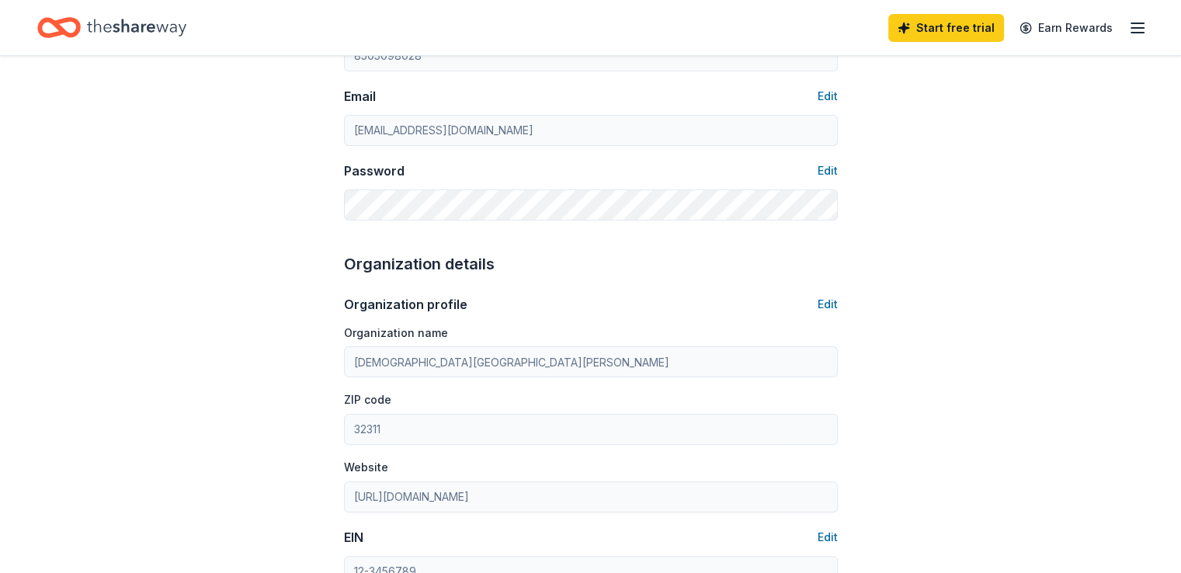
scroll to position [311, 0]
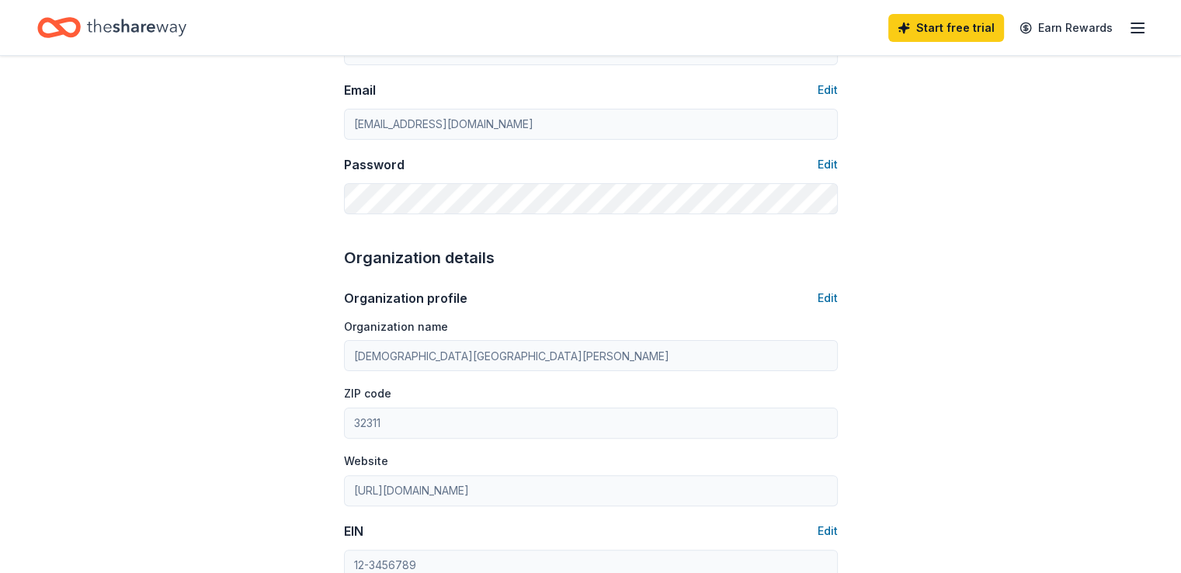
type input "Santana"
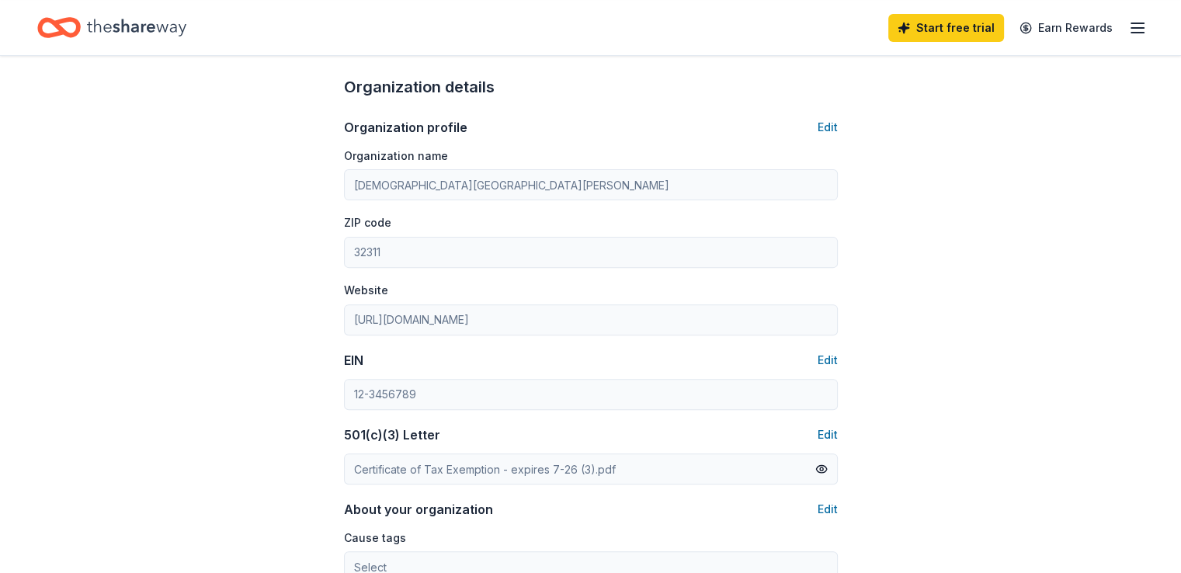
scroll to position [360, 0]
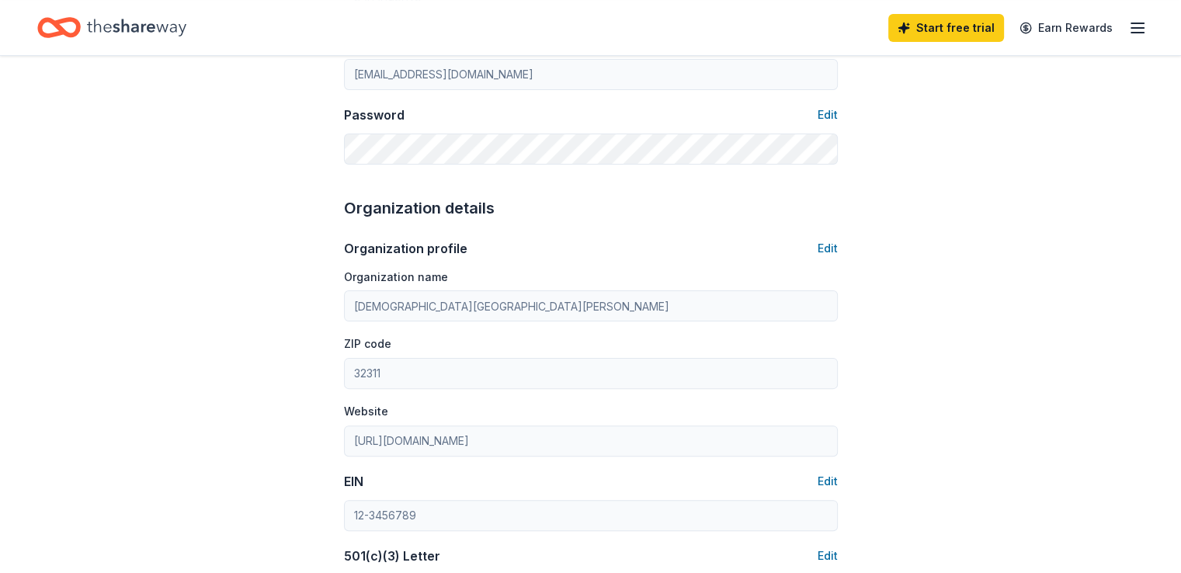
click at [143, 29] on icon "Home" at bounding box center [136, 27] width 99 height 17
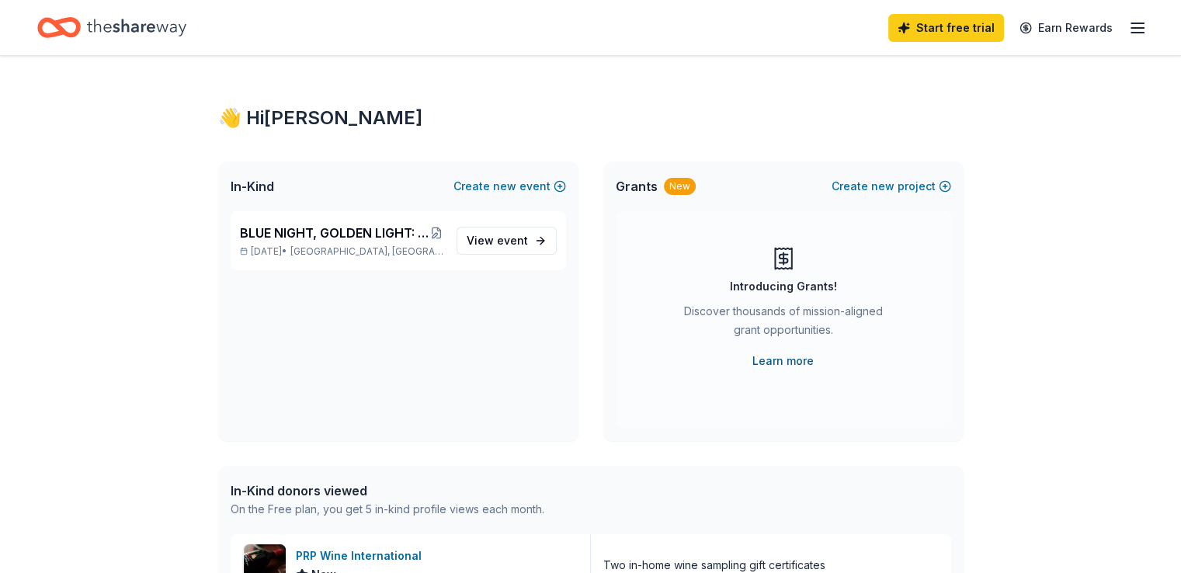
click at [795, 360] on link "Learn more" at bounding box center [782, 361] width 61 height 19
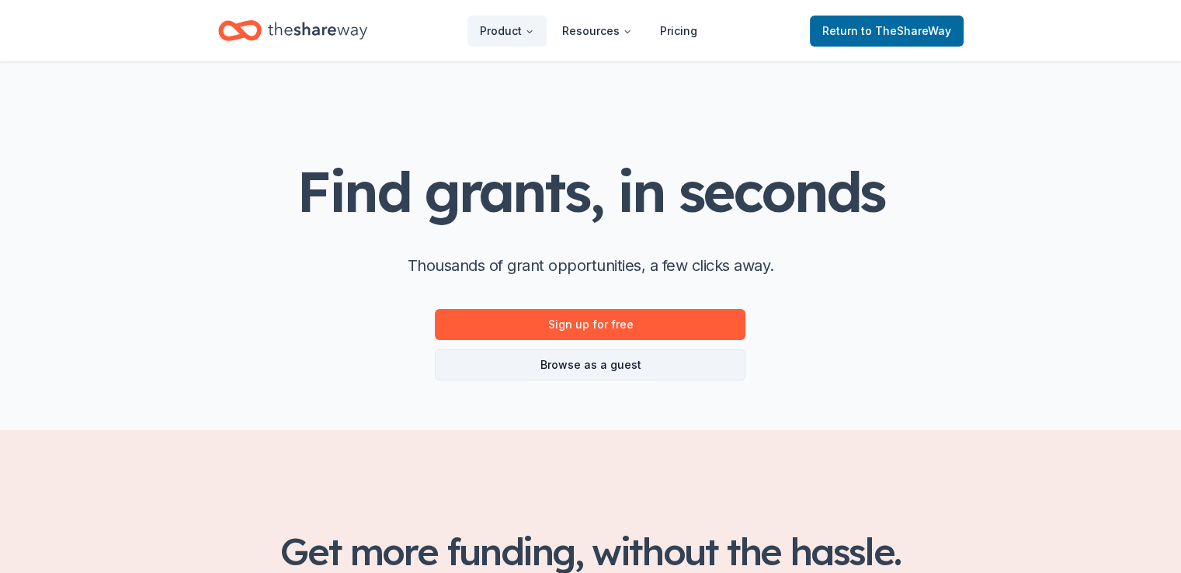
click at [618, 358] on link "Browse as a guest" at bounding box center [590, 364] width 311 height 31
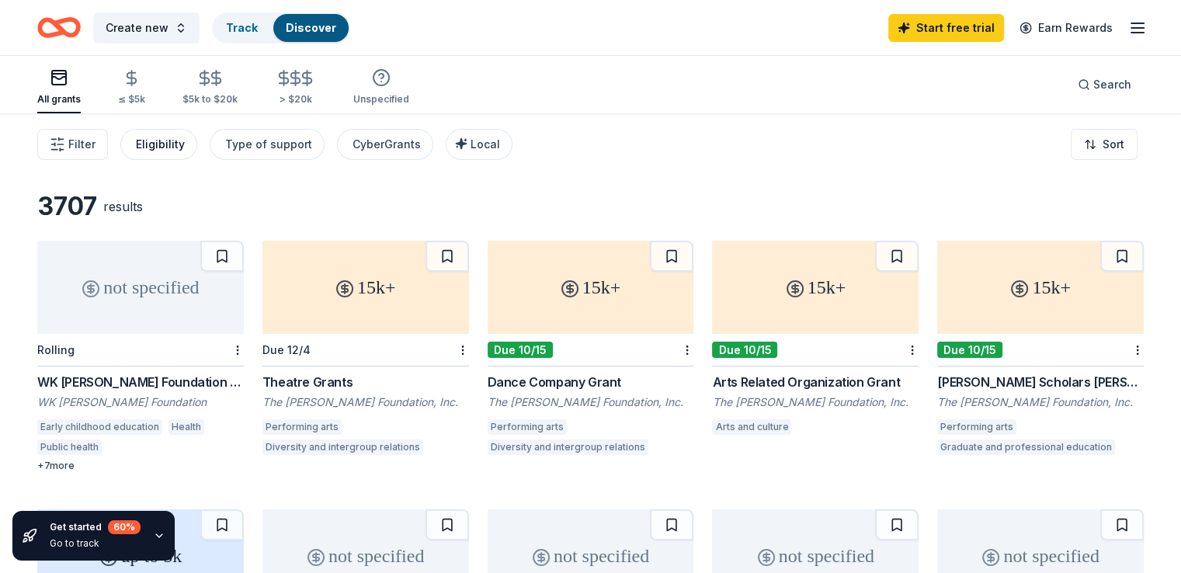
click at [185, 150] on div "Eligibility" at bounding box center [160, 144] width 49 height 19
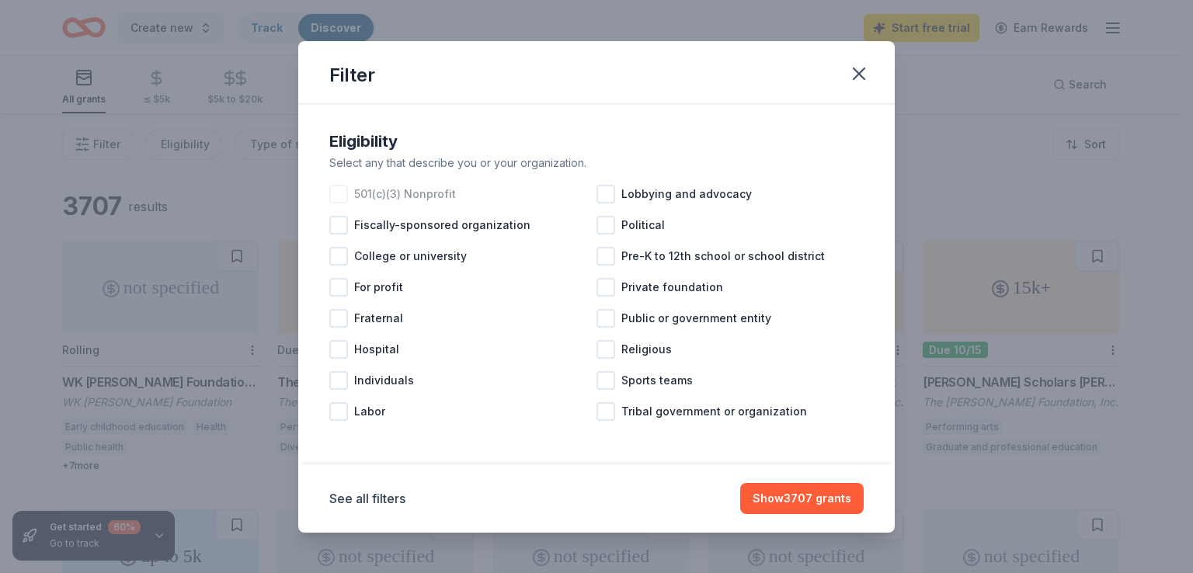
click at [334, 194] on div at bounding box center [338, 194] width 19 height 19
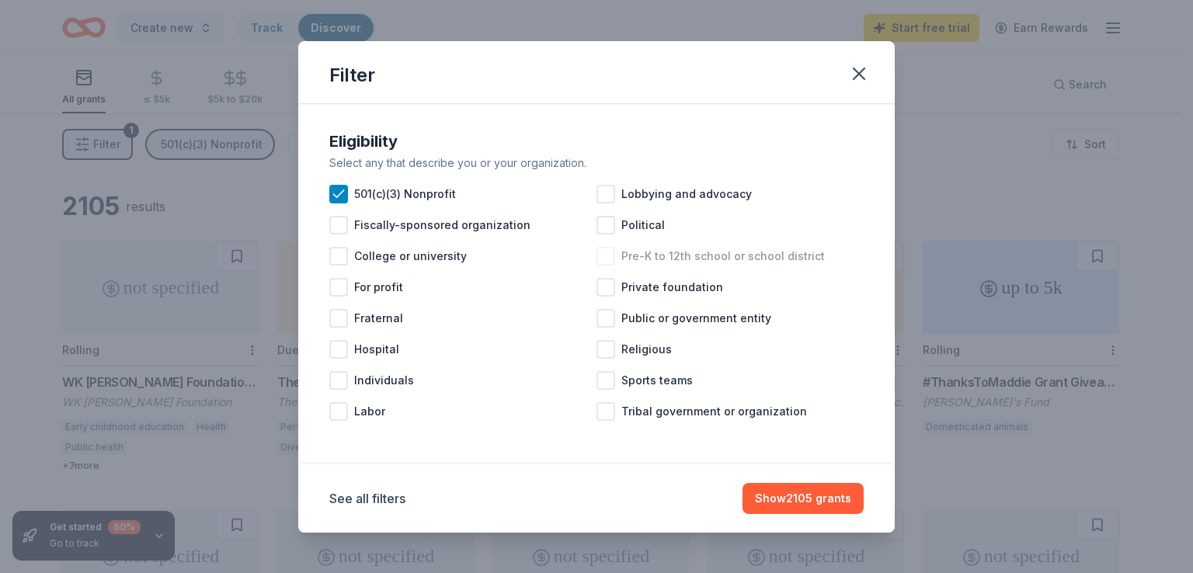
click at [608, 253] on div at bounding box center [605, 256] width 19 height 19
click at [606, 346] on div at bounding box center [605, 349] width 19 height 19
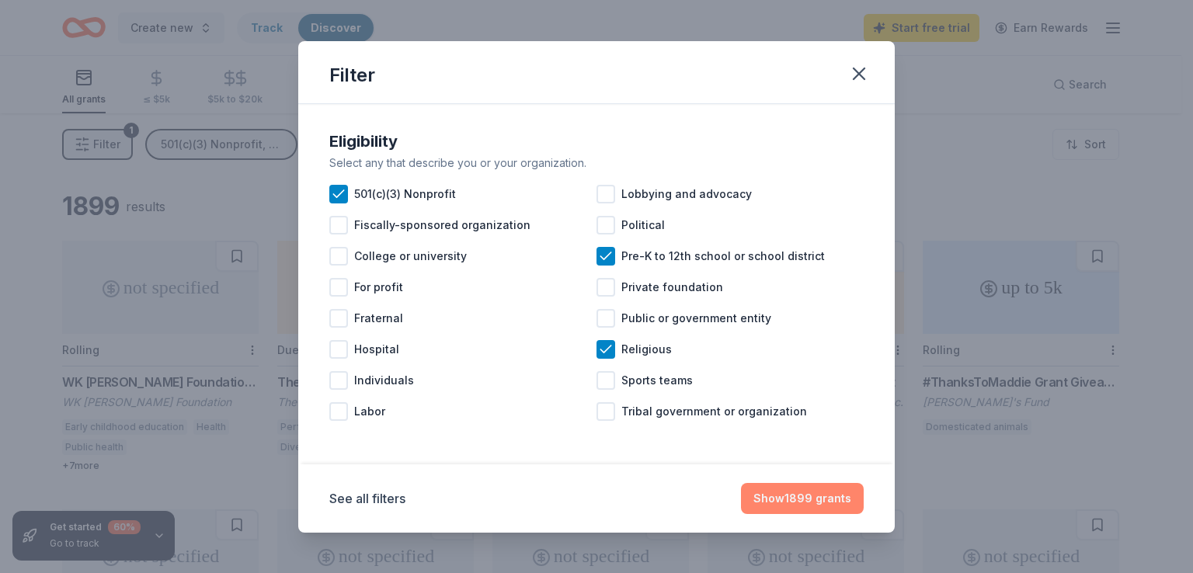
click at [798, 488] on button "Show 1899 grants" at bounding box center [802, 498] width 123 height 31
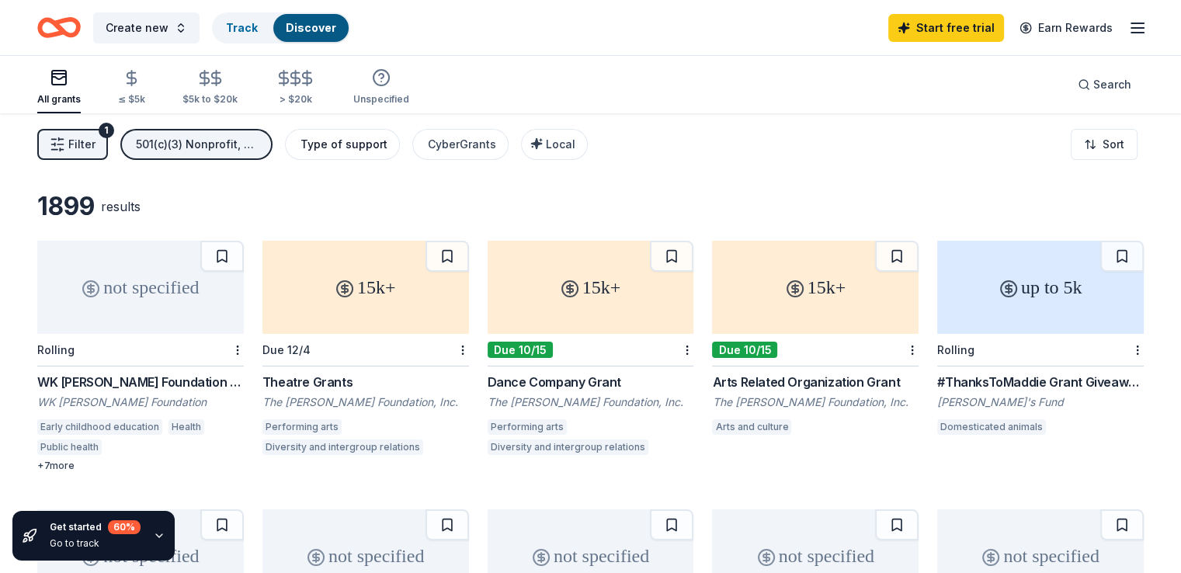
click at [367, 144] on div "Type of support" at bounding box center [344, 144] width 87 height 19
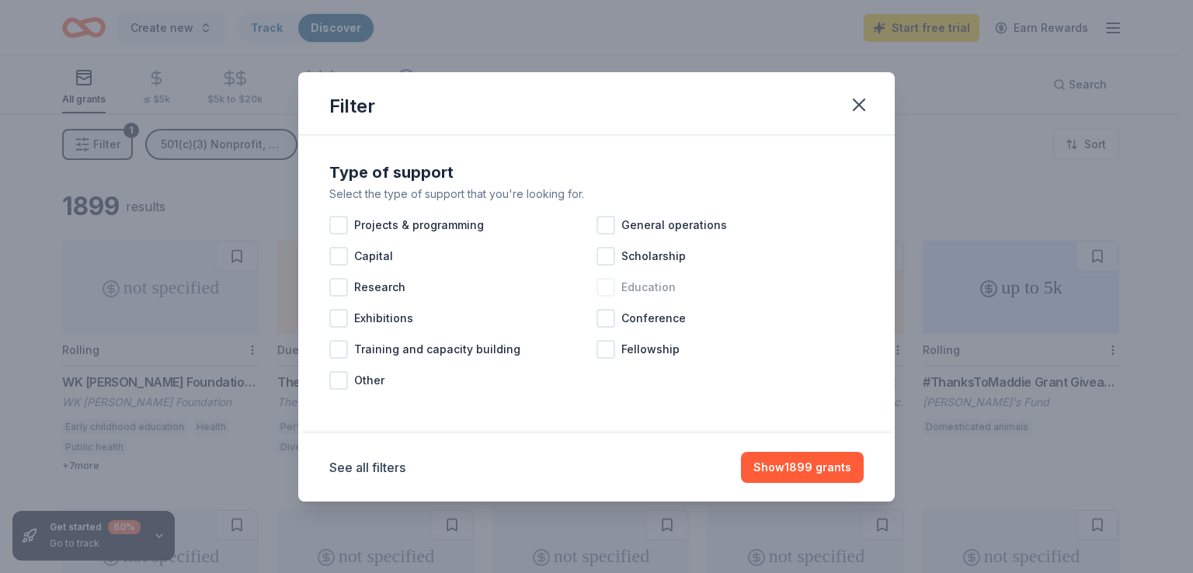
click at [610, 287] on div at bounding box center [605, 287] width 19 height 19
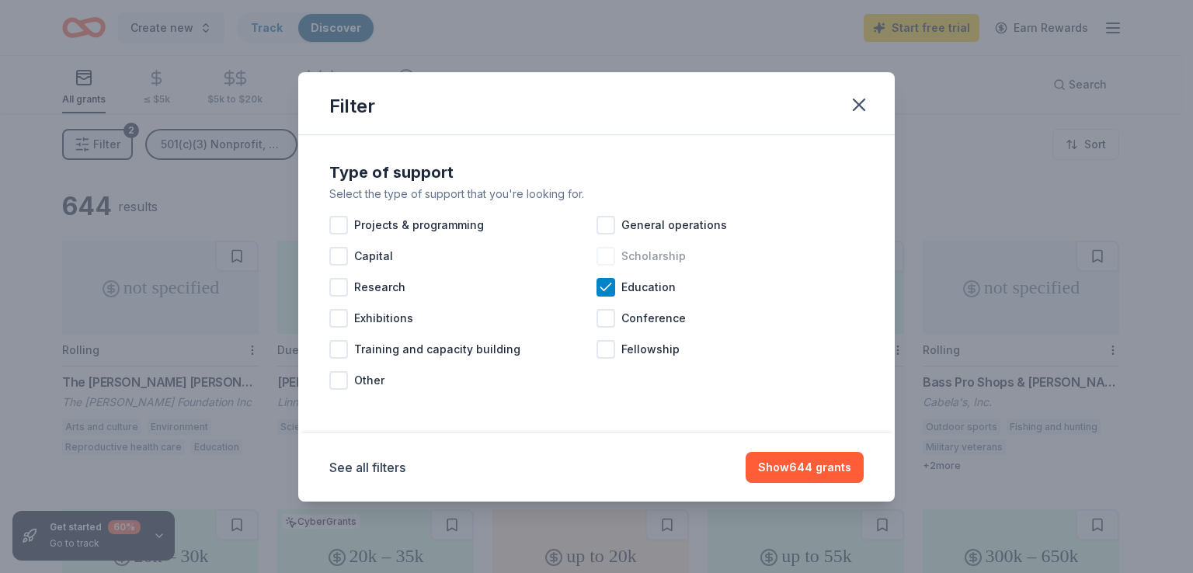
click at [604, 247] on div at bounding box center [605, 256] width 19 height 19
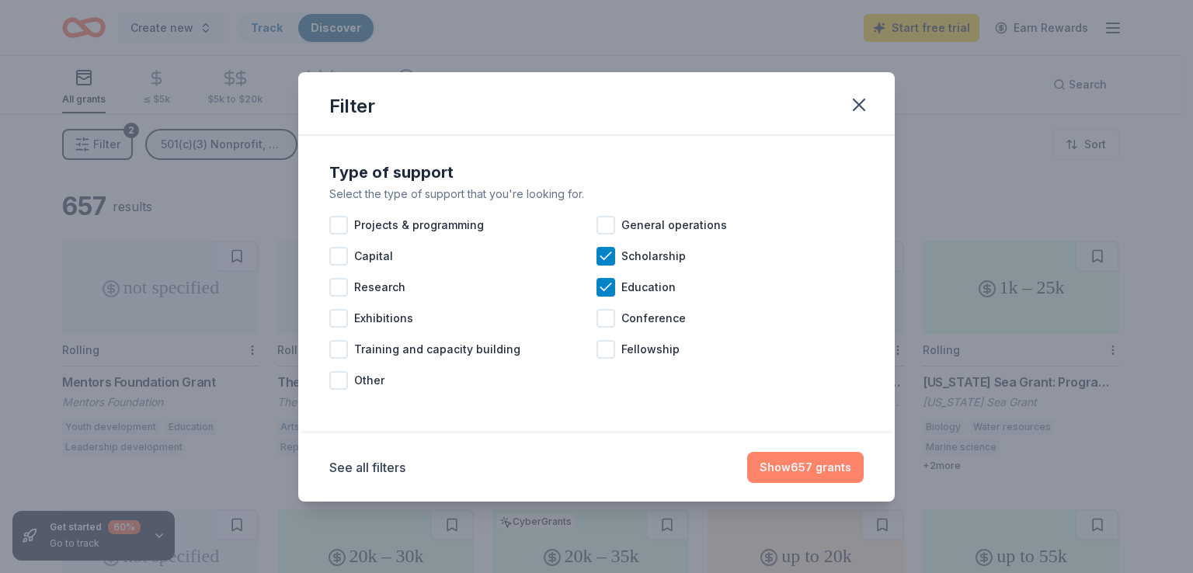
click at [804, 464] on button "Show 657 grants" at bounding box center [805, 467] width 116 height 31
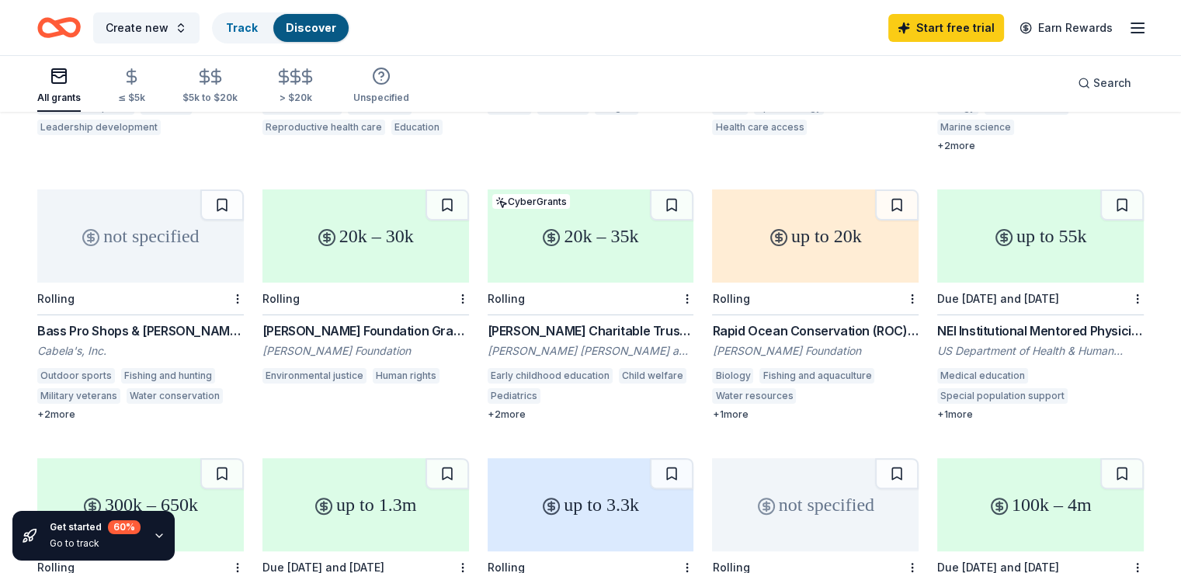
scroll to position [311, 0]
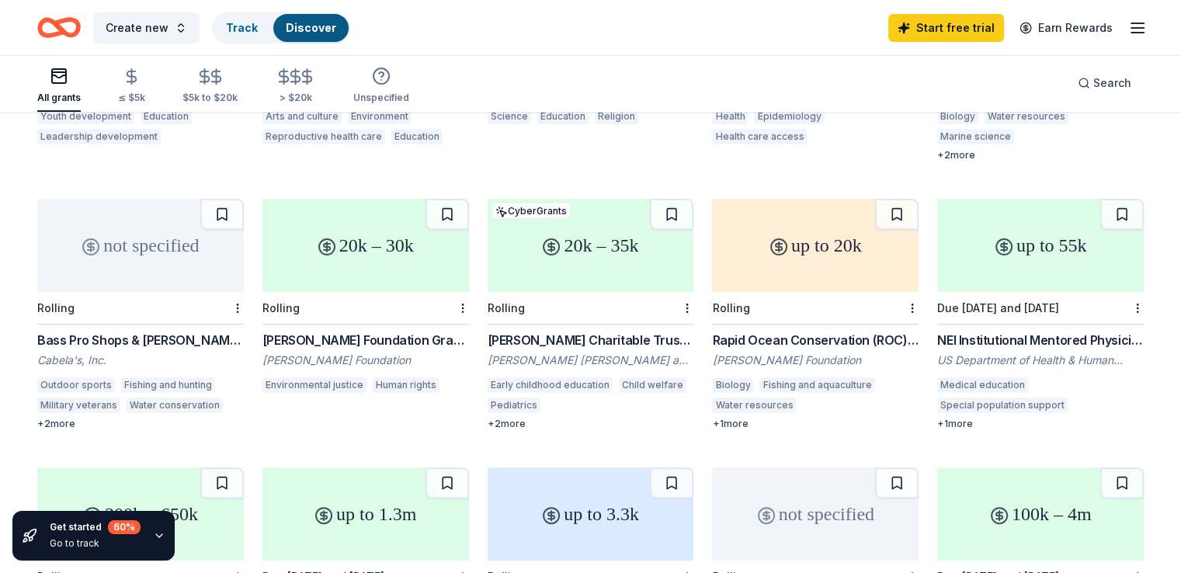
click at [166, 277] on div "not specified" at bounding box center [140, 245] width 207 height 93
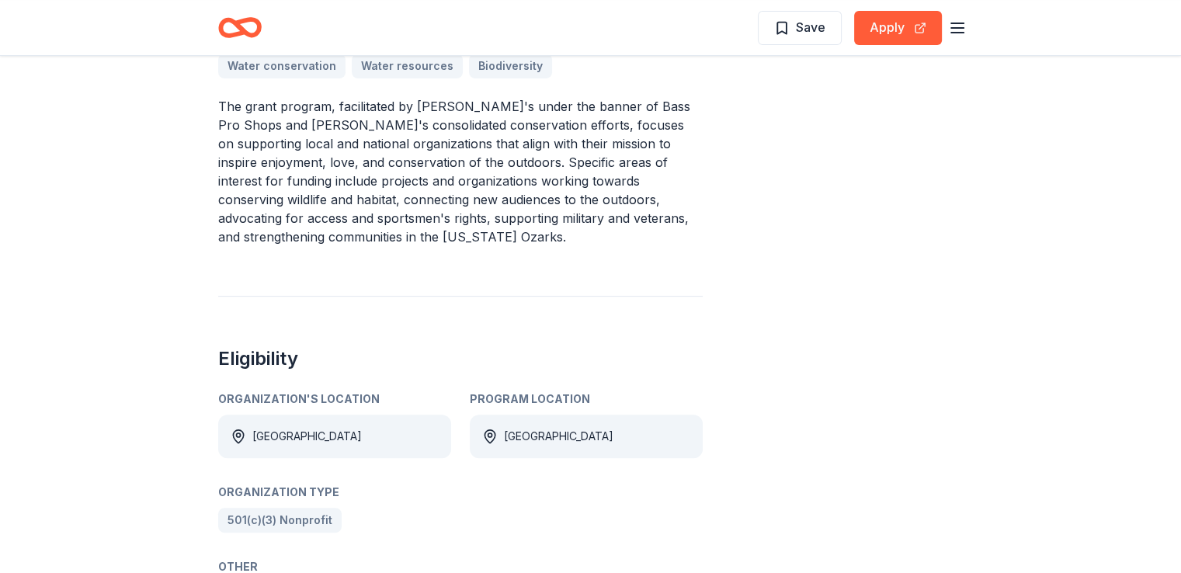
scroll to position [699, 0]
